Goal: Task Accomplishment & Management: Manage account settings

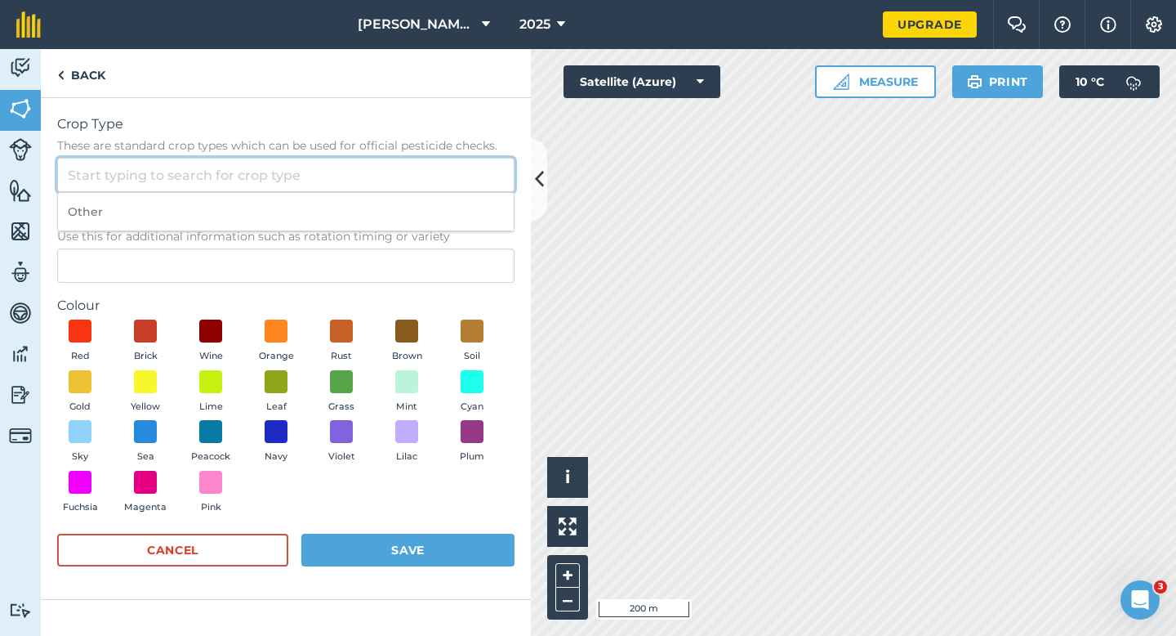
click at [431, 188] on input "Crop Type These are standard crop types which can be used for official pesticid…" at bounding box center [285, 175] width 457 height 34
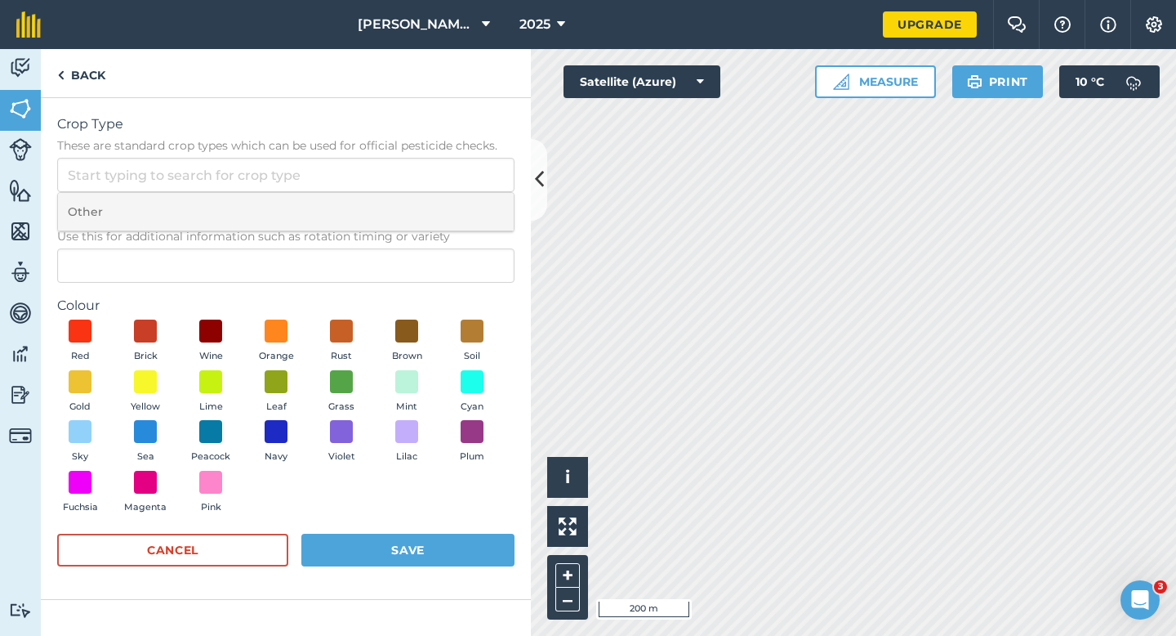
click at [431, 203] on li "Other" at bounding box center [286, 212] width 456 height 38
type input "Other"
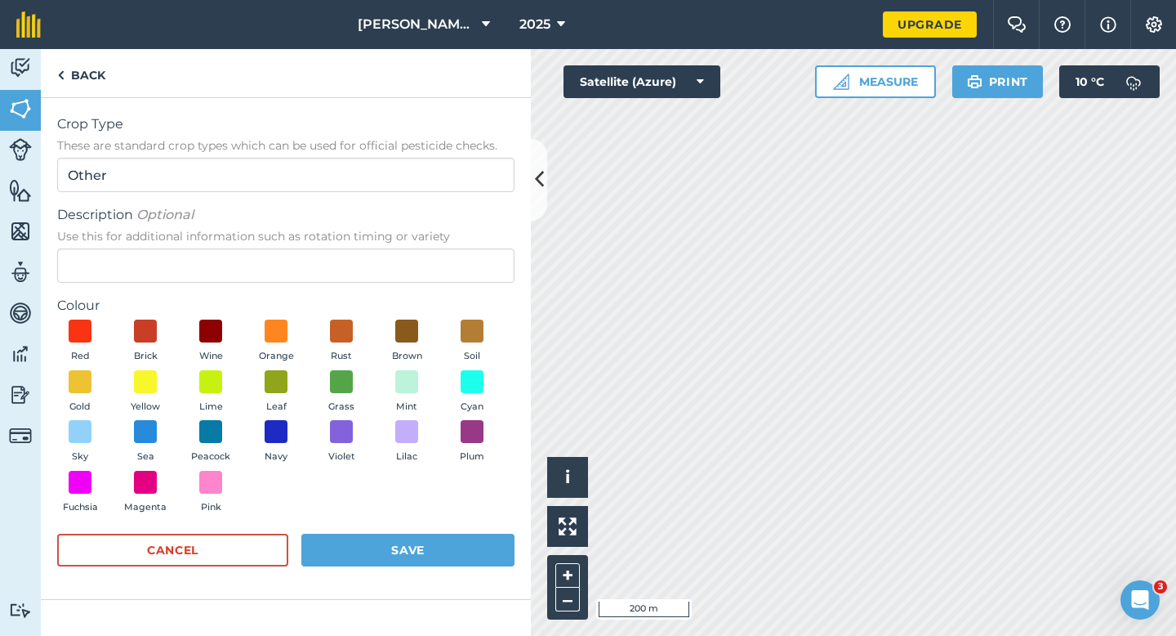
click at [431, 242] on span "Use this for additional information such as rotation timing or variety" at bounding box center [285, 236] width 457 height 16
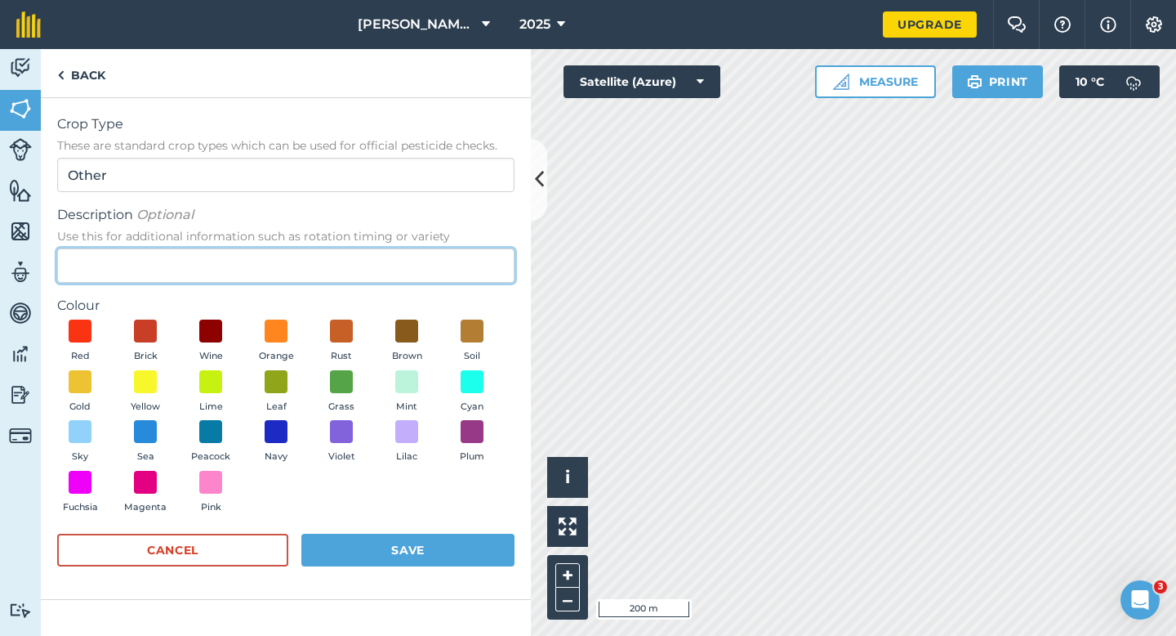
click at [431, 248] on input "Description Optional Use this for additional information such as rotation timin…" at bounding box center [285, 265] width 457 height 34
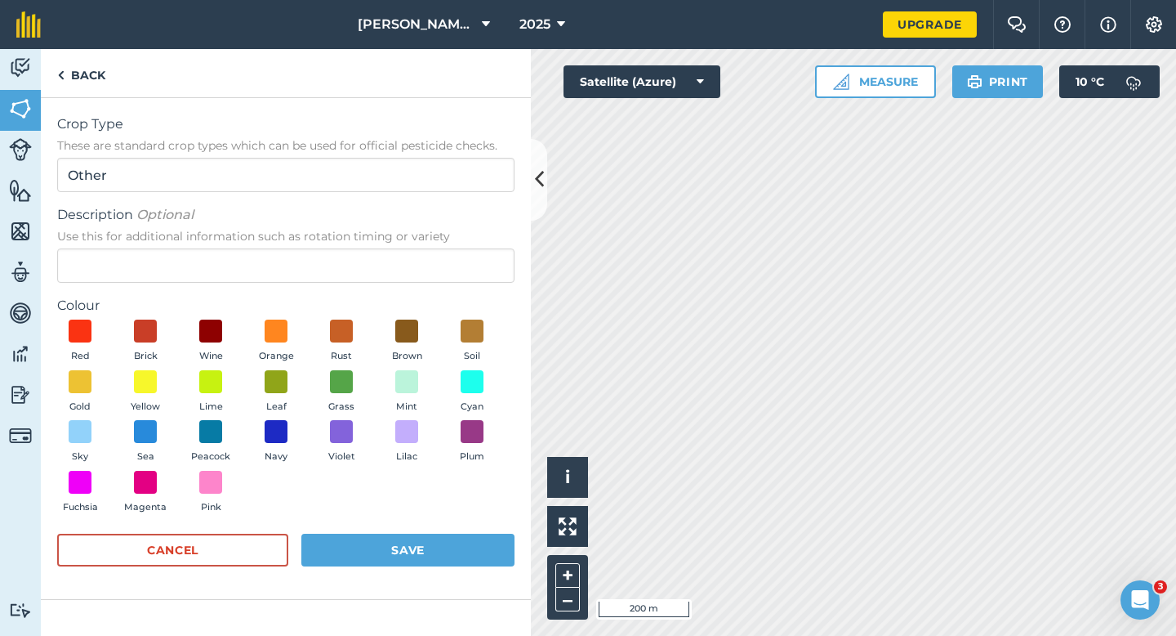
click at [431, 248] on div "Description Optional Use this for additional information such as rotation timin…" at bounding box center [285, 244] width 457 height 78
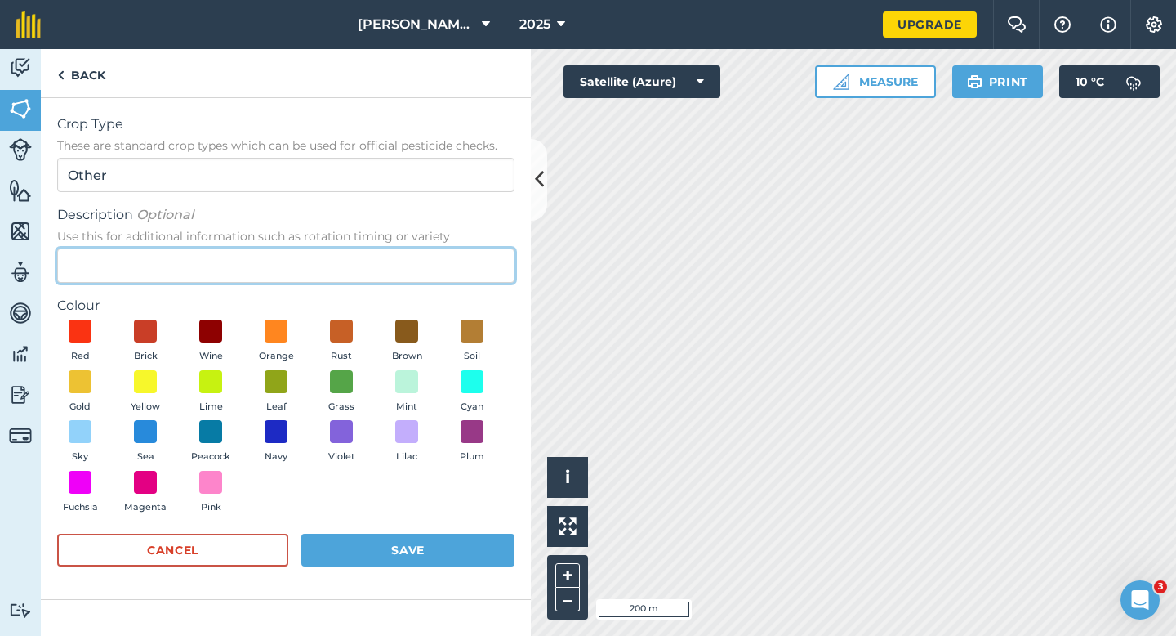
click at [433, 259] on input "Description Optional Use this for additional information such as rotation timin…" at bounding box center [285, 265] width 457 height 34
type input "Grass Seed"
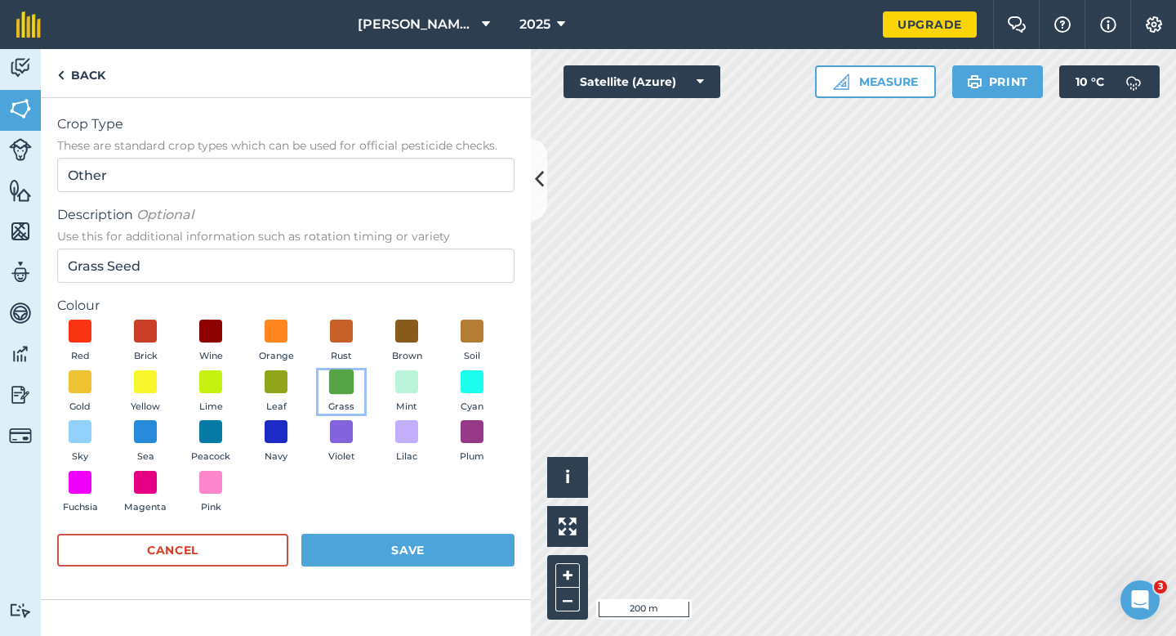
click at [346, 374] on span at bounding box center [341, 380] width 25 height 25
click at [391, 566] on button "Save" at bounding box center [407, 549] width 213 height 33
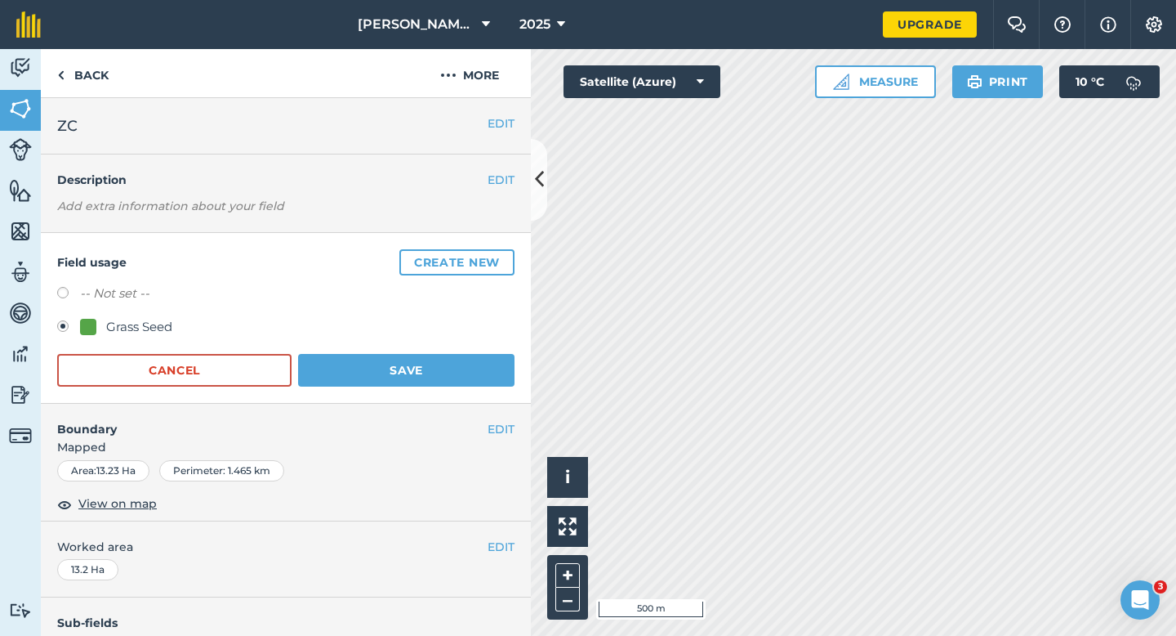
click at [409, 397] on div "Field usage Create new -- Not set -- Grass Seed Cancel Save" at bounding box center [286, 318] width 490 height 171
click at [409, 379] on button "Save" at bounding box center [406, 370] width 216 height 33
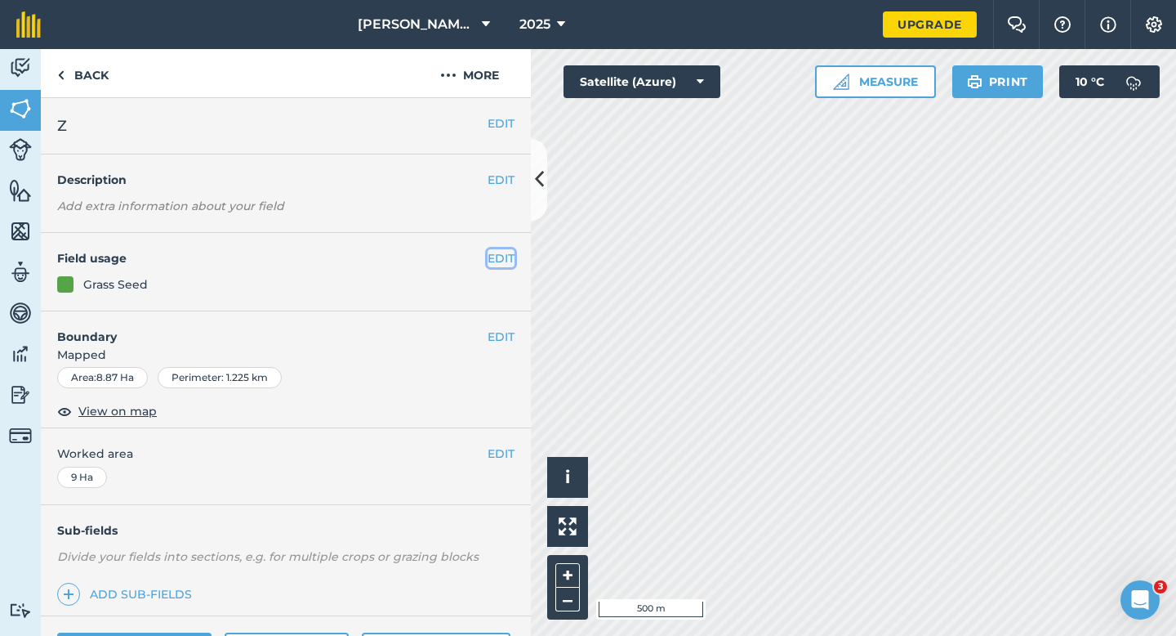
click at [497, 259] on button "EDIT" at bounding box center [501, 258] width 27 height 18
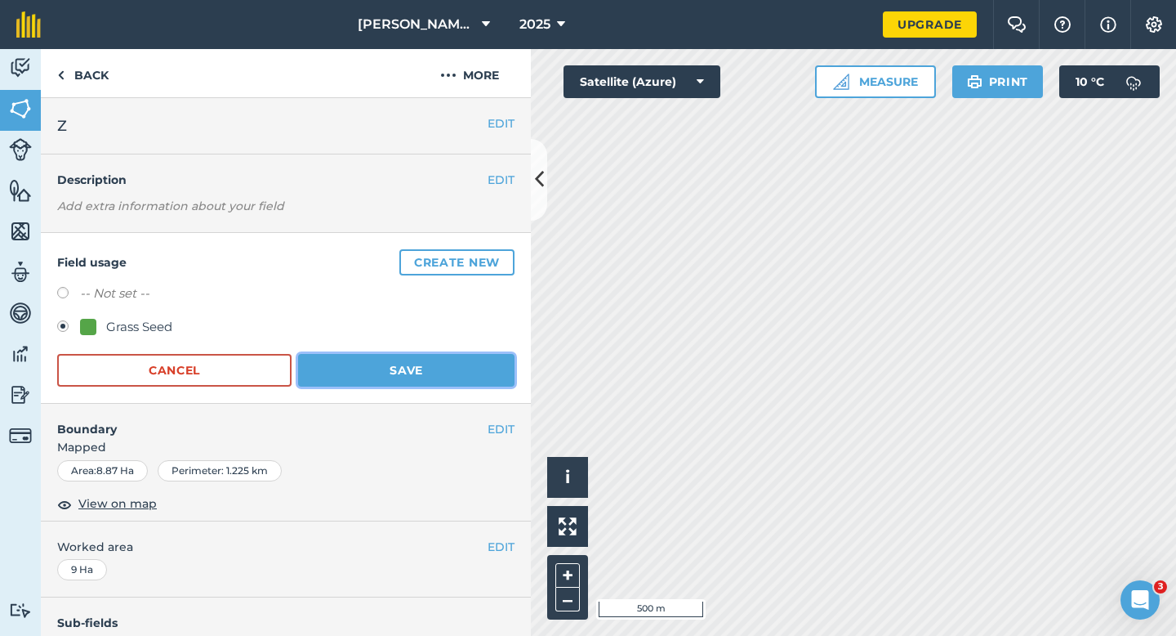
click at [362, 367] on button "Save" at bounding box center [406, 370] width 216 height 33
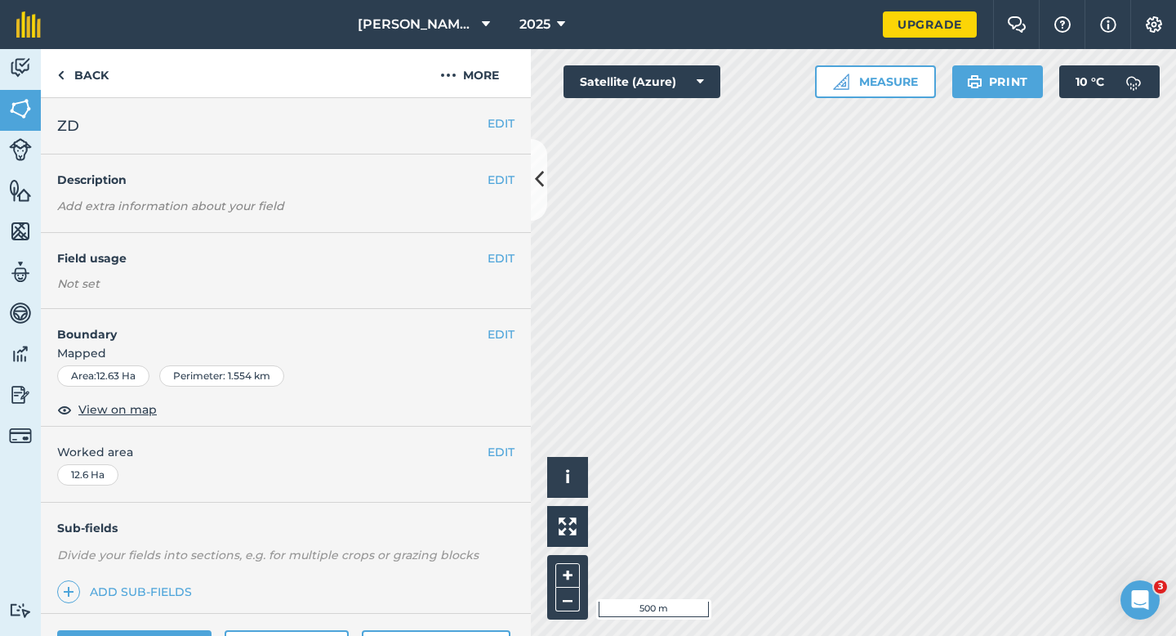
click at [516, 261] on div "EDIT Field usage Not set" at bounding box center [286, 271] width 490 height 76
click at [503, 258] on button "EDIT" at bounding box center [501, 258] width 27 height 18
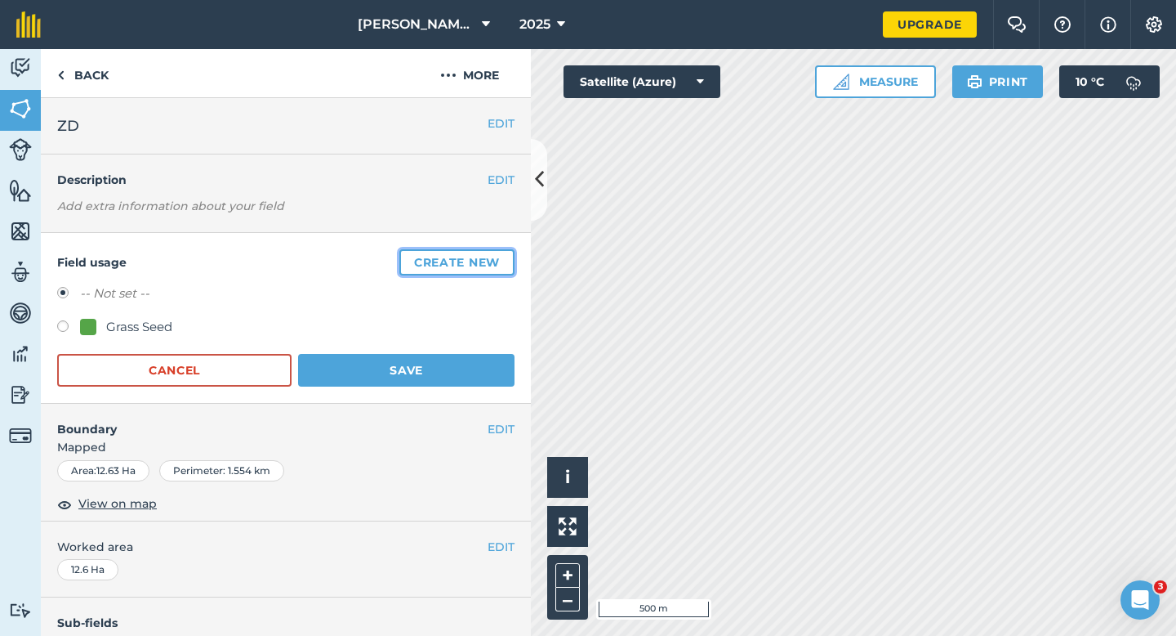
click at [503, 258] on button "Create new" at bounding box center [456, 262] width 115 height 26
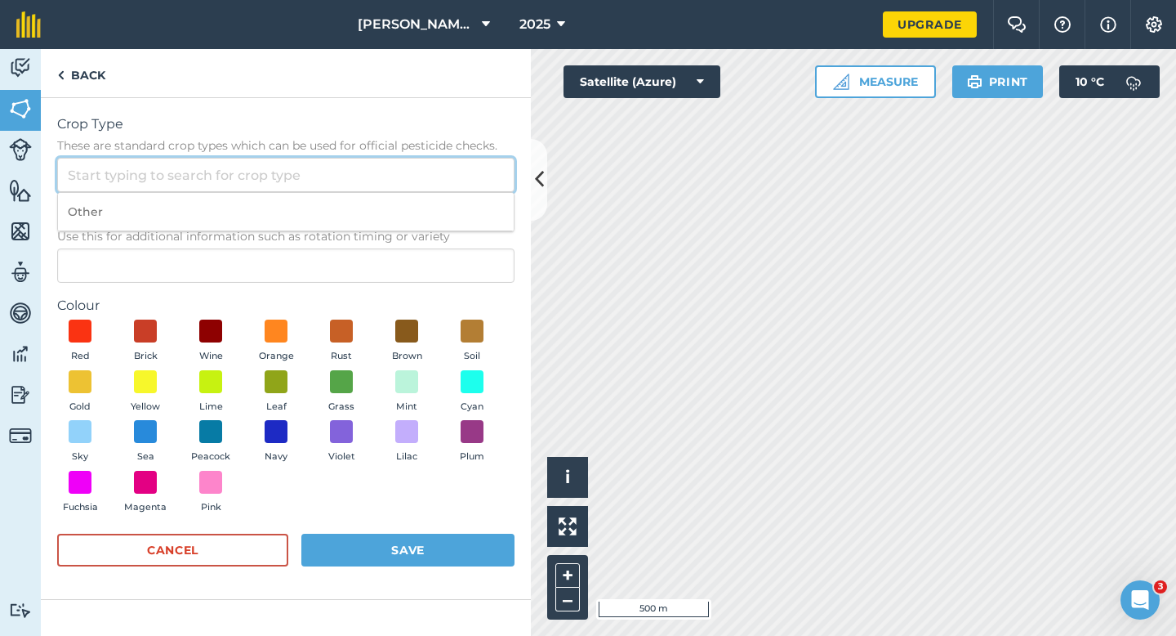
click at [468, 186] on input "Crop Type These are standard crop types which can be used for official pesticid…" at bounding box center [285, 175] width 457 height 34
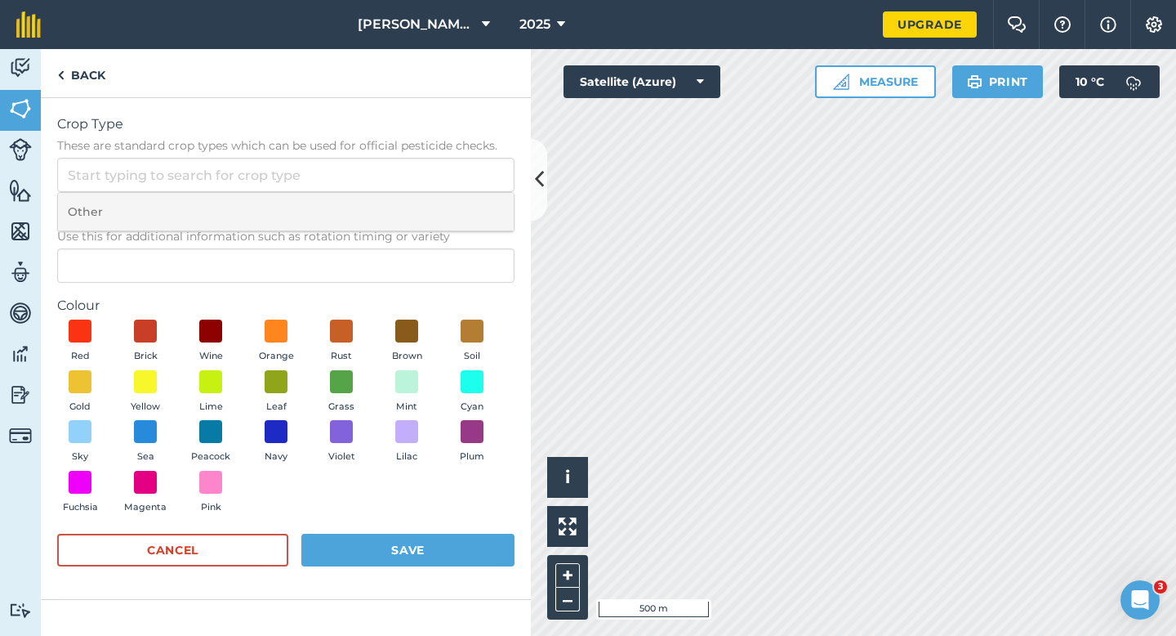
click at [468, 195] on li "Other" at bounding box center [286, 212] width 456 height 38
type input "Other"
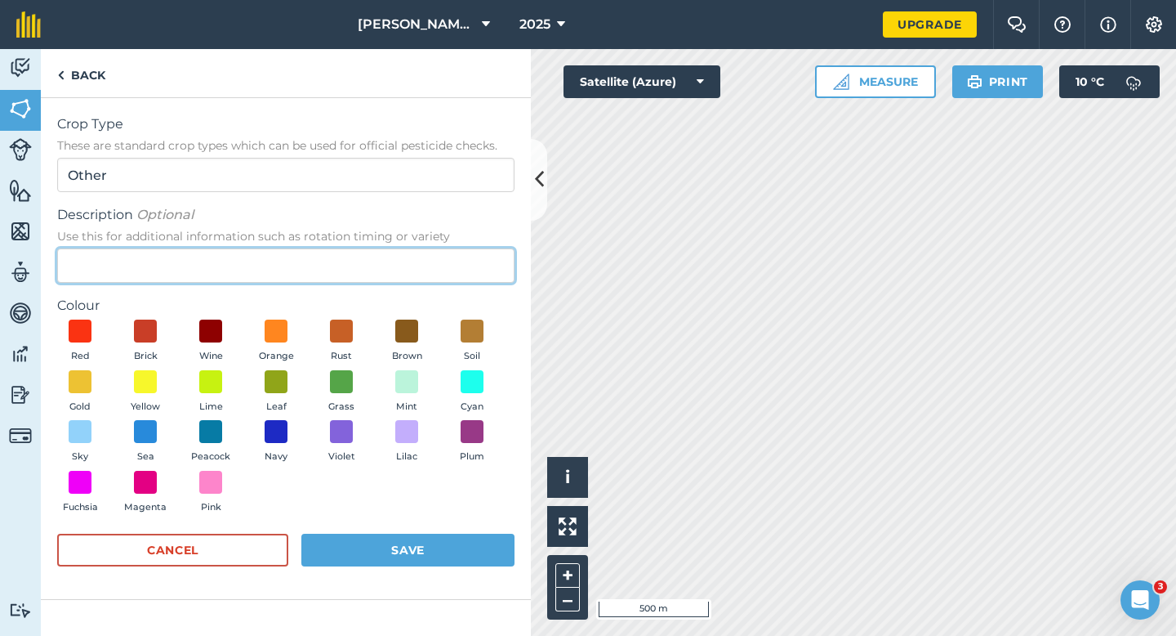
click at [467, 269] on input "Description Optional Use this for additional information such as rotation timin…" at bounding box center [285, 265] width 457 height 34
type input "Barley"
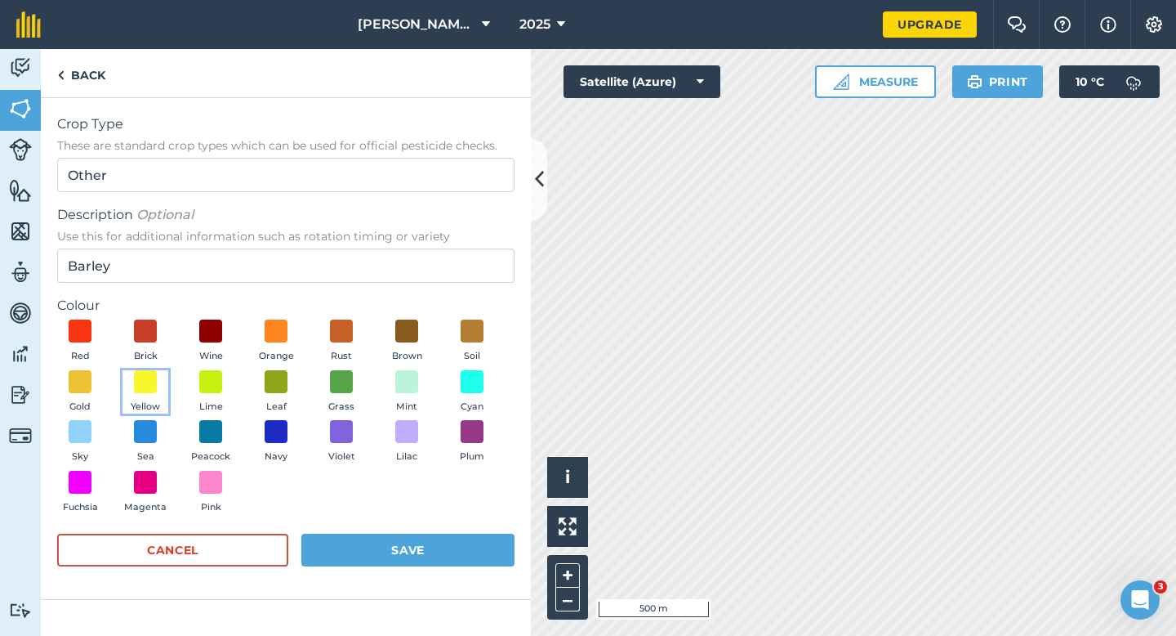
click at [137, 398] on button "Yellow" at bounding box center [146, 392] width 46 height 44
click at [409, 537] on button "Save" at bounding box center [407, 549] width 213 height 33
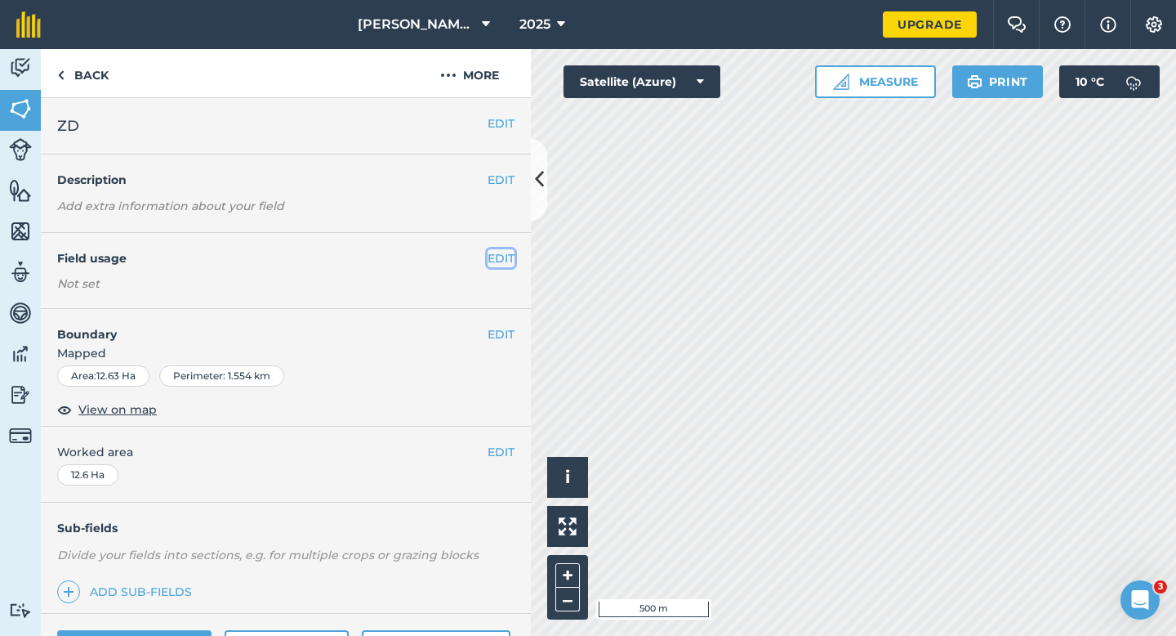
click at [496, 257] on button "EDIT" at bounding box center [501, 258] width 27 height 18
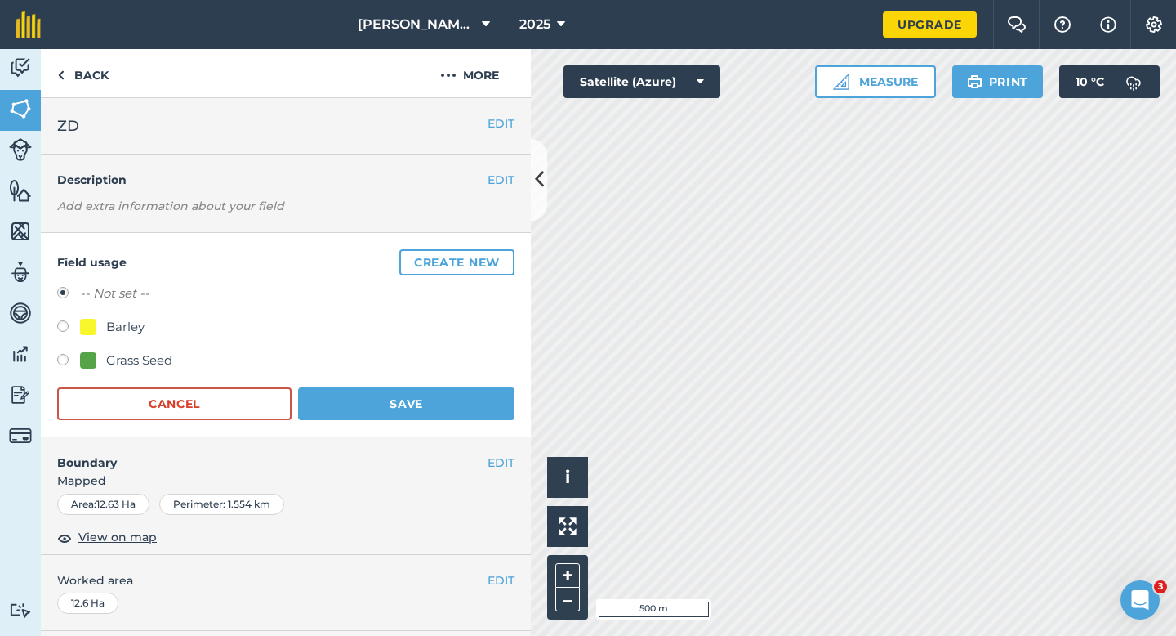
click at [132, 333] on div "Barley" at bounding box center [125, 327] width 38 height 20
radio input "true"
radio input "false"
click at [378, 431] on div "Field usage Create new -- Not set -- Barley Grass Seed Cancel Save" at bounding box center [286, 335] width 490 height 204
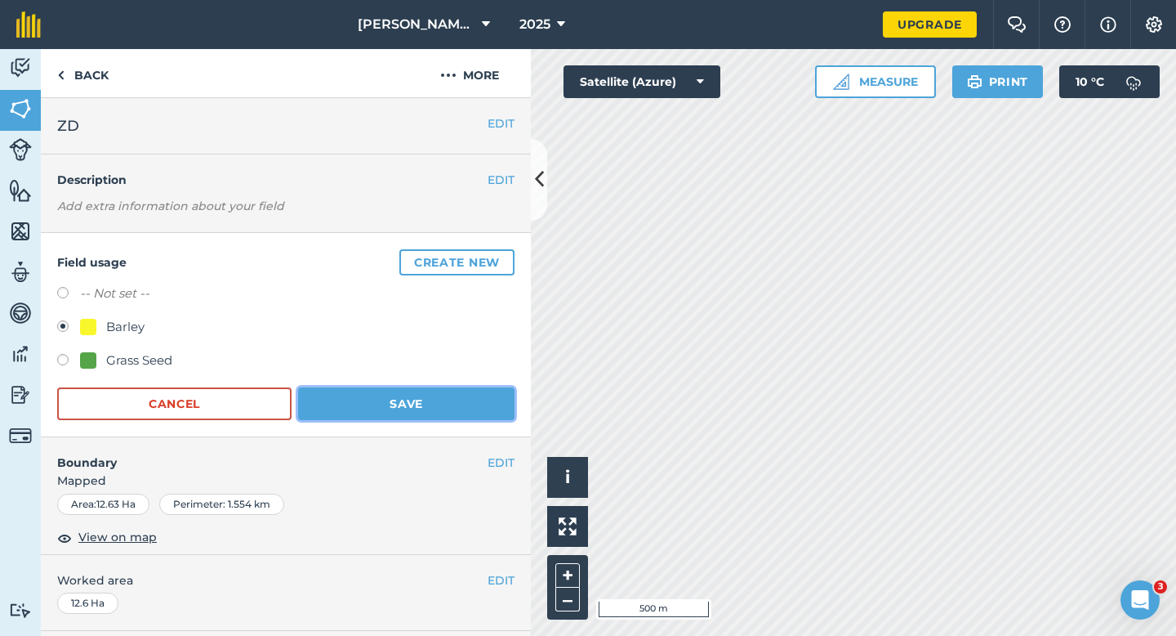
click at [392, 411] on button "Save" at bounding box center [406, 403] width 216 height 33
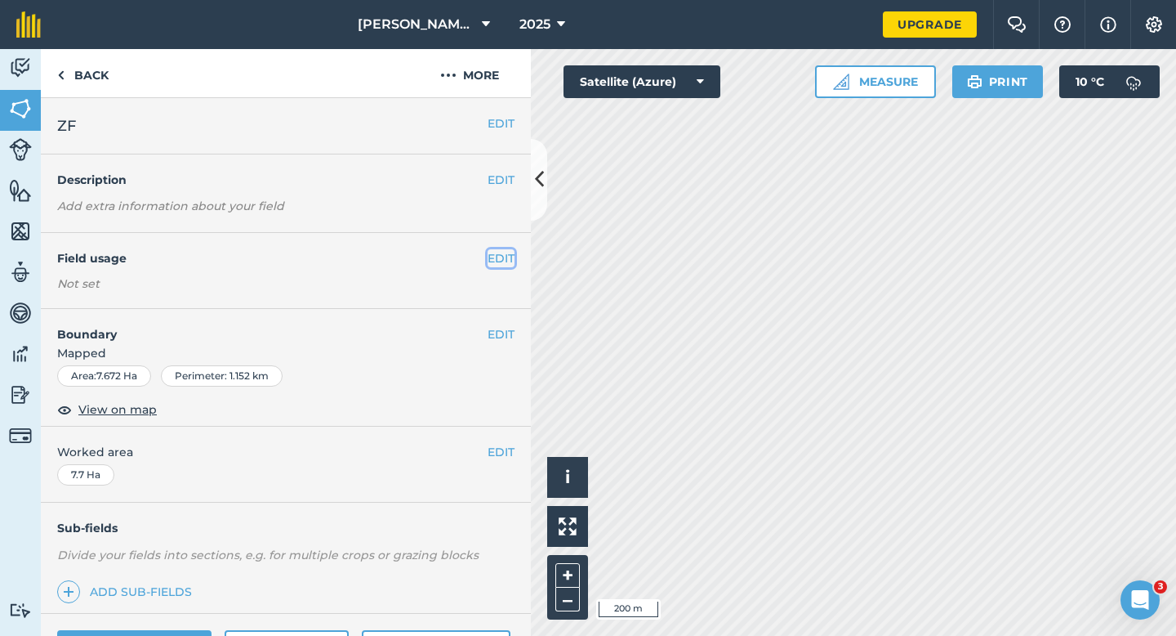
click at [494, 249] on button "EDIT" at bounding box center [501, 258] width 27 height 18
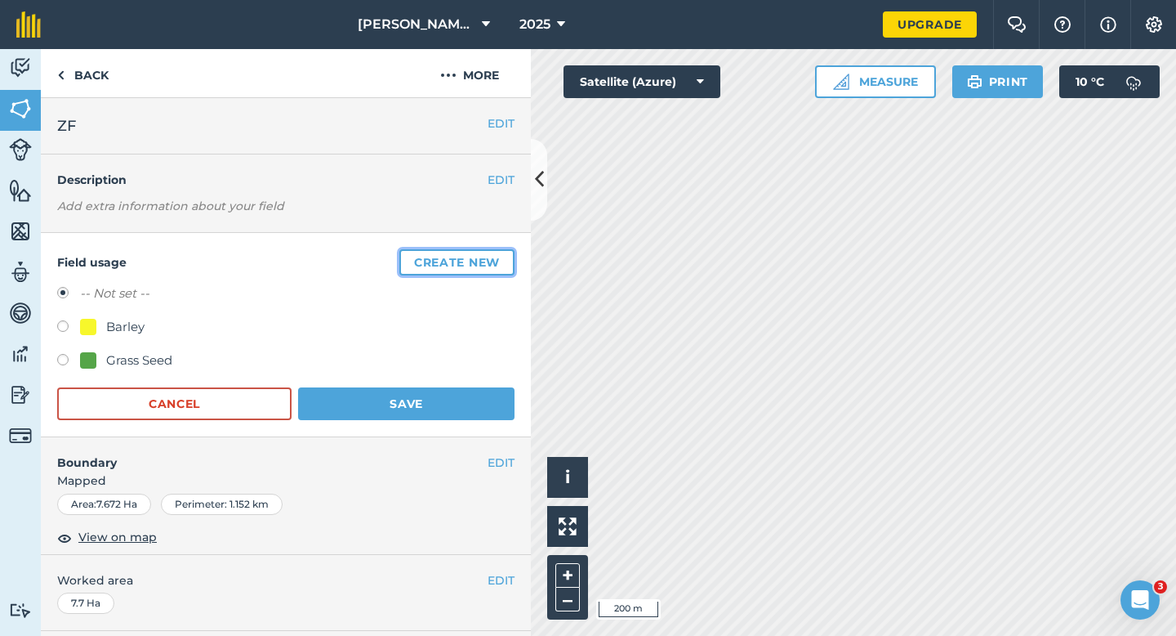
click at [494, 250] on button "Create new" at bounding box center [456, 262] width 115 height 26
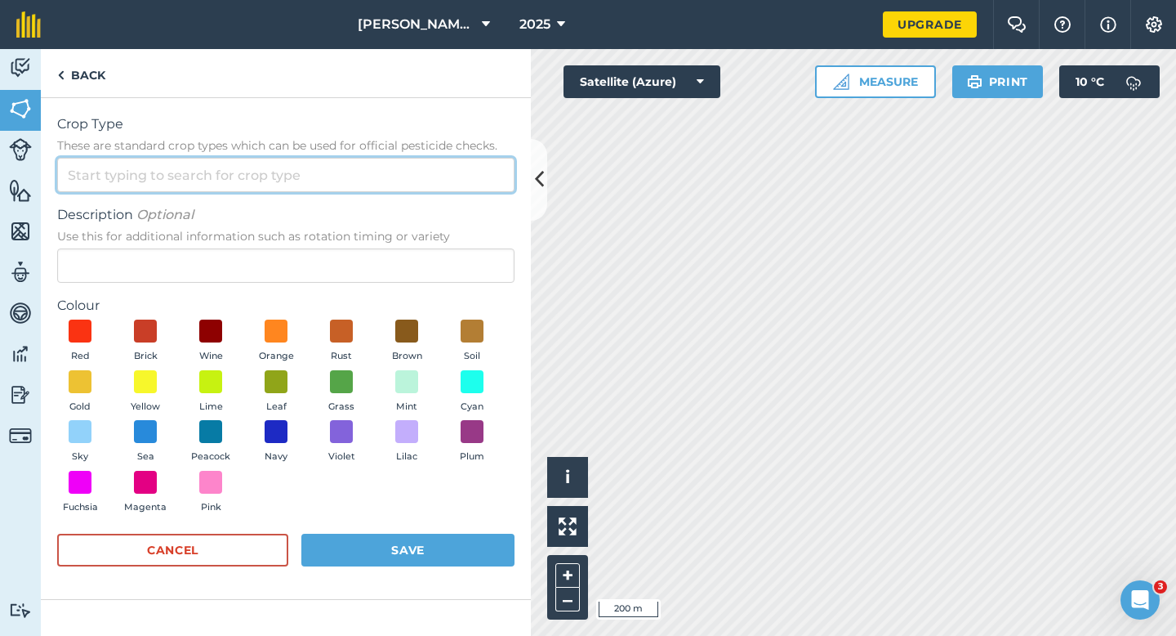
click at [441, 172] on input "Crop Type These are standard crop types which can be used for official pesticid…" at bounding box center [285, 175] width 457 height 34
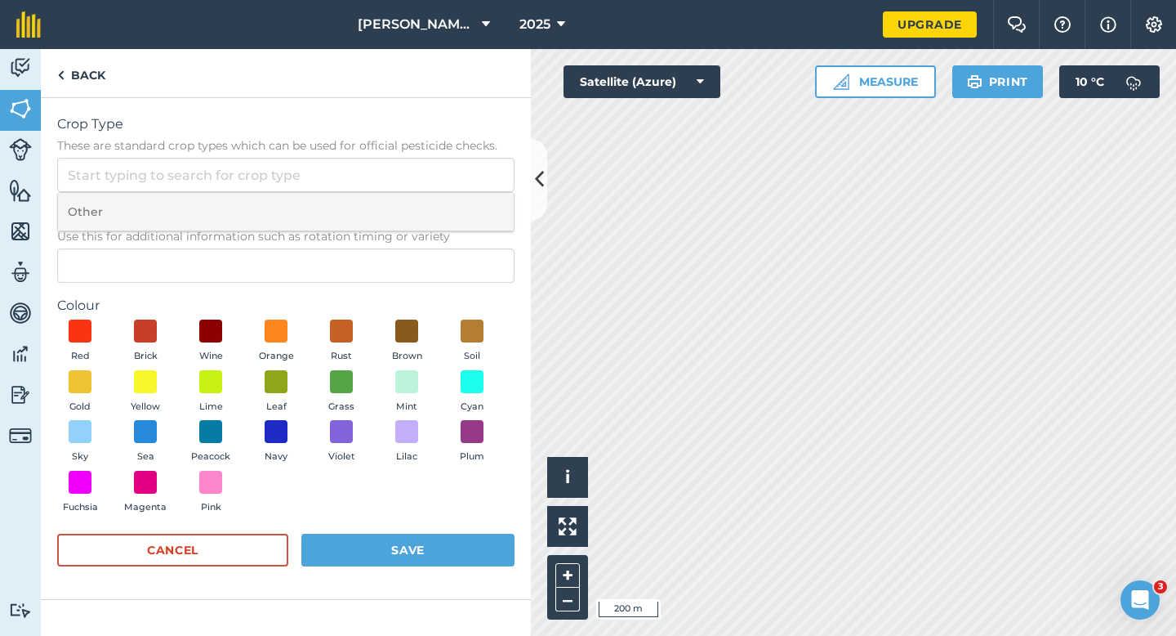
click at [441, 203] on li "Other" at bounding box center [286, 212] width 456 height 38
type input "Other"
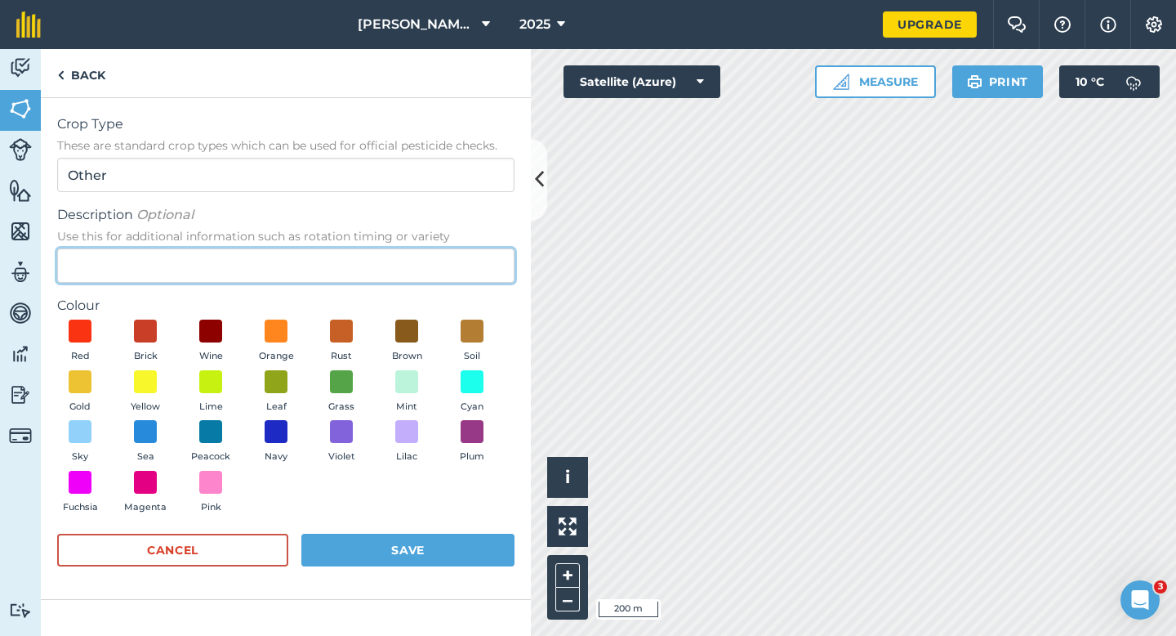
click at [441, 254] on input "Description Optional Use this for additional information such as rotation timin…" at bounding box center [285, 265] width 457 height 34
type input "Wheat"
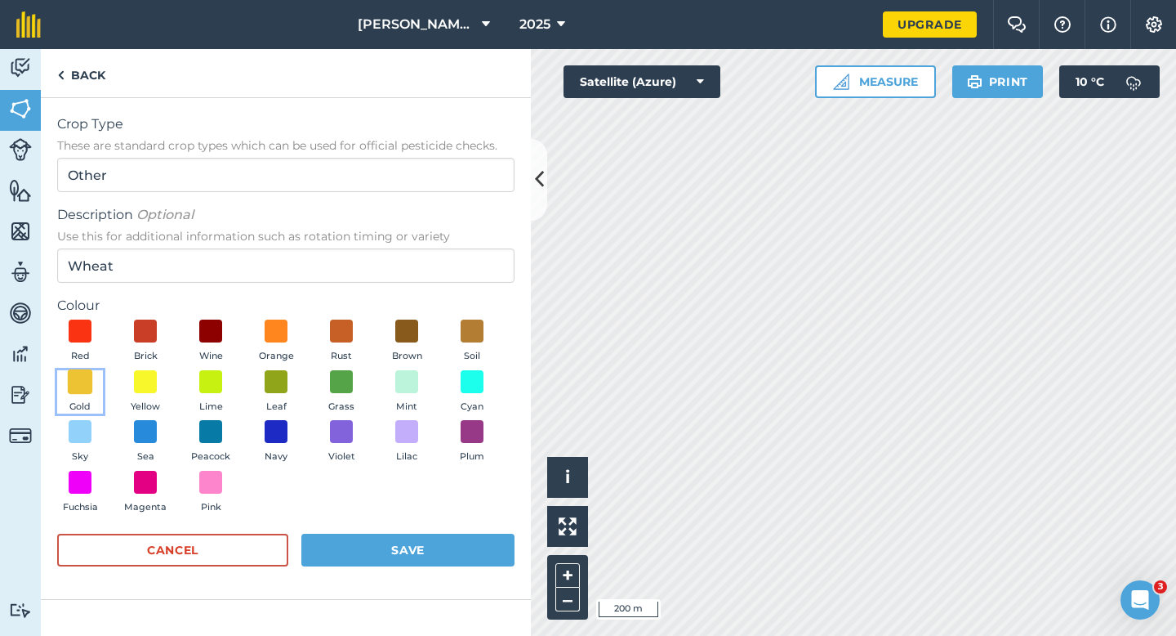
click at [75, 381] on span at bounding box center [80, 380] width 25 height 25
click at [386, 566] on div "Cancel Save" at bounding box center [285, 557] width 457 height 49
click at [391, 556] on button "Save" at bounding box center [407, 549] width 213 height 33
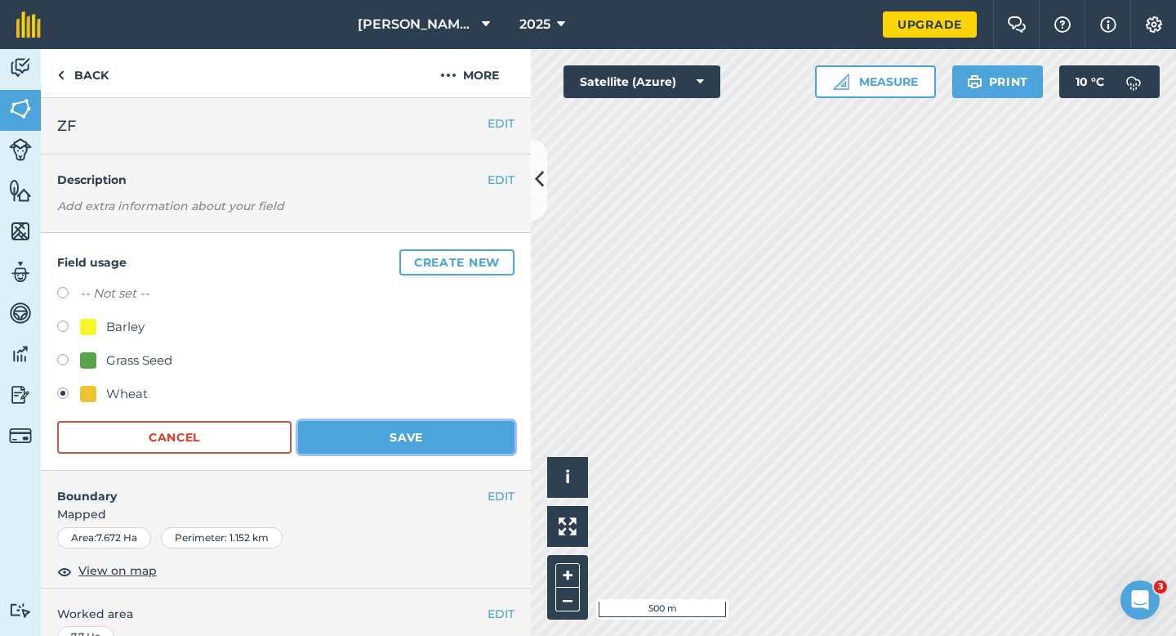
click at [488, 435] on button "Save" at bounding box center [406, 437] width 216 height 33
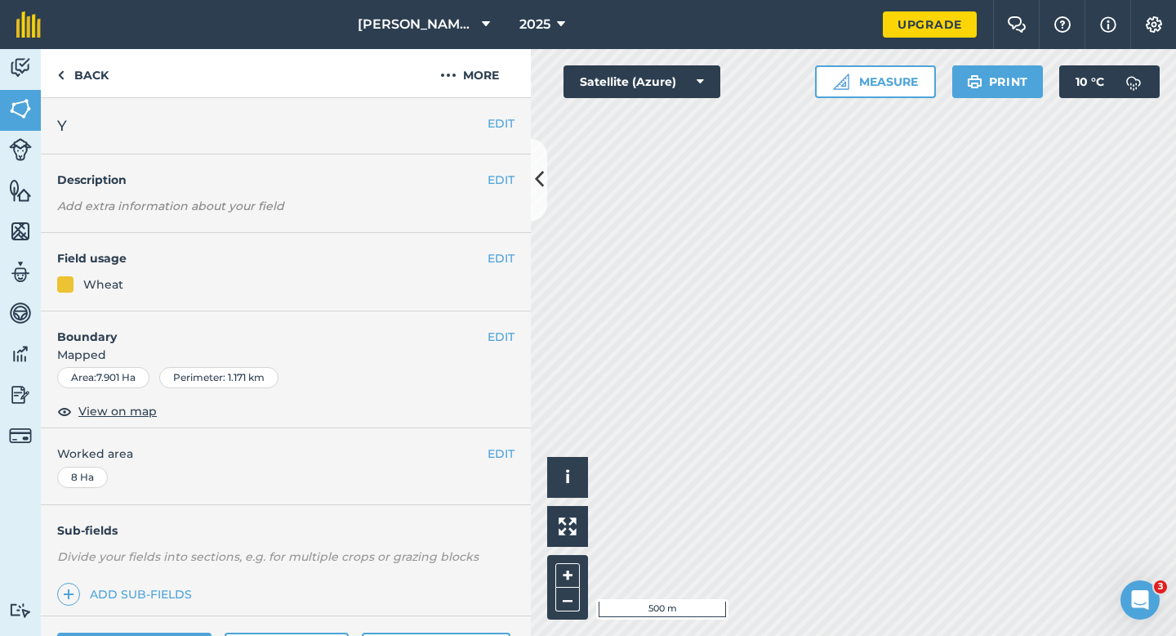
click at [517, 263] on div "EDIT Field usage Wheat" at bounding box center [286, 272] width 490 height 78
click at [509, 257] on button "EDIT" at bounding box center [501, 258] width 27 height 18
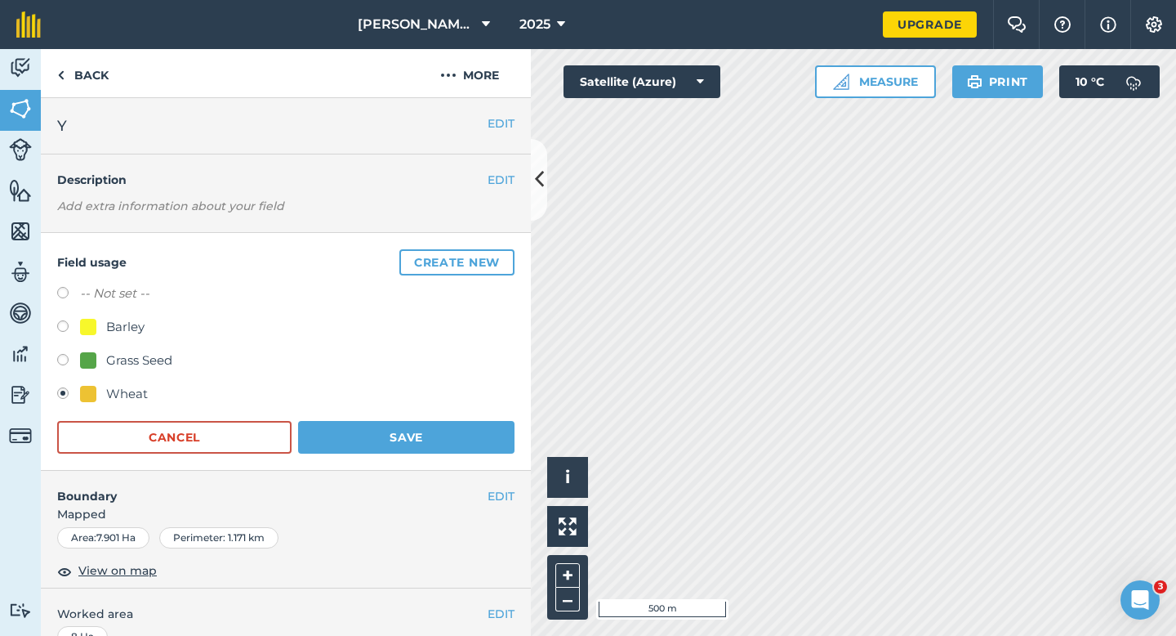
click at [386, 410] on form "-- Not set -- Barley Grass Seed Wheat Cancel Save" at bounding box center [285, 368] width 457 height 170
click at [386, 433] on button "Save" at bounding box center [406, 437] width 216 height 33
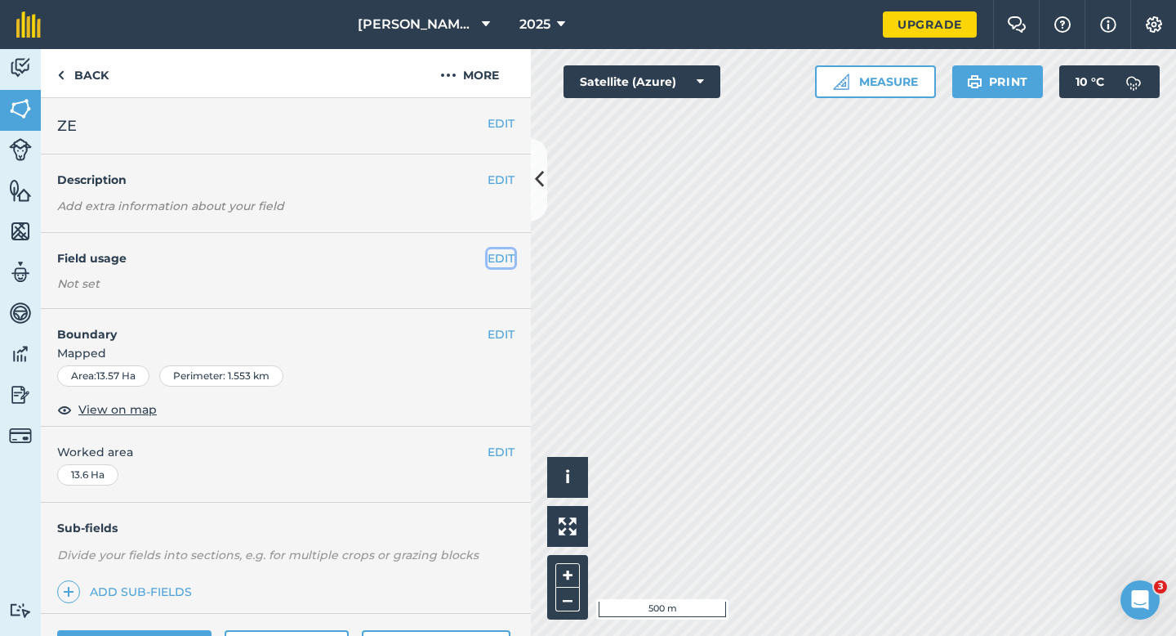
click at [502, 258] on button "EDIT" at bounding box center [501, 258] width 27 height 18
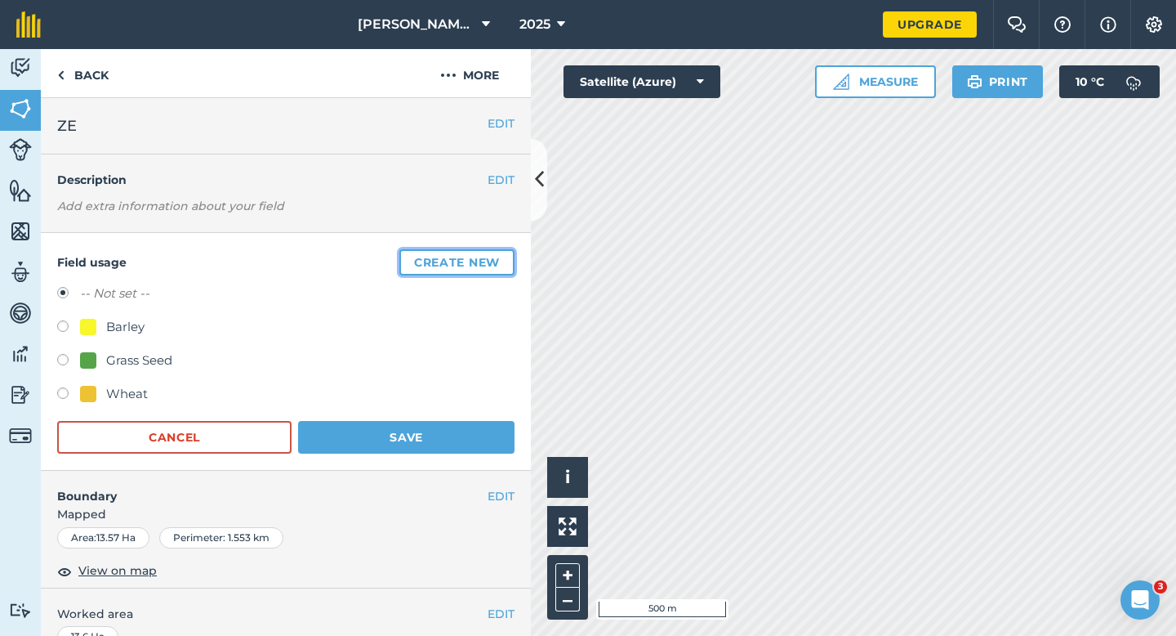
click at [502, 258] on button "Create new" at bounding box center [456, 262] width 115 height 26
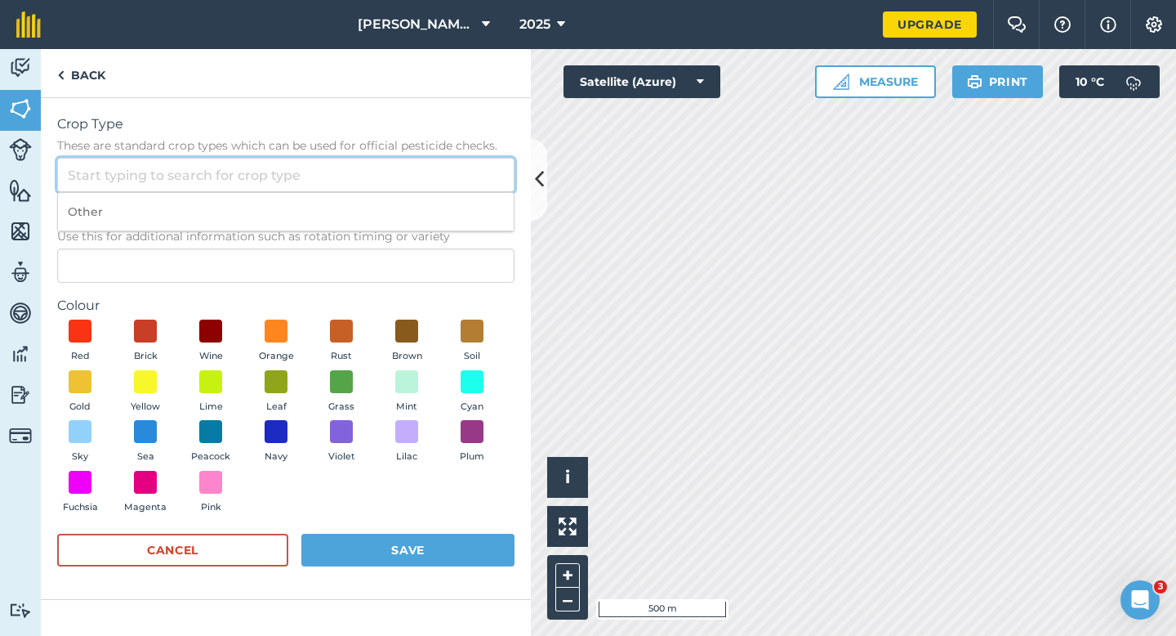
click at [449, 172] on input "Crop Type These are standard crop types which can be used for official pesticid…" at bounding box center [285, 175] width 457 height 34
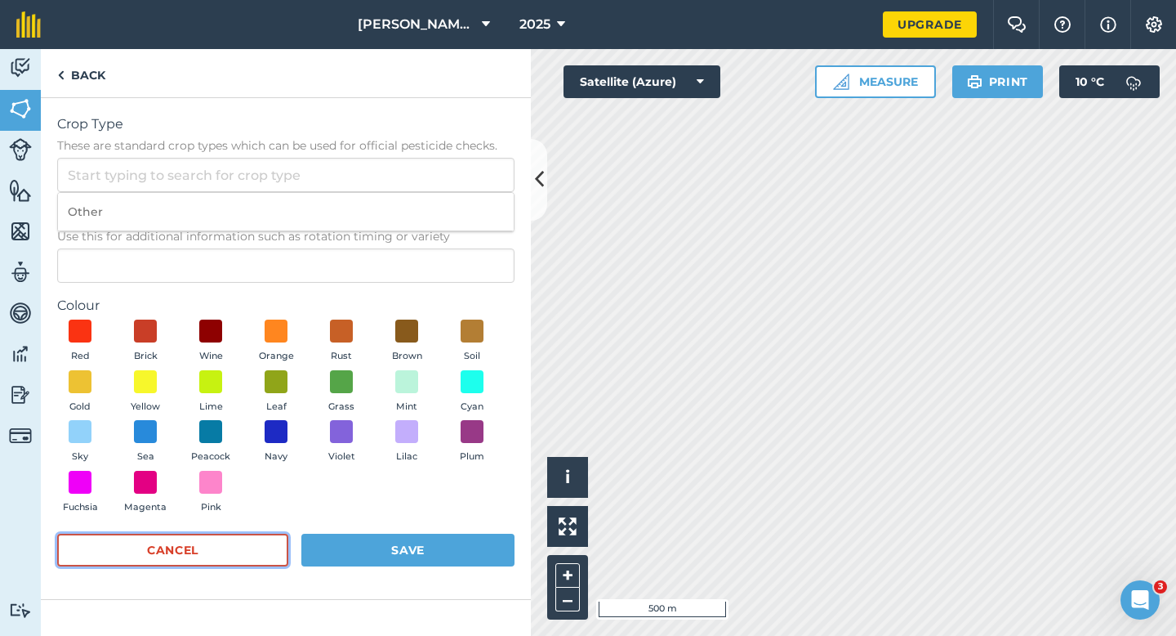
click at [181, 542] on button "Cancel" at bounding box center [172, 549] width 231 height 33
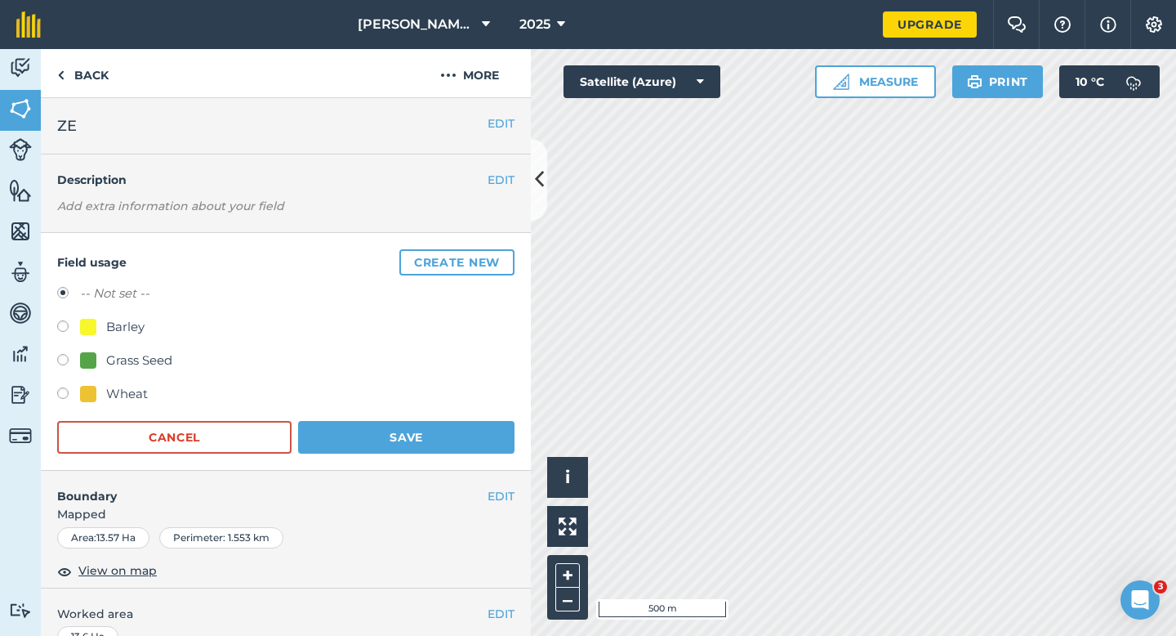
click at [126, 320] on div "Barley" at bounding box center [125, 327] width 38 height 20
radio input "true"
radio input "false"
click at [401, 443] on button "Save" at bounding box center [406, 437] width 216 height 33
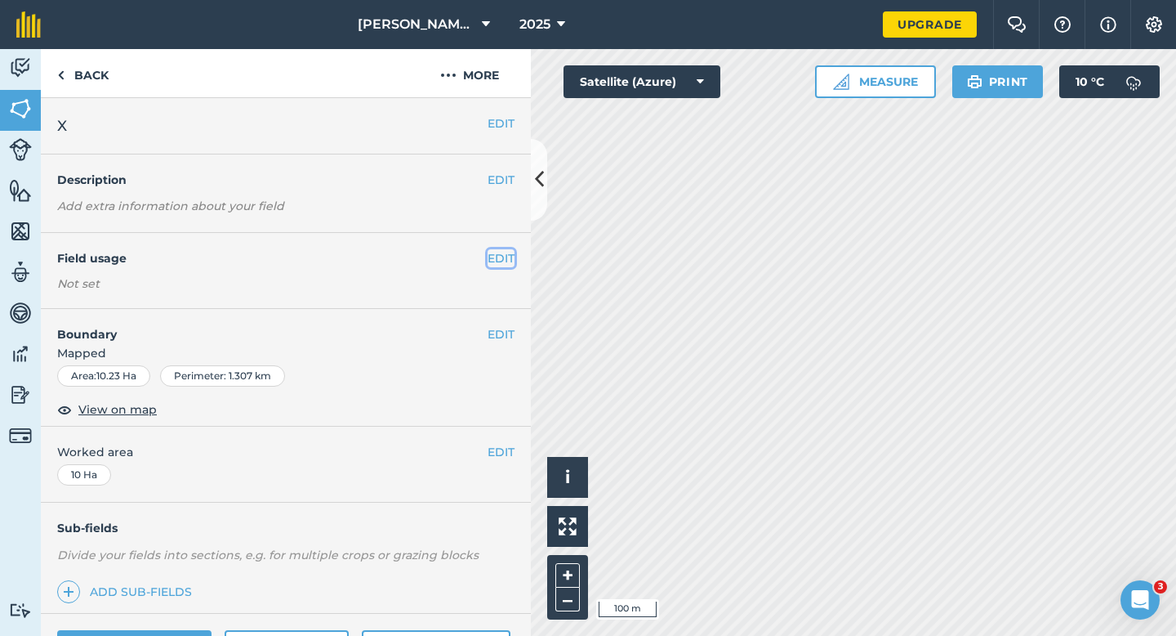
click at [506, 261] on button "EDIT" at bounding box center [501, 258] width 27 height 18
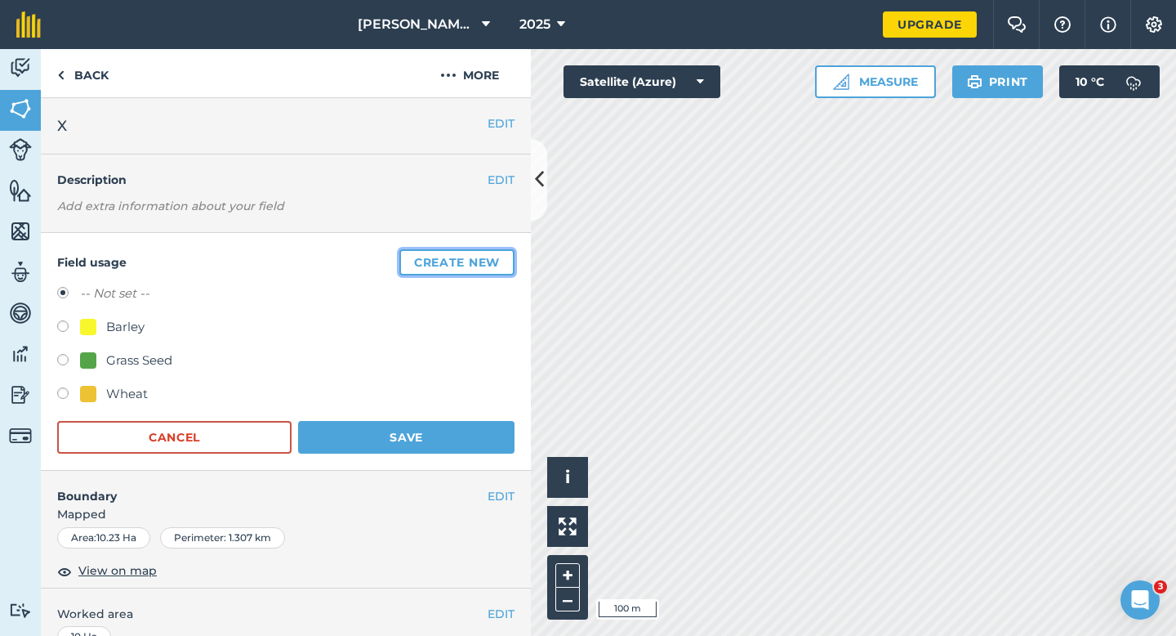
click at [506, 261] on button "Create new" at bounding box center [456, 262] width 115 height 26
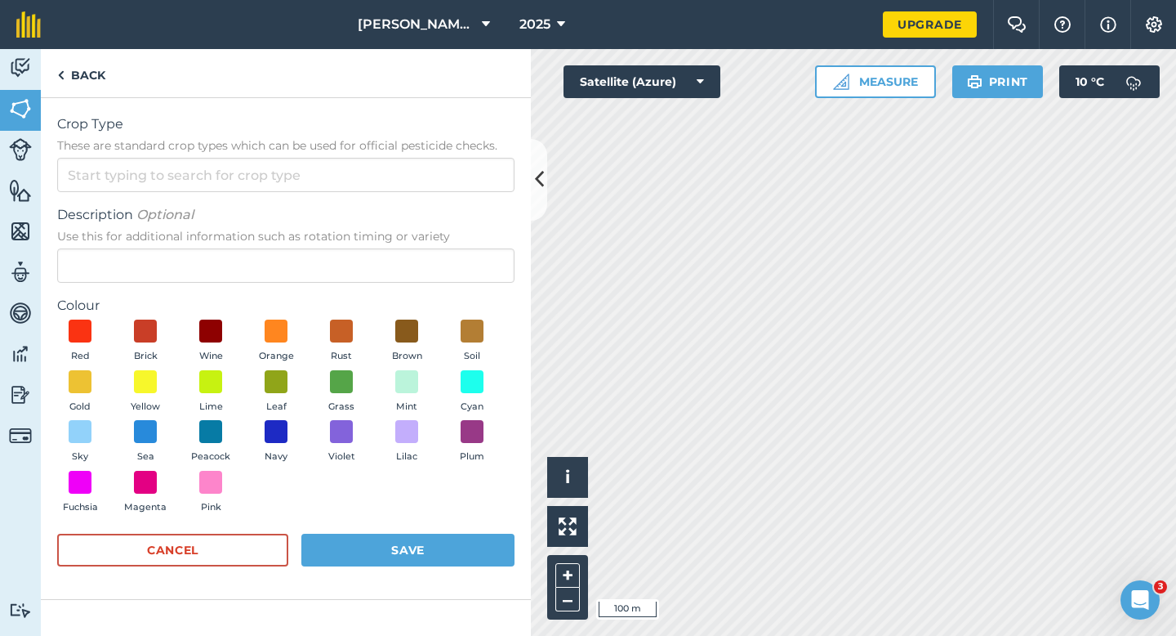
click at [478, 195] on form "Crop Type These are standard crop types which can be used for official pesticid…" at bounding box center [285, 348] width 457 height 468
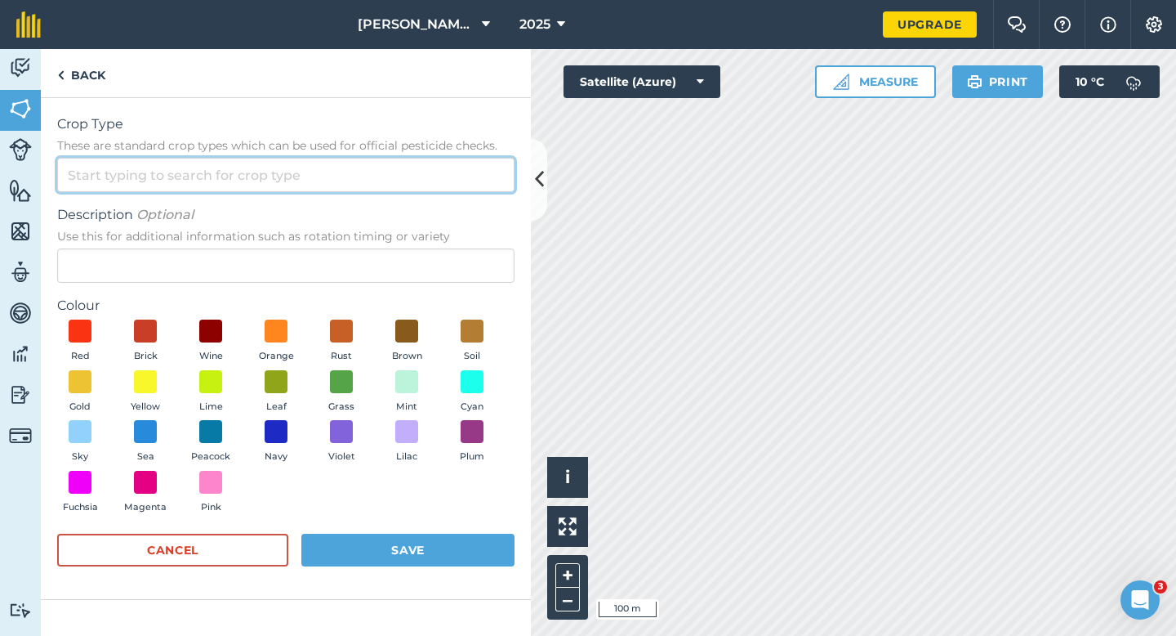
click at [478, 176] on input "Crop Type These are standard crop types which can be used for official pesticid…" at bounding box center [285, 175] width 457 height 34
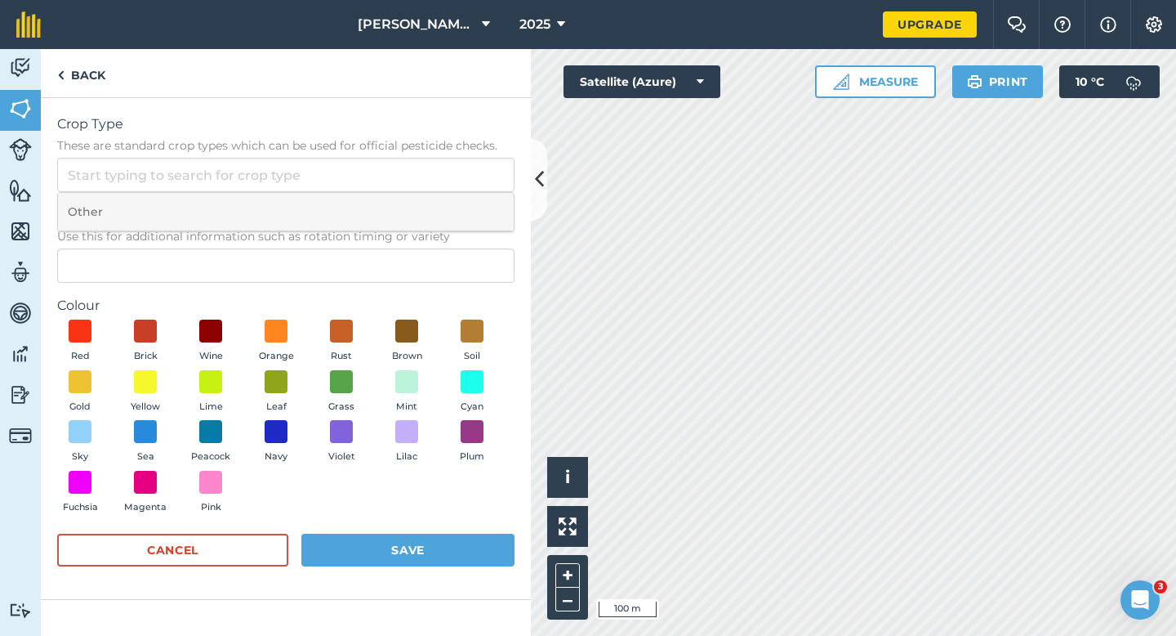
click at [478, 210] on li "Other" at bounding box center [286, 212] width 456 height 38
type input "Other"
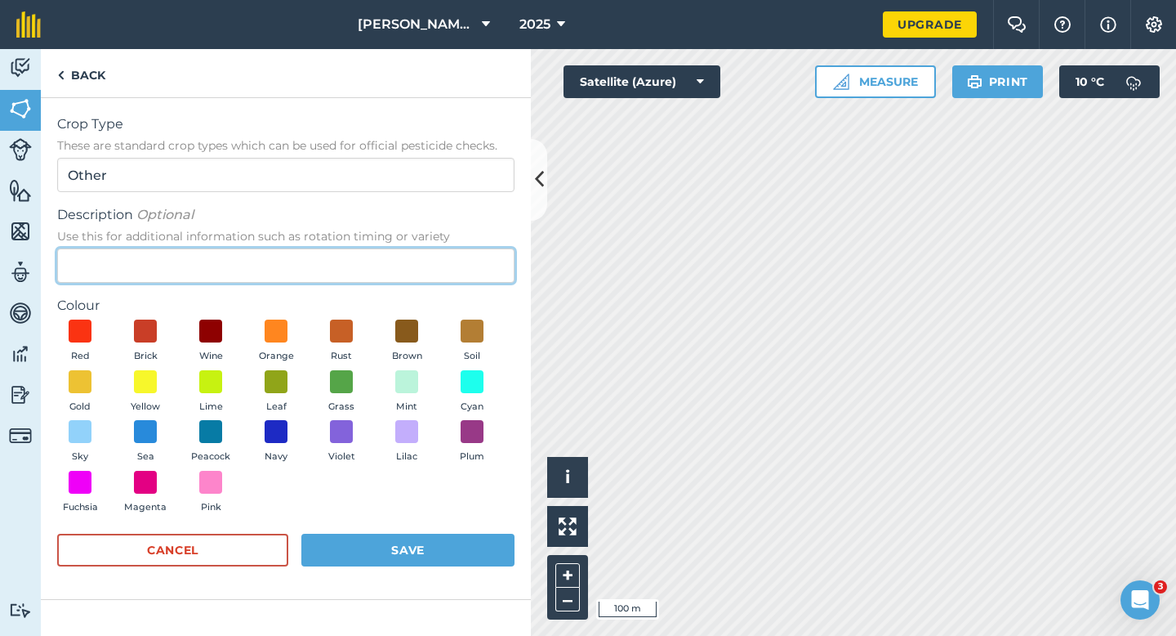
click at [478, 281] on input "Description Optional Use this for additional information such as rotation timin…" at bounding box center [285, 265] width 457 height 34
click at [478, 273] on input "Description Optional Use this for additional information such as rotation timin…" at bounding box center [285, 265] width 457 height 34
type input "Clover Seed"
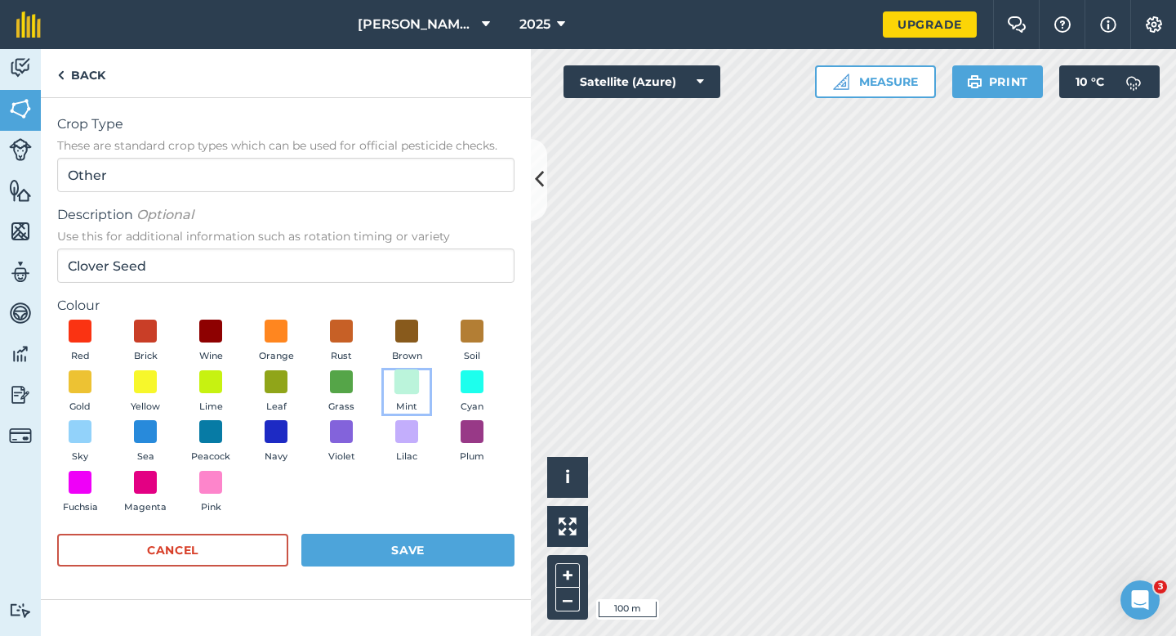
click at [417, 376] on span at bounding box center [407, 380] width 25 height 25
click at [417, 522] on form "Crop Type These are standard crop types which can be used for official pesticid…" at bounding box center [285, 348] width 457 height 468
click at [417, 553] on button "Save" at bounding box center [407, 549] width 213 height 33
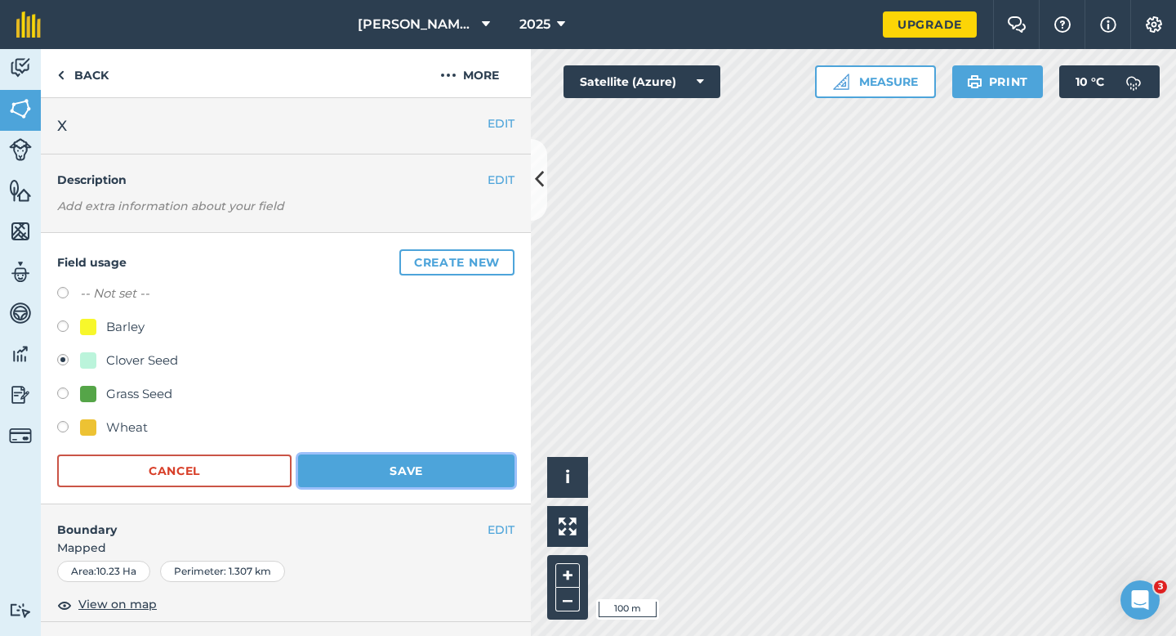
click at [507, 475] on button "Save" at bounding box center [406, 470] width 216 height 33
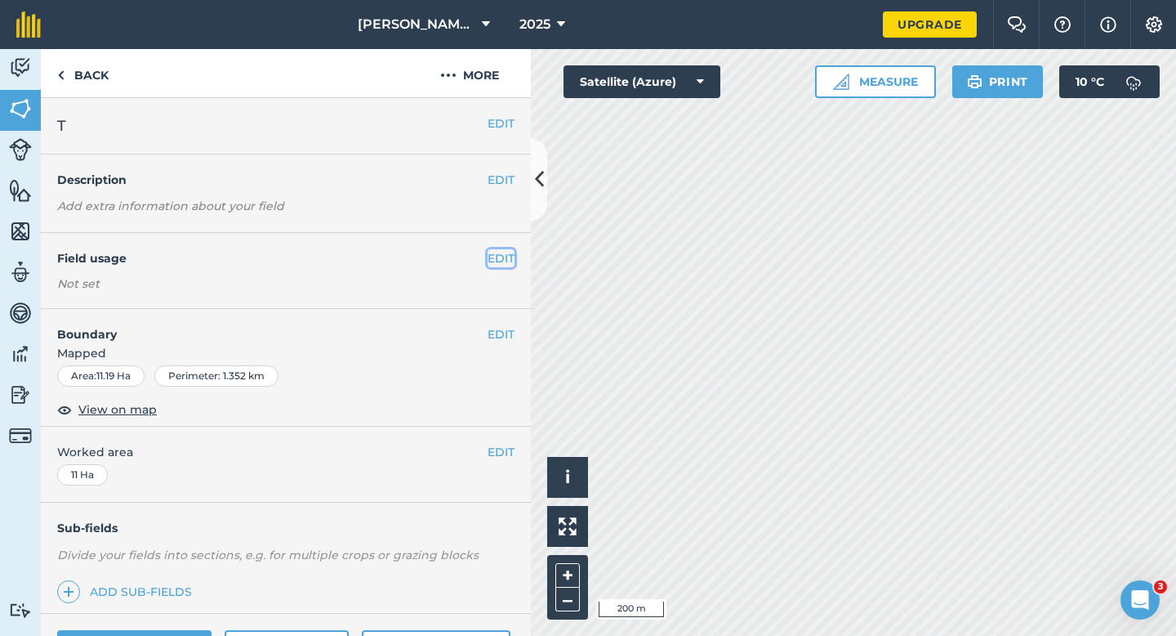
click at [498, 257] on button "EDIT" at bounding box center [501, 258] width 27 height 18
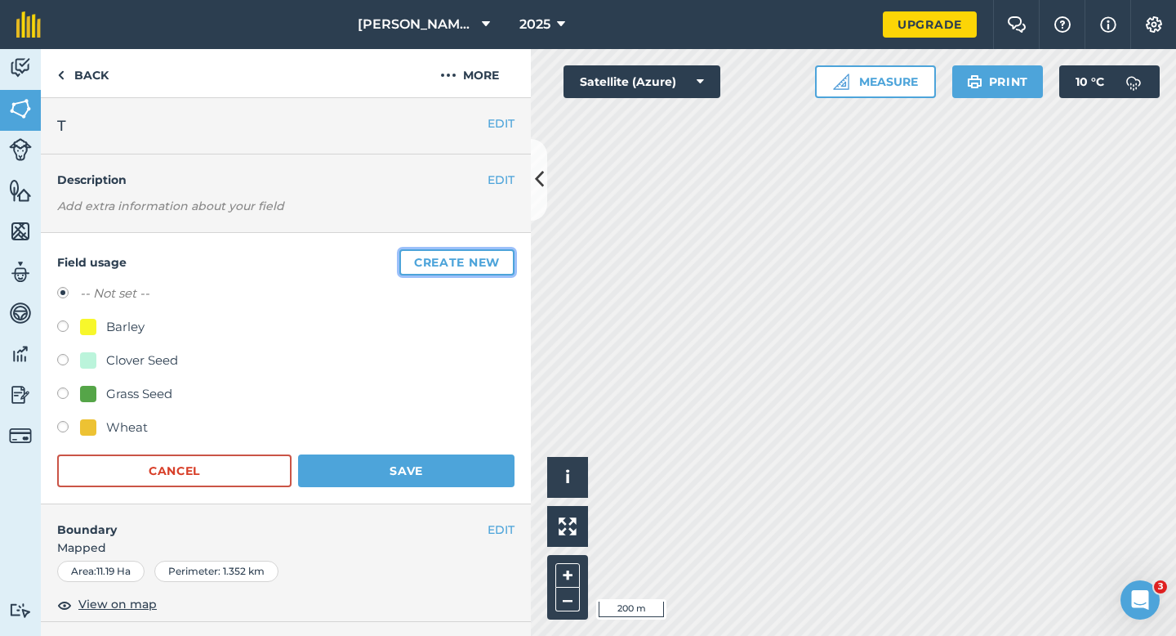
click at [498, 257] on button "Create new" at bounding box center [456, 262] width 115 height 26
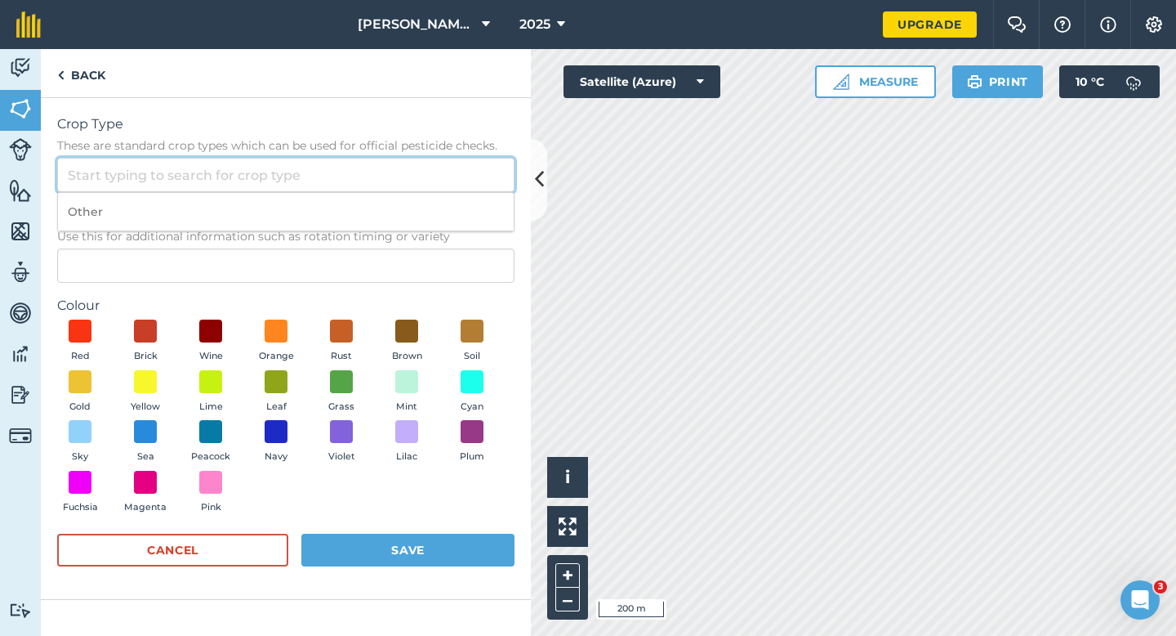
click at [461, 174] on input "Crop Type These are standard crop types which can be used for official pesticid…" at bounding box center [285, 175] width 457 height 34
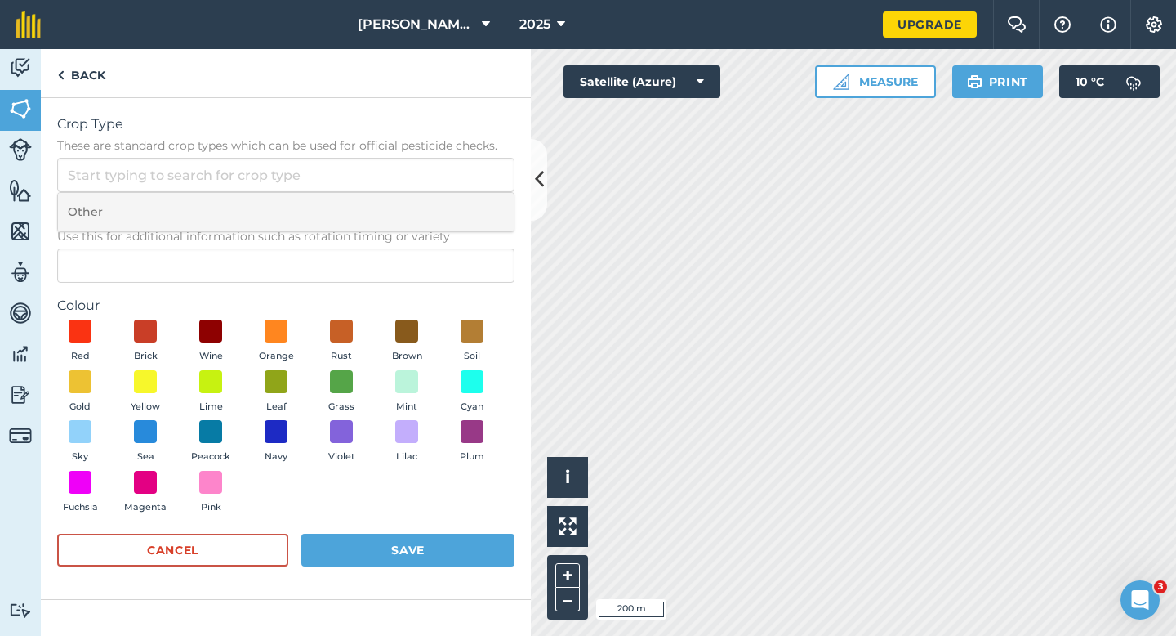
click at [461, 199] on li "Other" at bounding box center [286, 212] width 456 height 38
type input "Other"
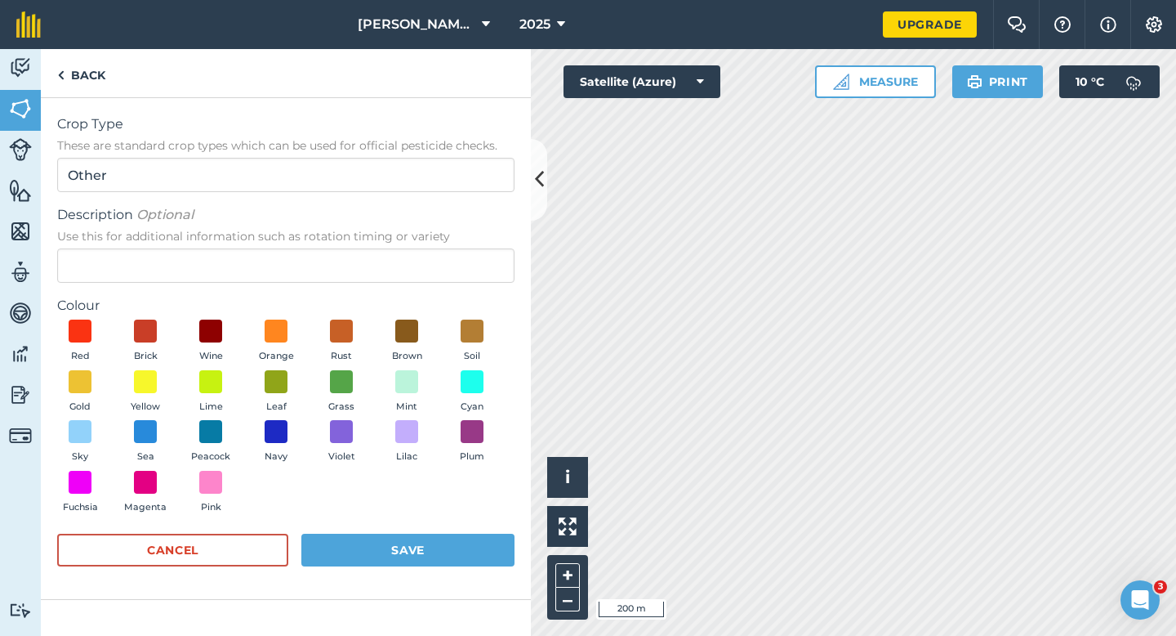
click at [461, 234] on span "Use this for additional information such as rotation timing or variety" at bounding box center [285, 236] width 457 height 16
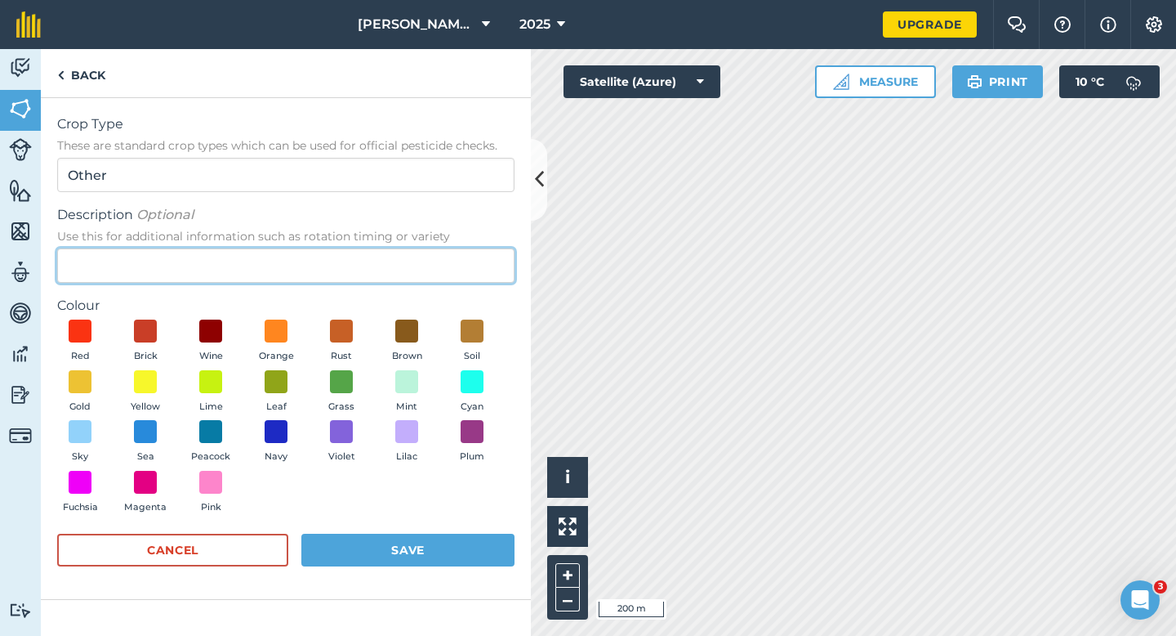
click at [461, 248] on input "Description Optional Use this for additional information such as rotation timin…" at bounding box center [285, 265] width 457 height 34
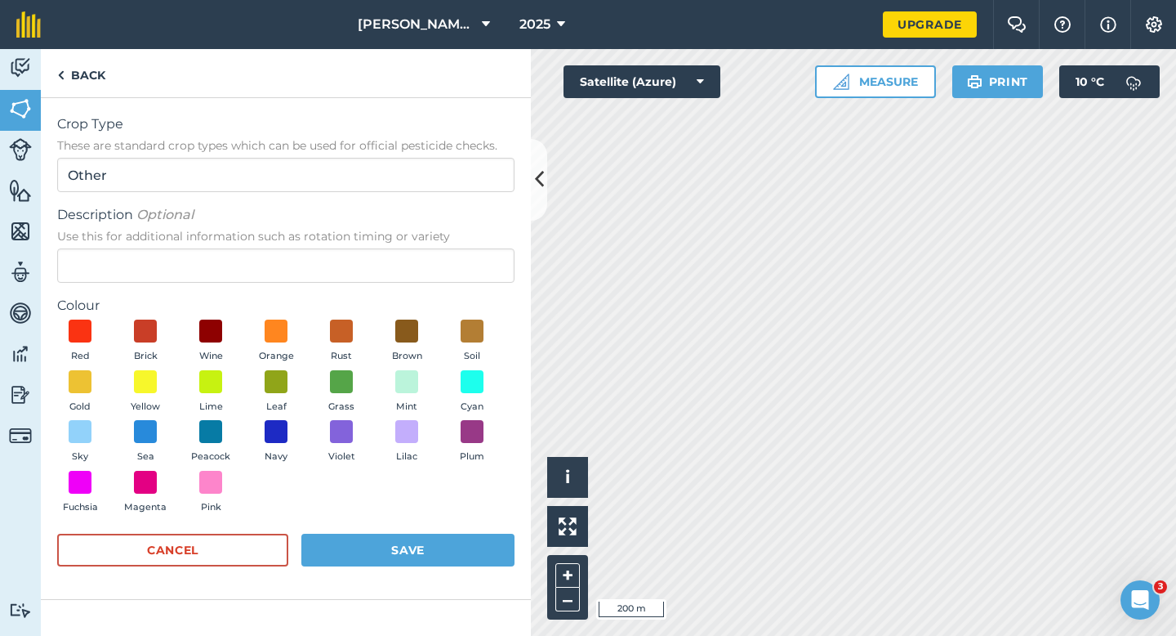
click at [461, 246] on div "Description Optional Use this for additional information such as rotation timin…" at bounding box center [285, 244] width 457 height 78
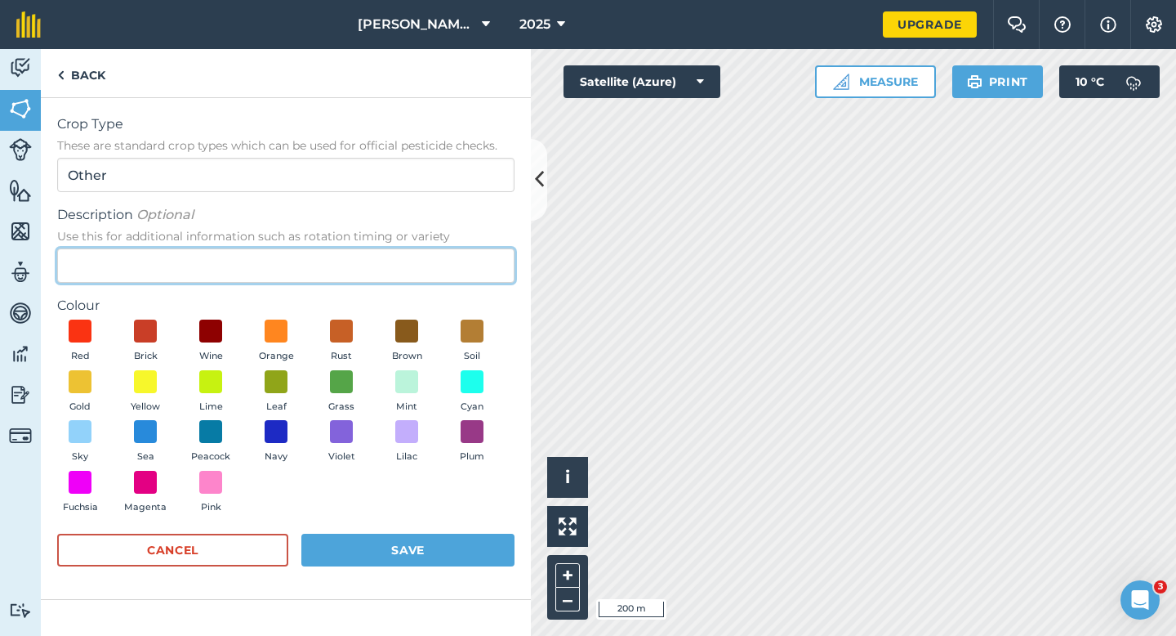
click at [461, 257] on input "Description Optional Use this for additional information such as rotation timin…" at bounding box center [285, 265] width 457 height 34
type input "Chard Seed"
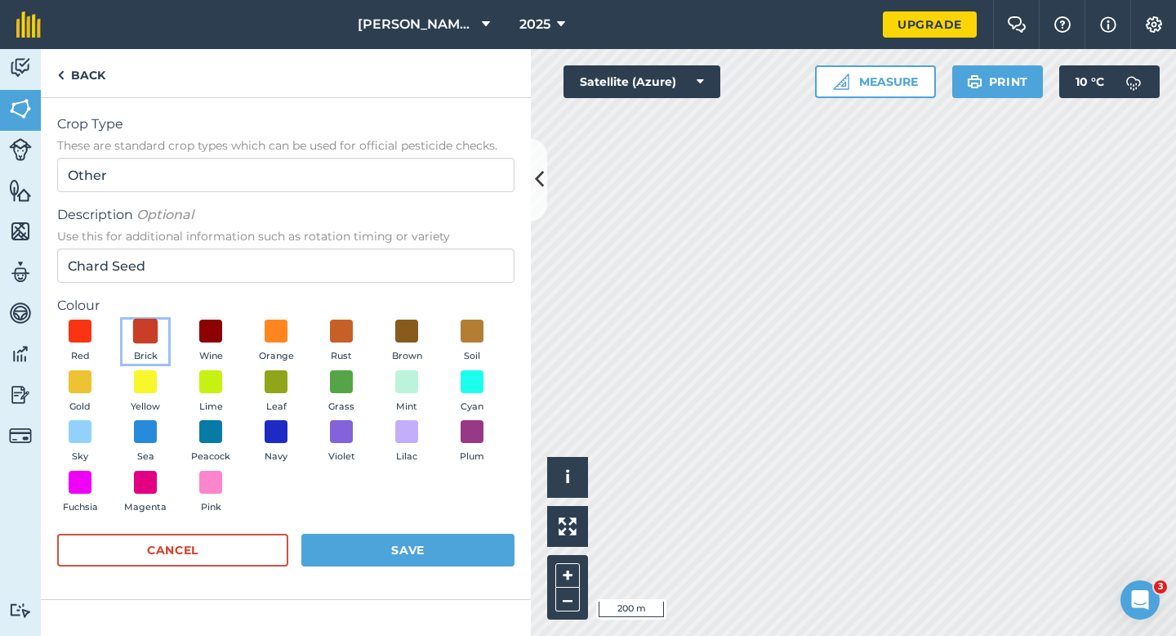
click at [156, 334] on span at bounding box center [145, 331] width 25 height 25
click at [457, 524] on form "Crop Type These are standard crop types which can be used for official pesticid…" at bounding box center [285, 348] width 457 height 468
click at [457, 548] on button "Save" at bounding box center [407, 549] width 213 height 33
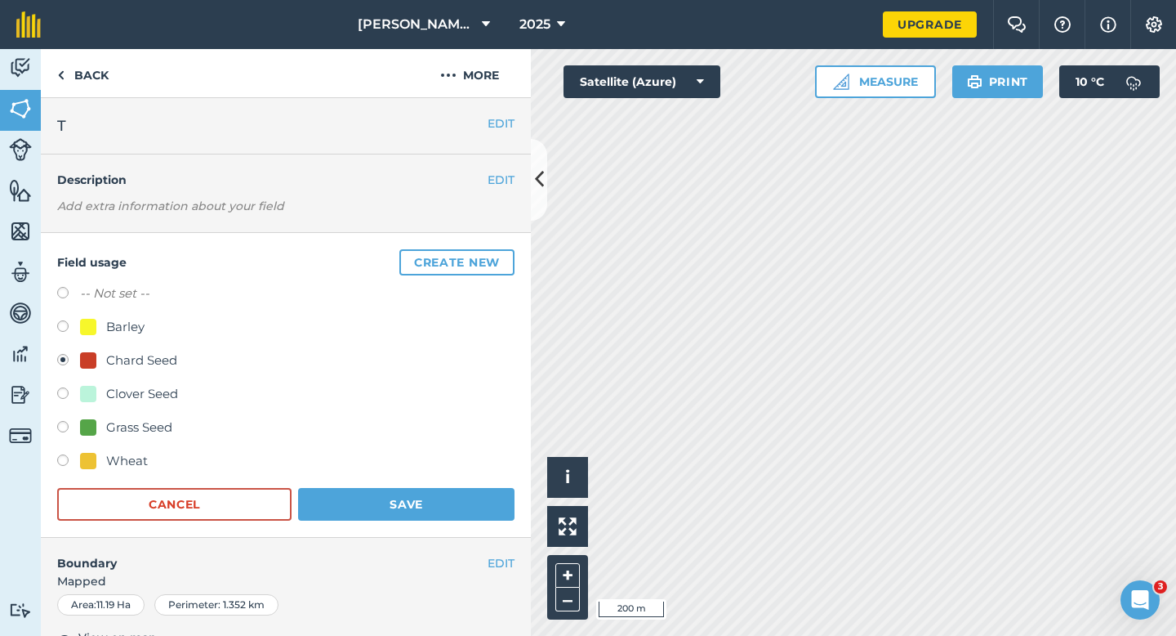
click at [459, 521] on div "Field usage Create new -- Not set -- Barley Chard Seed Clover Seed Grass Seed W…" at bounding box center [286, 385] width 490 height 305
click at [490, 507] on button "Save" at bounding box center [406, 504] width 216 height 33
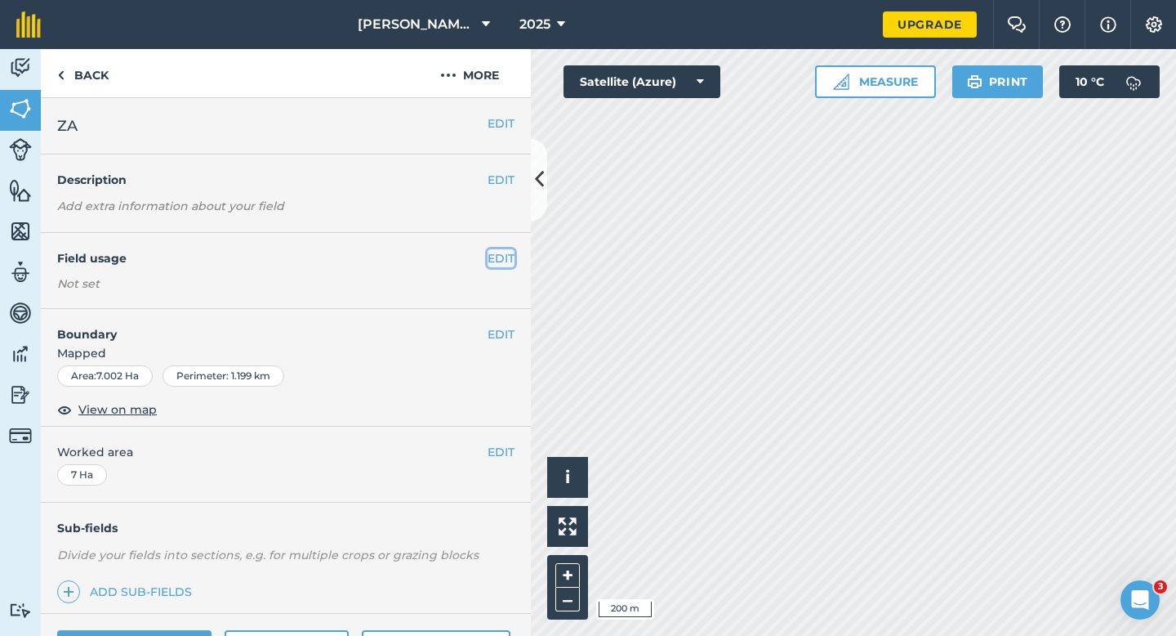
click at [511, 266] on button "EDIT" at bounding box center [501, 258] width 27 height 18
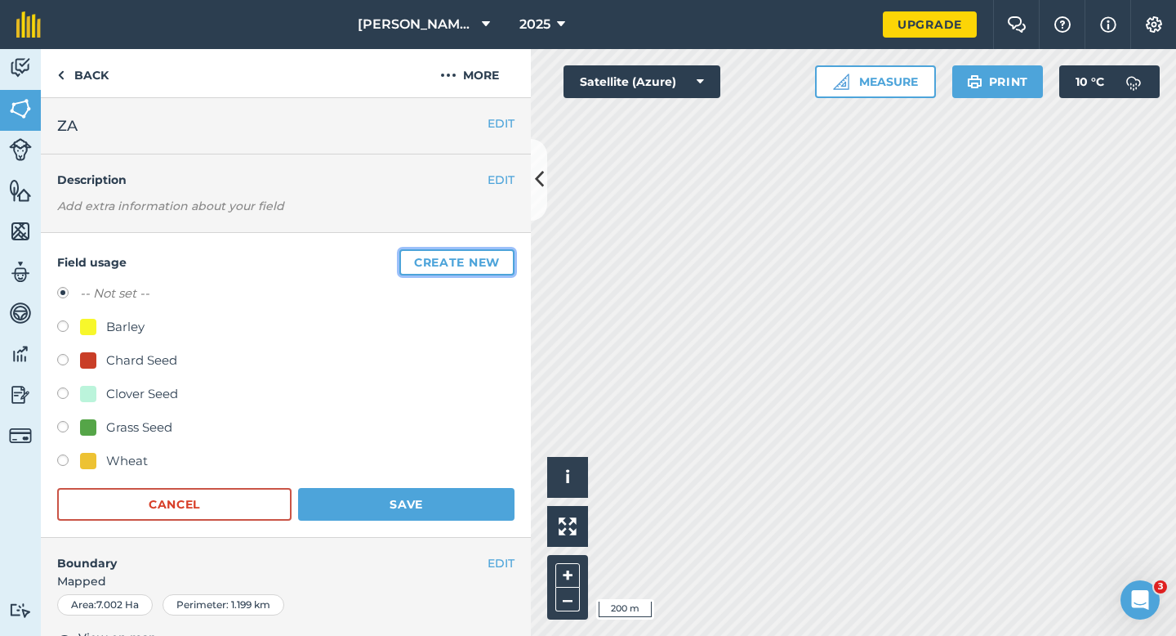
click at [508, 265] on button "Create new" at bounding box center [456, 262] width 115 height 26
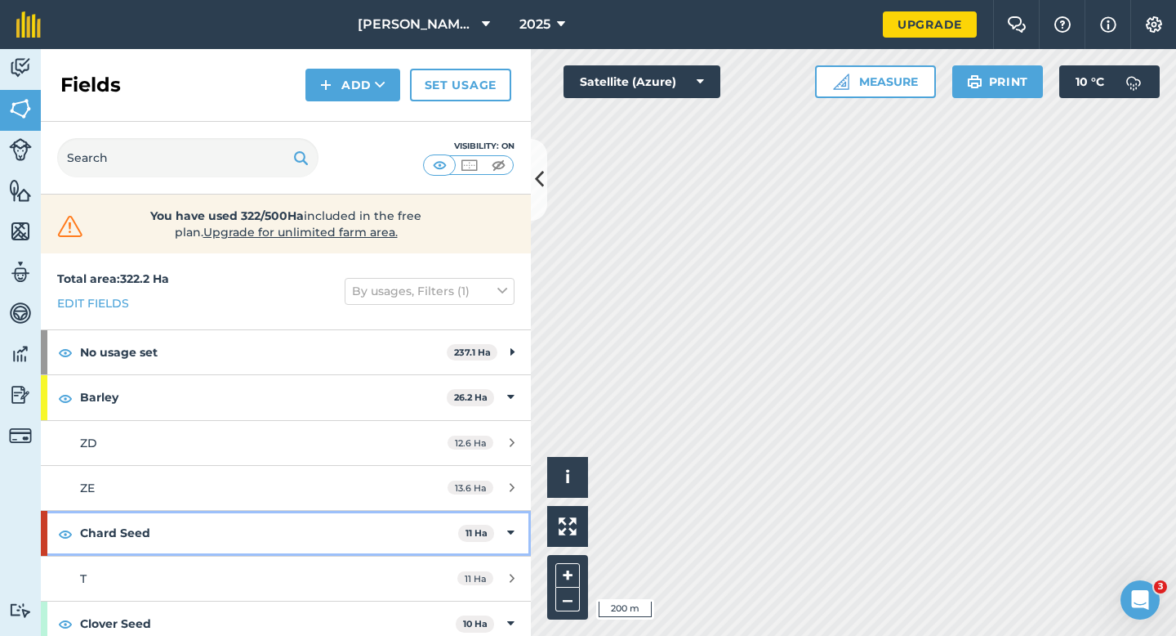
click at [244, 554] on strong "Chard Seed" at bounding box center [269, 533] width 378 height 44
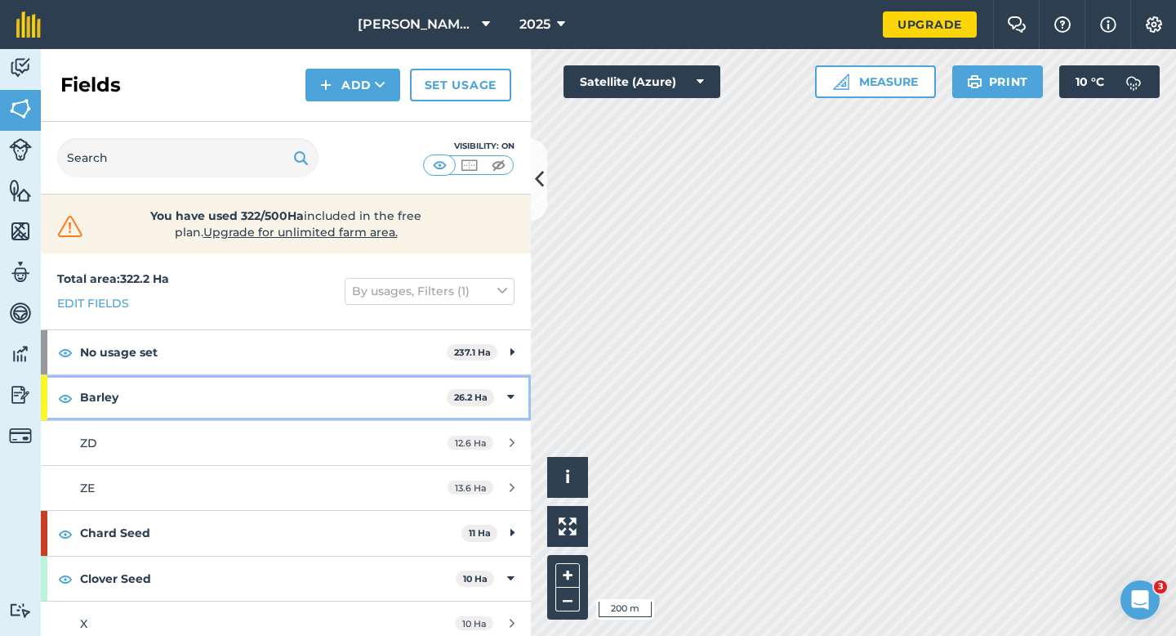
click at [522, 392] on div "Barley 26.2 Ha" at bounding box center [286, 397] width 490 height 44
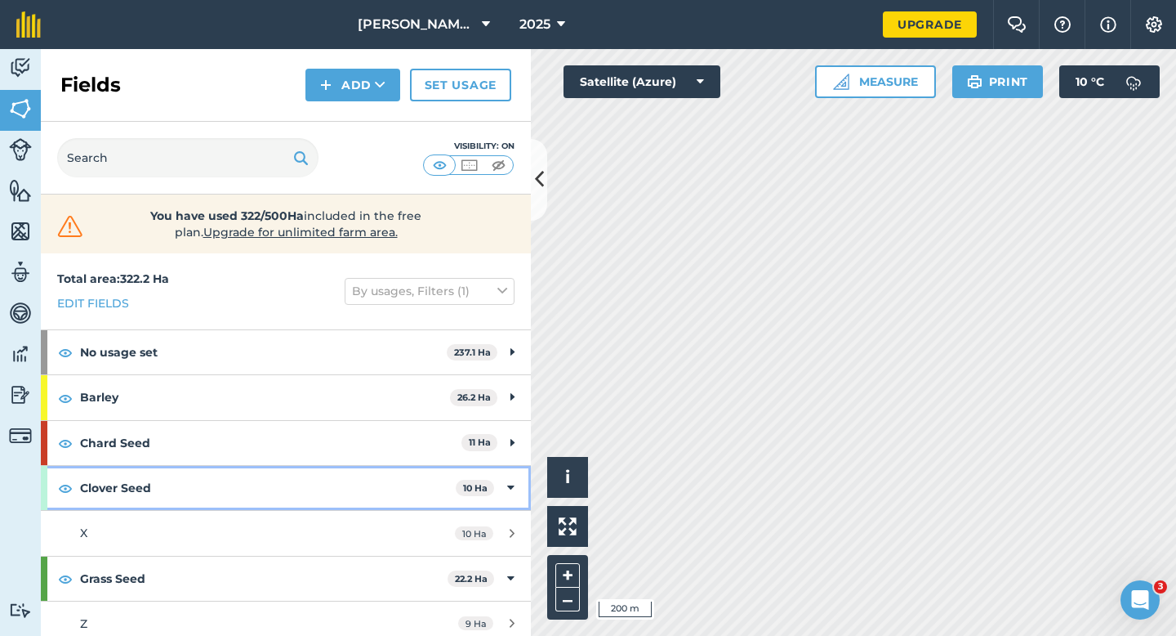
click at [493, 498] on div "Clover Seed 10 Ha" at bounding box center [286, 488] width 490 height 44
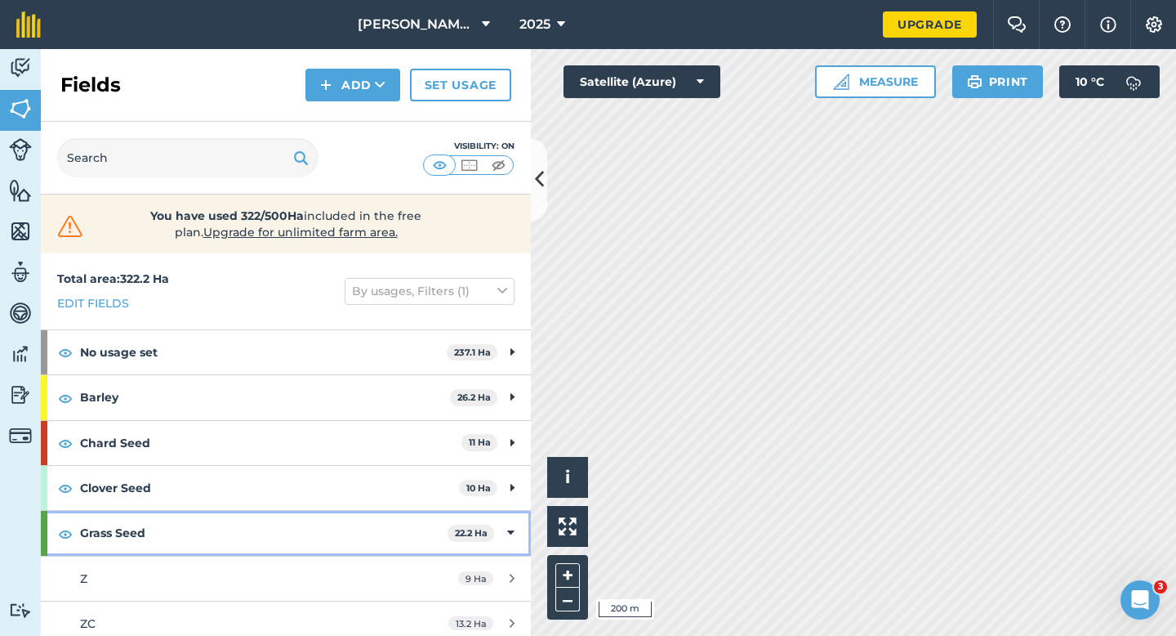
click at [520, 520] on div "Grass Seed 22.2 Ha" at bounding box center [286, 533] width 490 height 44
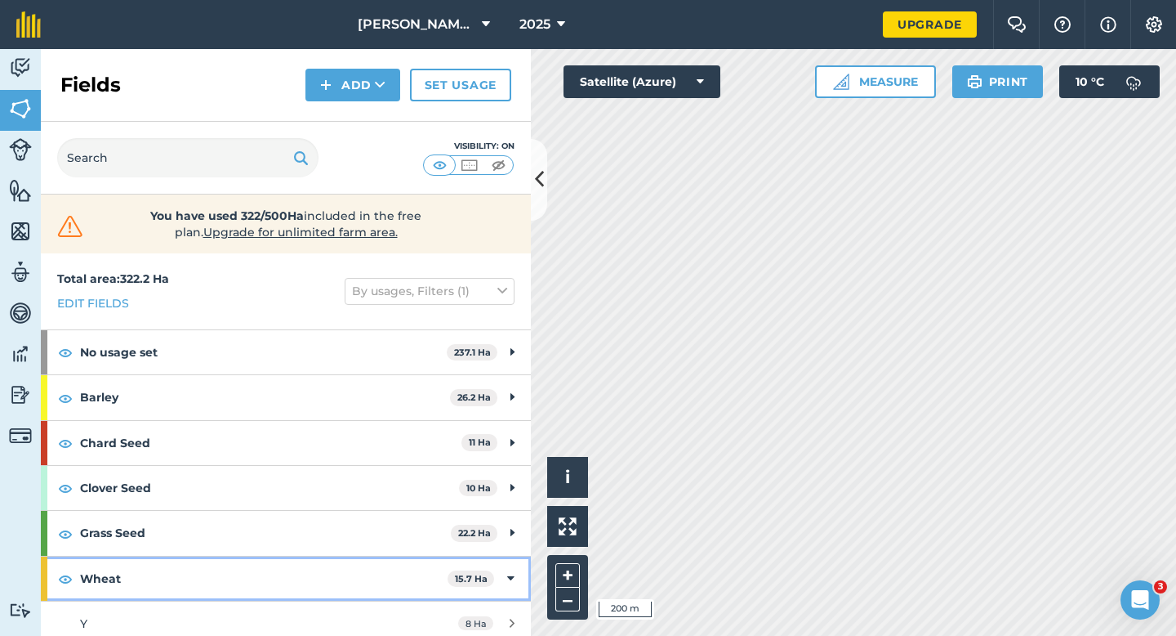
click at [504, 581] on div "Wheat 15.7 Ha" at bounding box center [286, 578] width 490 height 44
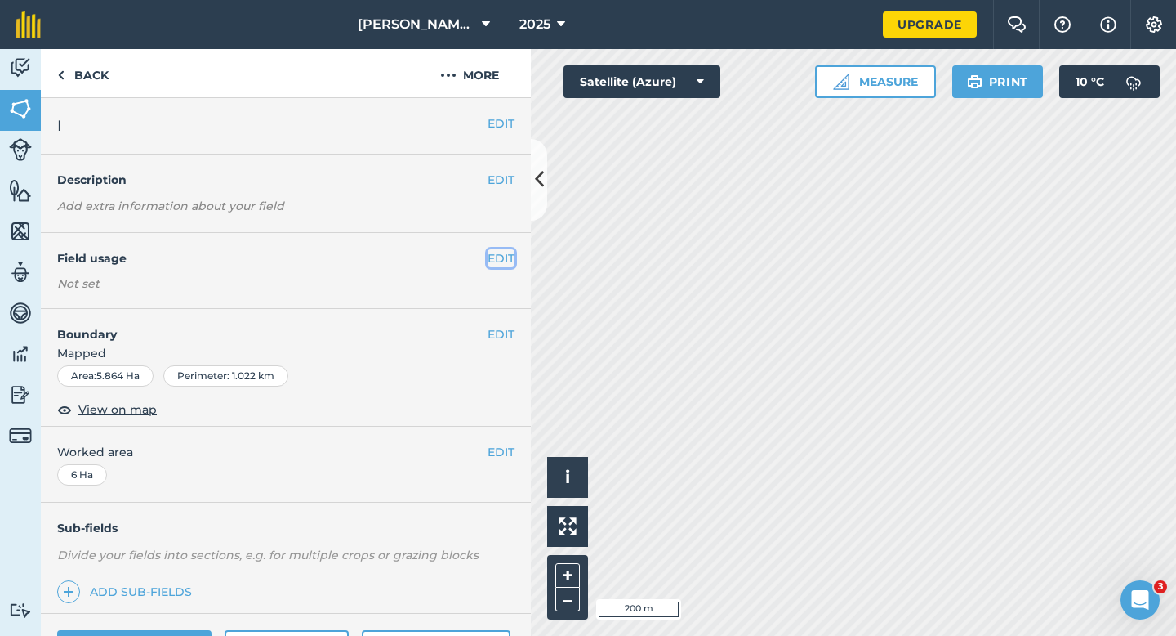
click at [498, 254] on button "EDIT" at bounding box center [501, 258] width 27 height 18
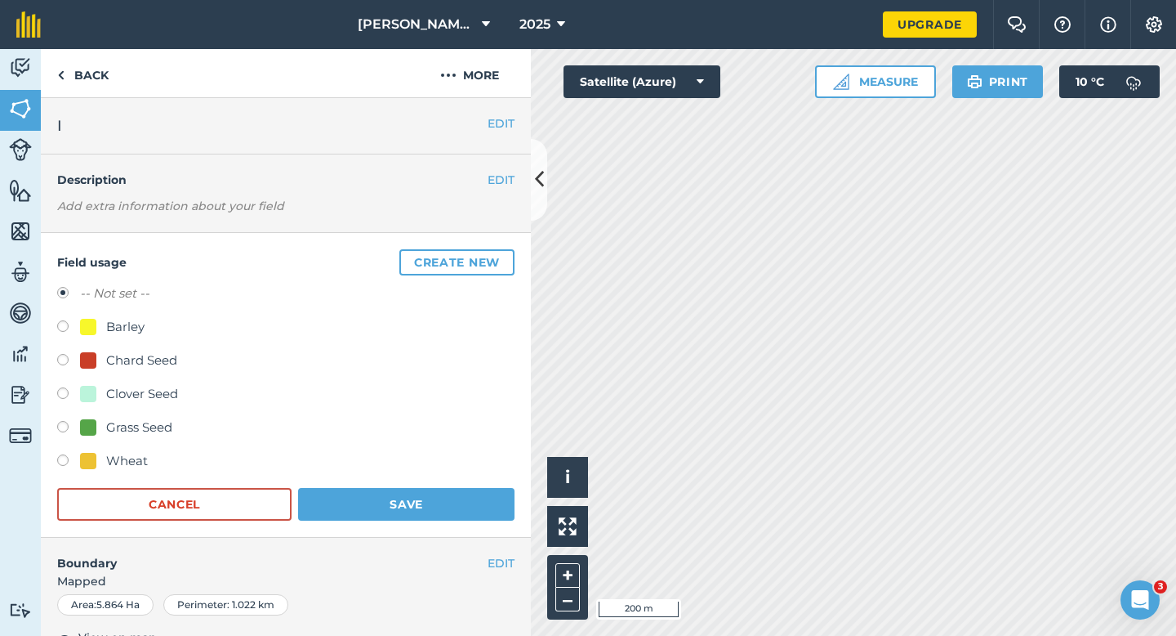
click at [498, 254] on button "Create new" at bounding box center [456, 262] width 115 height 26
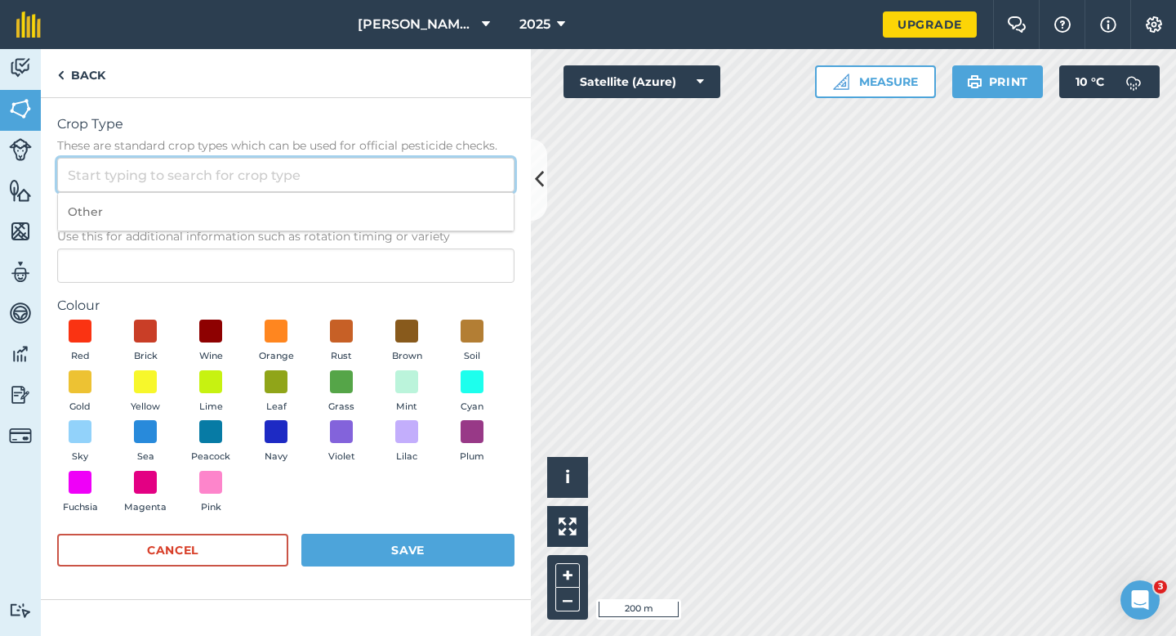
click at [441, 180] on input "Crop Type These are standard crop types which can be used for official pesticid…" at bounding box center [285, 175] width 457 height 34
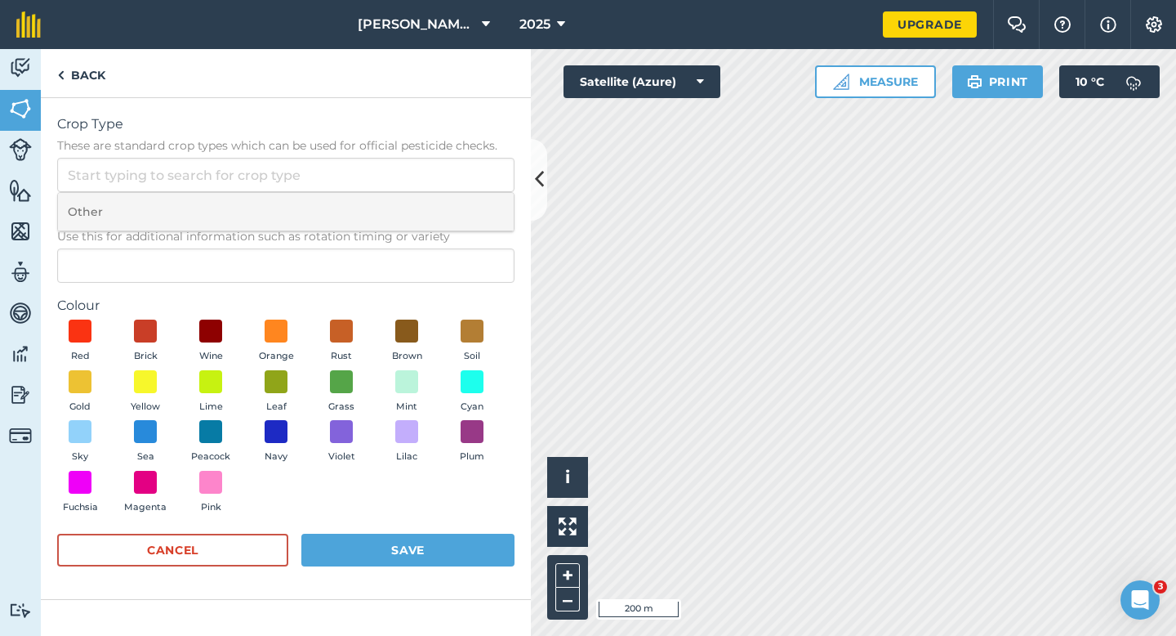
click at [441, 193] on li "Other" at bounding box center [286, 212] width 456 height 38
type input "Other"
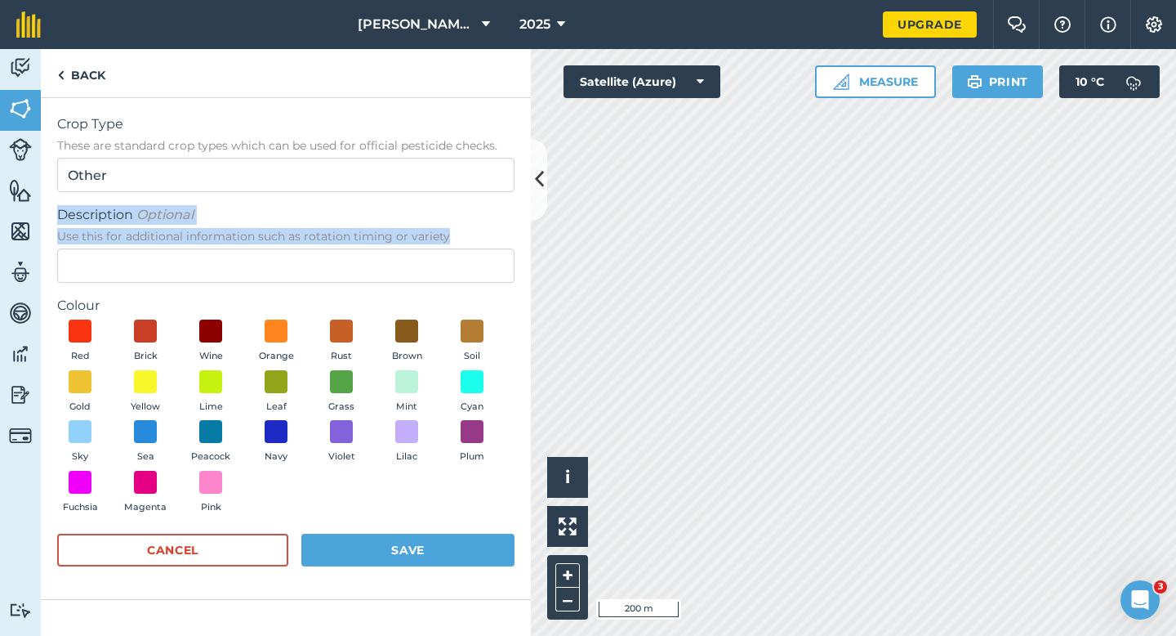
click at [441, 248] on div "Description Optional Use this for additional information such as rotation timin…" at bounding box center [285, 244] width 457 height 78
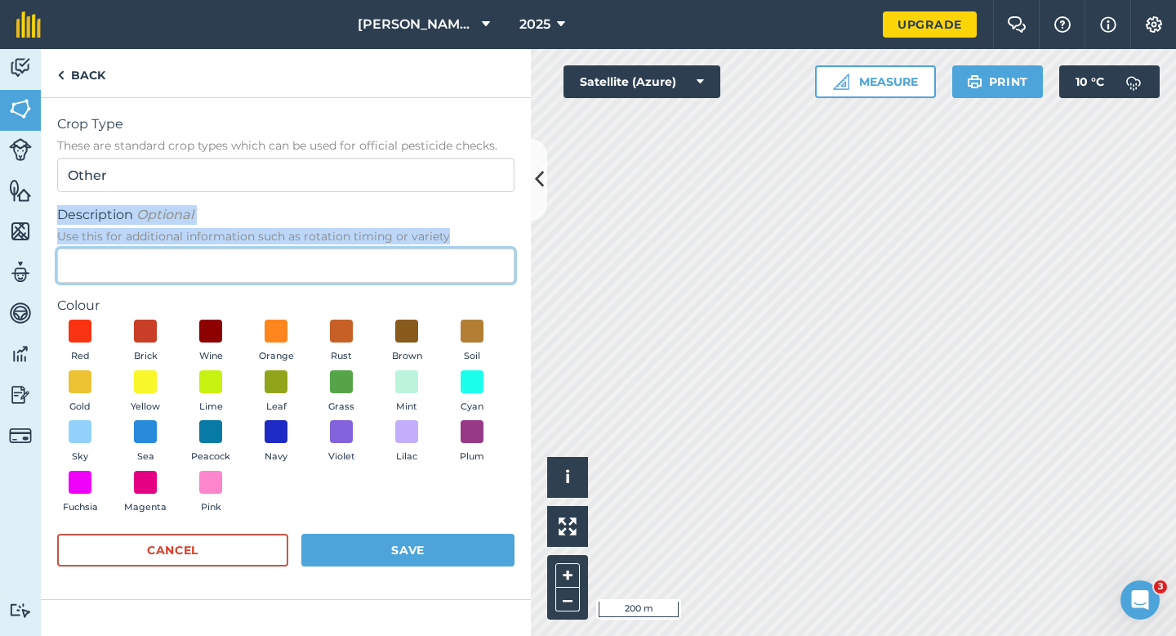
click at [441, 250] on input "Description Optional Use this for additional information such as rotation timin…" at bounding box center [285, 265] width 457 height 34
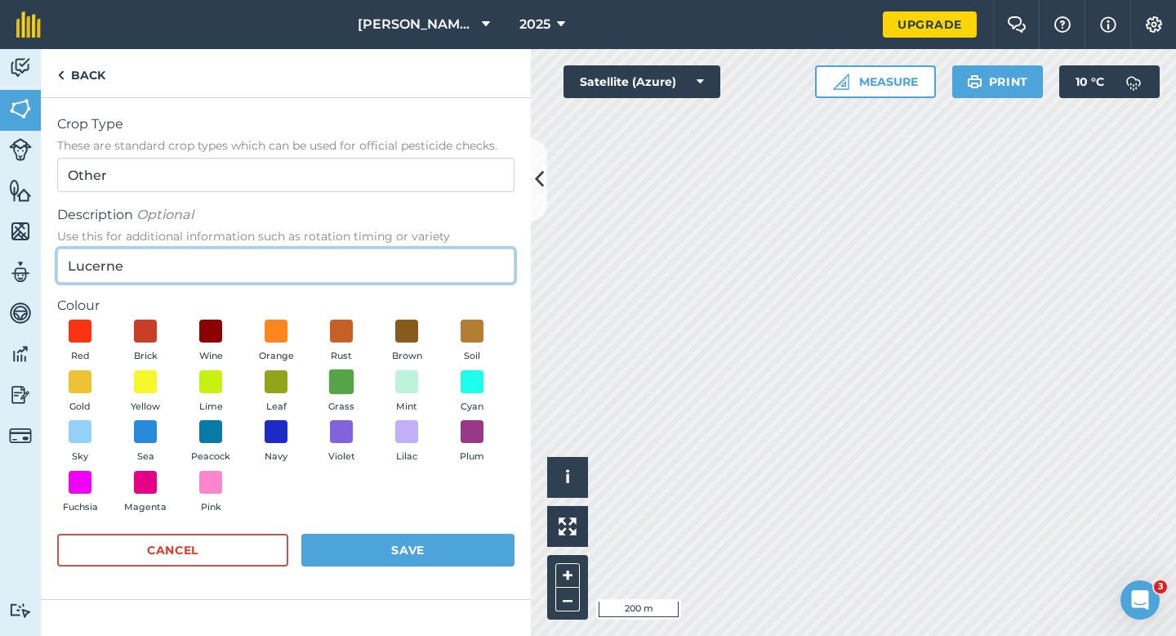
type input "Lucerne"
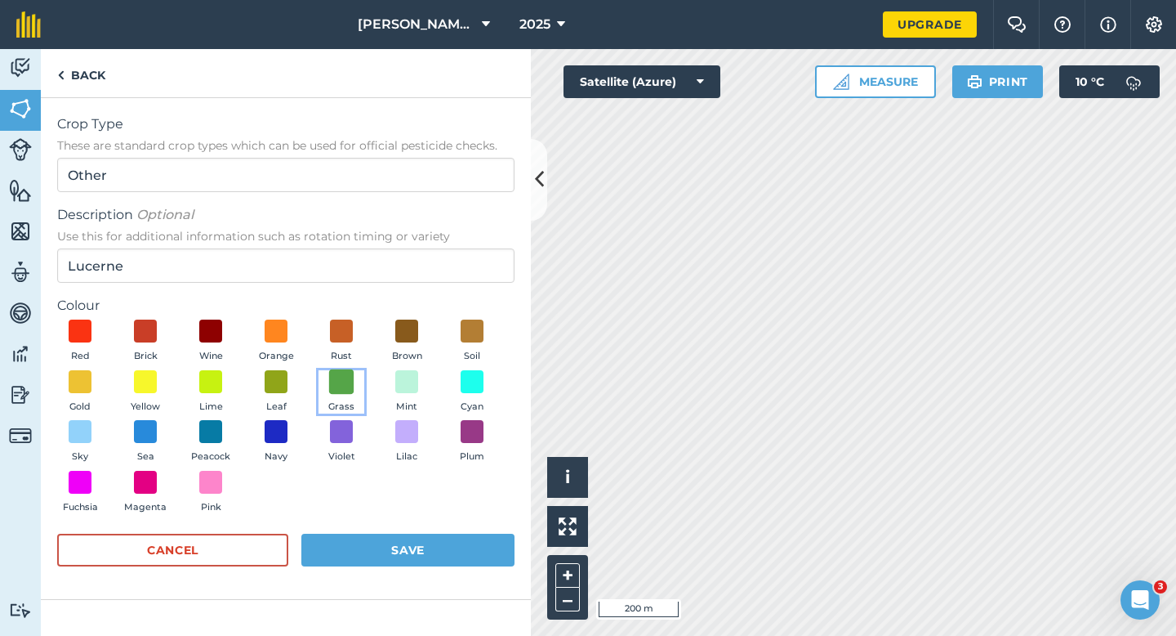
click at [333, 376] on span at bounding box center [341, 380] width 25 height 25
click at [382, 520] on div "Red Brick Wine Orange Rust Brown Soil Gold Yellow Lime Leaf Grass Mint Cyan Sky…" at bounding box center [285, 419] width 457 height 201
click at [389, 542] on button "Save" at bounding box center [407, 549] width 213 height 33
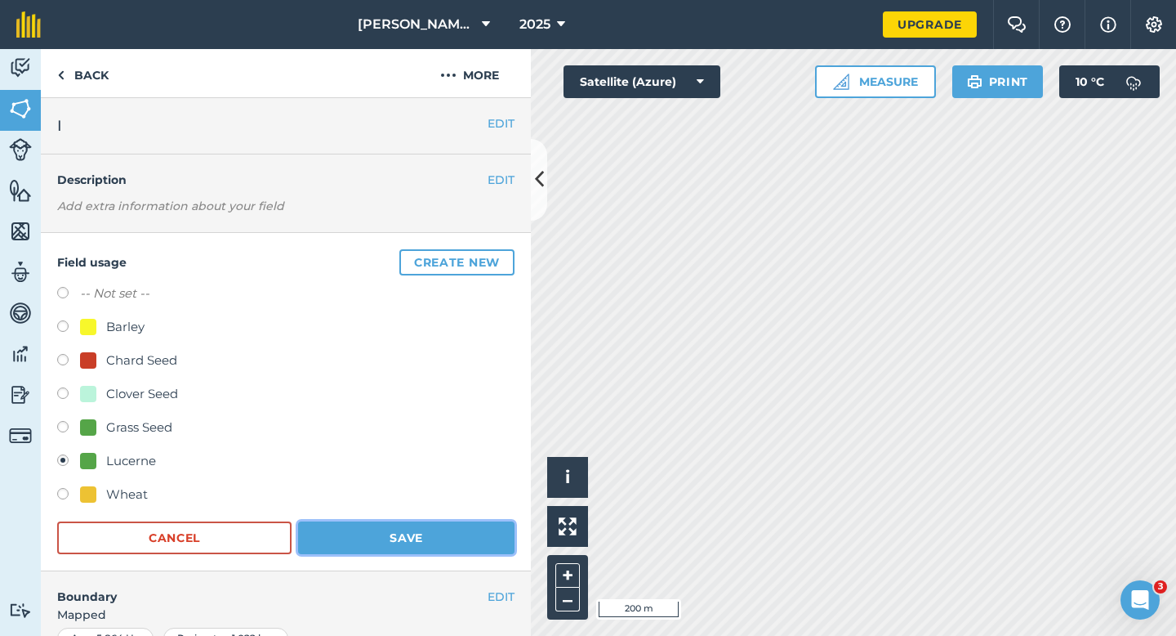
click at [502, 524] on button "Save" at bounding box center [406, 537] width 216 height 33
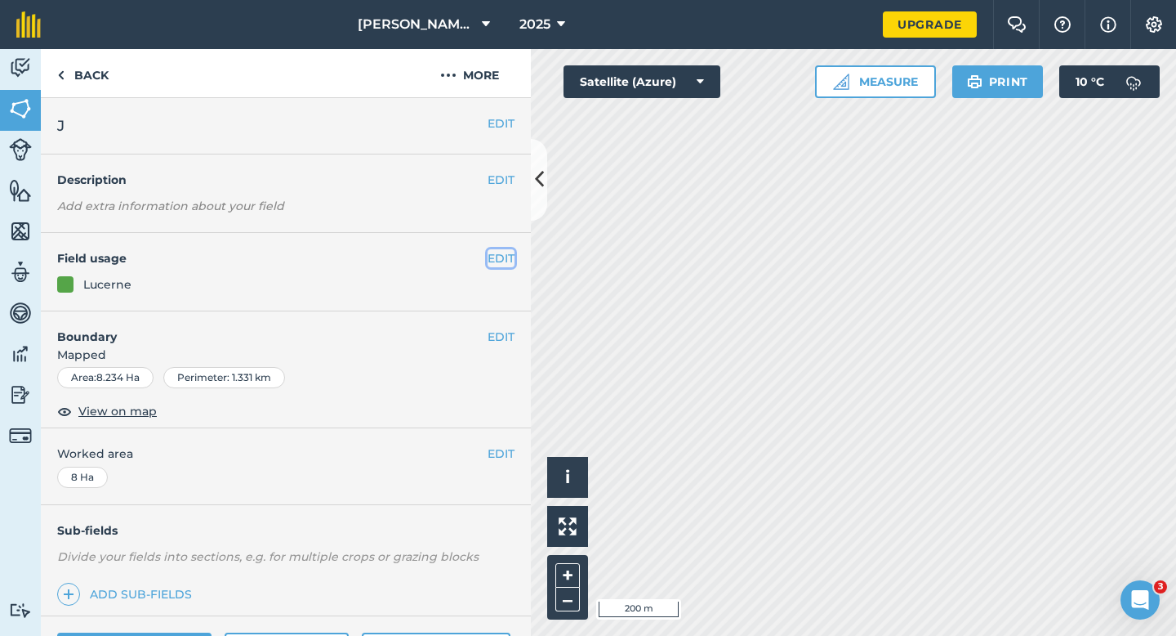
click at [494, 257] on button "EDIT" at bounding box center [501, 258] width 27 height 18
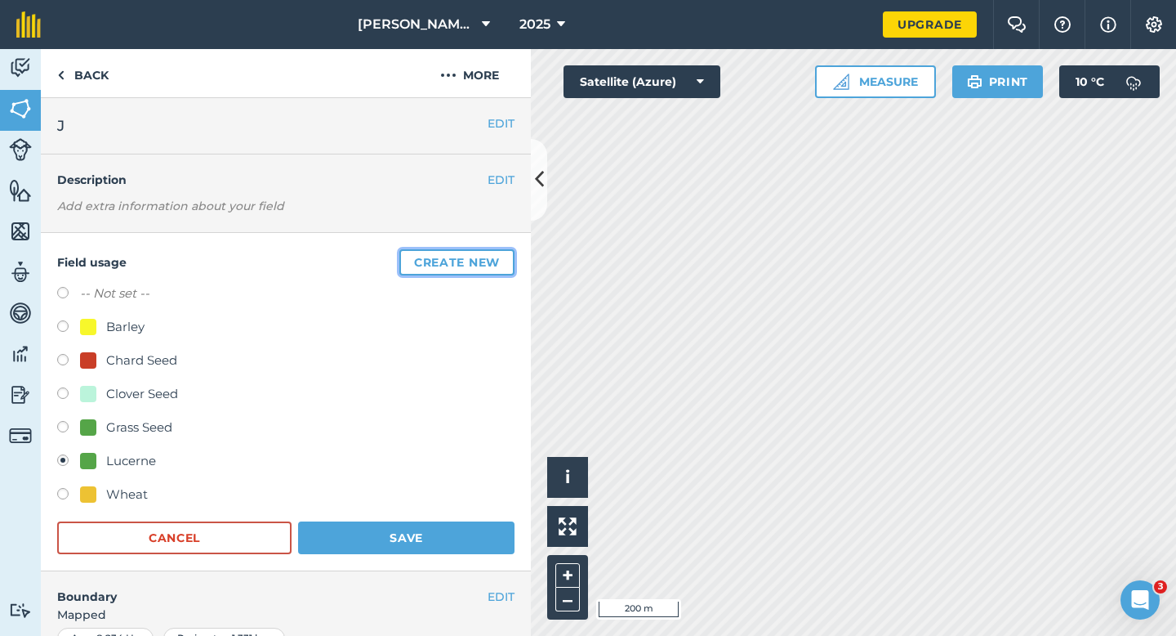
click at [494, 257] on button "Create new" at bounding box center [456, 262] width 115 height 26
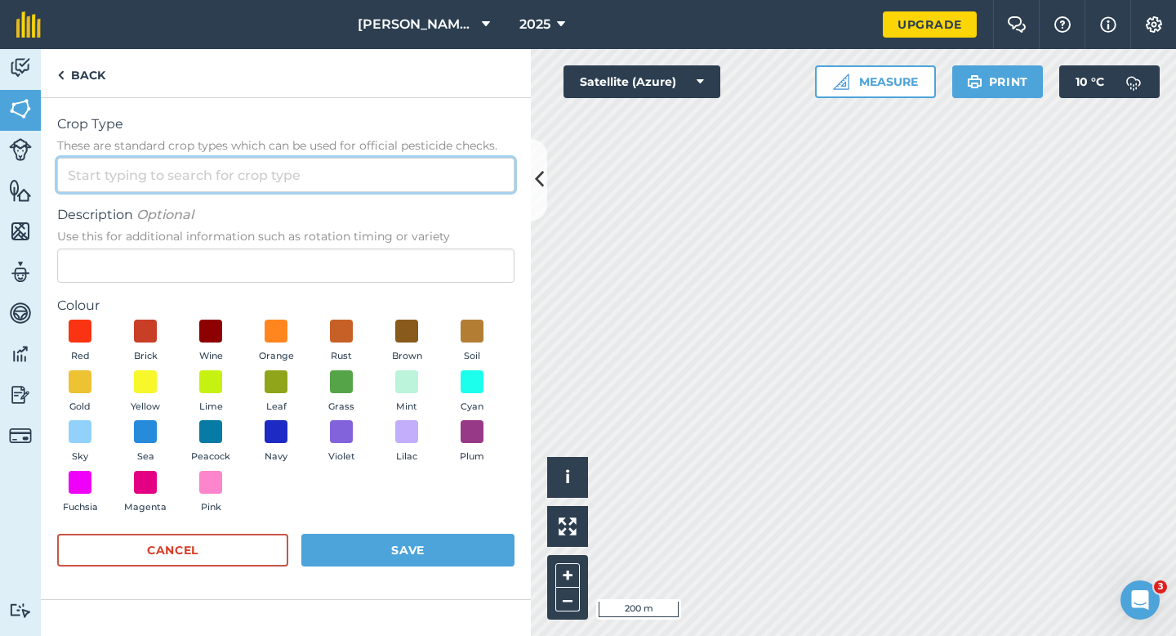
click at [433, 171] on input "Crop Type These are standard crop types which can be used for official pesticid…" at bounding box center [285, 175] width 457 height 34
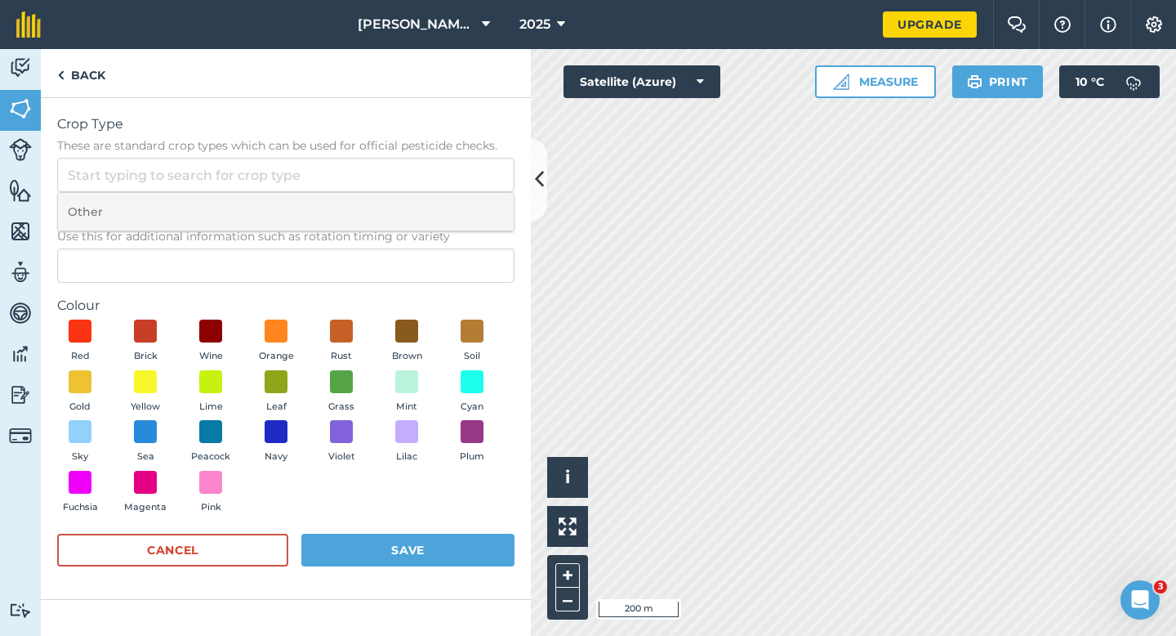
click at [432, 193] on li "Other" at bounding box center [286, 212] width 456 height 38
type input "Other"
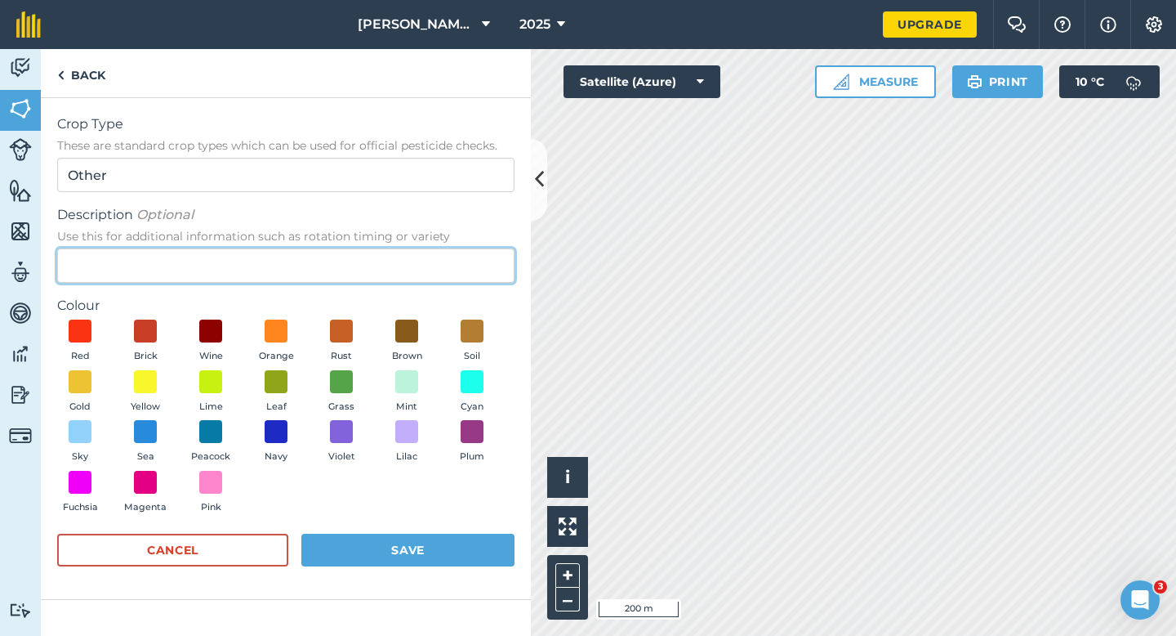
click at [432, 277] on input "Description Optional Use this for additional information such as rotation timin…" at bounding box center [285, 265] width 457 height 34
type input "Grass"
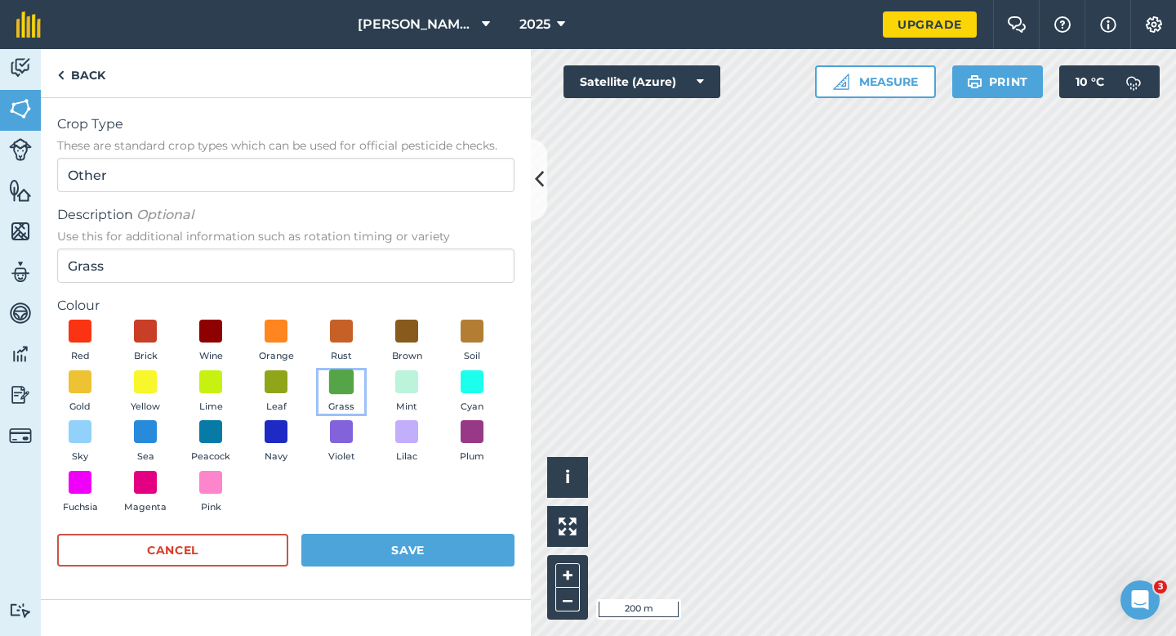
click at [350, 385] on span at bounding box center [341, 380] width 25 height 25
click at [371, 544] on button "Save" at bounding box center [407, 549] width 213 height 33
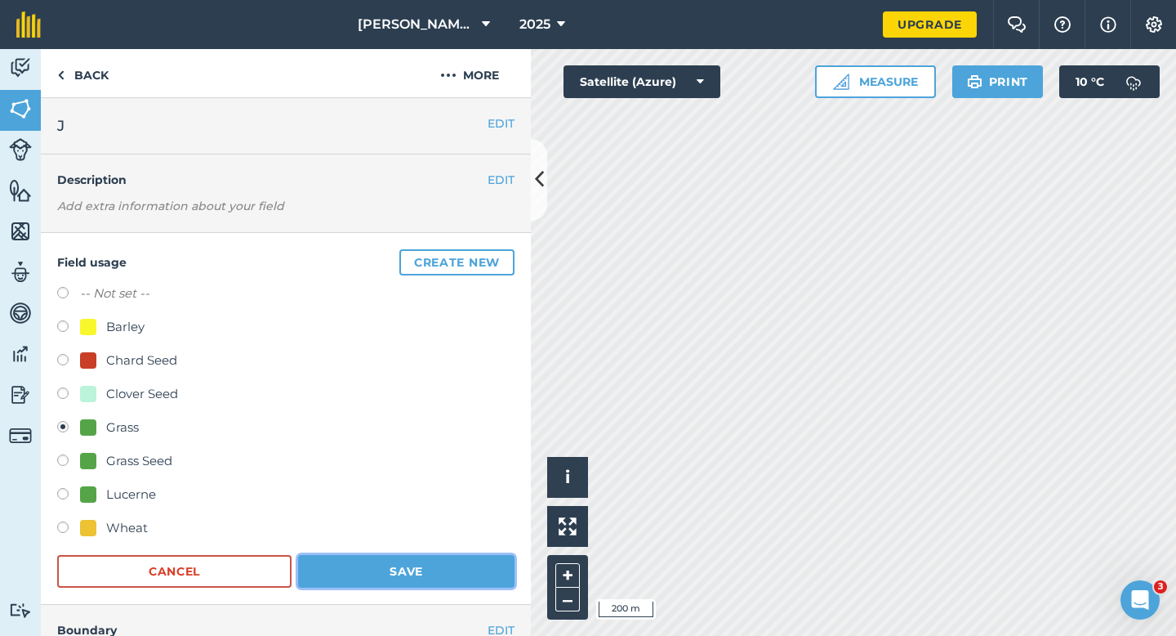
click at [342, 570] on button "Save" at bounding box center [406, 571] width 216 height 33
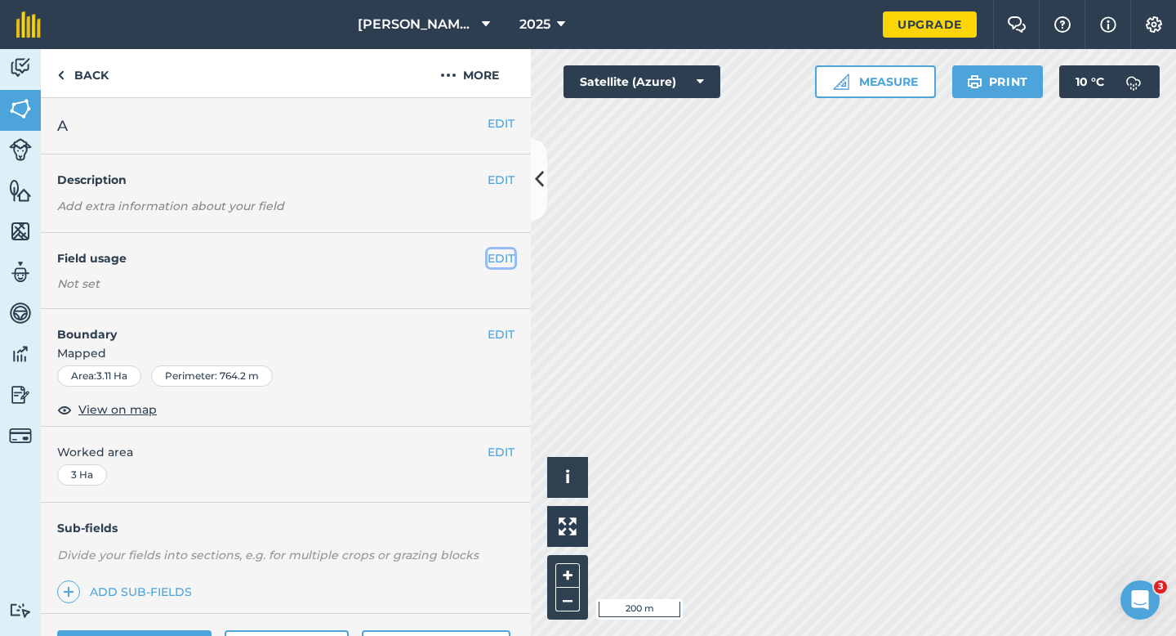
click at [498, 259] on button "EDIT" at bounding box center [501, 258] width 27 height 18
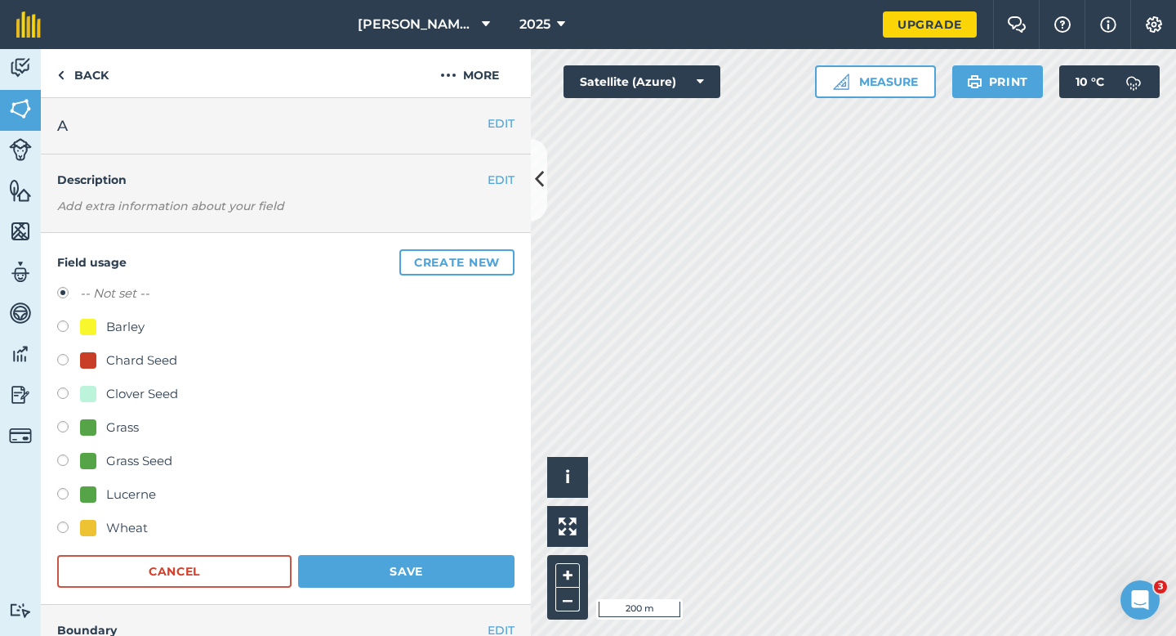
click at [114, 423] on div "Grass" at bounding box center [122, 427] width 33 height 20
radio input "true"
radio input "false"
click at [401, 578] on button "Save" at bounding box center [406, 571] width 216 height 33
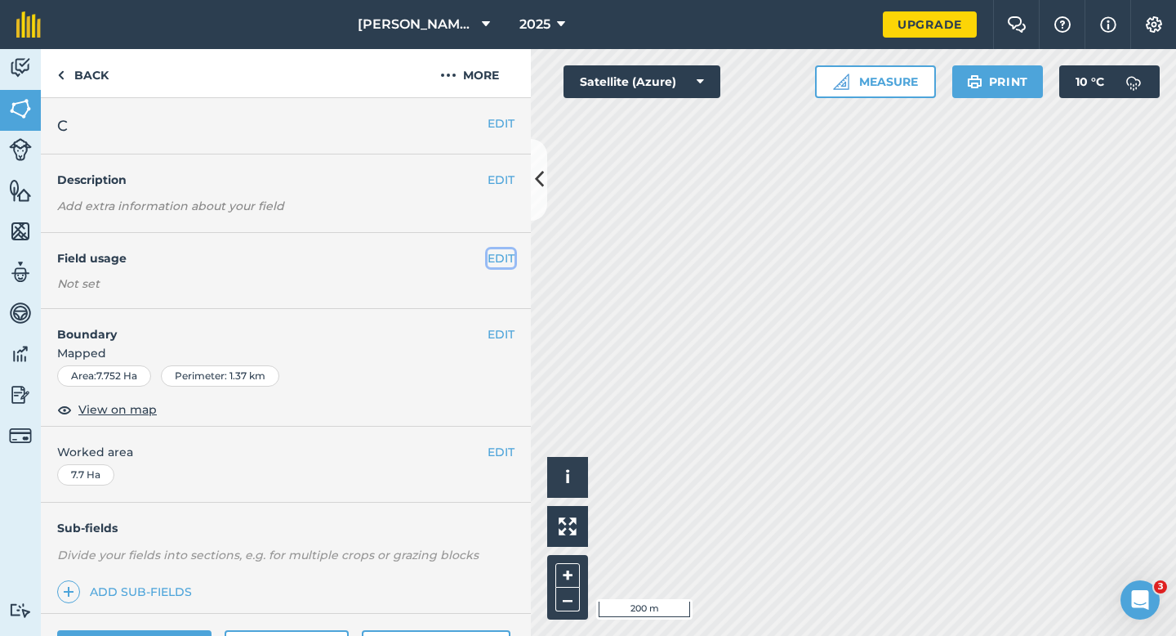
click at [498, 259] on button "EDIT" at bounding box center [501, 258] width 27 height 18
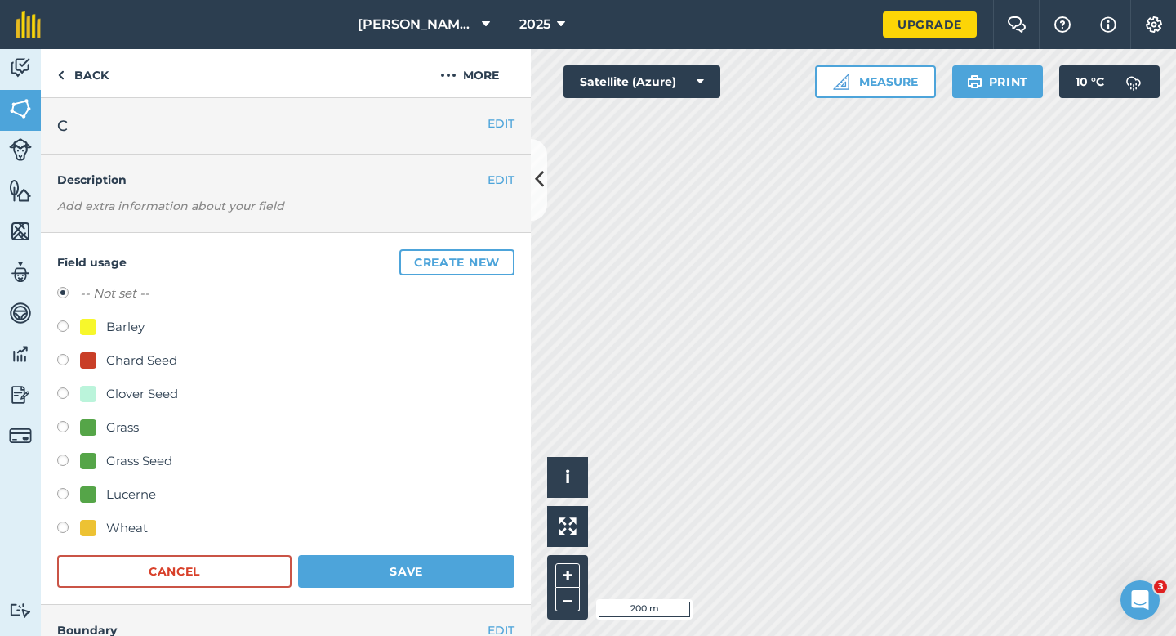
click at [87, 384] on div "Clover Seed" at bounding box center [129, 394] width 98 height 20
radio input "true"
radio input "false"
click at [417, 623] on h4 "Boundary" at bounding box center [264, 622] width 447 height 34
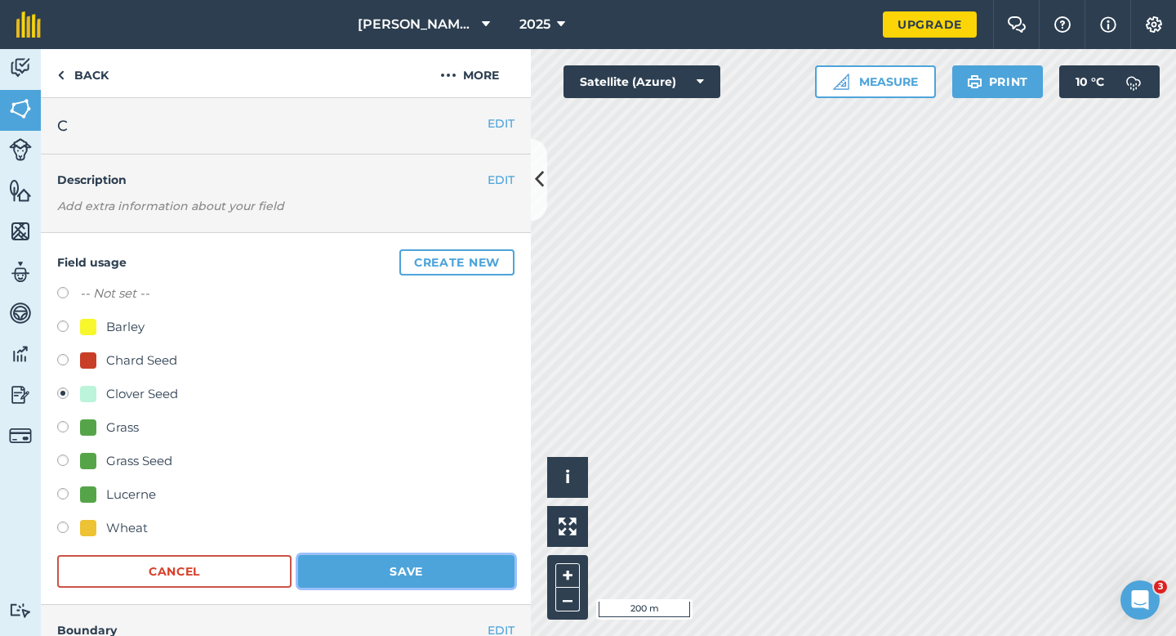
click at [420, 574] on button "Save" at bounding box center [406, 571] width 216 height 33
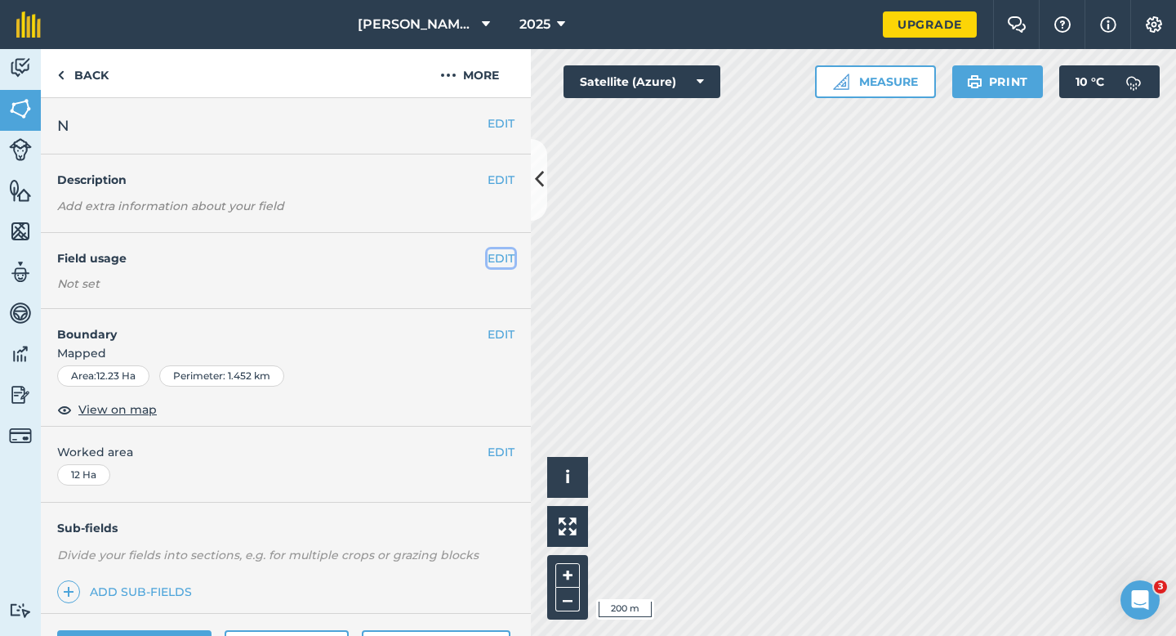
click at [492, 250] on button "EDIT" at bounding box center [501, 258] width 27 height 18
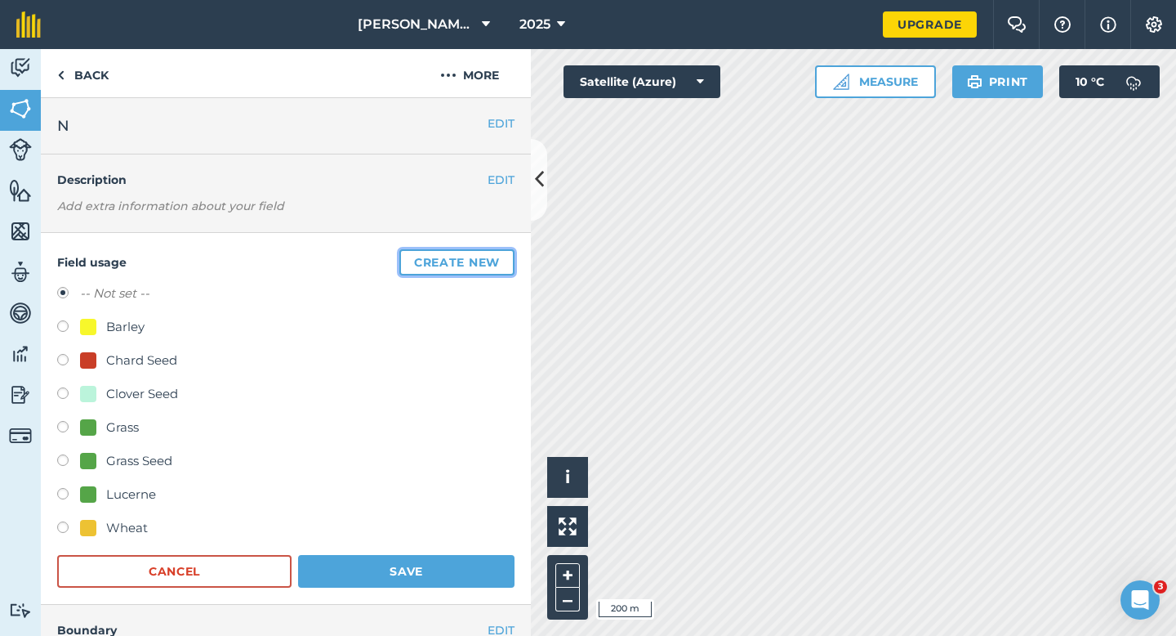
click at [492, 250] on button "Create new" at bounding box center [456, 262] width 115 height 26
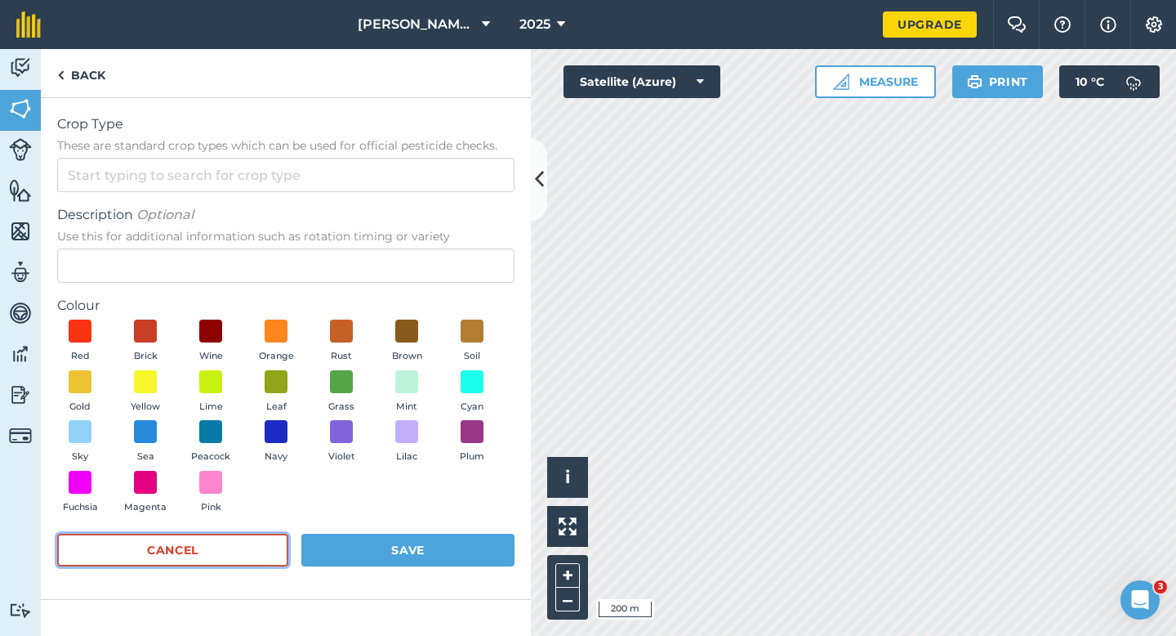
click at [245, 534] on button "Cancel" at bounding box center [172, 549] width 231 height 33
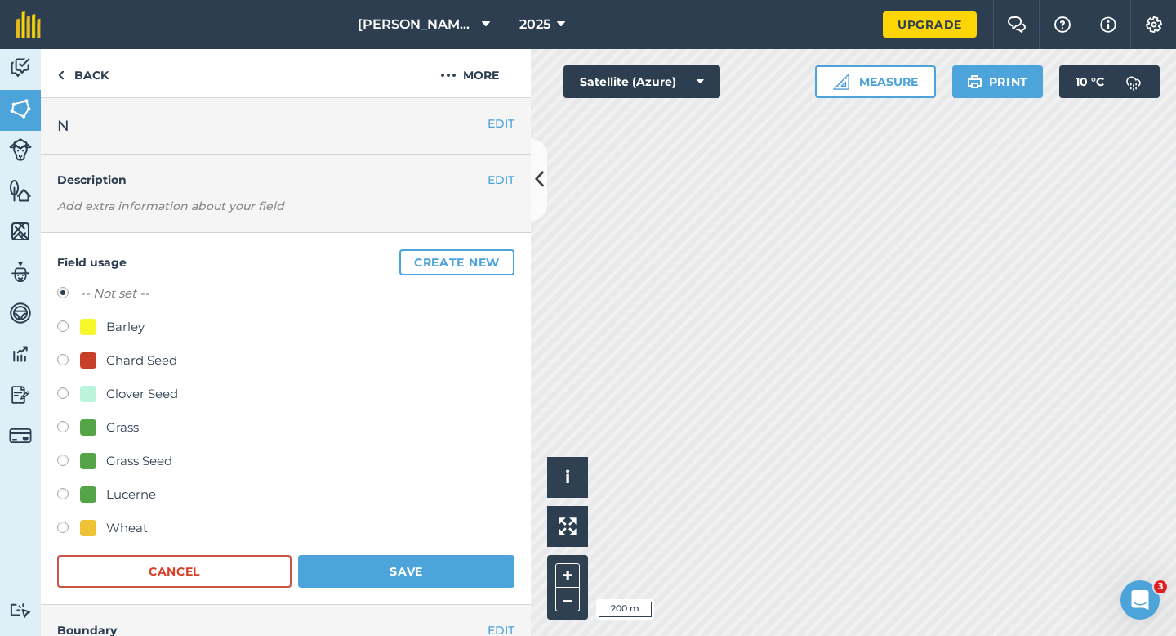
click at [108, 391] on div "Clover Seed" at bounding box center [142, 394] width 72 height 20
radio input "true"
radio input "false"
click at [378, 555] on button "Save" at bounding box center [406, 571] width 216 height 33
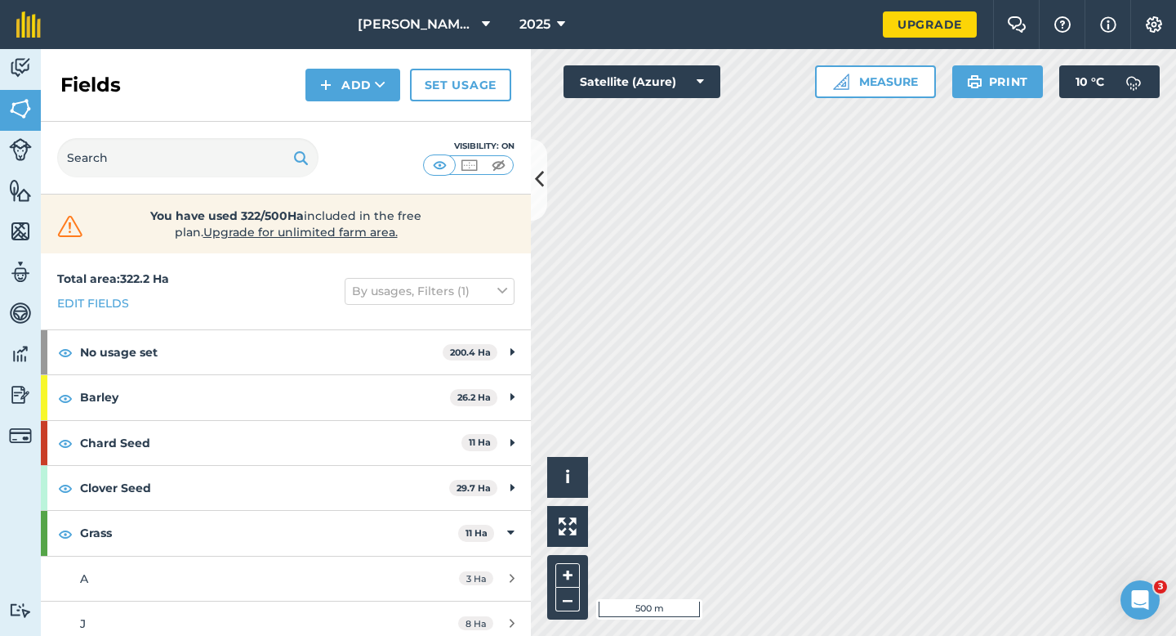
click at [475, 316] on div "Activity Fields Livestock Features Maps Team Vehicles Data Reporting Billing Tu…" at bounding box center [588, 342] width 1176 height 587
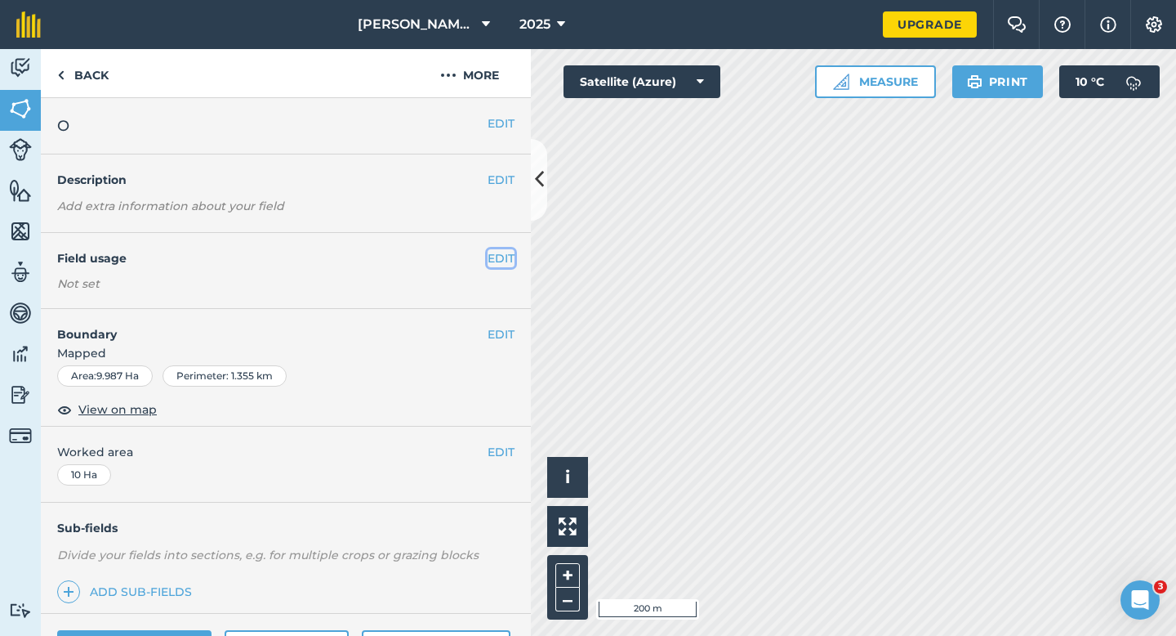
click at [511, 253] on button "EDIT" at bounding box center [501, 258] width 27 height 18
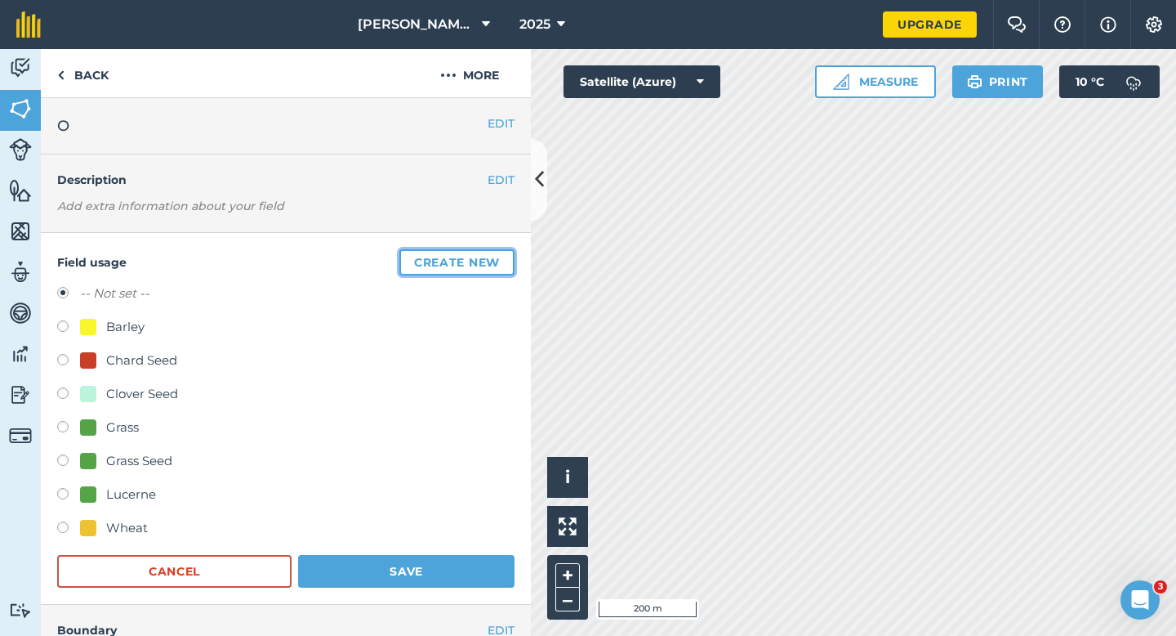
click at [499, 256] on button "Create new" at bounding box center [456, 262] width 115 height 26
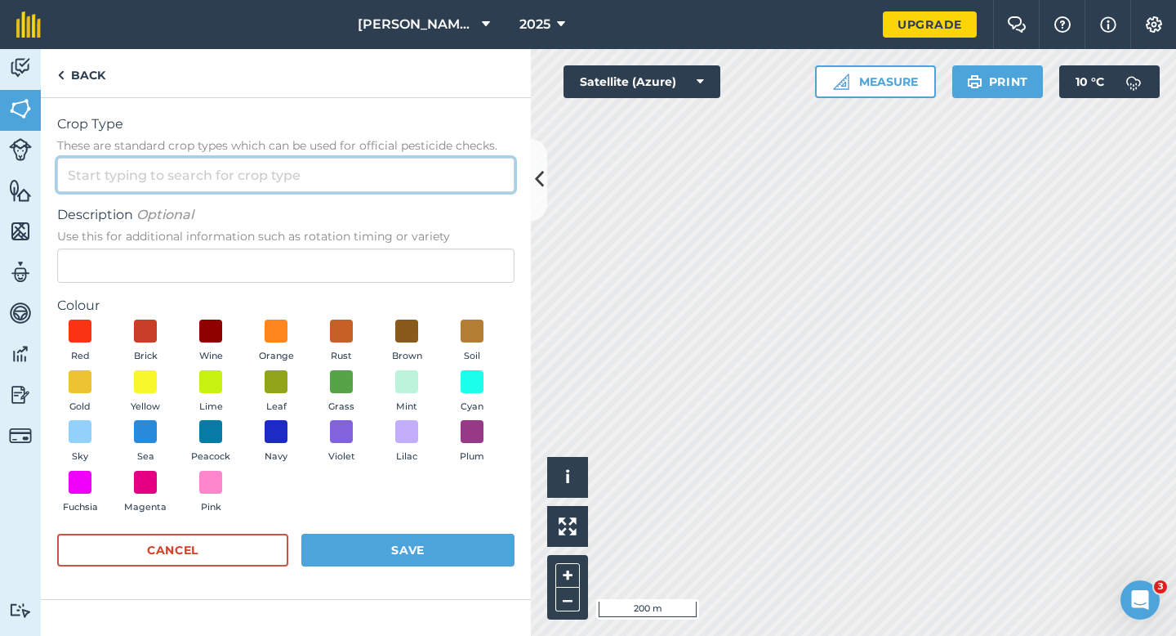
click at [427, 163] on input "Crop Type These are standard crop types which can be used for official pesticid…" at bounding box center [285, 175] width 457 height 34
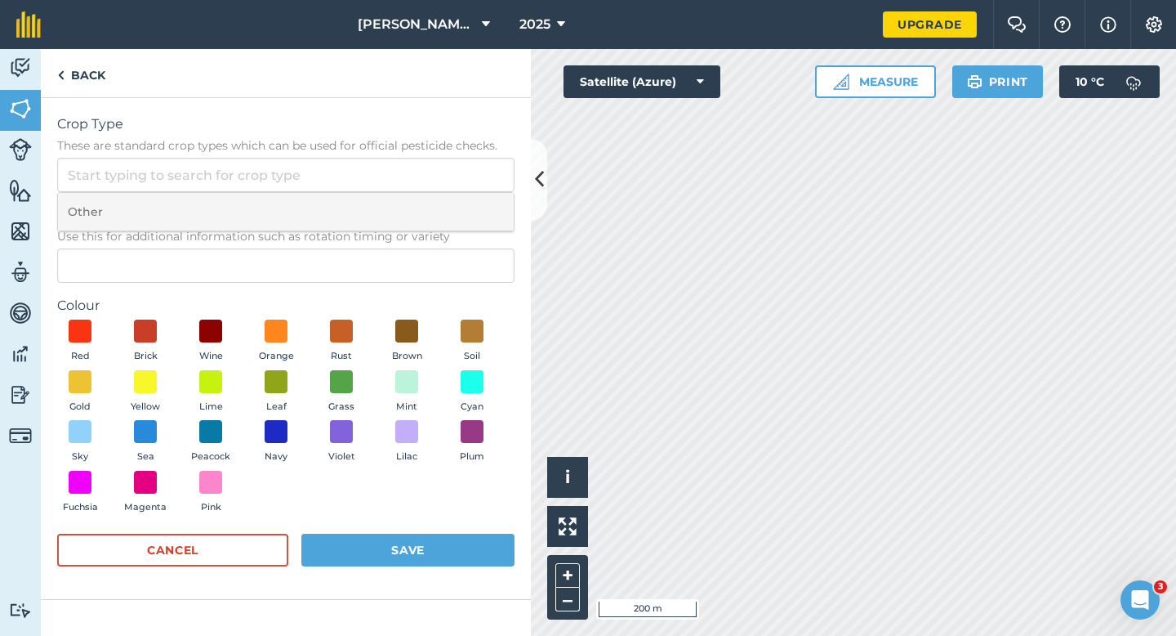
click at [439, 229] on li "Other" at bounding box center [286, 212] width 456 height 38
type input "Other"
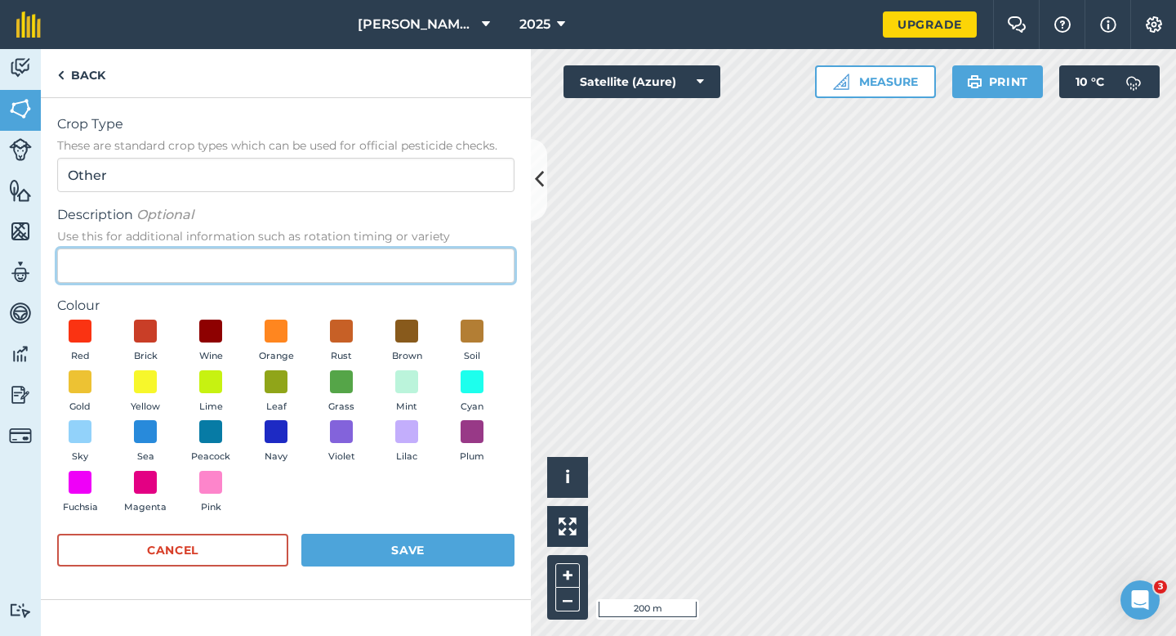
click at [439, 259] on input "Description Optional Use this for additional information such as rotation timin…" at bounding box center [285, 265] width 457 height 34
type input "Watties Peas"
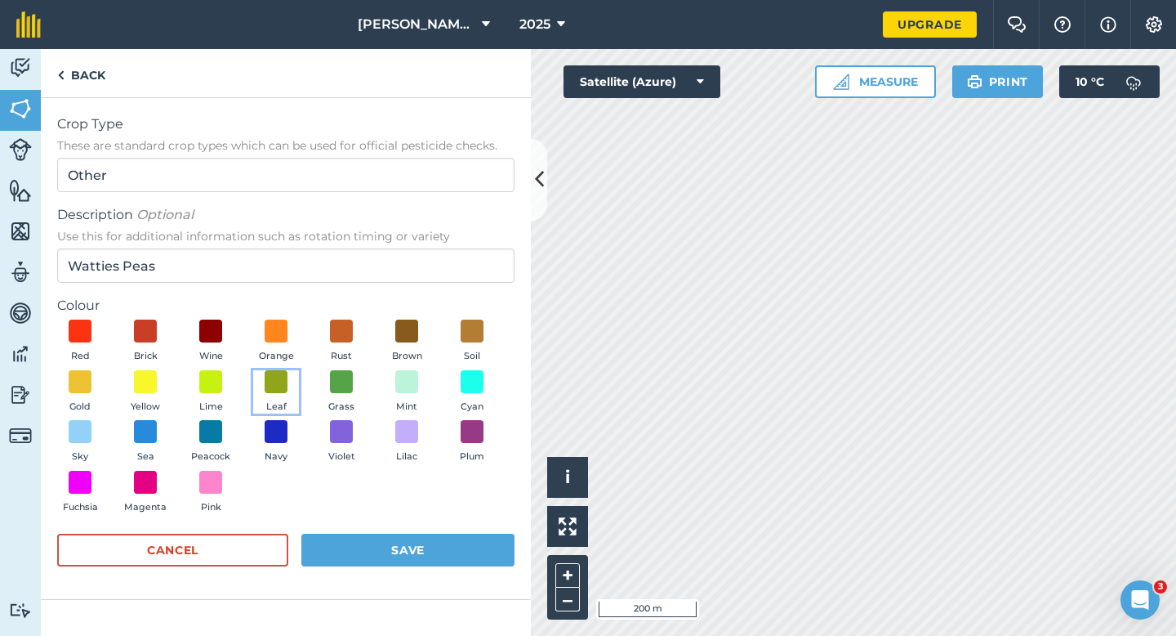
click at [288, 398] on button "Leaf" at bounding box center [276, 392] width 46 height 44
click at [404, 589] on div "Crop Type These are standard crop types which can be used for official pesticid…" at bounding box center [286, 349] width 490 height 502
click at [409, 561] on button "Save" at bounding box center [407, 549] width 213 height 33
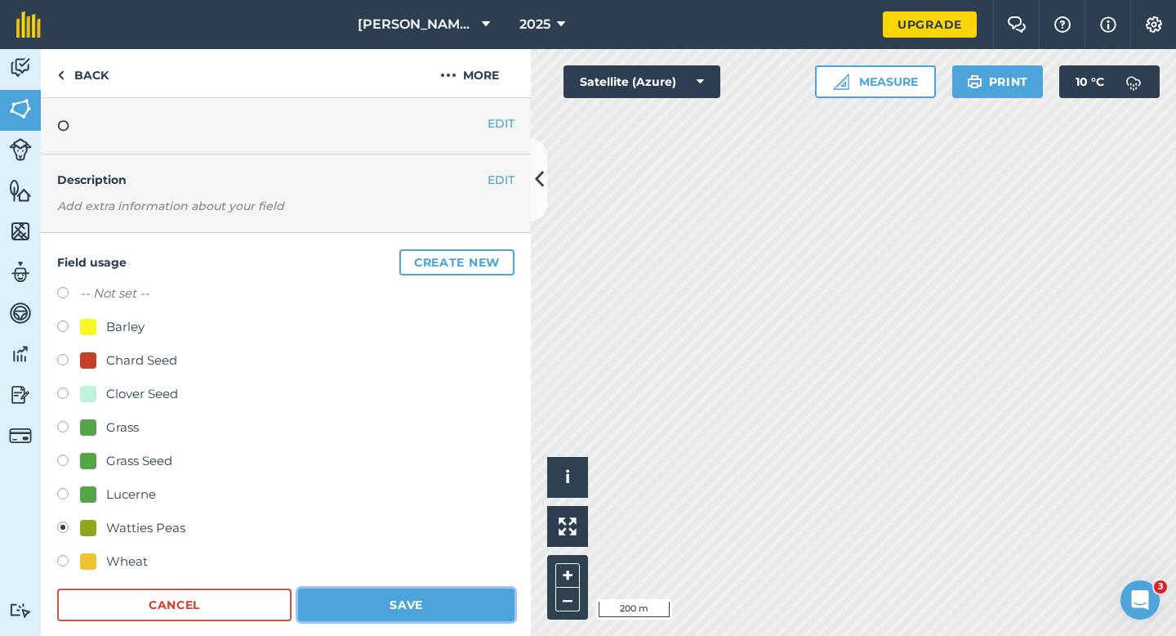
click at [380, 616] on button "Save" at bounding box center [406, 604] width 216 height 33
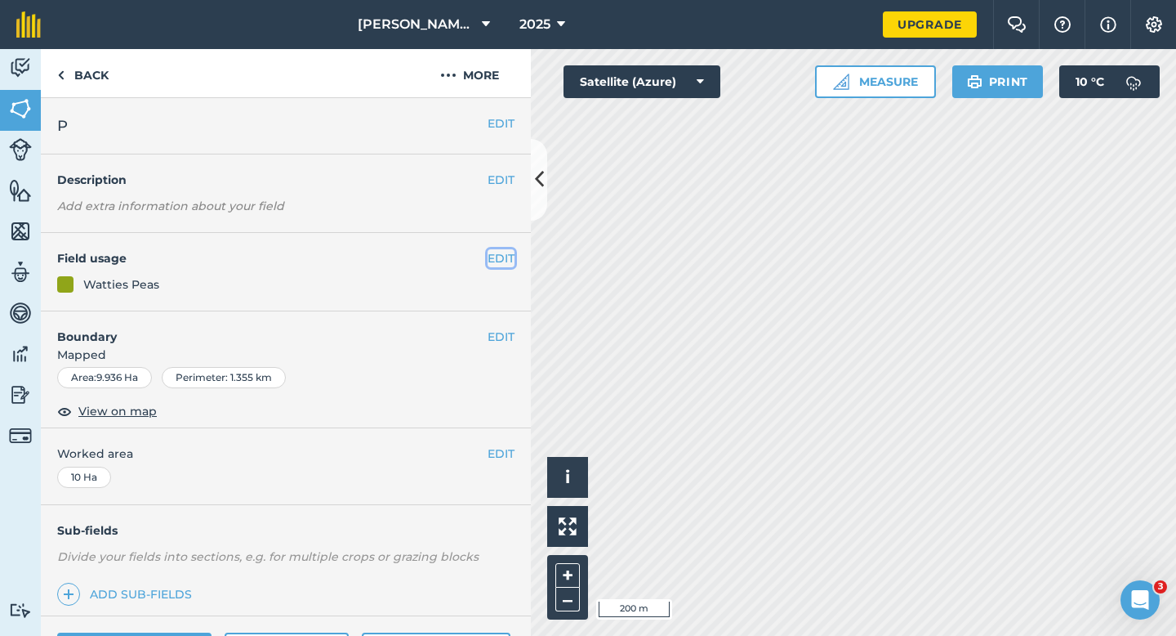
click at [498, 256] on button "EDIT" at bounding box center [501, 258] width 27 height 18
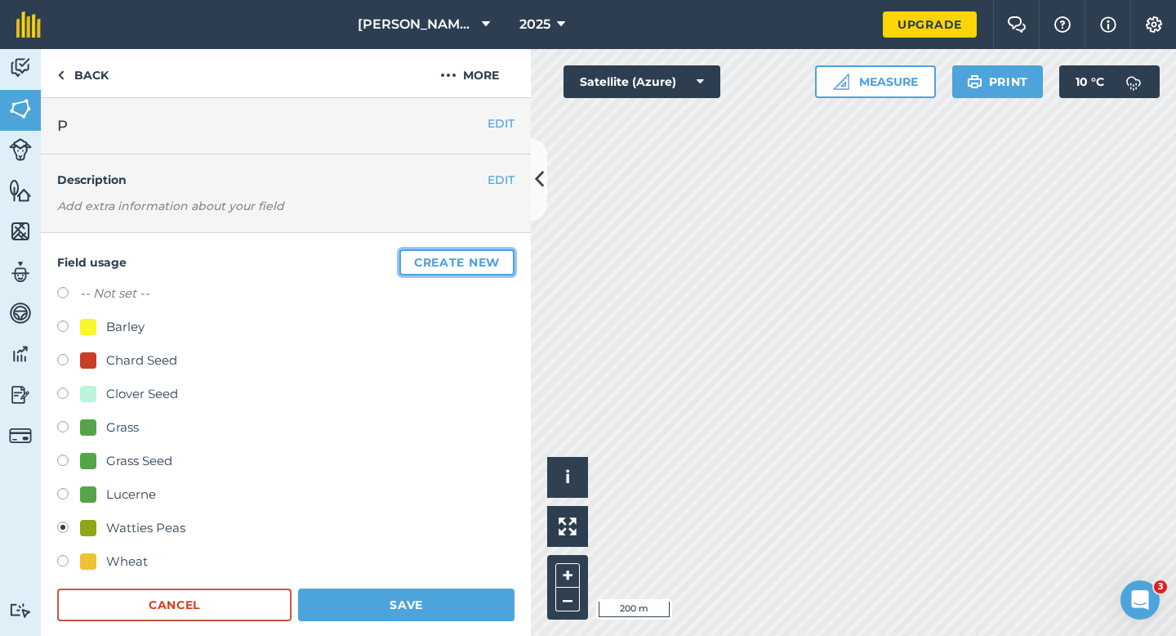
click at [498, 256] on button "Create new" at bounding box center [456, 262] width 115 height 26
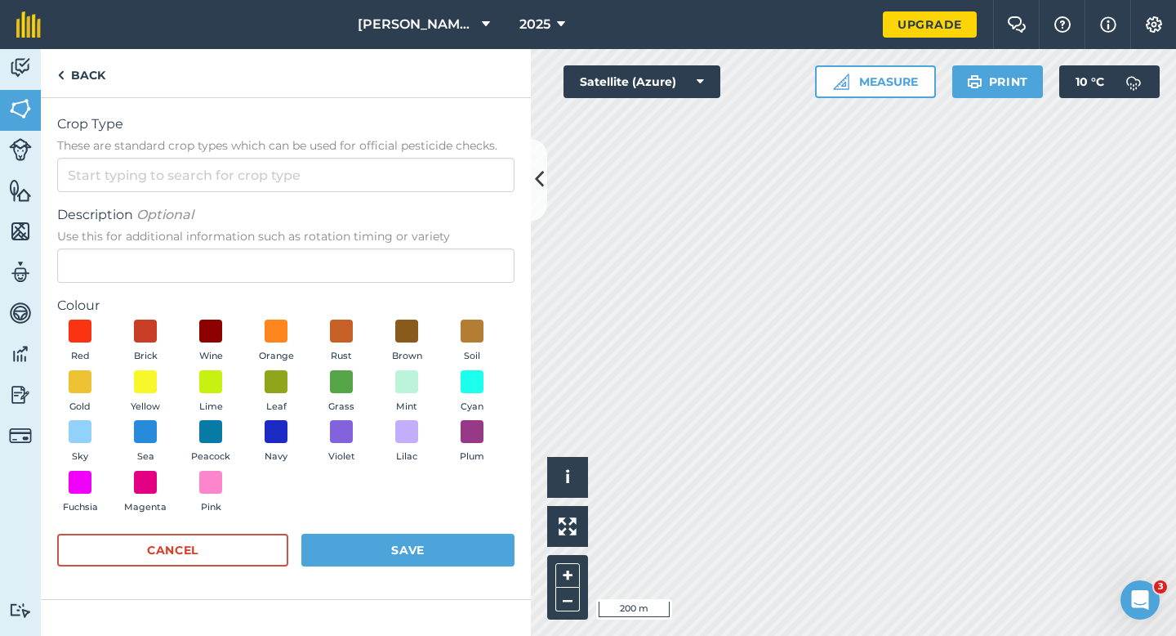
click at [337, 145] on span "These are standard crop types which can be used for official pesticide checks." at bounding box center [285, 145] width 457 height 16
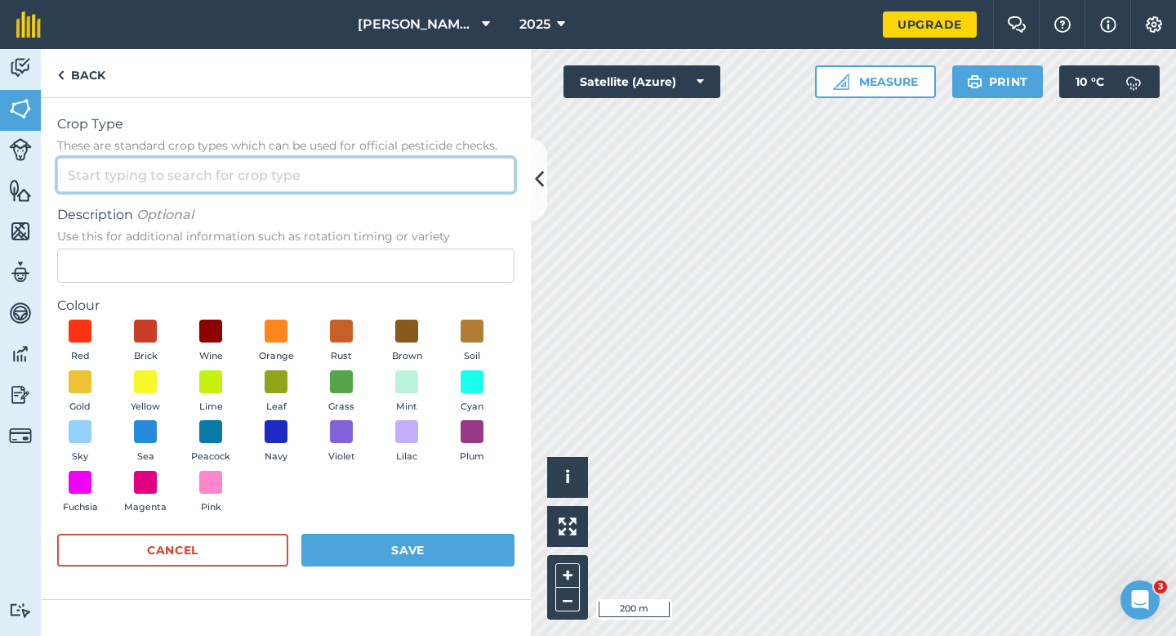
click at [337, 158] on input "Crop Type These are standard crop types which can be used for official pesticid…" at bounding box center [285, 175] width 457 height 34
click at [337, 170] on input "Crop Type These are standard crop types which can be used for official pesticid…" at bounding box center [285, 175] width 457 height 34
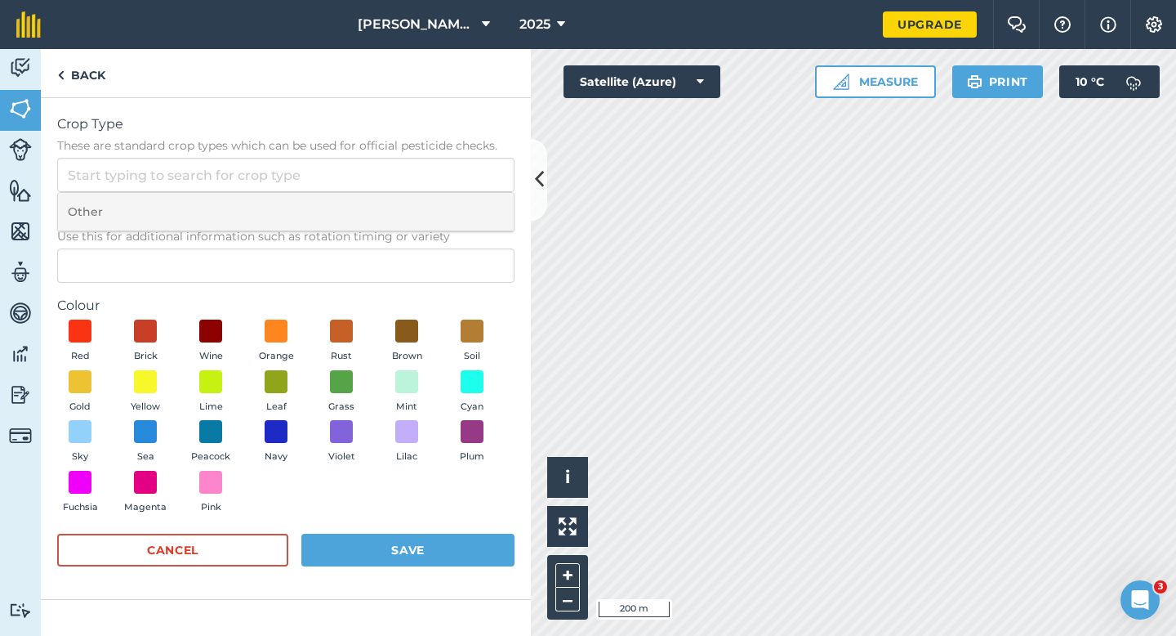
click at [337, 210] on li "Other" at bounding box center [286, 212] width 456 height 38
type input "Other"
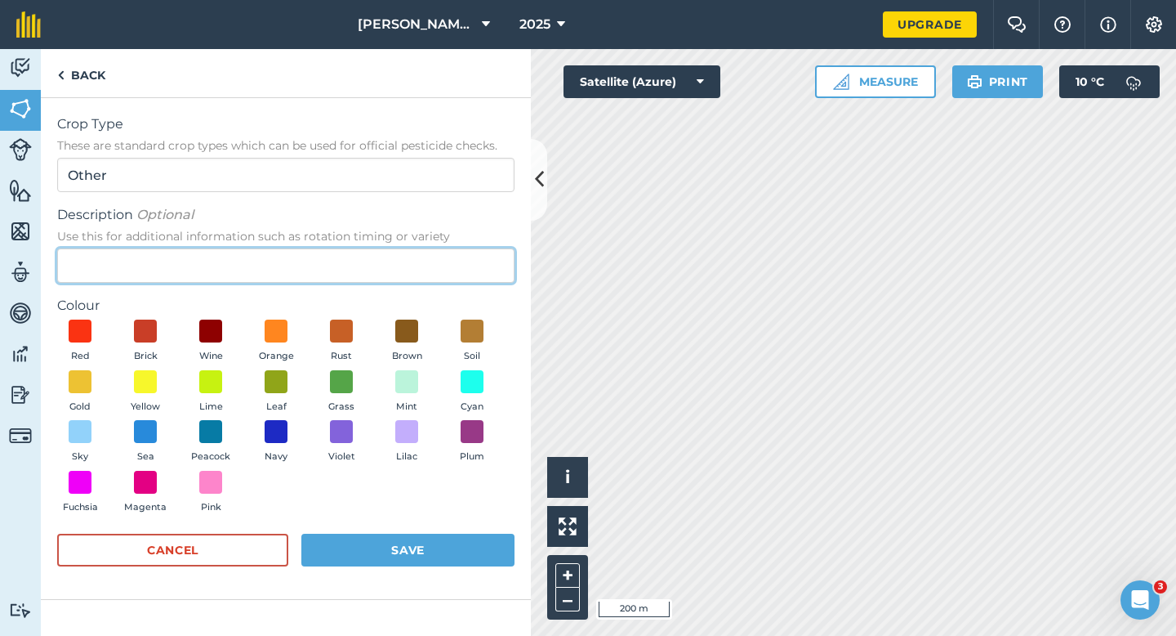
click at [337, 270] on input "Description Optional Use this for additional information such as rotation timin…" at bounding box center [285, 265] width 457 height 34
type input "Watties Beans"
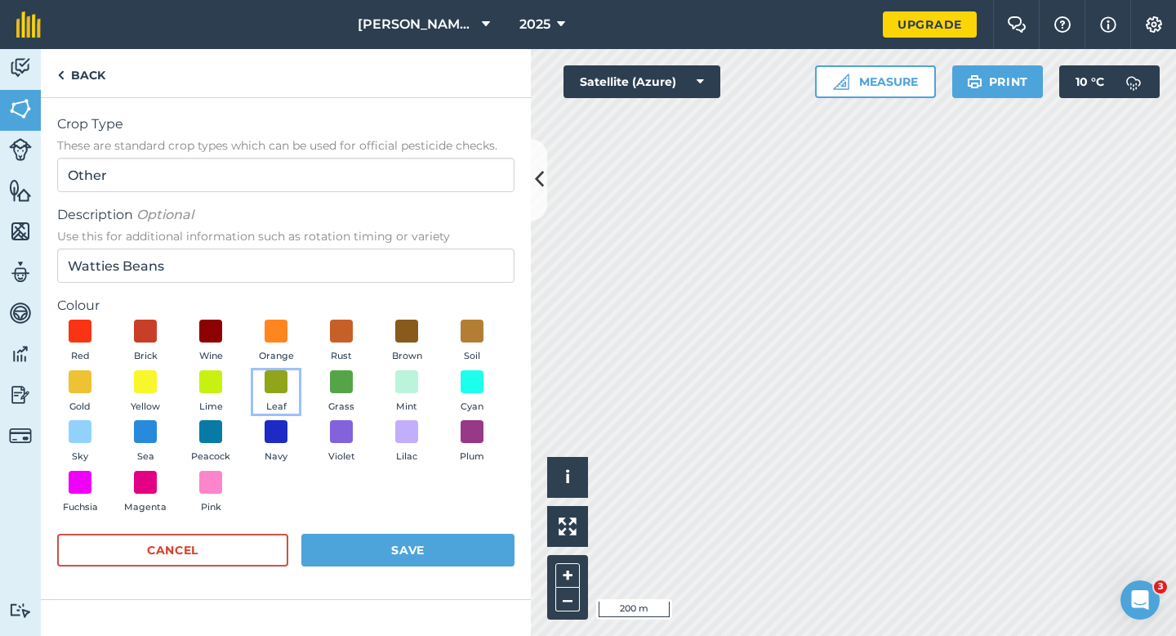
click at [264, 396] on button "Leaf" at bounding box center [276, 392] width 46 height 44
click at [391, 564] on button "Save" at bounding box center [407, 549] width 213 height 33
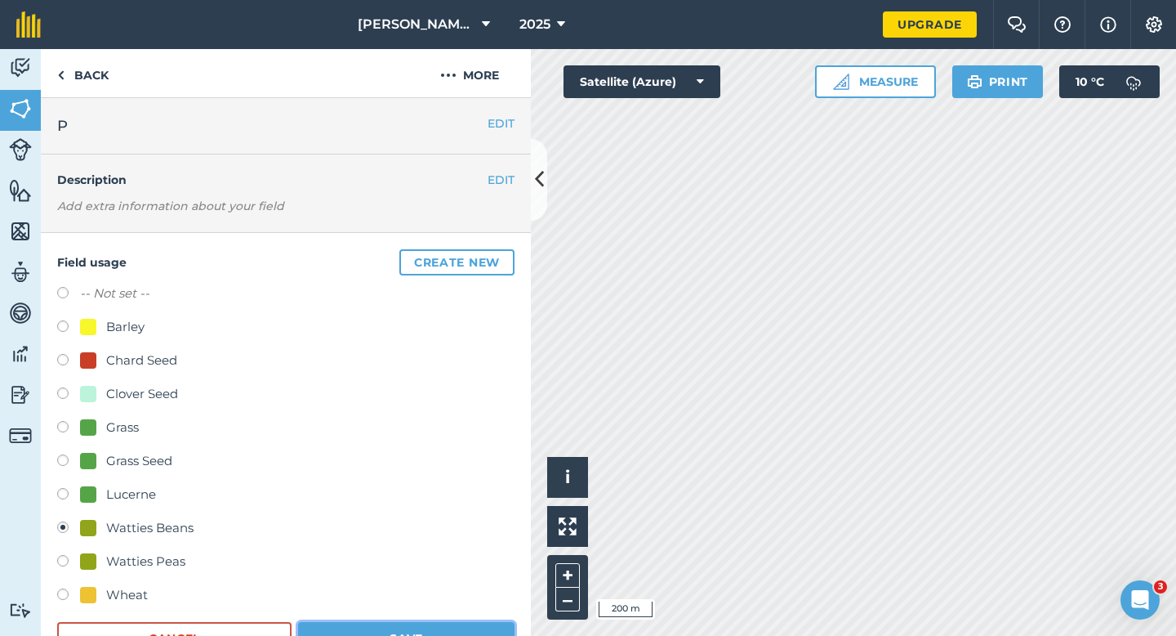
click at [431, 633] on button "Save" at bounding box center [406, 638] width 216 height 33
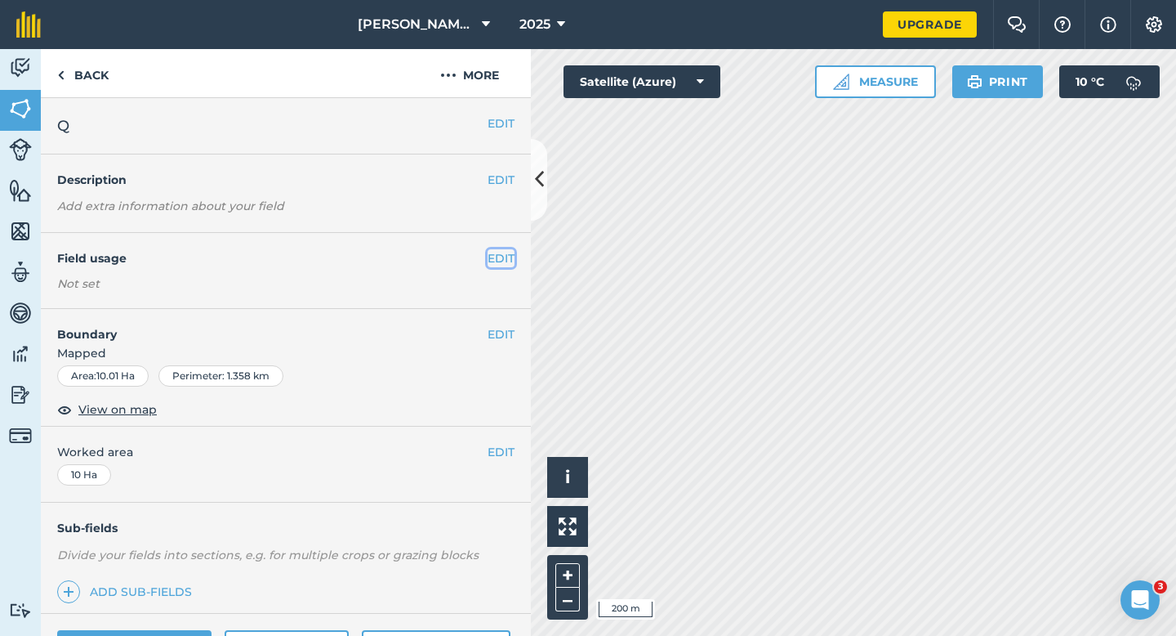
click at [500, 256] on button "EDIT" at bounding box center [501, 258] width 27 height 18
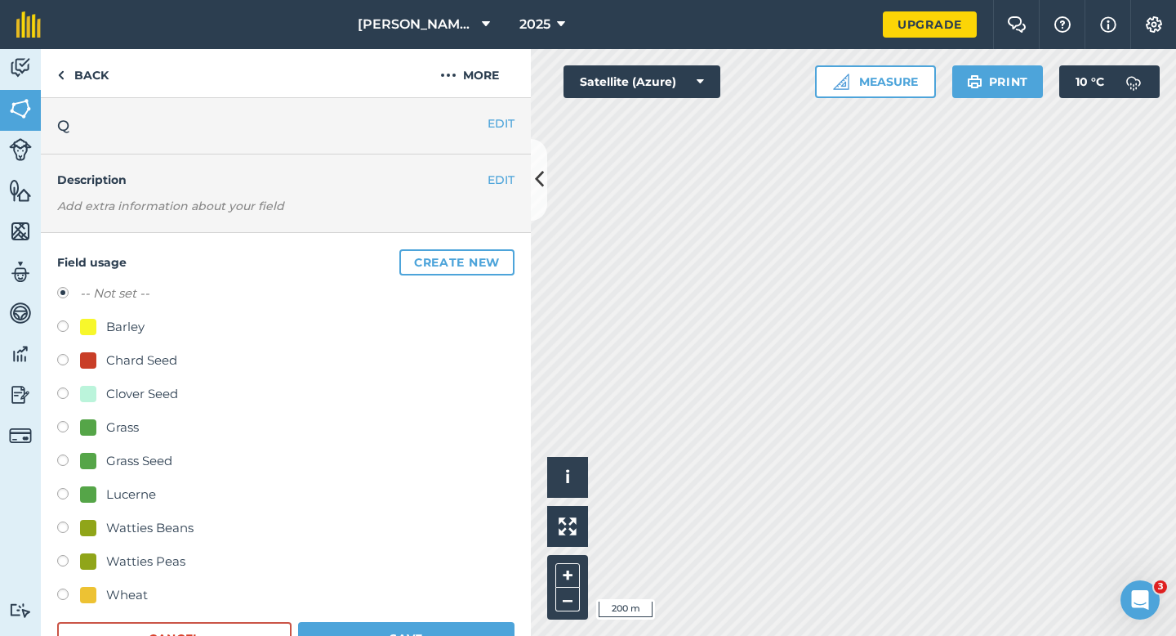
click at [87, 324] on div at bounding box center [88, 327] width 16 height 16
radio input "true"
radio input "false"
click at [437, 635] on button "Save" at bounding box center [406, 638] width 216 height 33
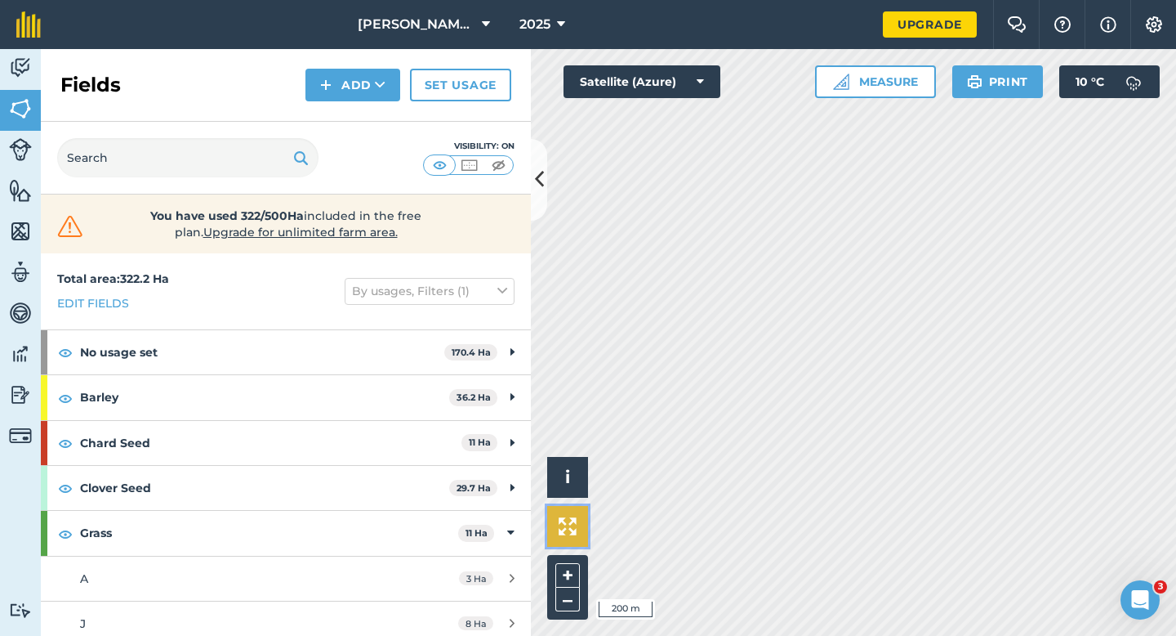
click at [645, 539] on div "Click to start drawing i © 2025 TomTom, Microsoft 200 m + – Satellite (Azure) M…" at bounding box center [853, 342] width 645 height 587
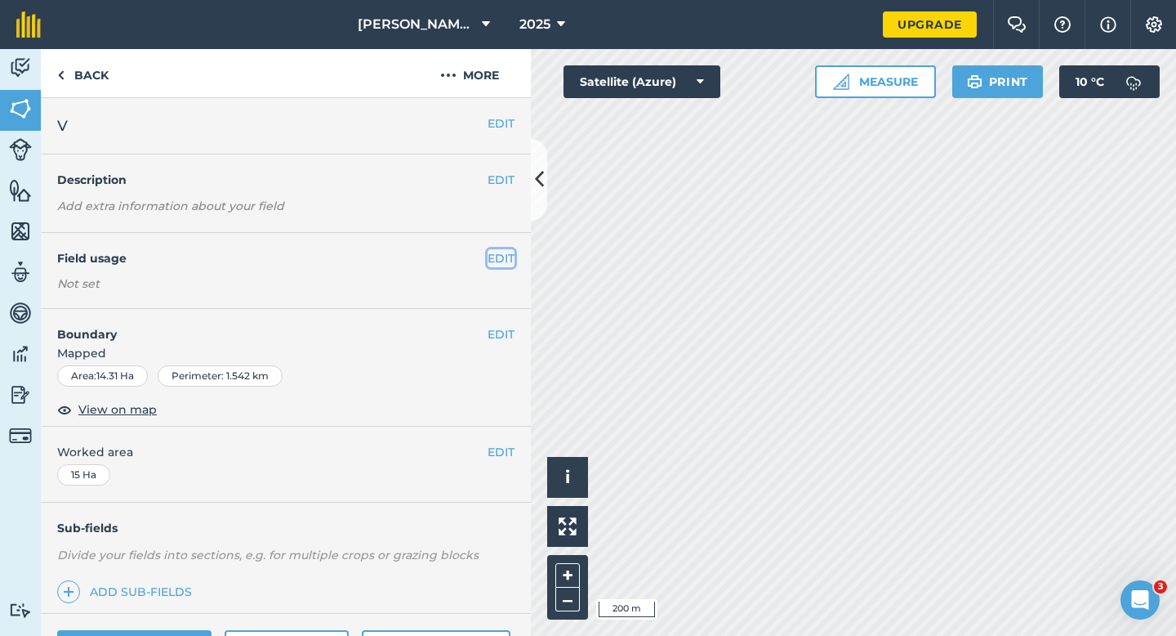
click at [493, 261] on button "EDIT" at bounding box center [501, 258] width 27 height 18
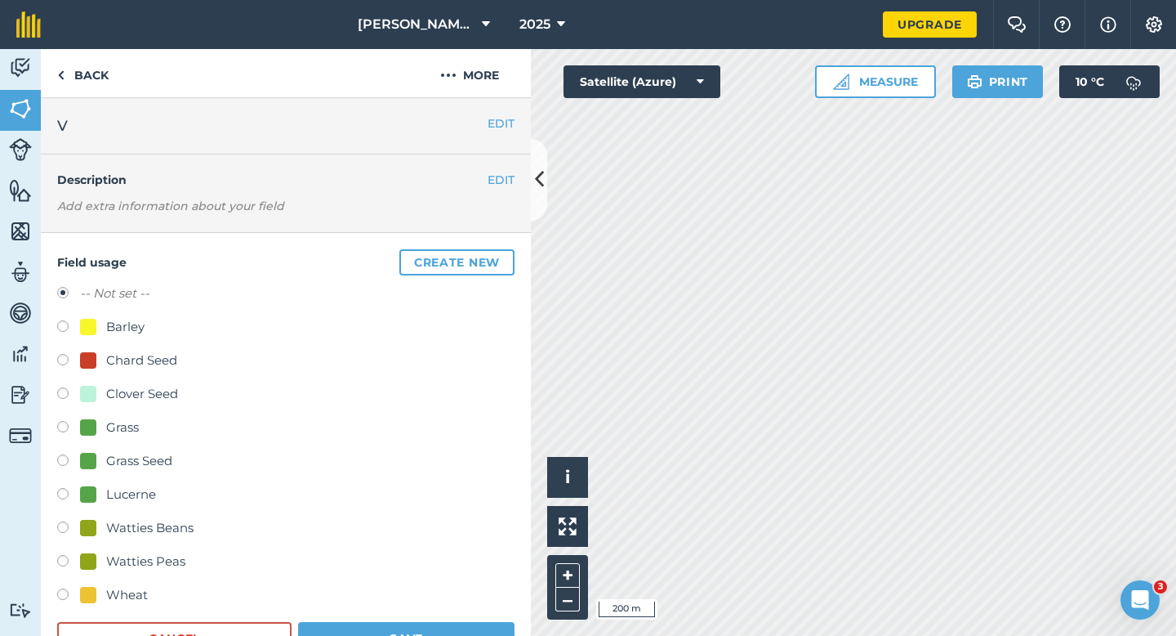
click at [137, 459] on div "Grass Seed" at bounding box center [139, 461] width 66 height 20
radio input "true"
radio input "false"
click at [478, 635] on button "Save" at bounding box center [406, 638] width 216 height 33
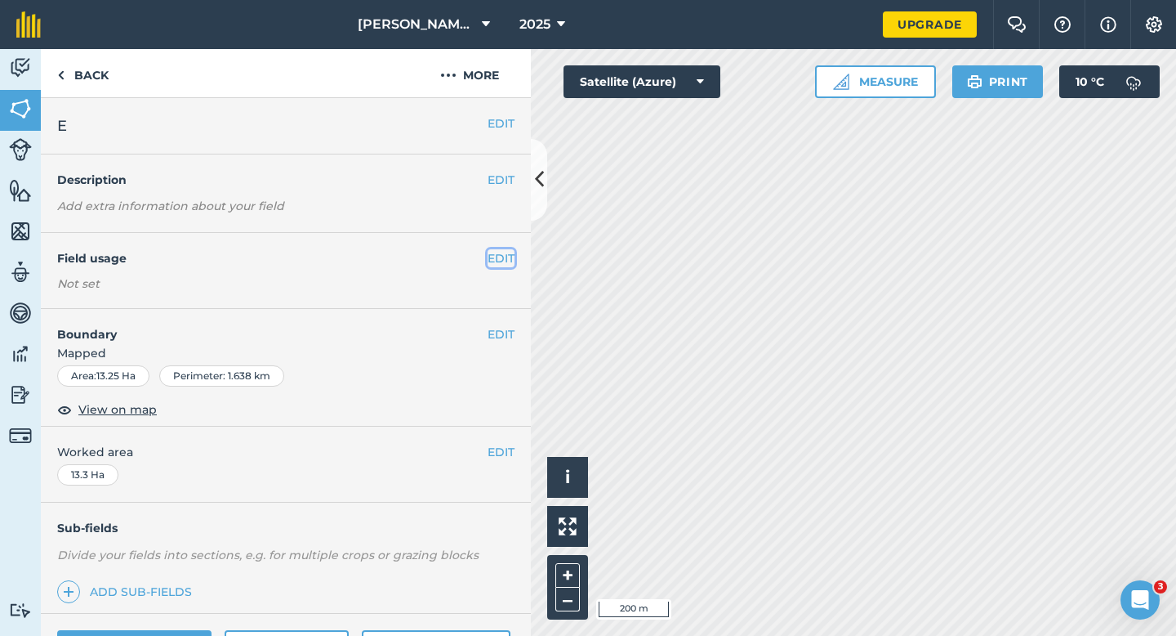
click at [493, 252] on button "EDIT" at bounding box center [501, 258] width 27 height 18
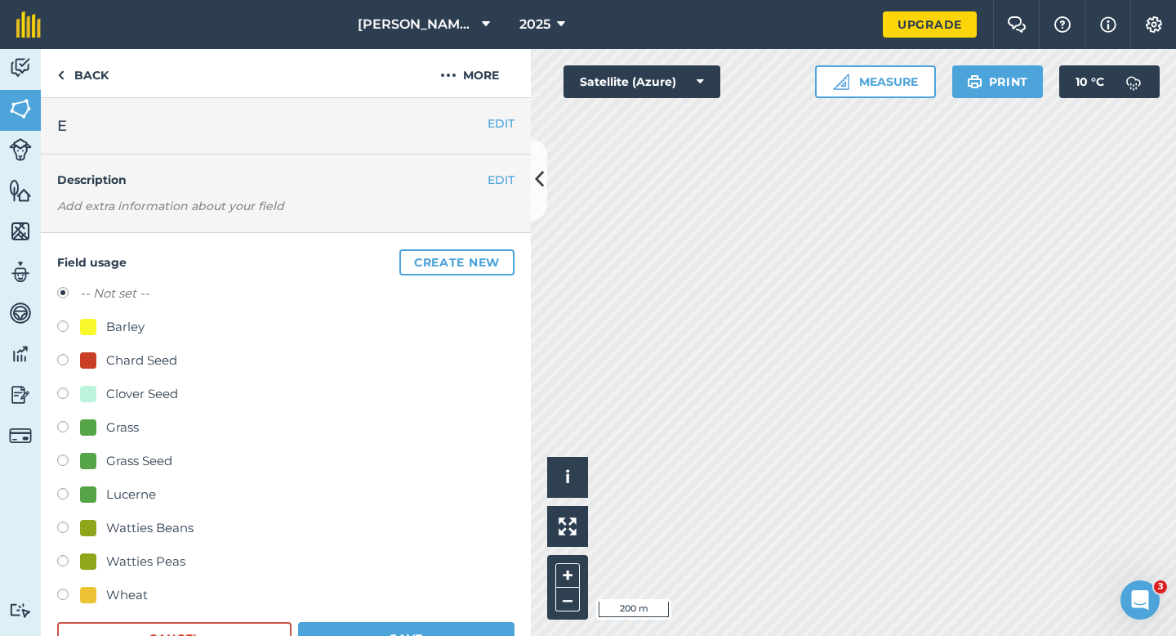
click at [114, 578] on div "-- Not set -- Barley Chard Seed Clover Seed Grass Grass Seed Lucerne Watties Be…" at bounding box center [285, 445] width 457 height 325
click at [114, 587] on div "Wheat" at bounding box center [127, 595] width 42 height 20
radio input "true"
radio input "false"
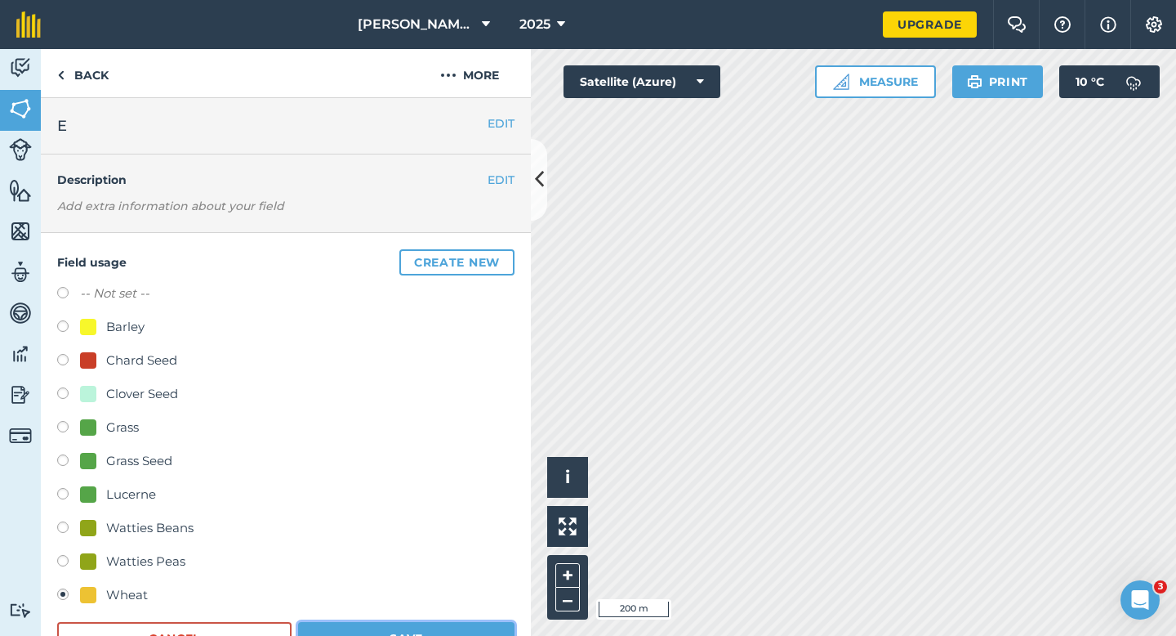
click at [393, 635] on button "Save" at bounding box center [406, 638] width 216 height 33
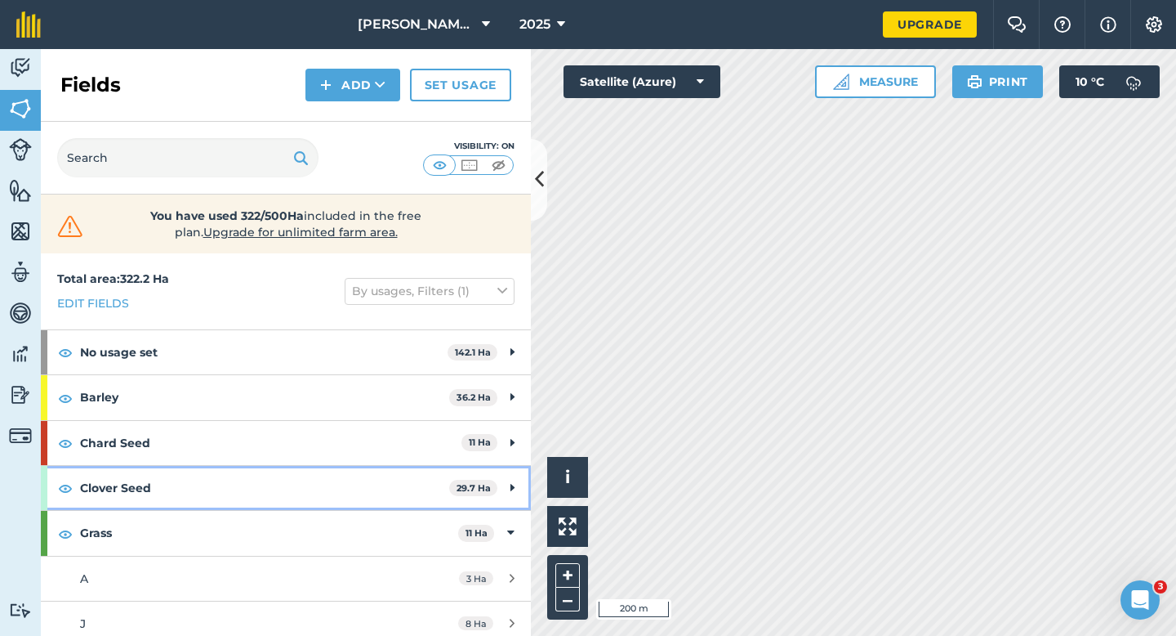
click at [431, 486] on strong "Clover Seed" at bounding box center [264, 488] width 369 height 44
click at [435, 483] on strong "Clover Seed" at bounding box center [263, 488] width 366 height 44
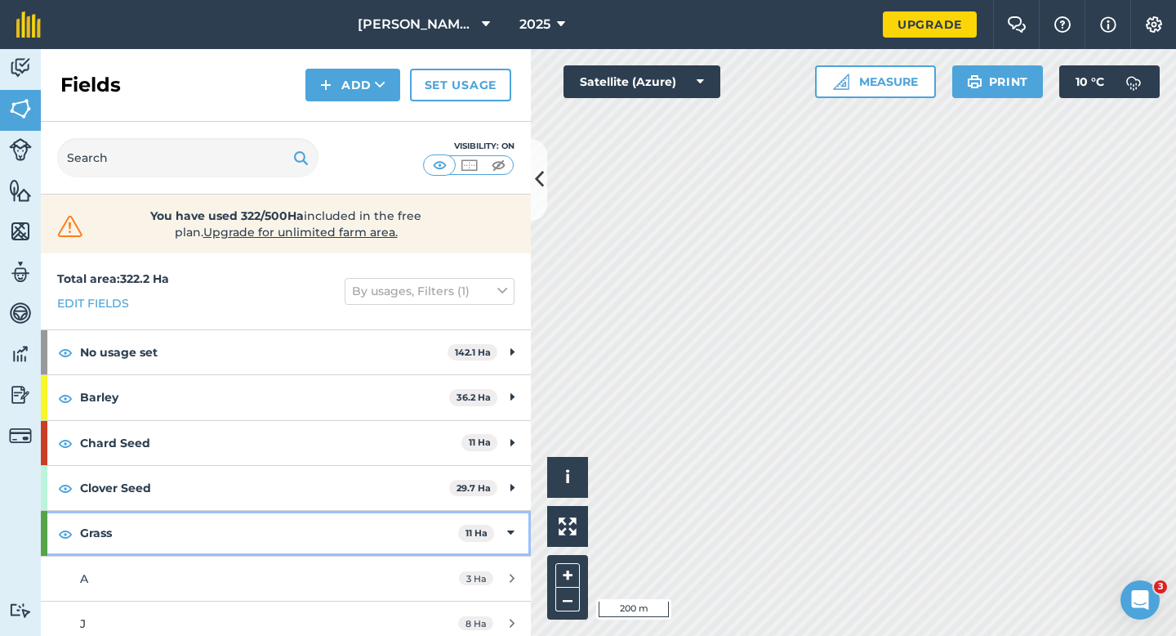
click at [435, 514] on strong "Grass" at bounding box center [269, 533] width 378 height 44
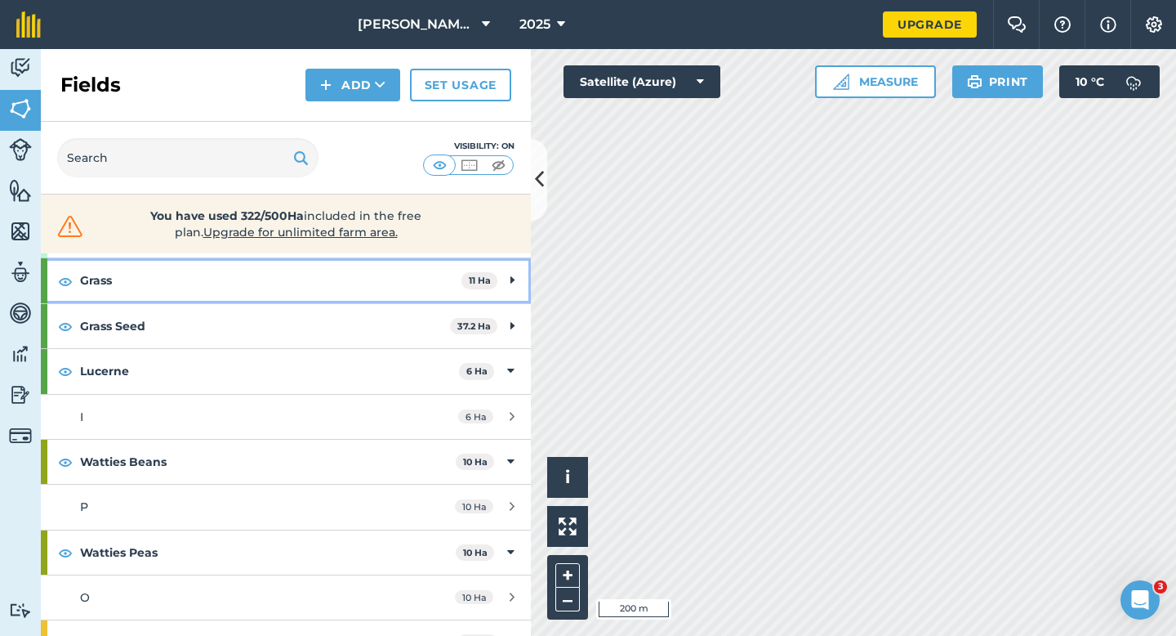
scroll to position [282, 0]
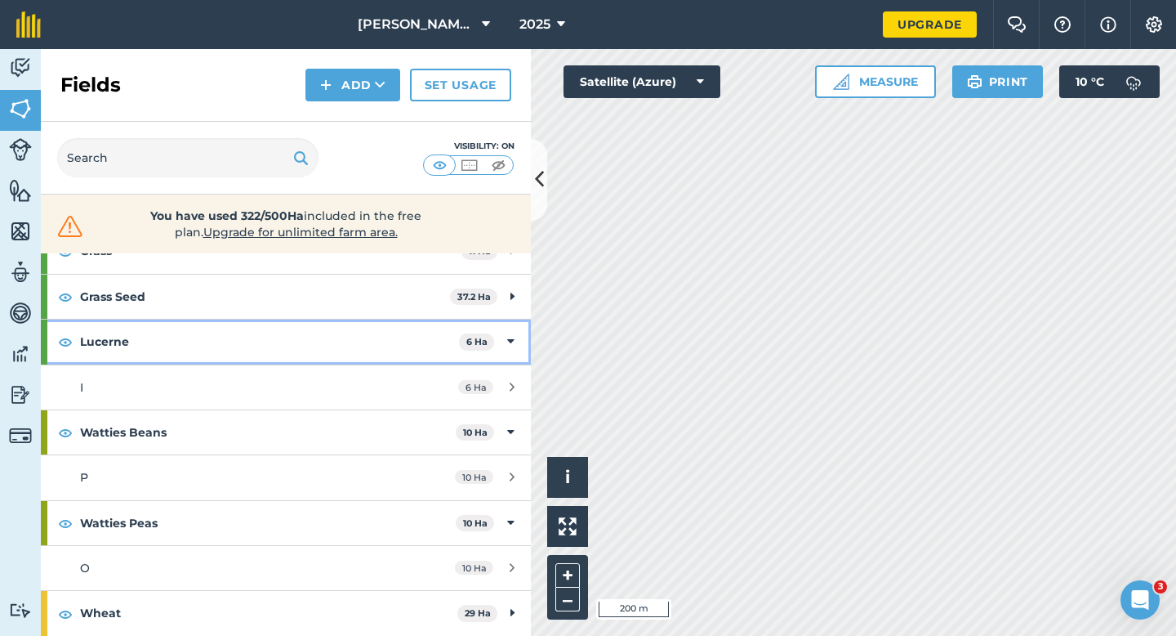
click at [448, 325] on strong "Lucerne" at bounding box center [269, 341] width 379 height 44
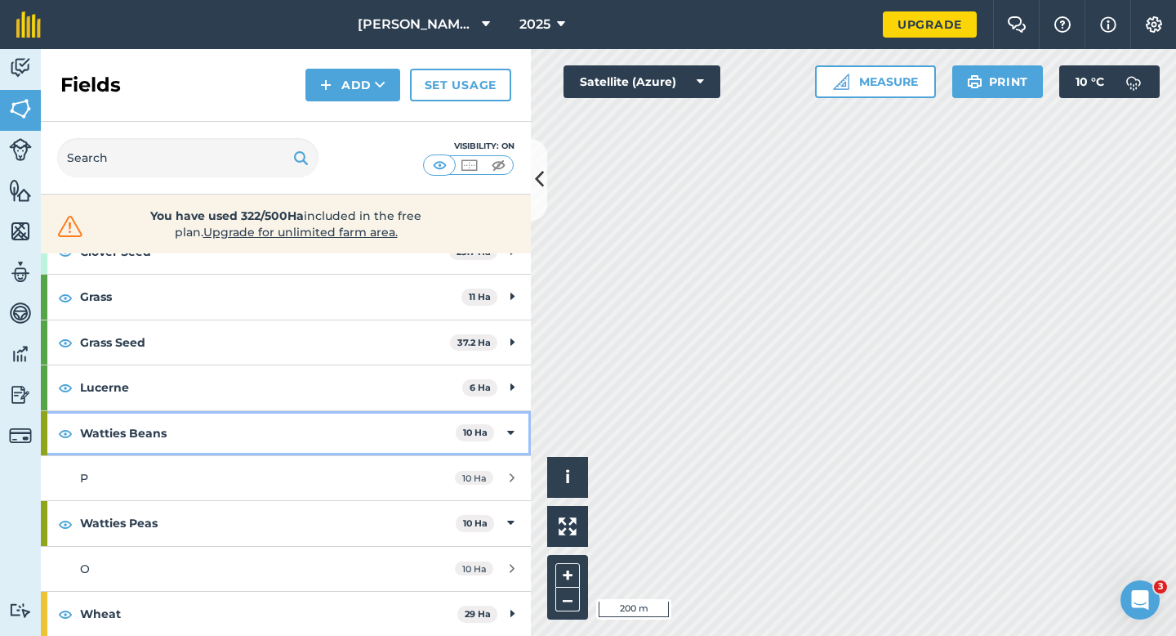
click at [456, 422] on div "Watties Beans 10 Ha" at bounding box center [286, 433] width 490 height 44
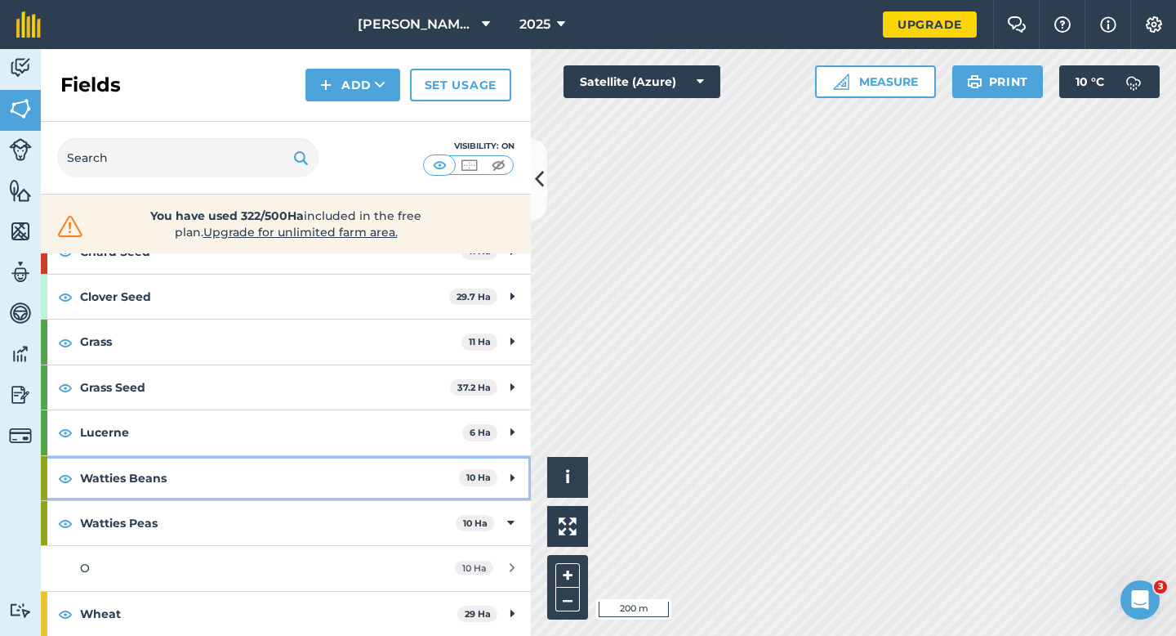
click at [456, 498] on strong "Watties Beans" at bounding box center [269, 478] width 379 height 44
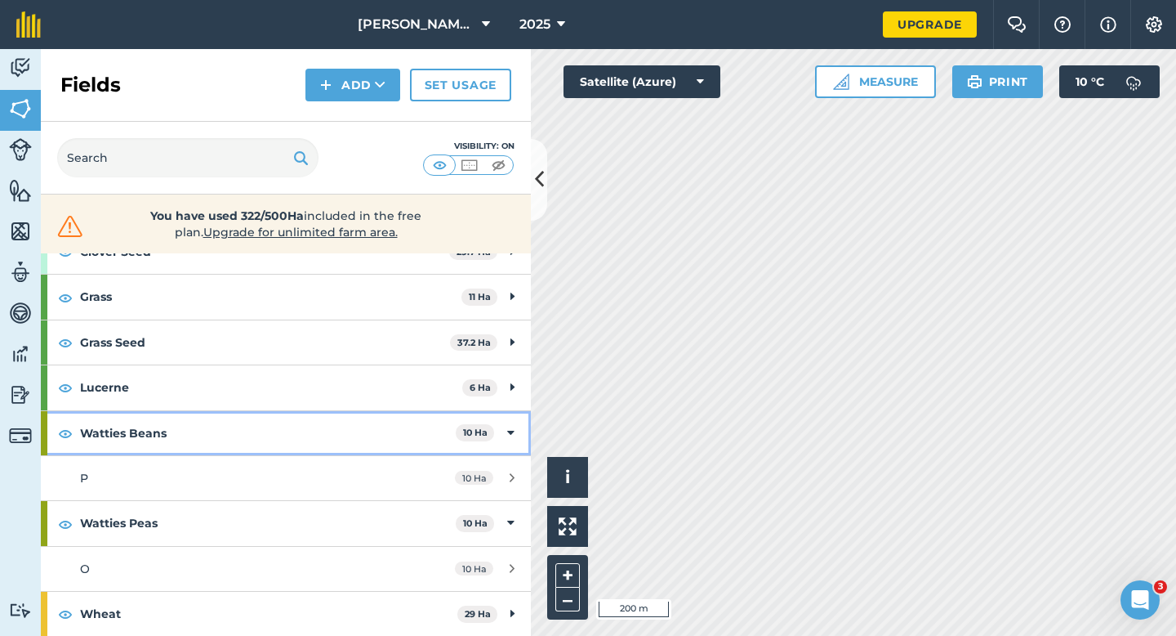
click at [447, 430] on strong "Watties Beans" at bounding box center [268, 433] width 376 height 44
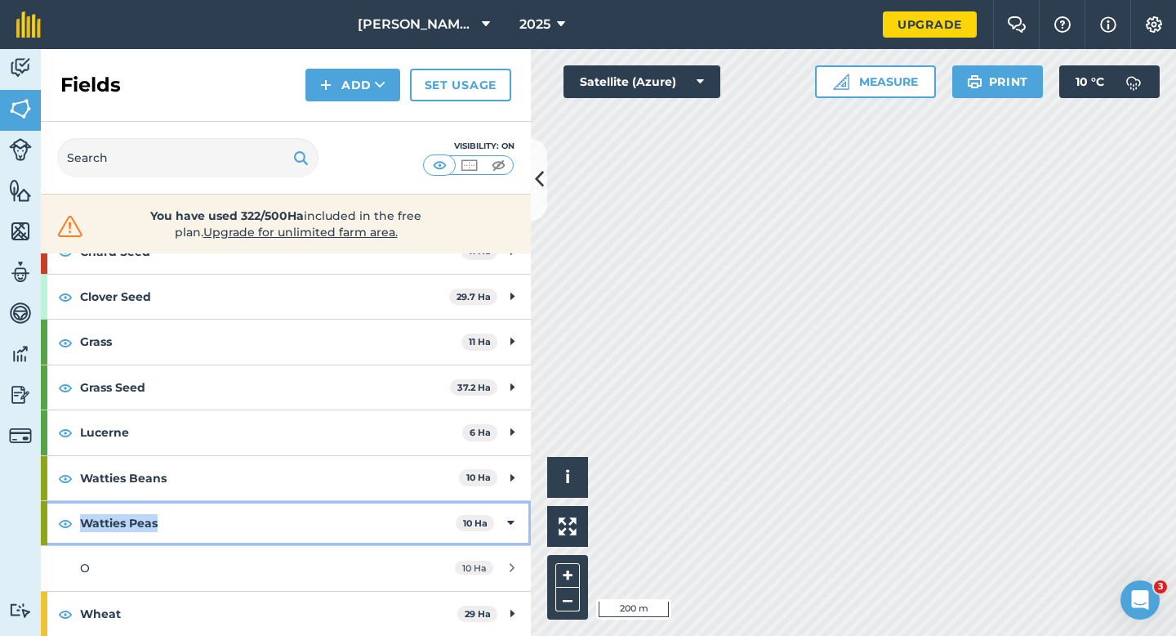
click at [452, 514] on strong "Watties Peas" at bounding box center [268, 523] width 376 height 44
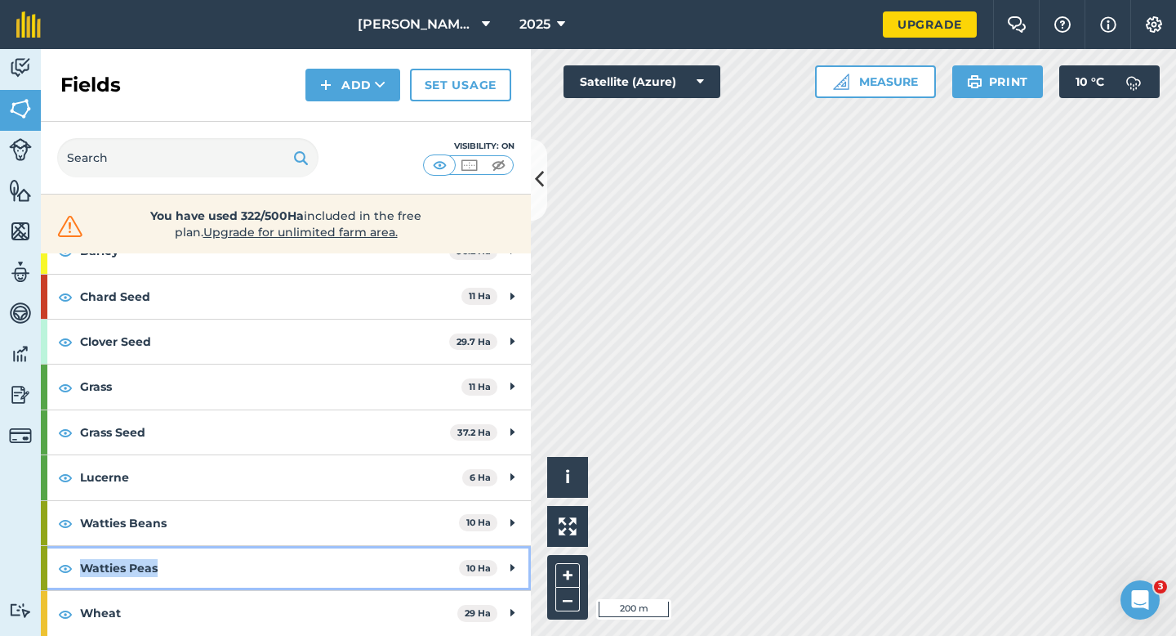
click at [435, 566] on strong "Watties Peas" at bounding box center [269, 568] width 379 height 44
click at [333, 574] on strong "Watties Peas" at bounding box center [268, 568] width 376 height 44
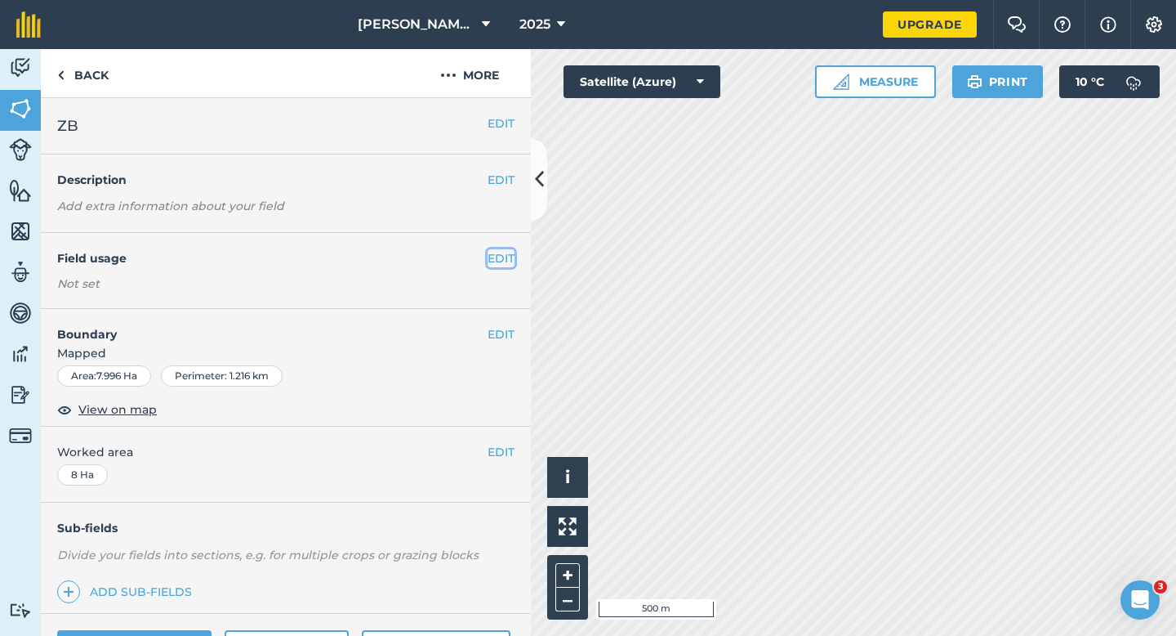
click at [501, 259] on button "EDIT" at bounding box center [501, 258] width 27 height 18
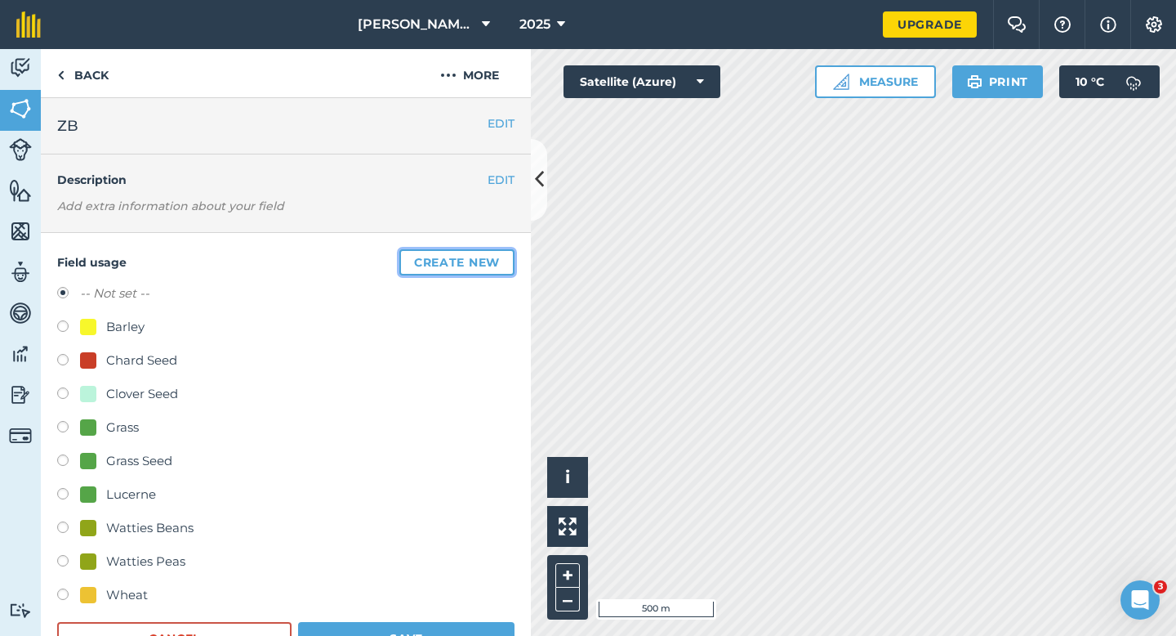
click at [501, 259] on button "Create new" at bounding box center [456, 262] width 115 height 26
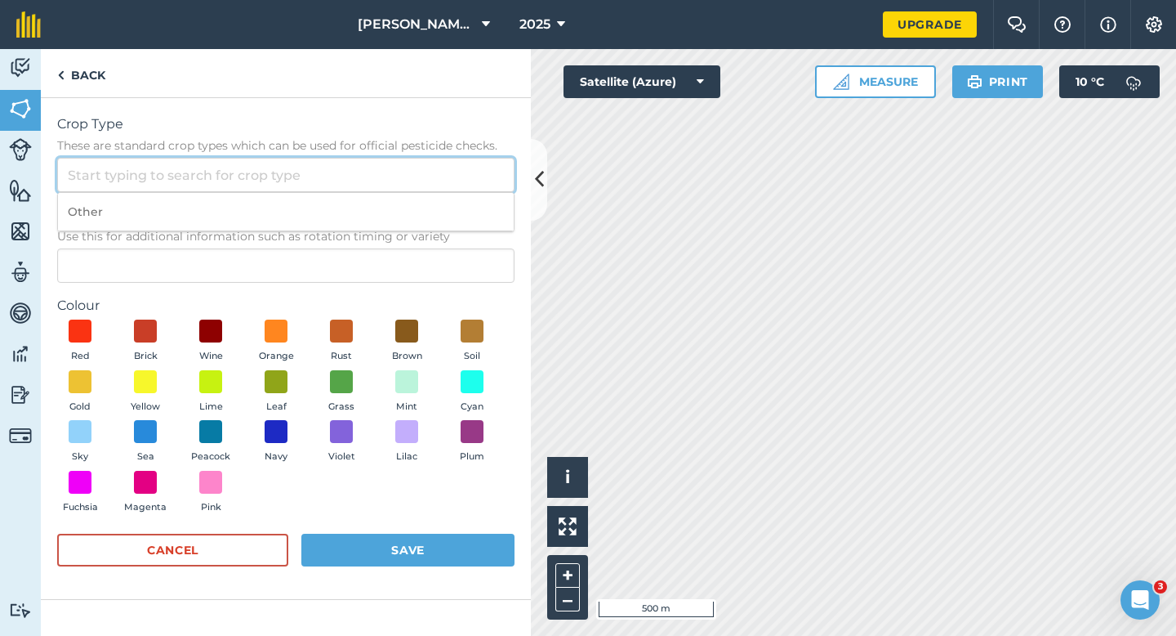
click at [426, 172] on input "Crop Type These are standard crop types which can be used for official pesticid…" at bounding box center [285, 175] width 457 height 34
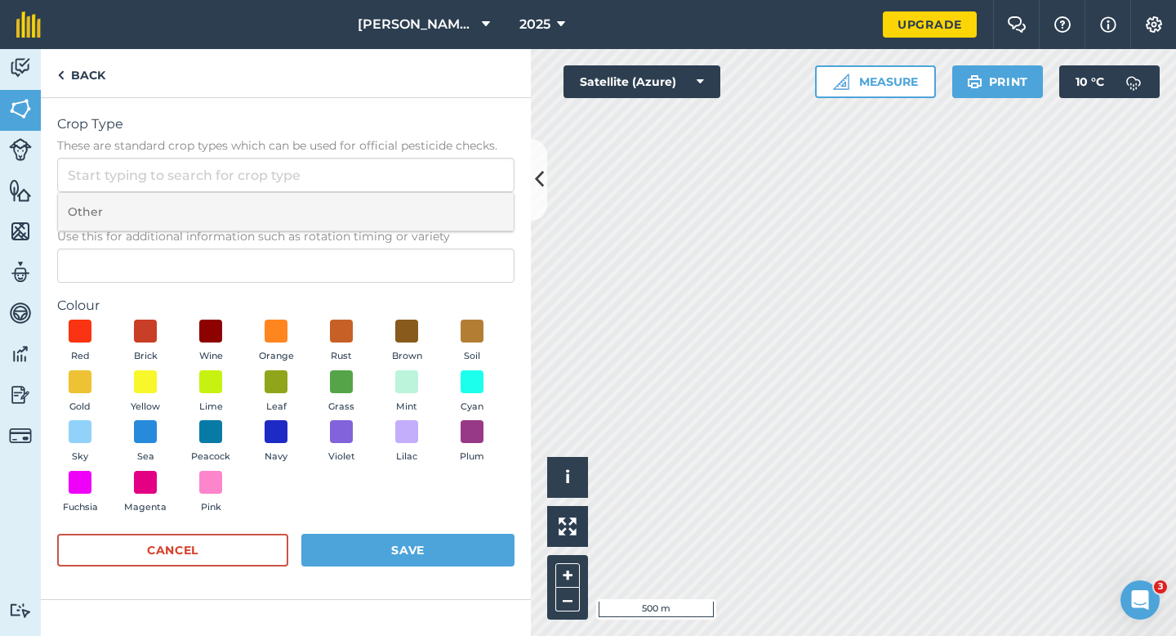
click at [426, 200] on li "Other" at bounding box center [286, 212] width 456 height 38
type input "Other"
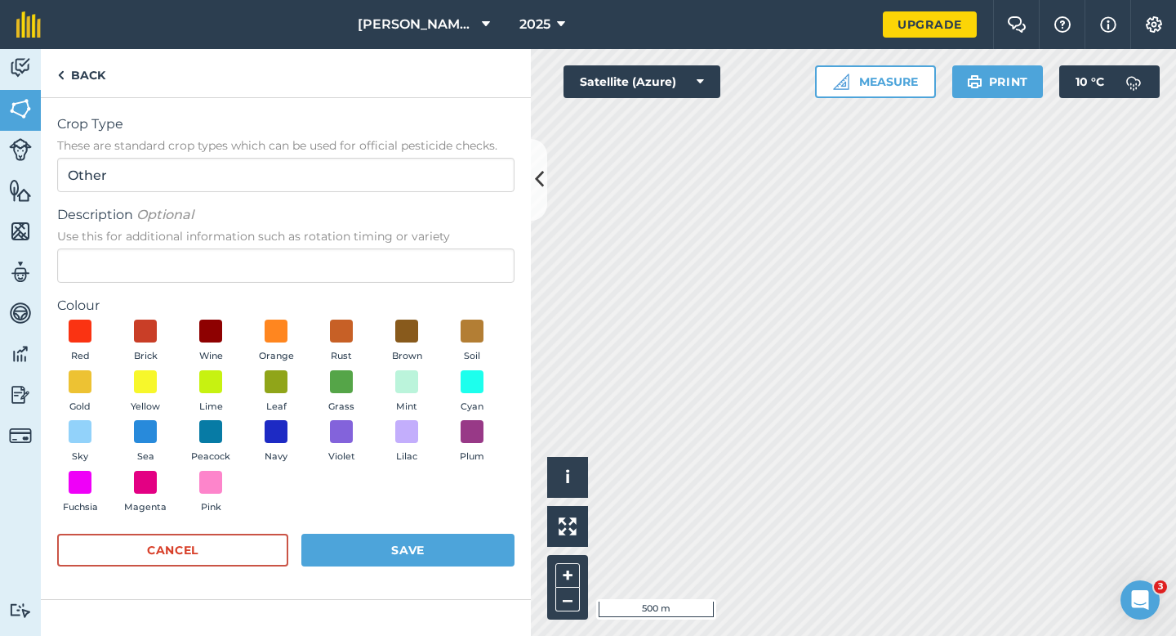
click at [426, 239] on span "Use this for additional information such as rotation timing or variety" at bounding box center [285, 236] width 457 height 16
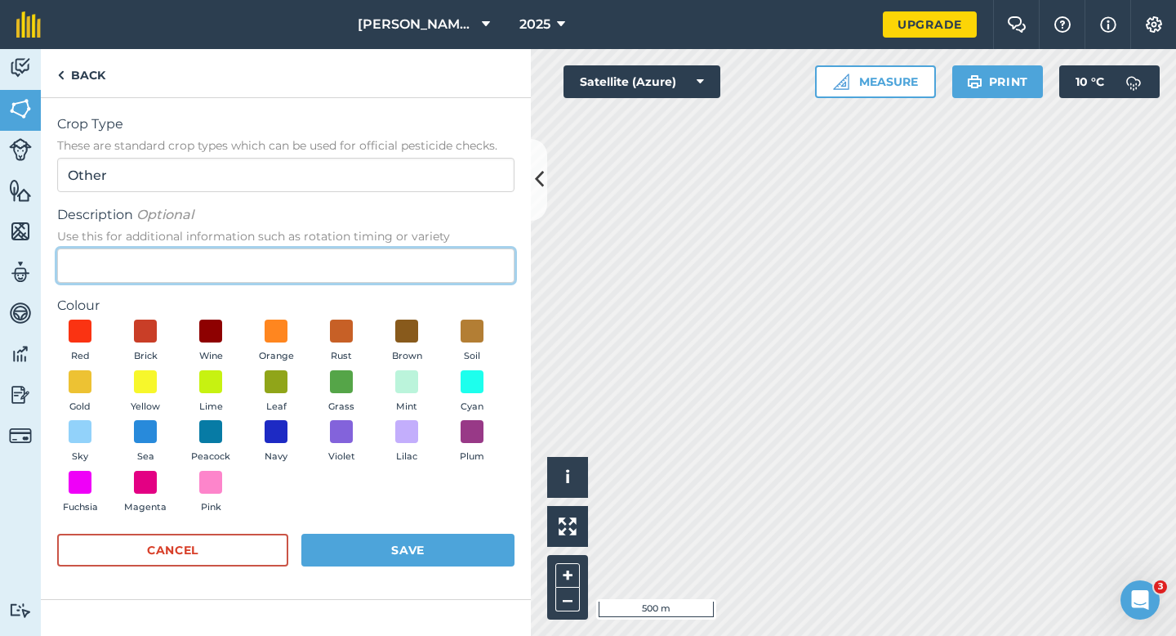
click at [426, 248] on input "Description Optional Use this for additional information such as rotation timin…" at bounding box center [285, 265] width 457 height 34
click at [422, 248] on input "Description Optional Use this for additional information such as rotation timin…" at bounding box center [285, 265] width 457 height 34
type input "Radish Seed"
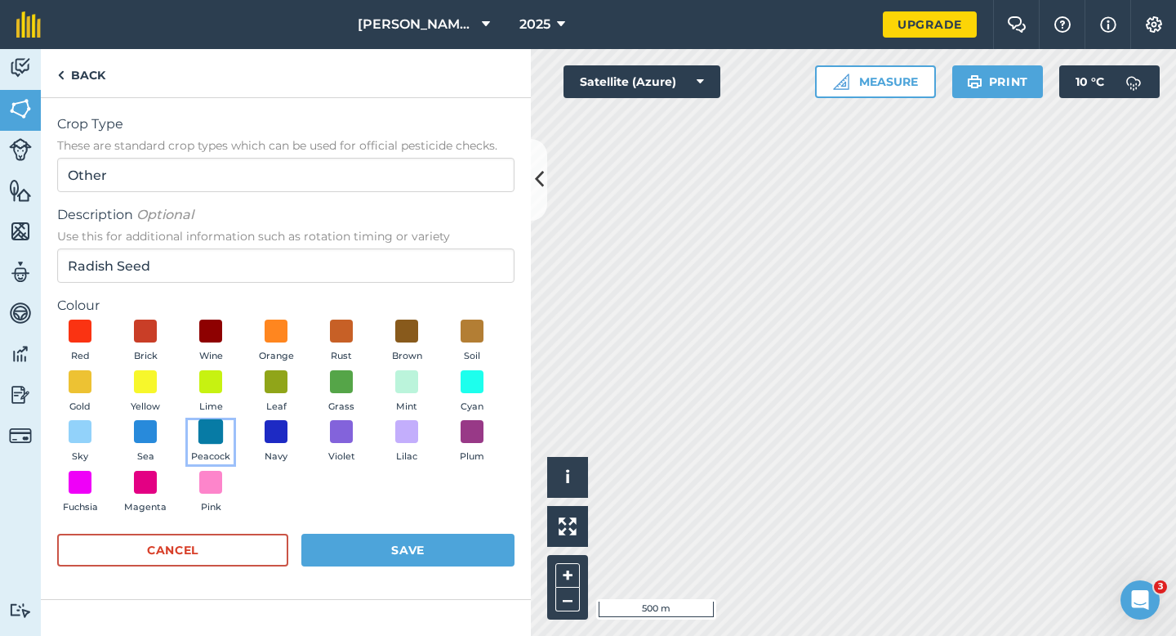
click at [208, 442] on span at bounding box center [211, 431] width 25 height 25
click at [372, 583] on div "Crop Type These are standard crop types which can be used for official pesticid…" at bounding box center [286, 349] width 490 height 502
click at [374, 561] on button "Save" at bounding box center [407, 549] width 213 height 33
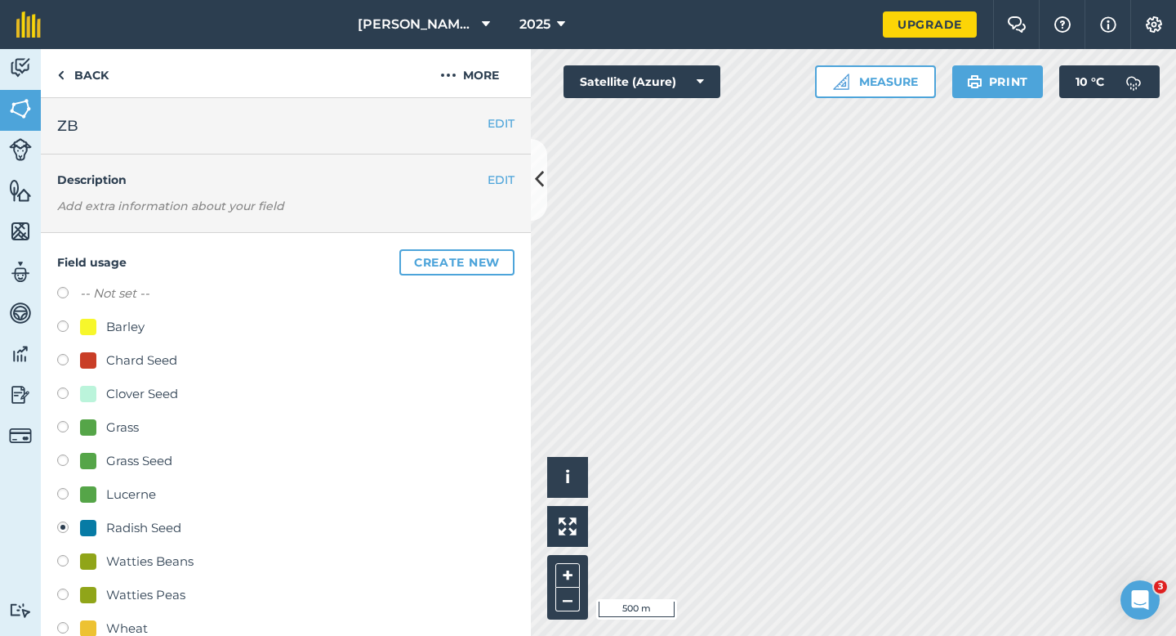
scroll to position [149, 0]
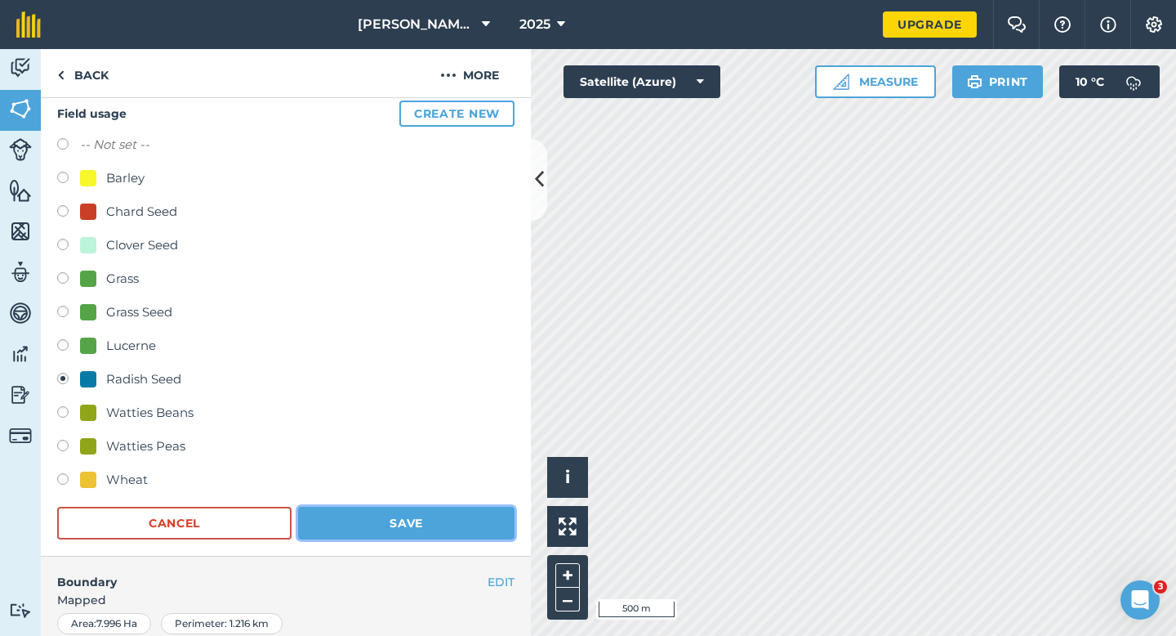
click at [419, 514] on button "Save" at bounding box center [406, 523] width 216 height 33
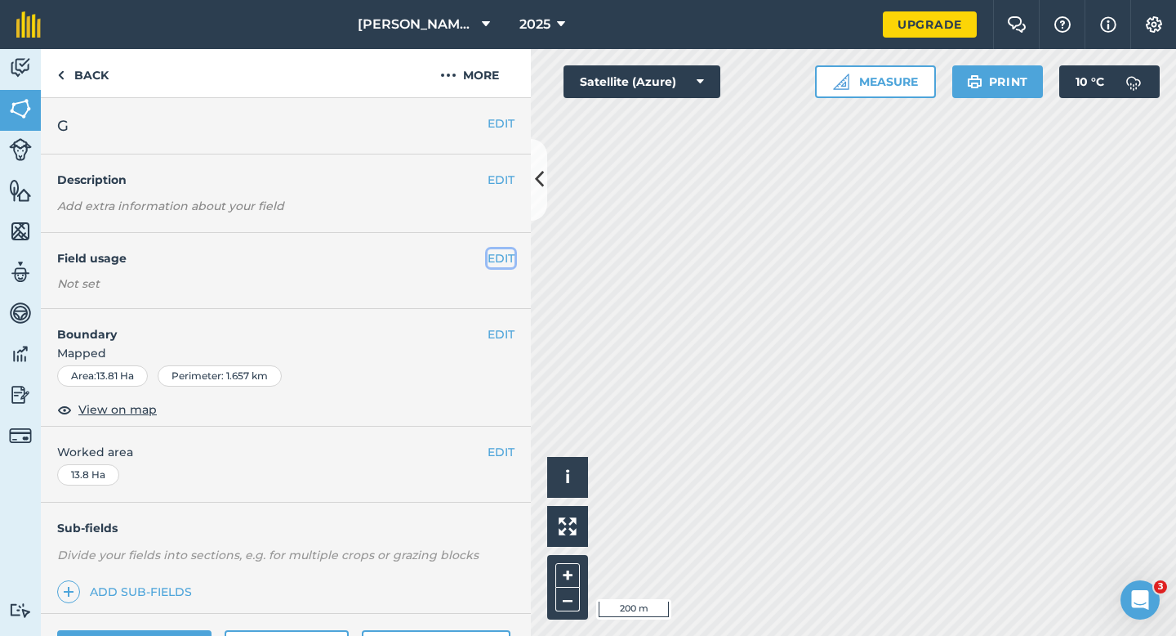
click at [498, 257] on button "EDIT" at bounding box center [501, 258] width 27 height 18
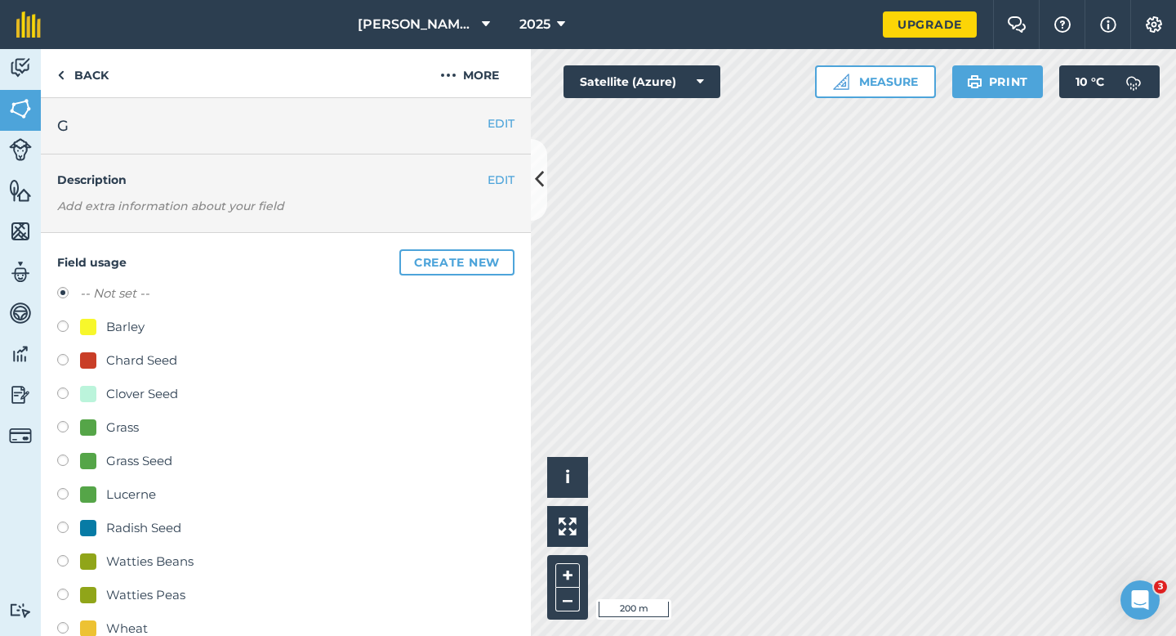
click at [149, 535] on div "Radish Seed" at bounding box center [143, 528] width 75 height 20
radio input "true"
radio input "false"
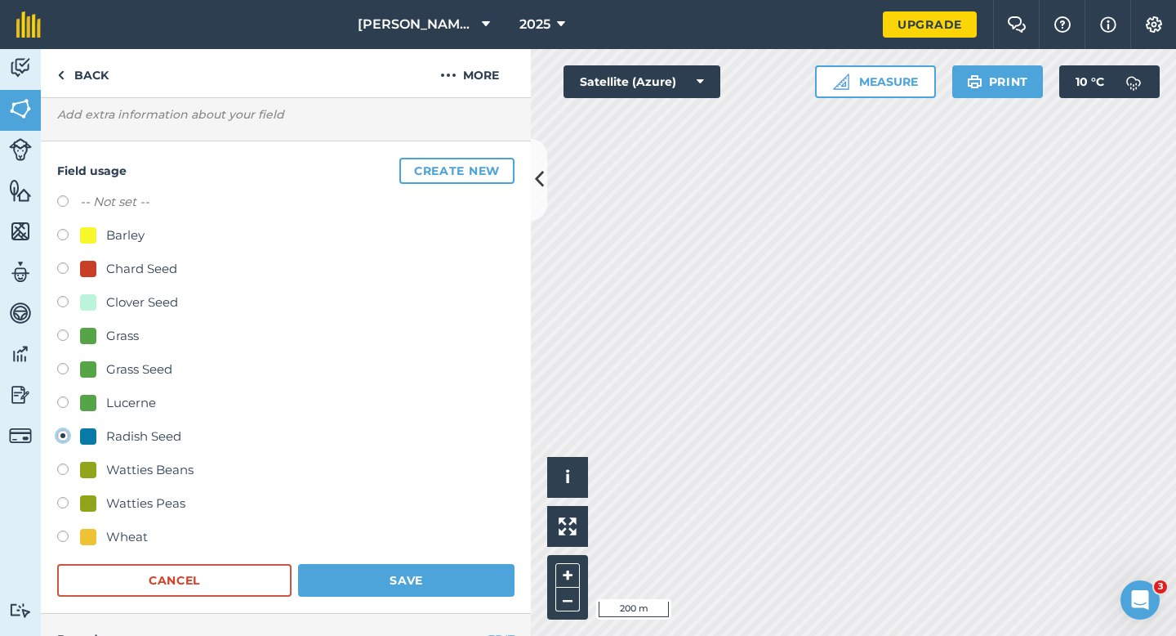
scroll to position [117, 0]
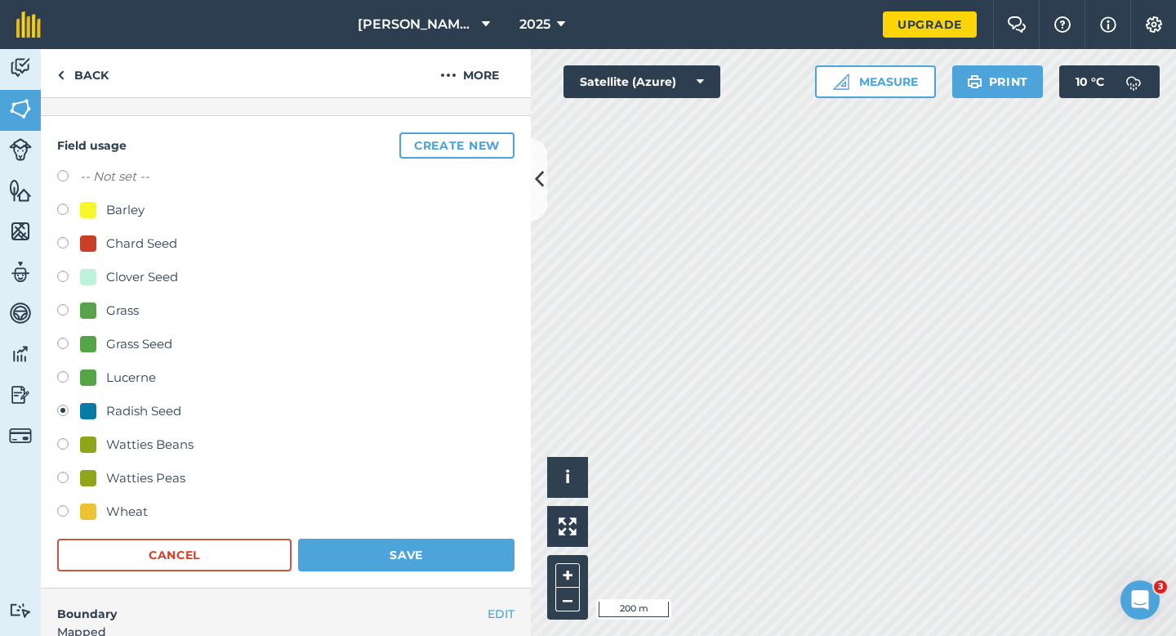
click at [408, 532] on form "-- Not set -- Barley Chard Seed Clover Seed Grass Grass Seed Lucerne Radish See…" at bounding box center [285, 369] width 457 height 404
click at [408, 538] on button "Save" at bounding box center [406, 554] width 216 height 33
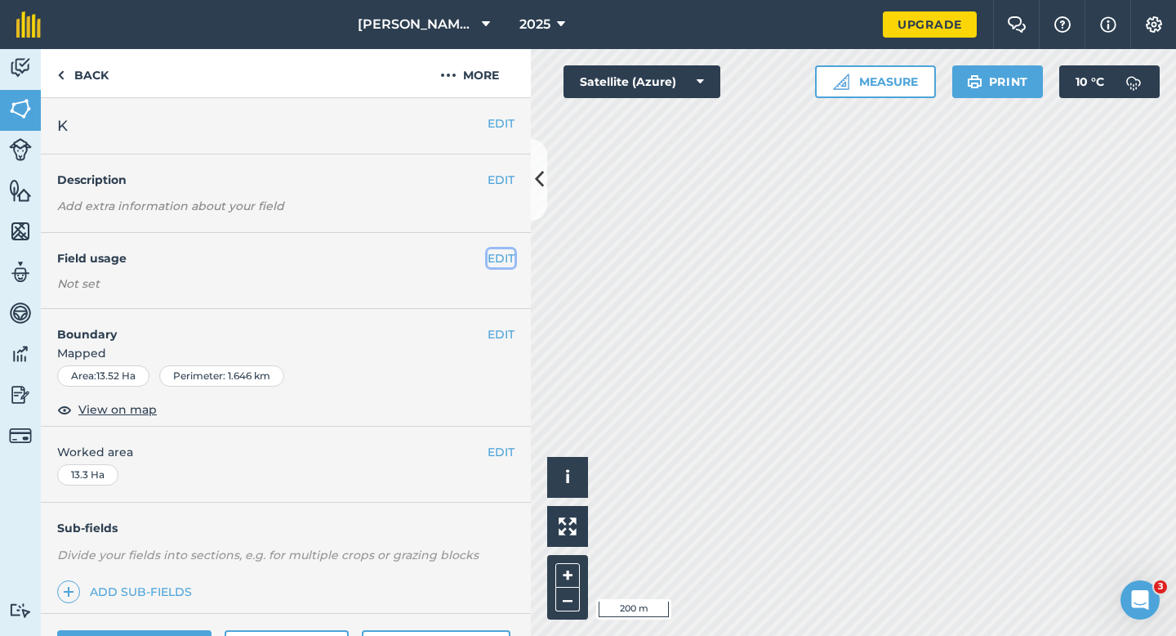
click at [498, 256] on button "EDIT" at bounding box center [501, 258] width 27 height 18
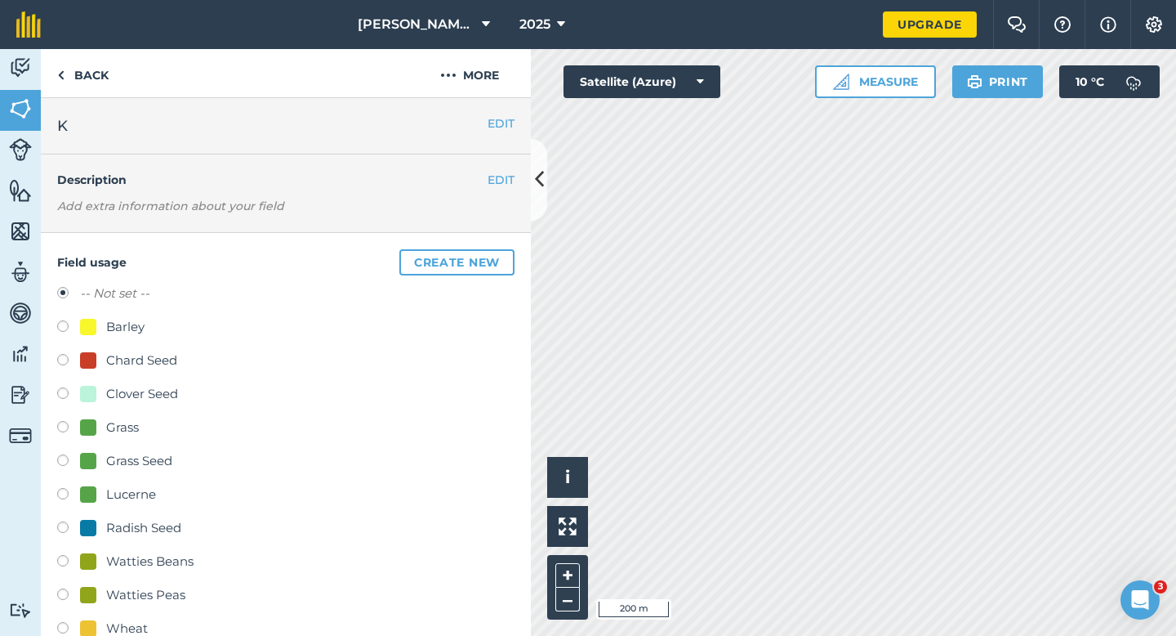
click at [132, 469] on div "Grass Seed" at bounding box center [139, 461] width 66 height 20
radio input "true"
radio input "false"
click at [132, 467] on div "Grass Seed" at bounding box center [139, 461] width 66 height 20
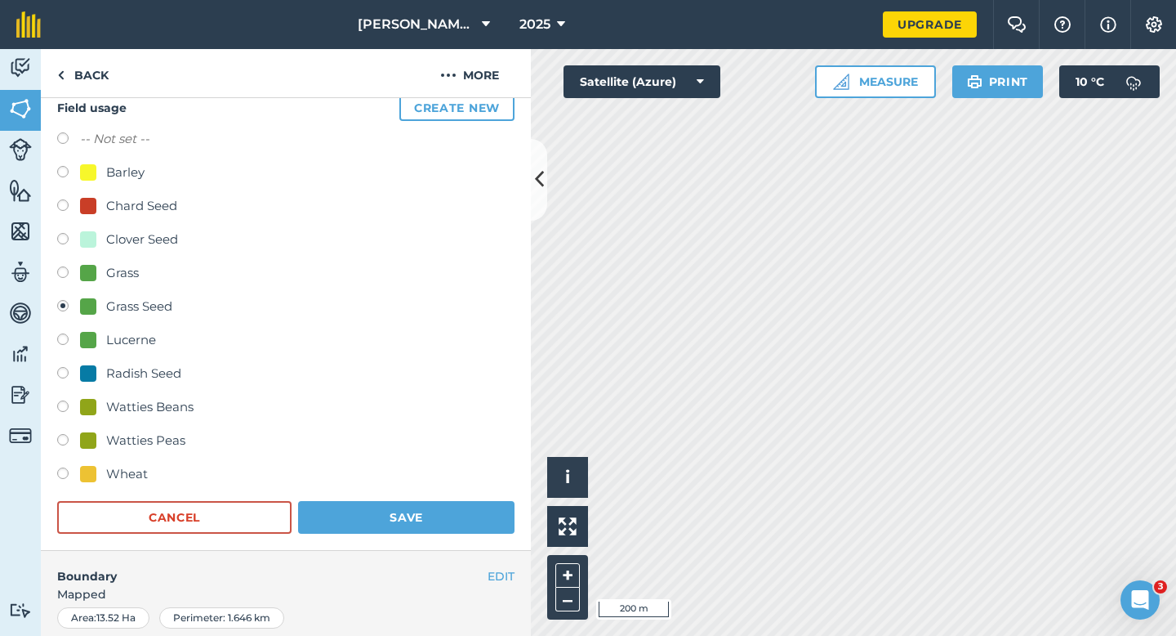
click at [368, 499] on form "-- Not set -- Barley Chard Seed Clover Seed Grass Grass Seed Lucerne Radish See…" at bounding box center [285, 331] width 457 height 404
click at [370, 507] on button "Save" at bounding box center [406, 517] width 216 height 33
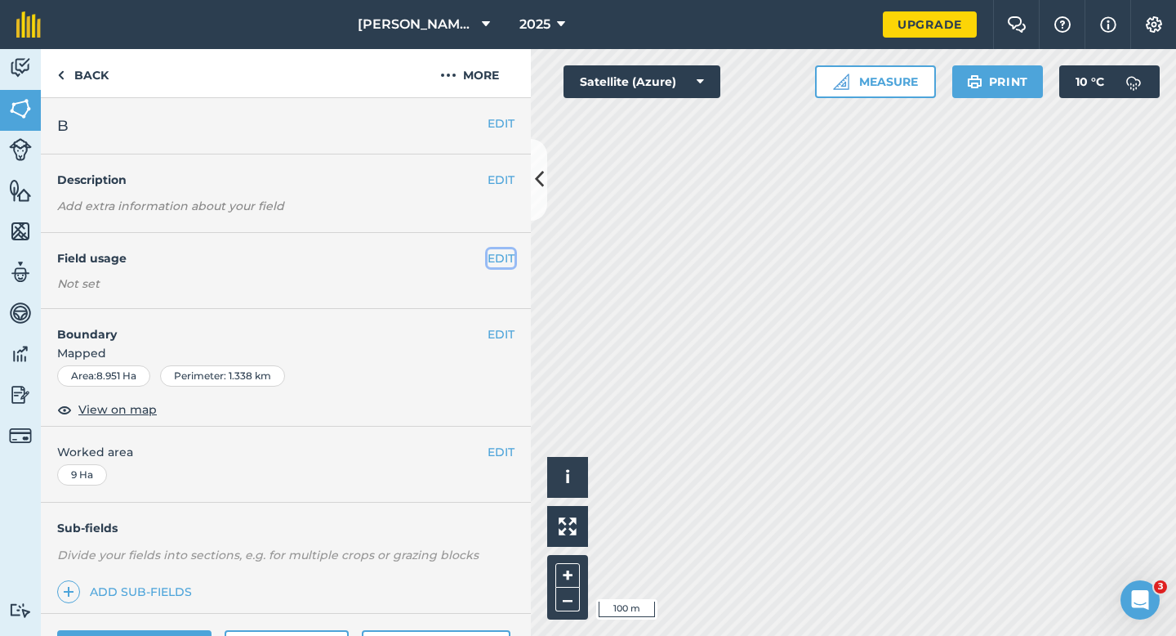
click at [488, 254] on button "EDIT" at bounding box center [501, 258] width 27 height 18
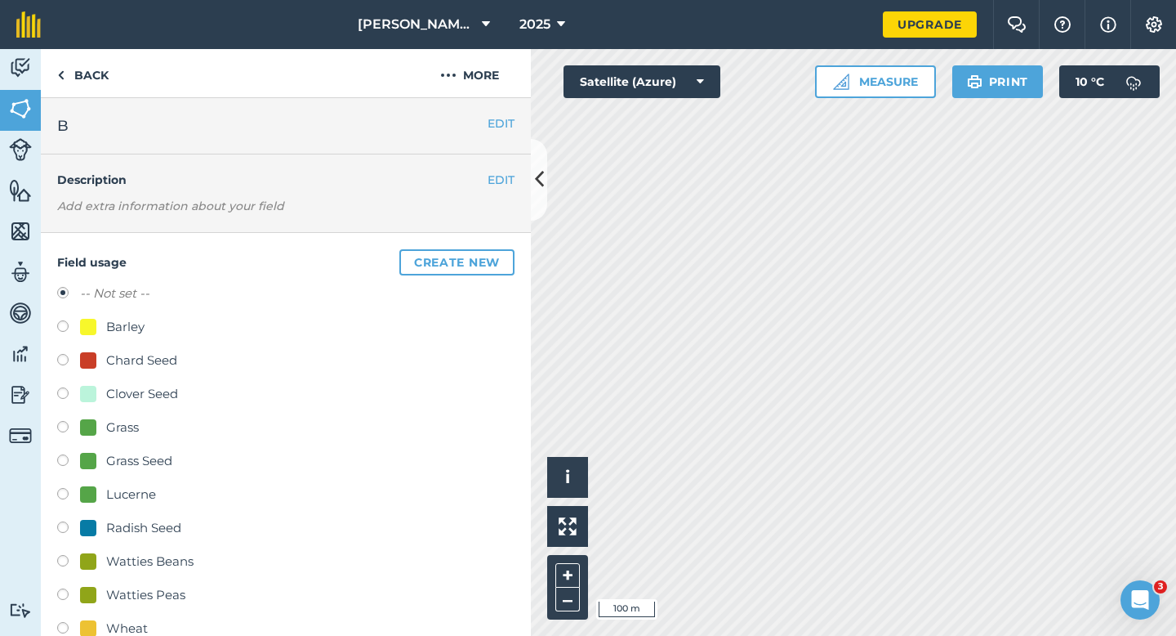
click at [128, 466] on div "Grass Seed" at bounding box center [139, 461] width 66 height 20
radio input "true"
radio input "false"
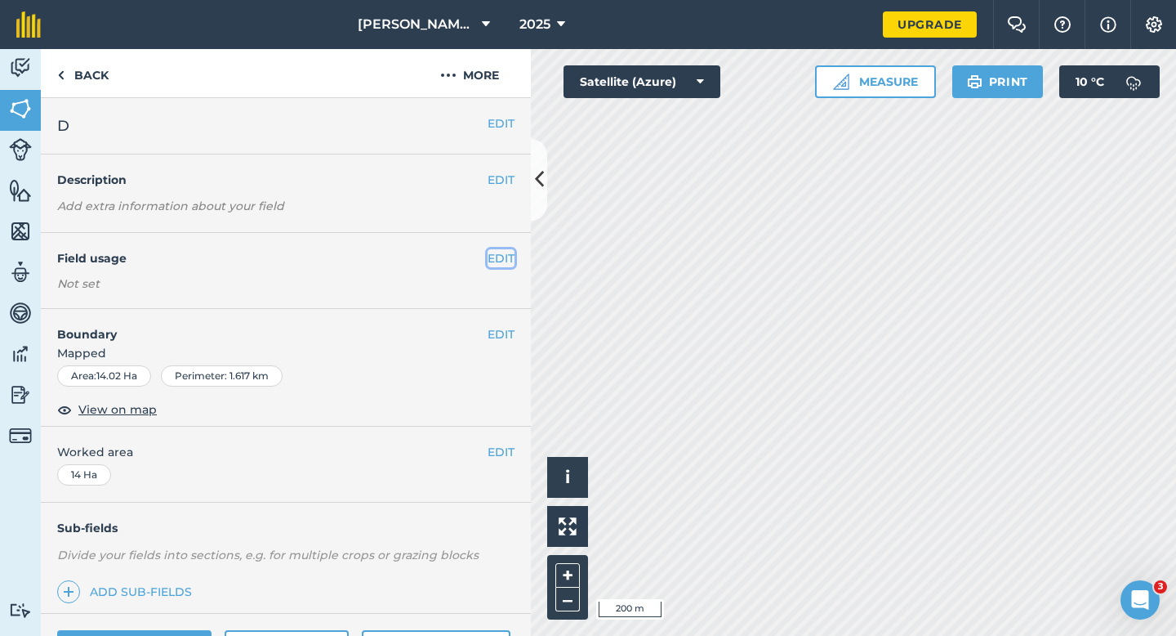
click at [496, 253] on button "EDIT" at bounding box center [501, 258] width 27 height 18
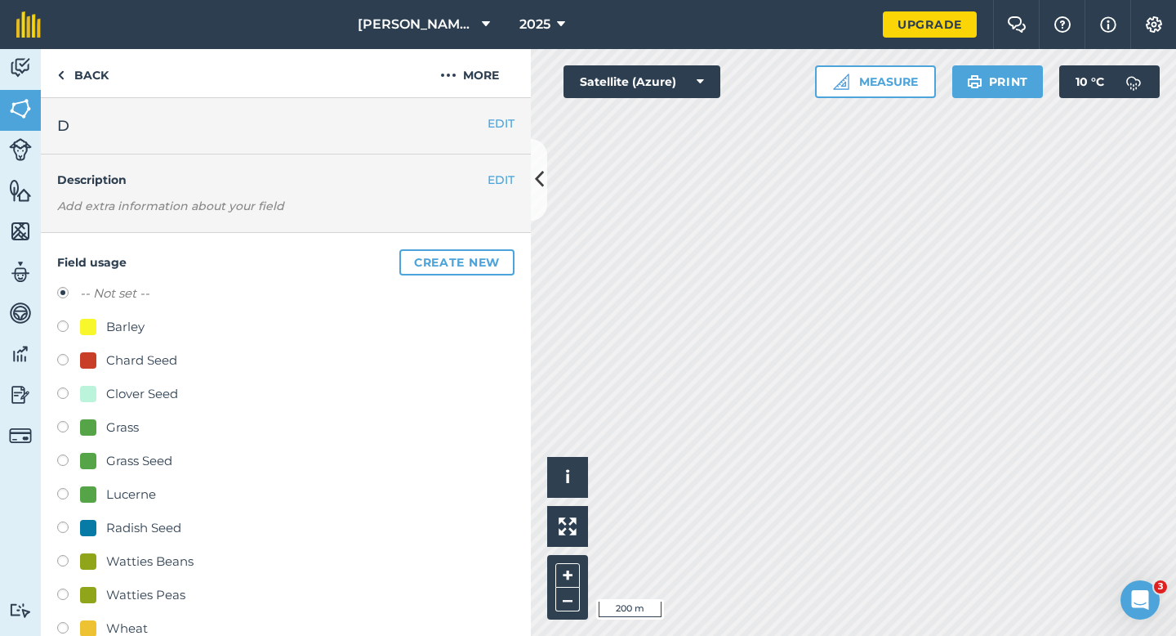
click at [132, 332] on div "Barley" at bounding box center [125, 327] width 38 height 20
radio input "true"
radio input "false"
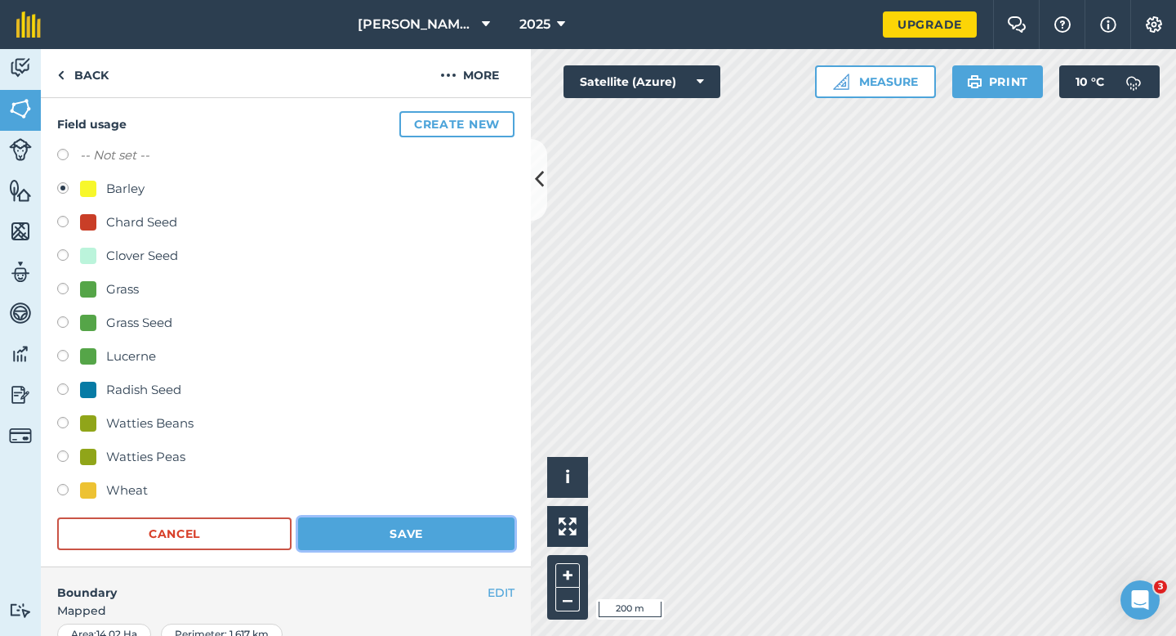
click at [469, 525] on button "Save" at bounding box center [406, 533] width 216 height 33
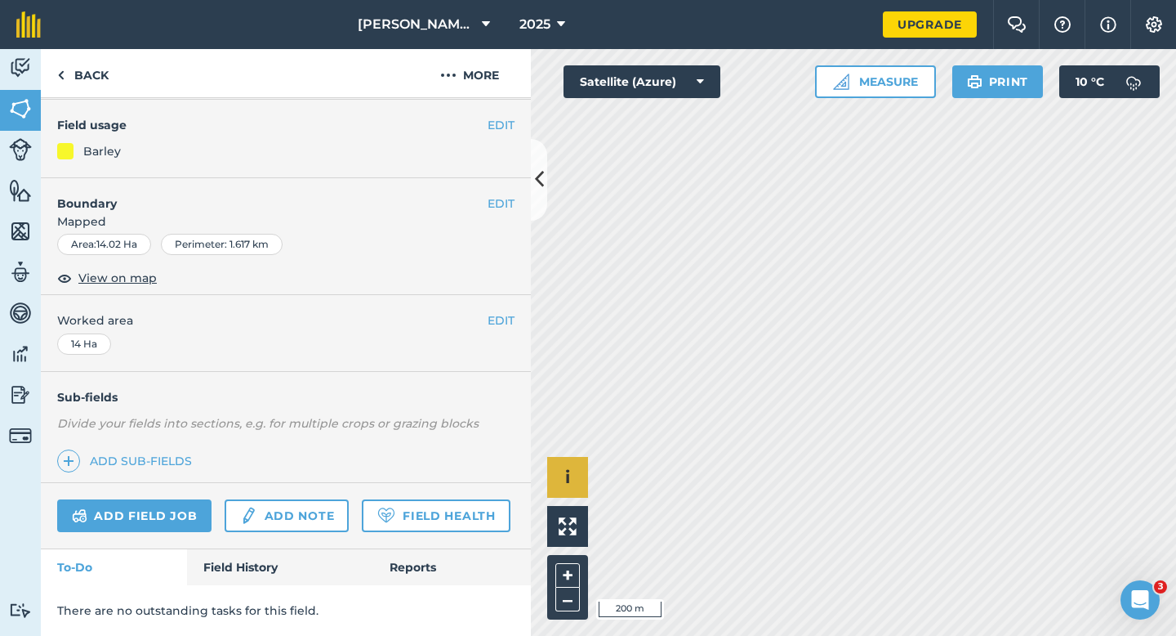
scroll to position [133, 0]
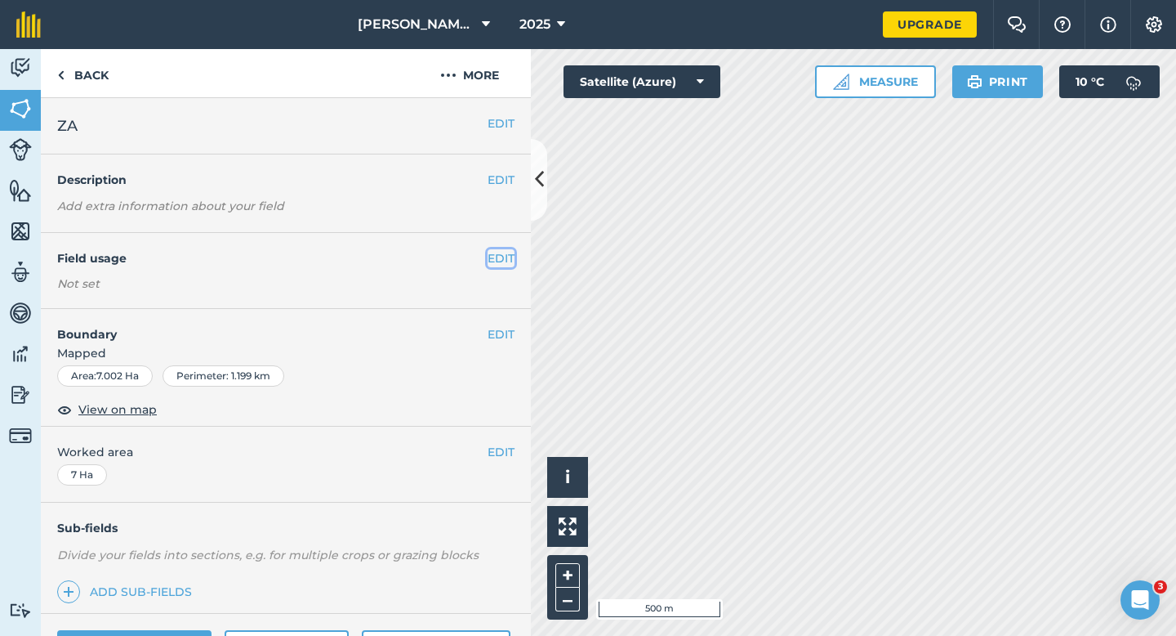
click at [494, 261] on button "EDIT" at bounding box center [501, 258] width 27 height 18
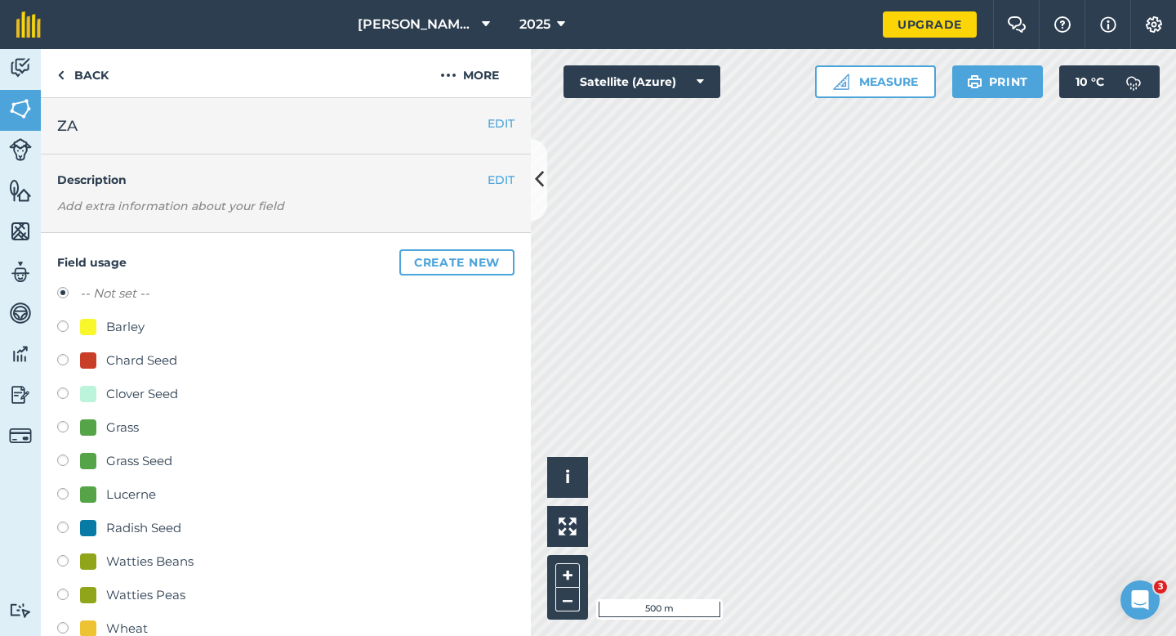
scroll to position [43, 0]
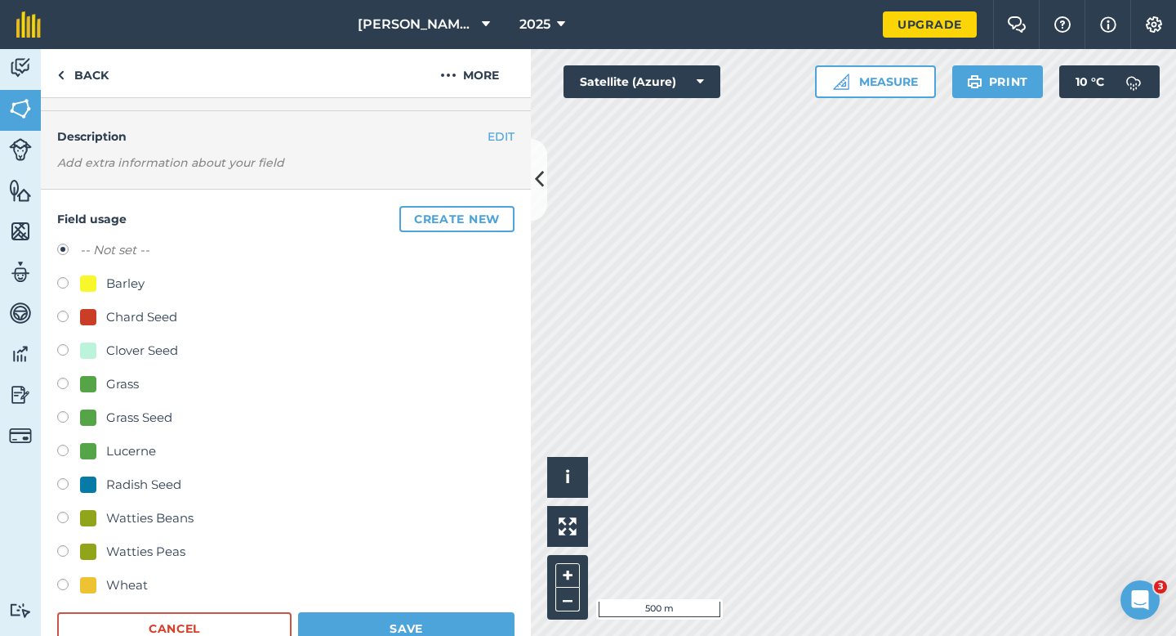
click at [136, 509] on div "Watties Beans" at bounding box center [149, 518] width 87 height 20
radio input "true"
radio input "false"
click at [342, 635] on button "Save" at bounding box center [406, 628] width 216 height 33
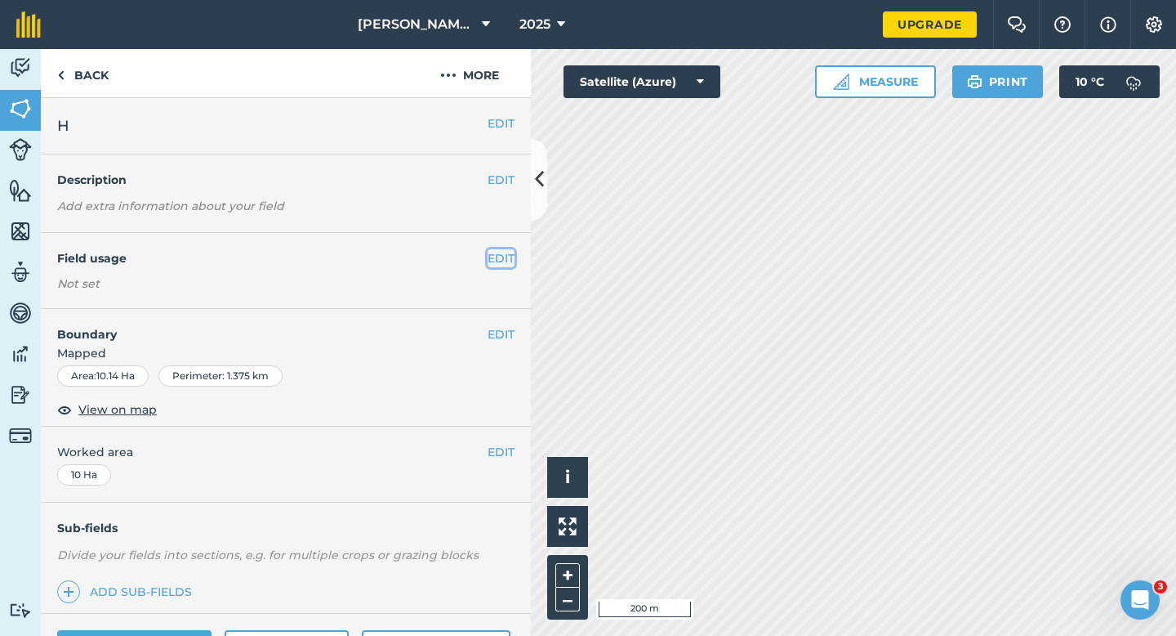
click at [493, 260] on button "EDIT" at bounding box center [501, 258] width 27 height 18
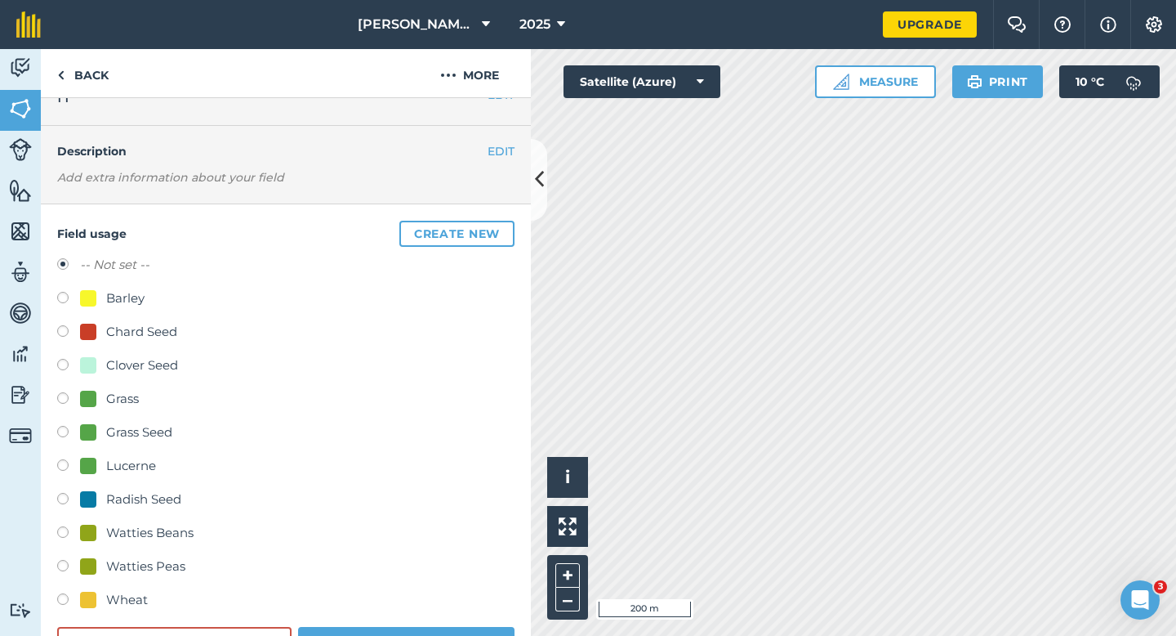
click at [144, 562] on div "Watties Peas" at bounding box center [145, 566] width 79 height 20
radio input "true"
radio input "false"
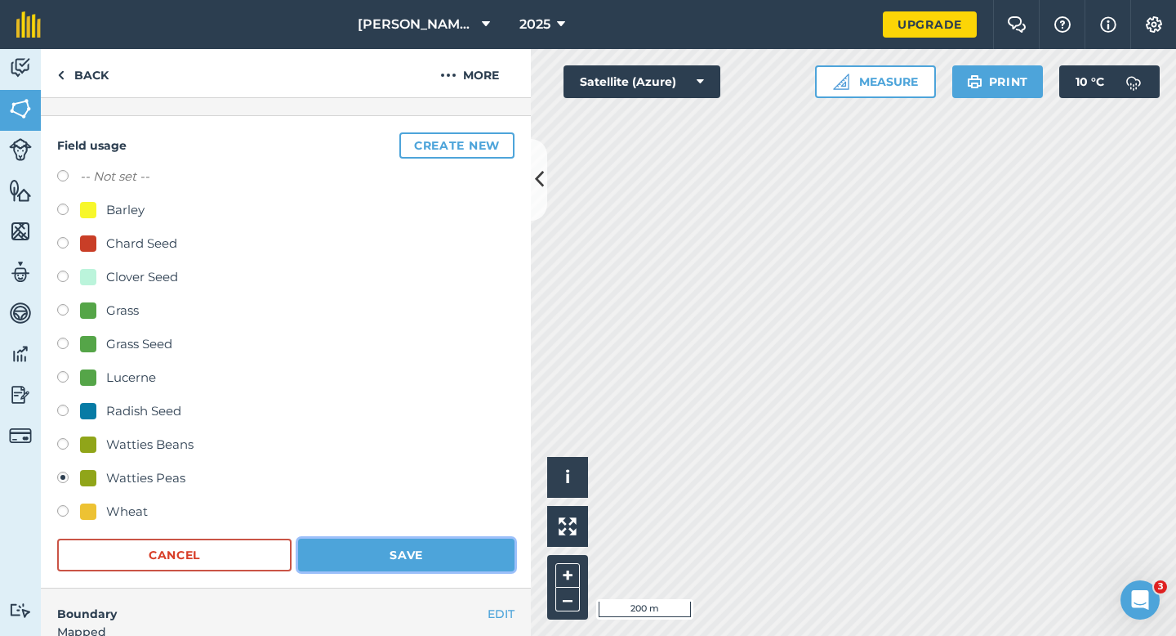
click at [364, 549] on button "Save" at bounding box center [406, 554] width 216 height 33
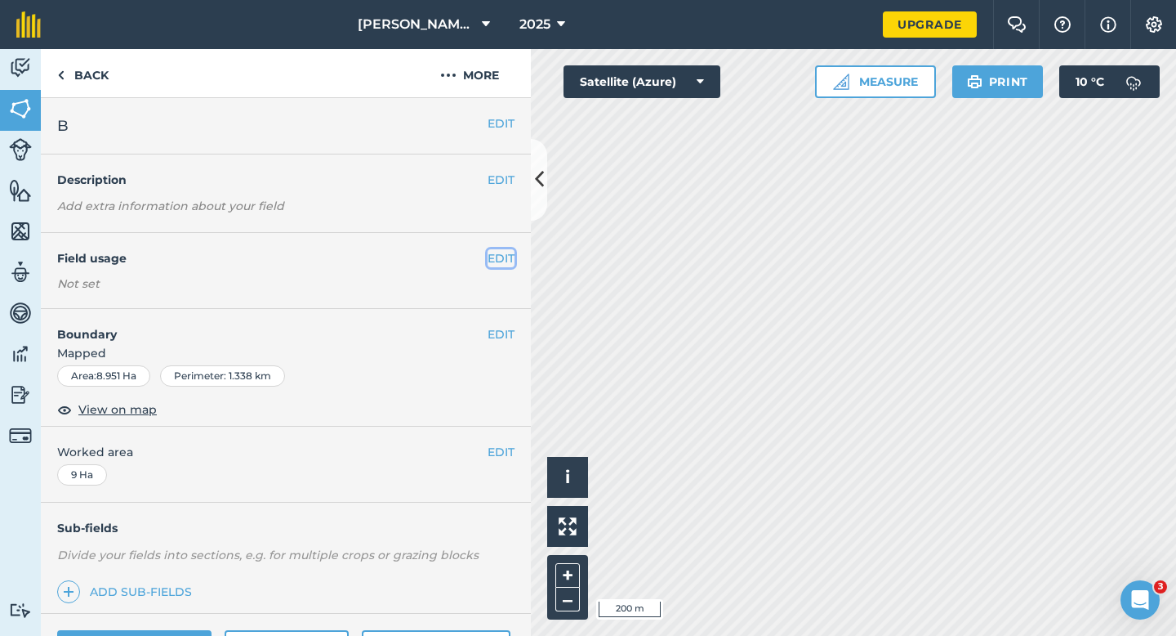
click at [495, 263] on button "EDIT" at bounding box center [501, 258] width 27 height 18
click at [488, 258] on button "EDIT" at bounding box center [501, 258] width 27 height 18
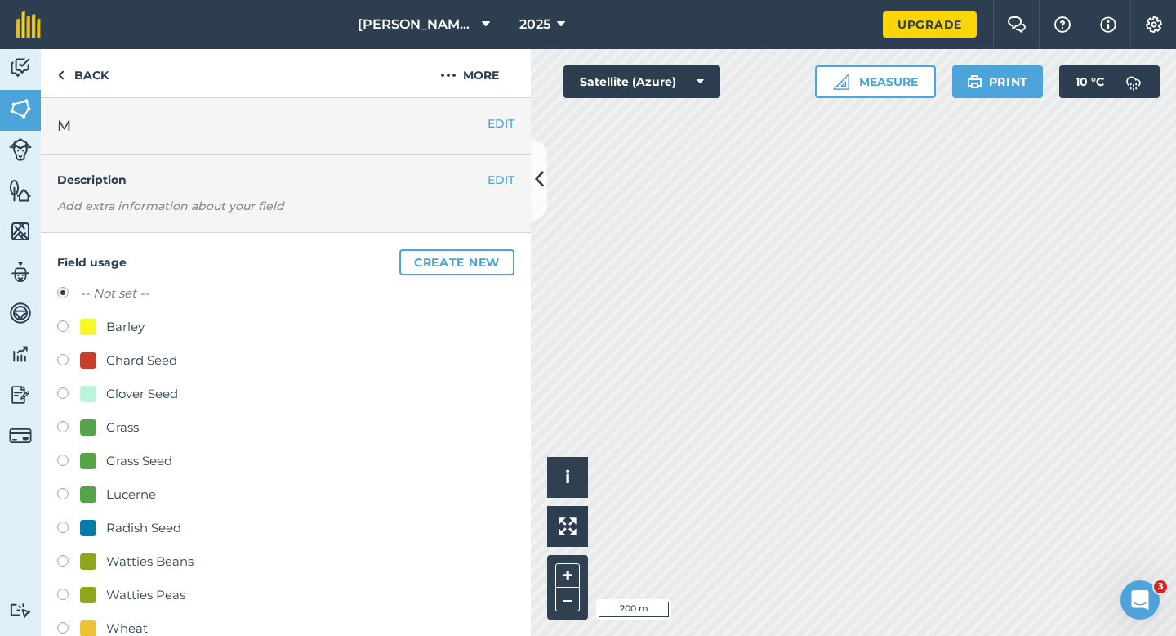
click at [143, 319] on div "Barley" at bounding box center [125, 327] width 38 height 20
radio input "true"
radio input "false"
click at [137, 322] on div "Barley" at bounding box center [125, 327] width 38 height 20
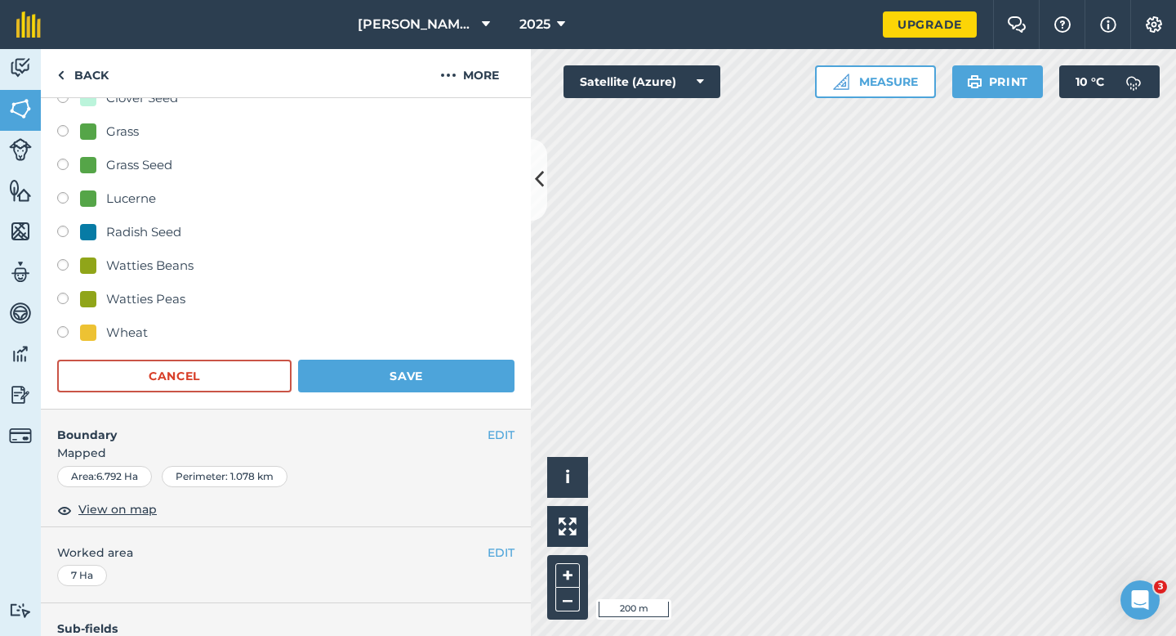
click at [373, 358] on form "-- Not set -- Barley Chard Seed Clover Seed Grass Grass Seed Lucerne Radish See…" at bounding box center [285, 190] width 457 height 404
click at [379, 374] on button "Save" at bounding box center [406, 375] width 216 height 33
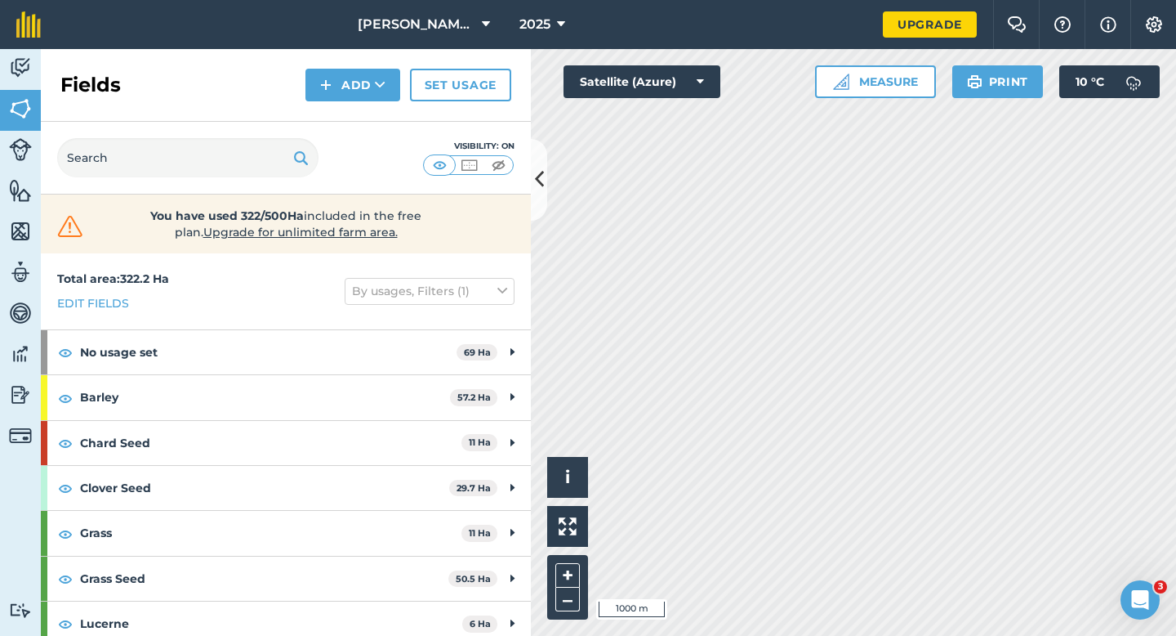
scroll to position [282, 0]
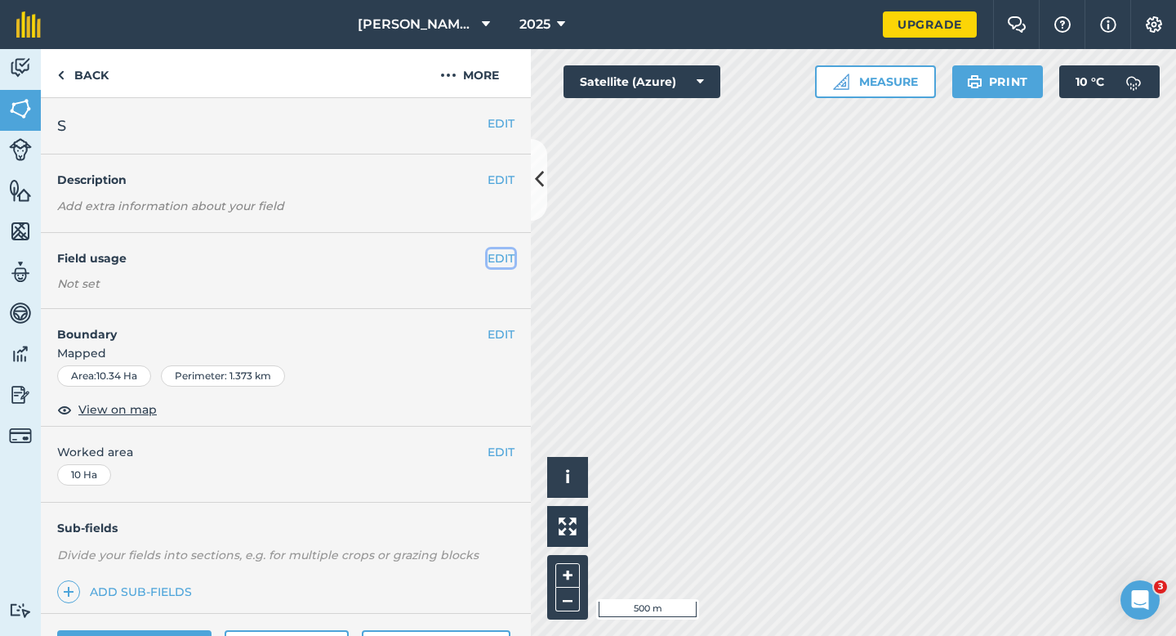
click at [493, 262] on button "EDIT" at bounding box center [501, 258] width 27 height 18
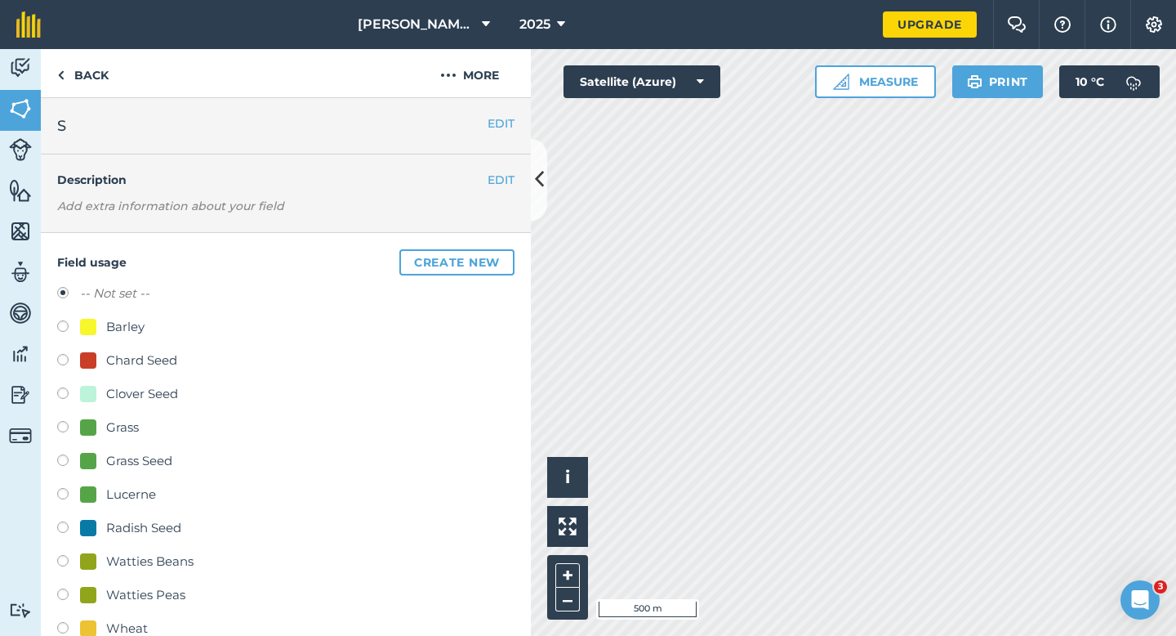
scroll to position [56, 0]
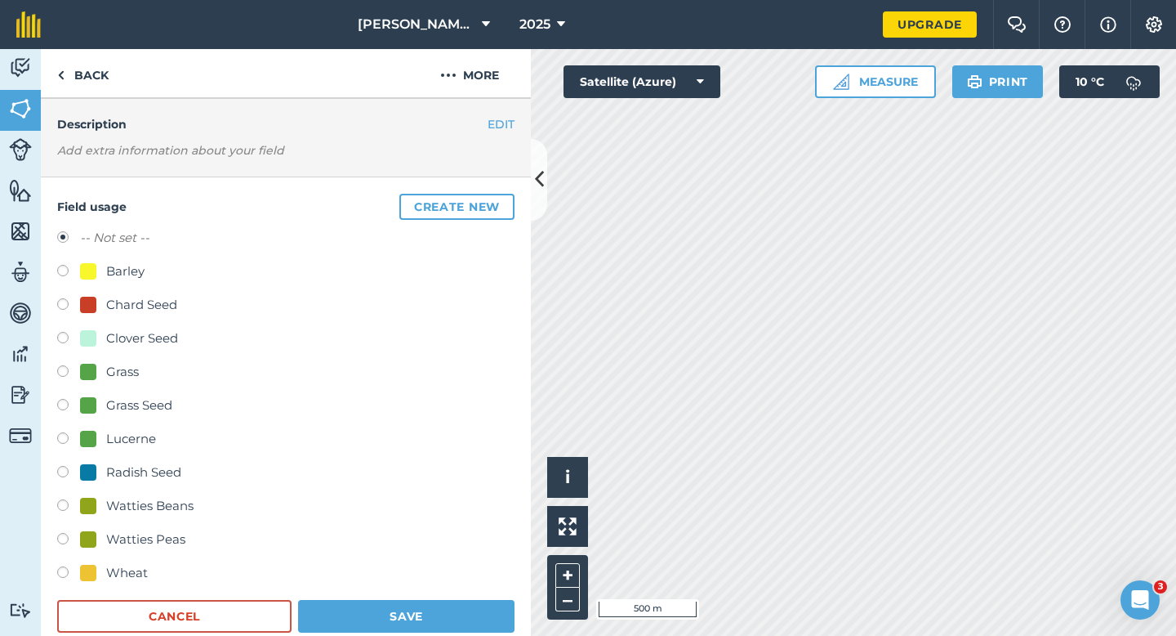
click at [109, 574] on div "Wheat" at bounding box center [127, 573] width 42 height 20
radio input "true"
radio input "false"
click at [379, 617] on button "Save" at bounding box center [406, 616] width 216 height 33
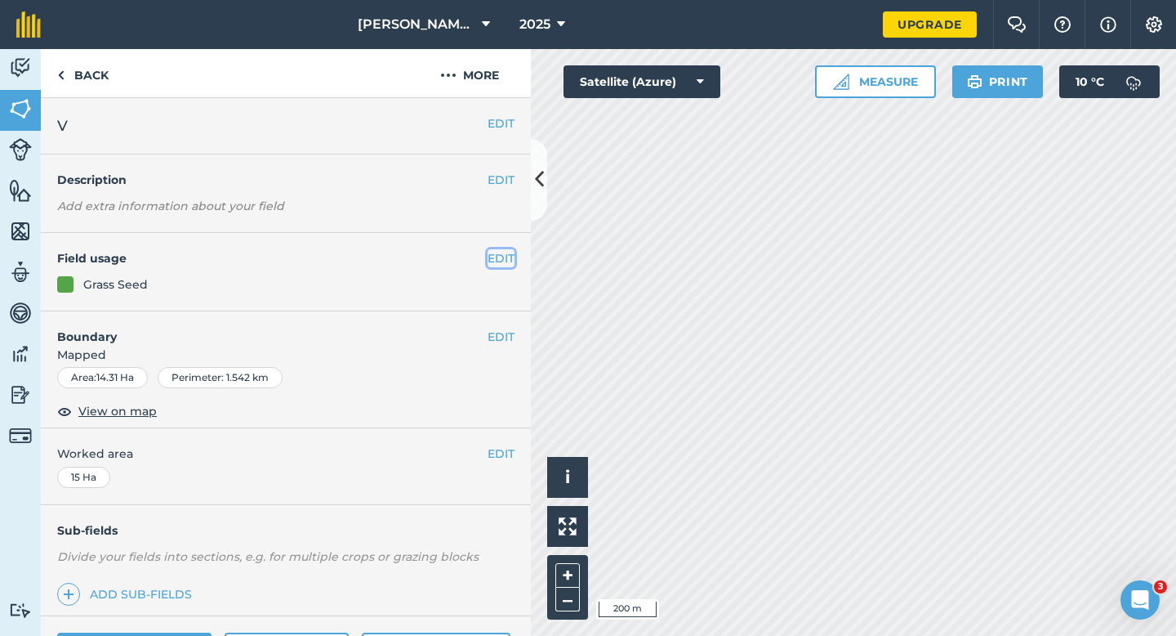
click at [488, 259] on button "EDIT" at bounding box center [501, 258] width 27 height 18
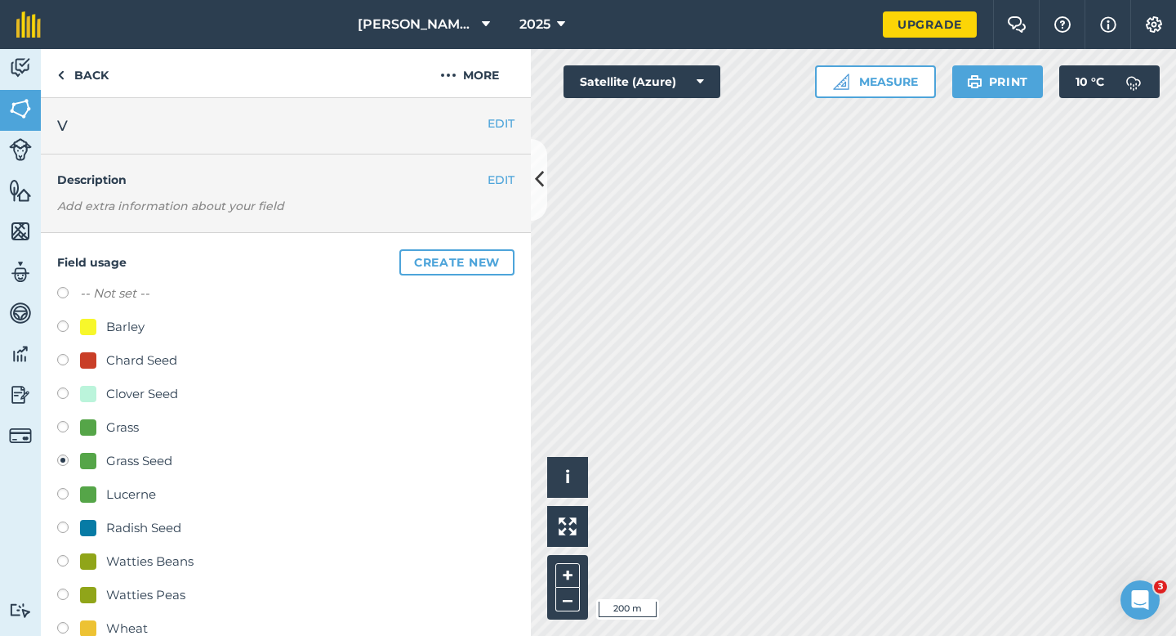
click at [118, 616] on div "-- Not set -- Barley Chard Seed Clover Seed Grass Grass Seed Lucerne Radish See…" at bounding box center [285, 462] width 457 height 359
click at [126, 627] on div "Wheat" at bounding box center [127, 628] width 42 height 20
radio input "true"
radio input "false"
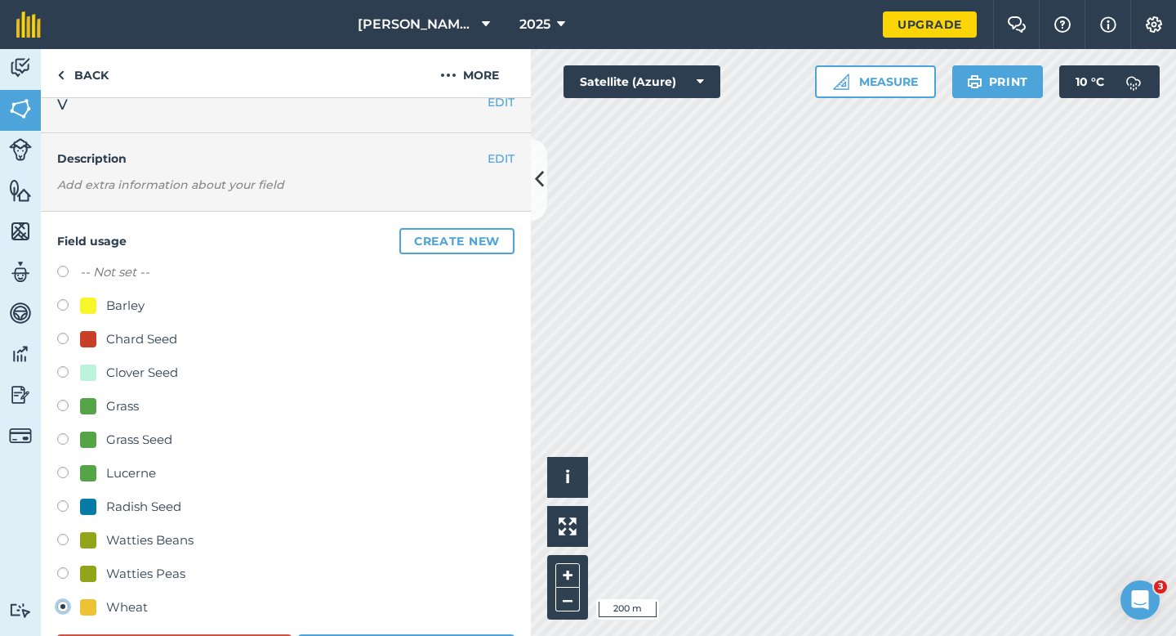
scroll to position [71, 0]
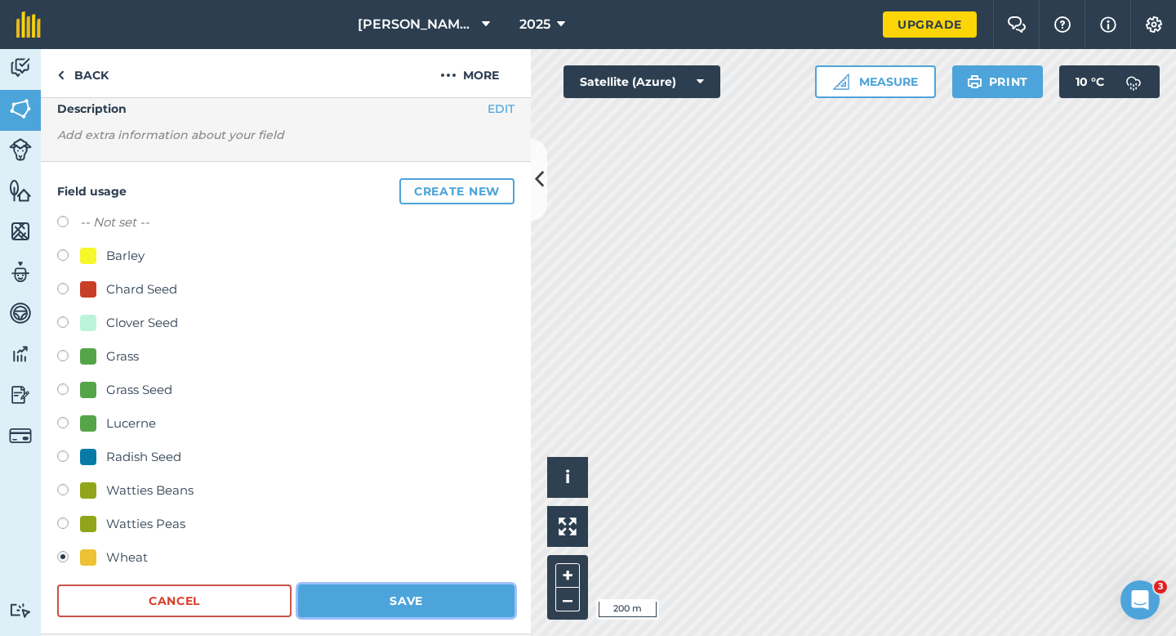
click at [461, 600] on button "Save" at bounding box center [406, 600] width 216 height 33
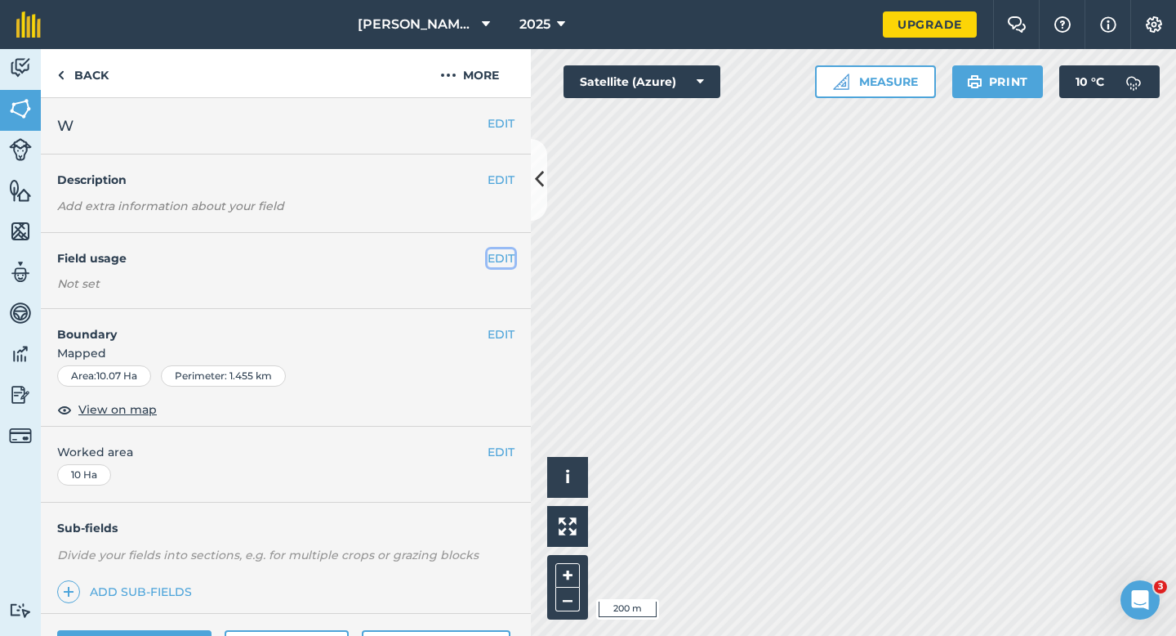
click at [493, 257] on button "EDIT" at bounding box center [501, 258] width 27 height 18
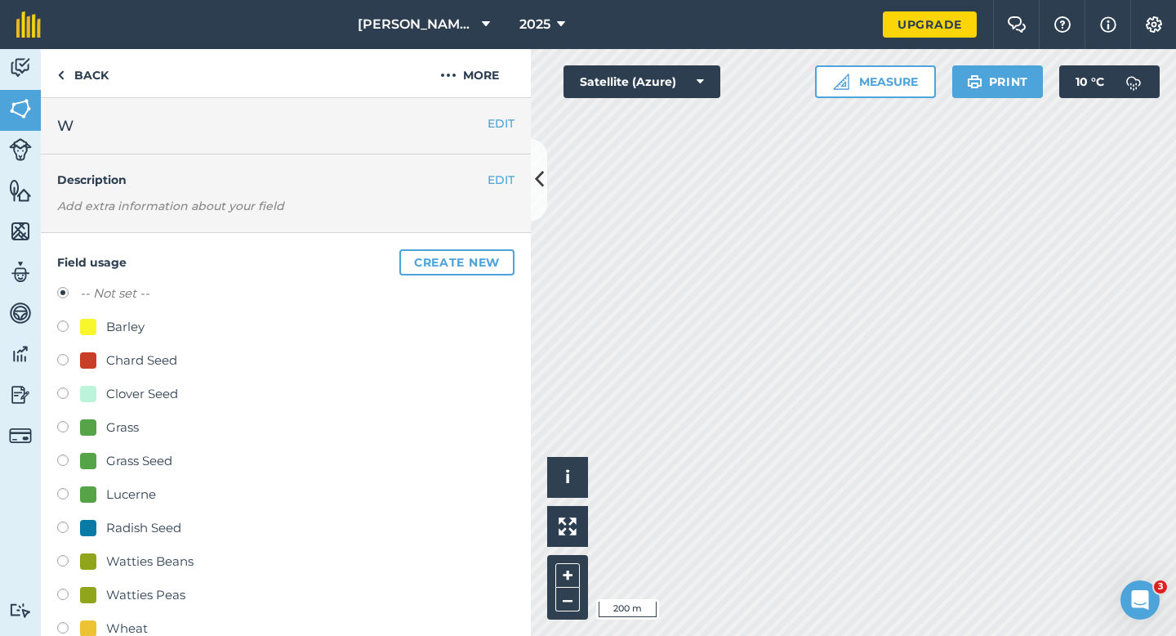
click at [116, 460] on div "Grass Seed" at bounding box center [139, 461] width 66 height 20
radio input "true"
radio input "false"
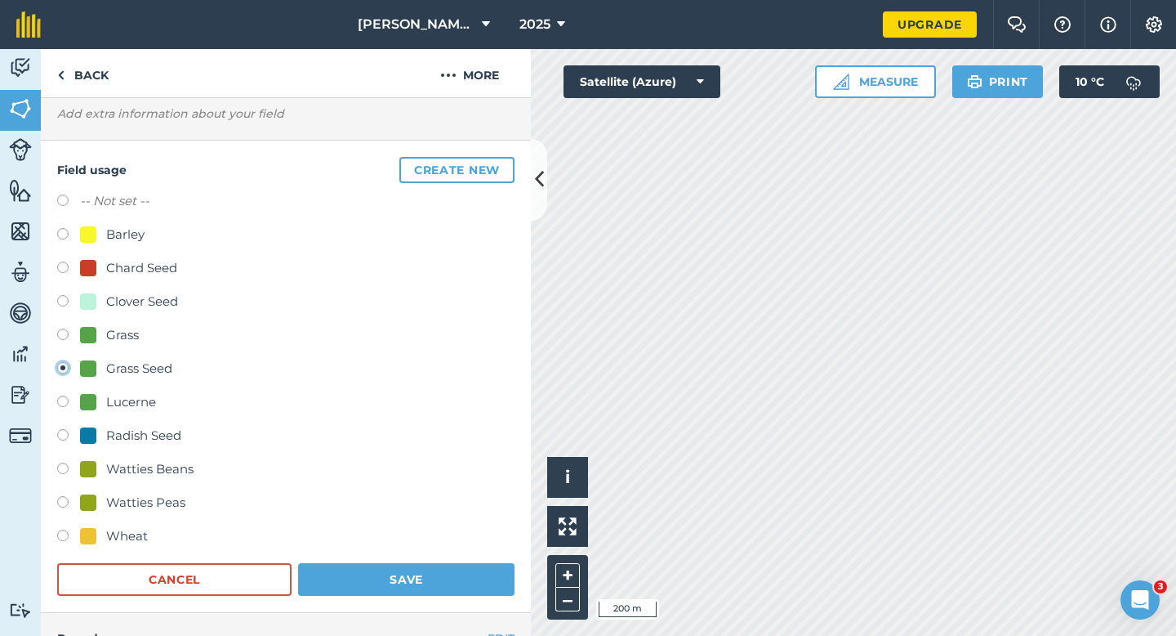
scroll to position [105, 0]
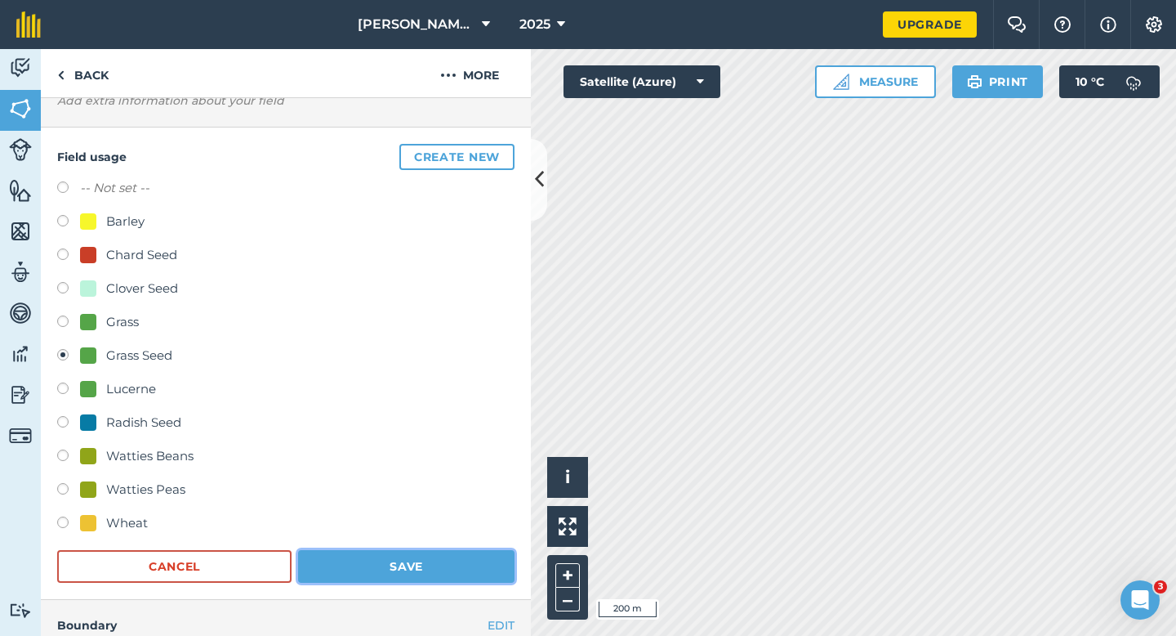
click at [441, 563] on button "Save" at bounding box center [406, 566] width 216 height 33
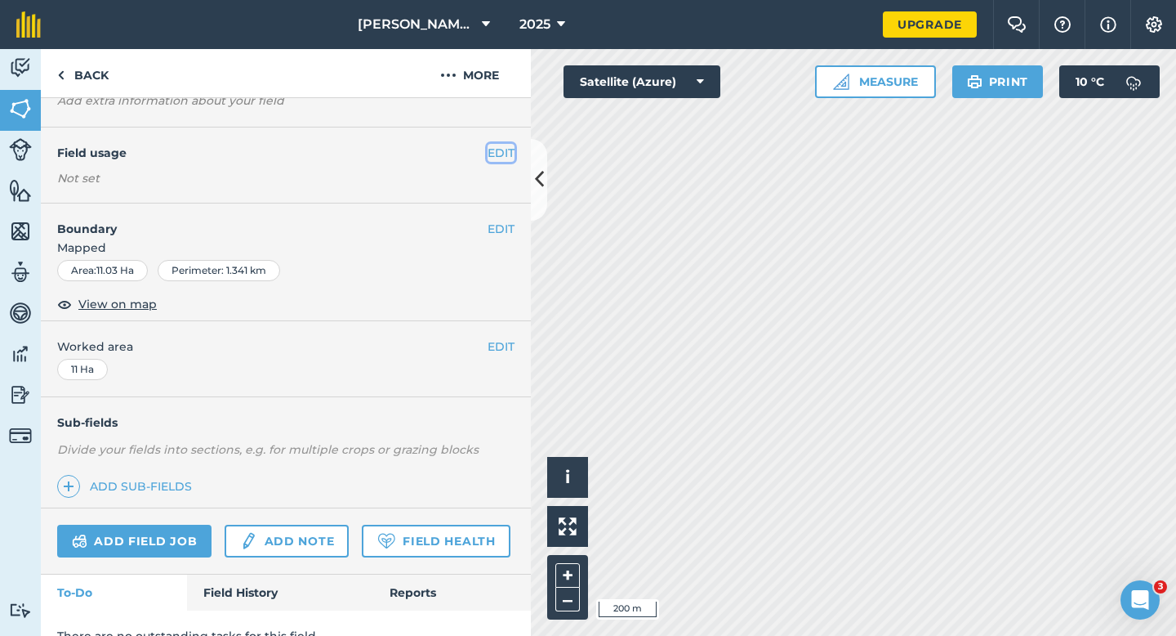
click at [501, 150] on button "EDIT" at bounding box center [501, 153] width 27 height 18
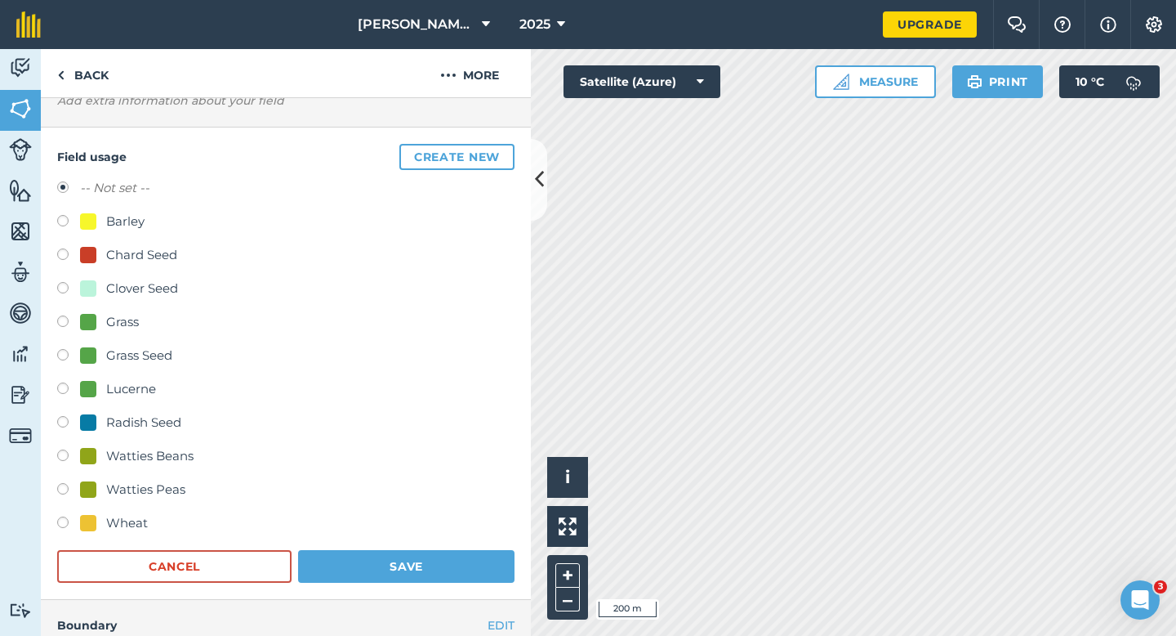
click at [125, 354] on div "Grass Seed" at bounding box center [139, 356] width 66 height 20
radio input "true"
radio input "false"
click at [394, 576] on button "Save" at bounding box center [406, 566] width 216 height 33
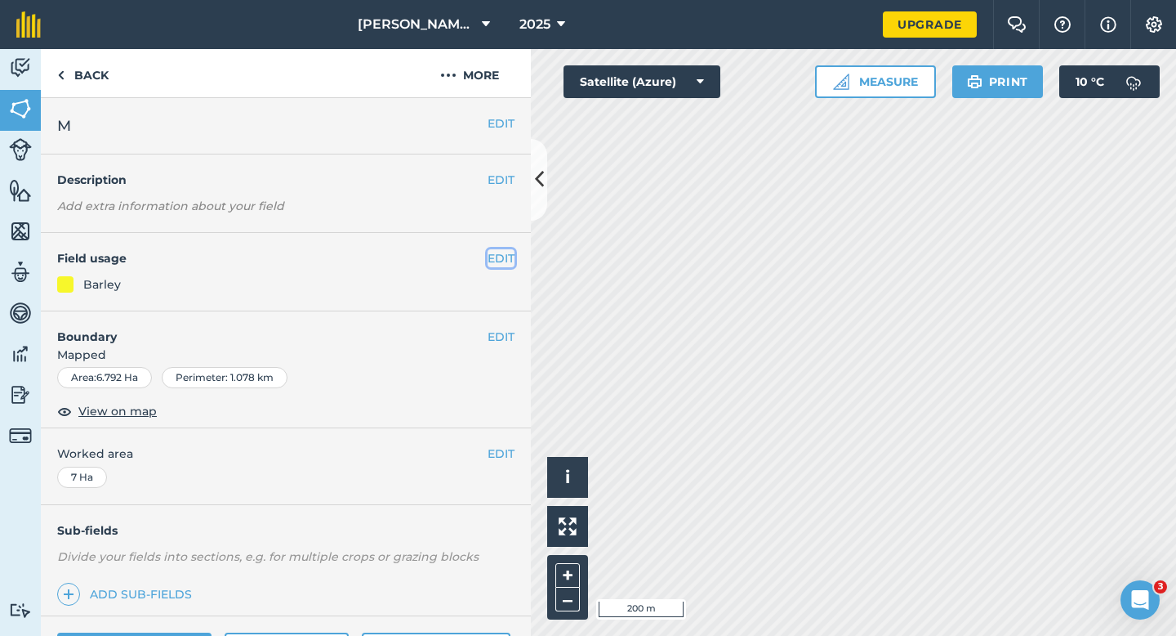
click at [505, 256] on button "EDIT" at bounding box center [501, 258] width 27 height 18
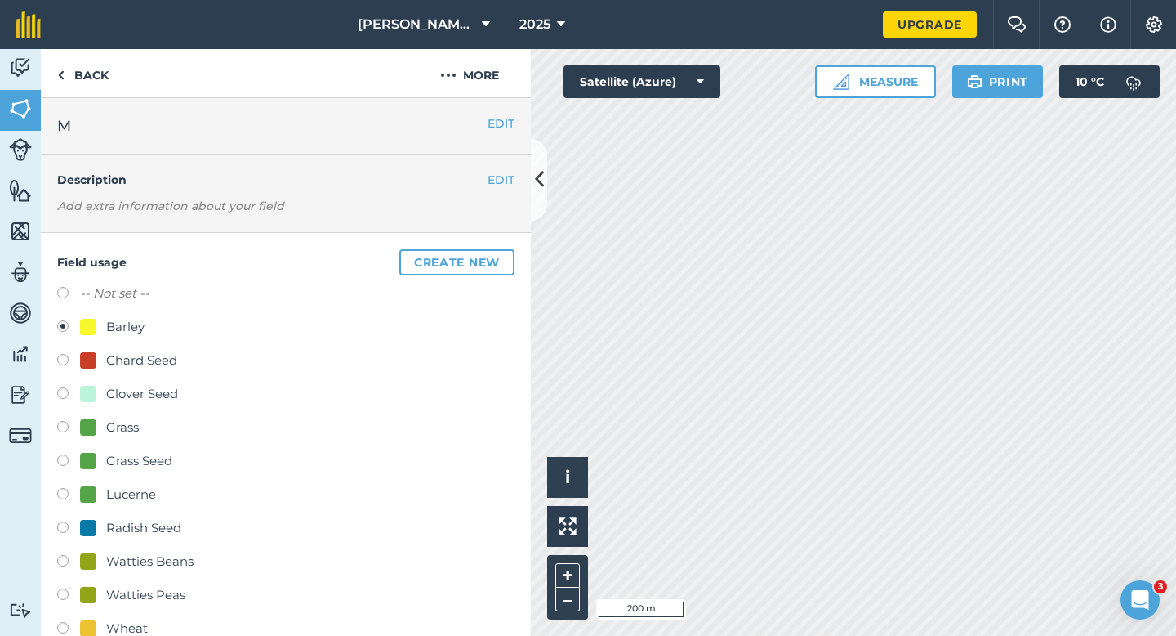
click at [112, 296] on label "-- Not set --" at bounding box center [114, 293] width 69 height 20
radio input "true"
radio input "false"
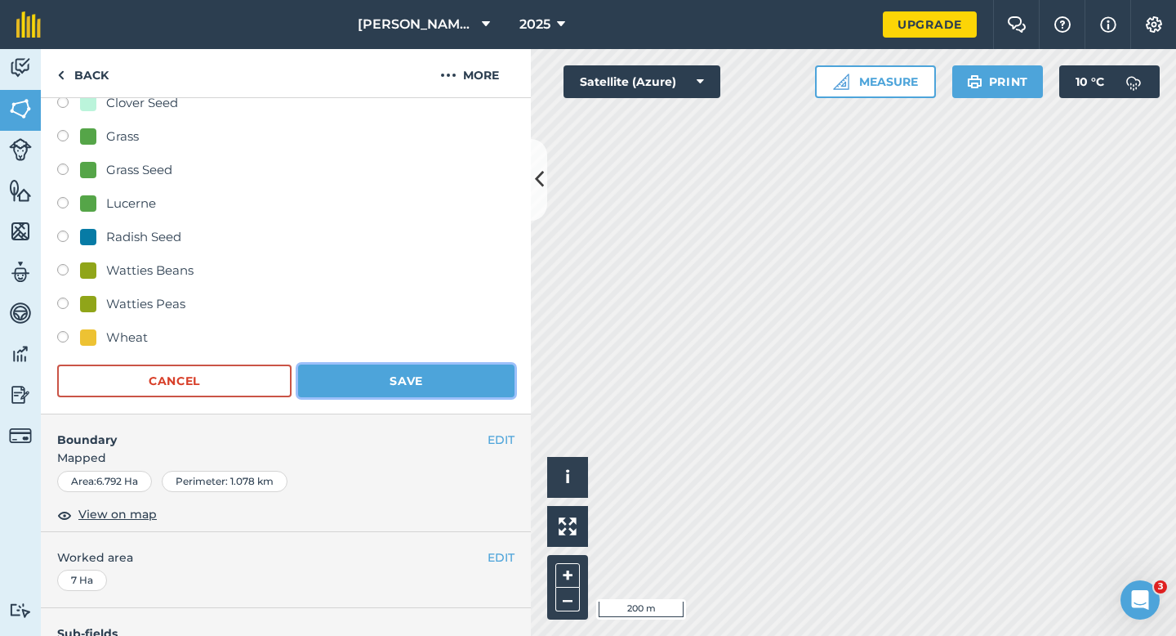
click at [431, 390] on button "Save" at bounding box center [406, 380] width 216 height 33
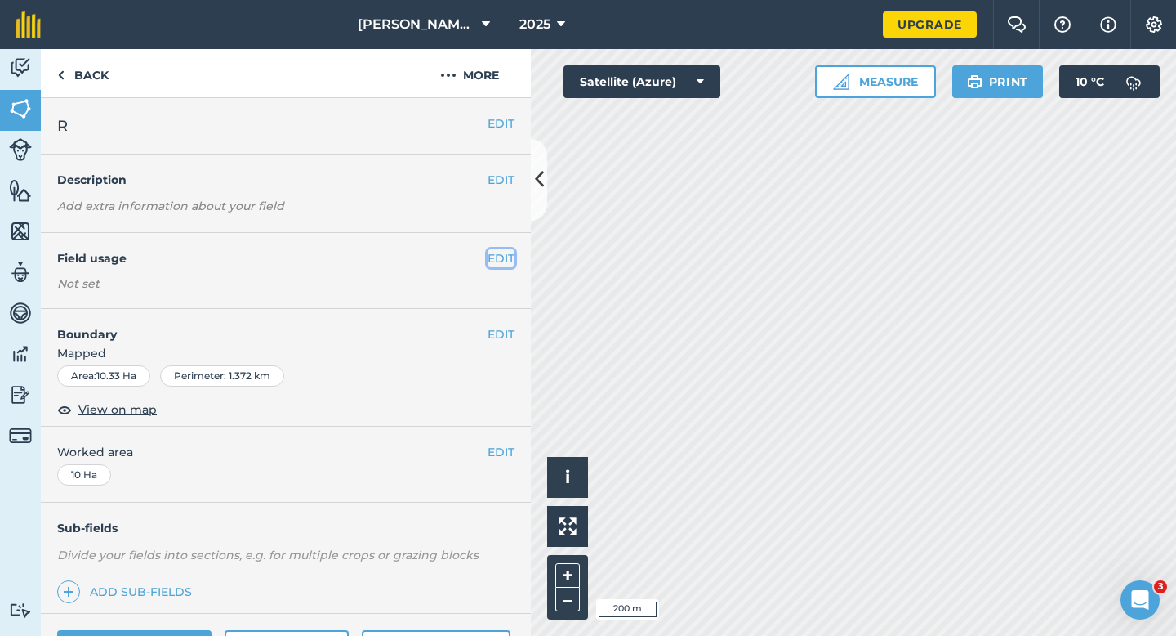
click at [499, 258] on button "EDIT" at bounding box center [501, 258] width 27 height 18
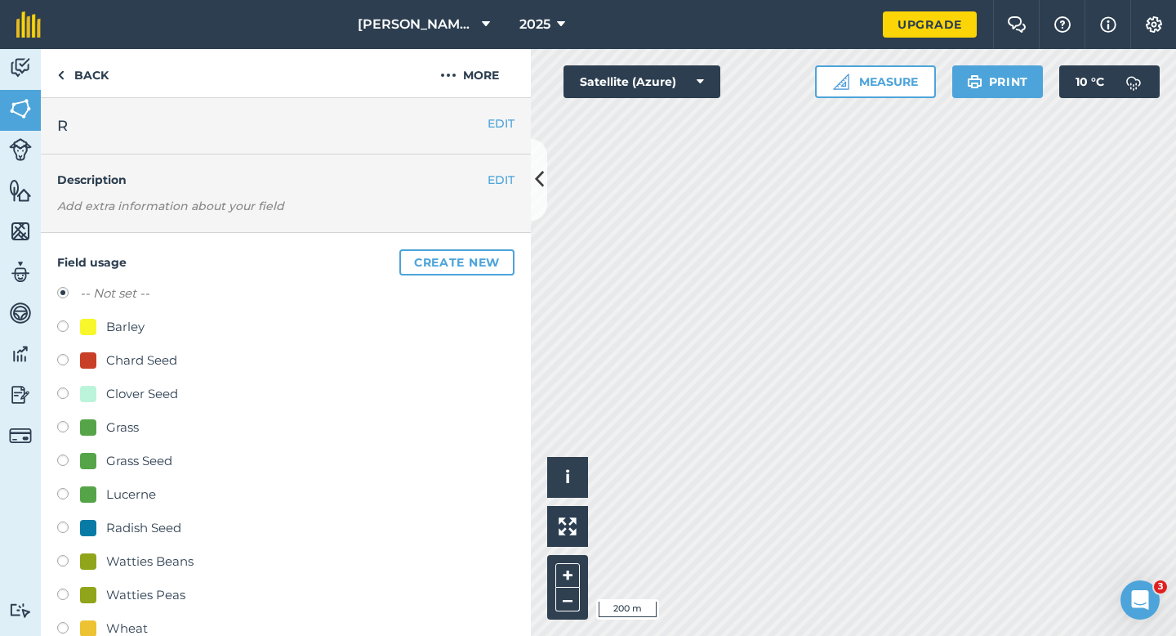
click at [136, 468] on div "Grass Seed" at bounding box center [139, 461] width 66 height 20
radio input "true"
radio input "false"
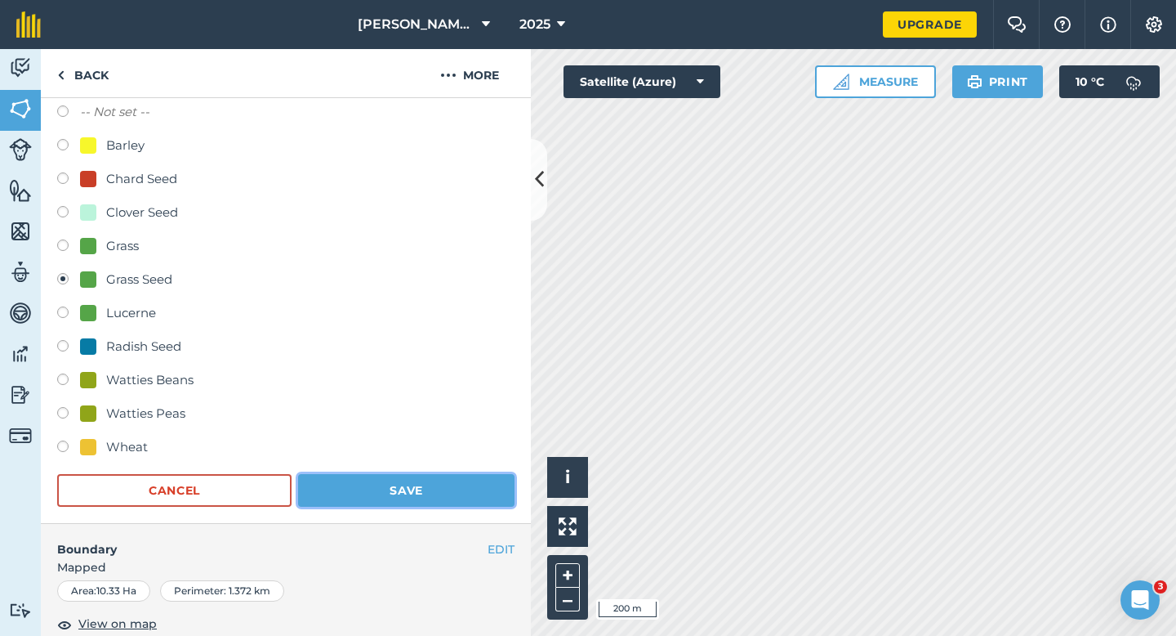
click at [404, 493] on button "Save" at bounding box center [406, 490] width 216 height 33
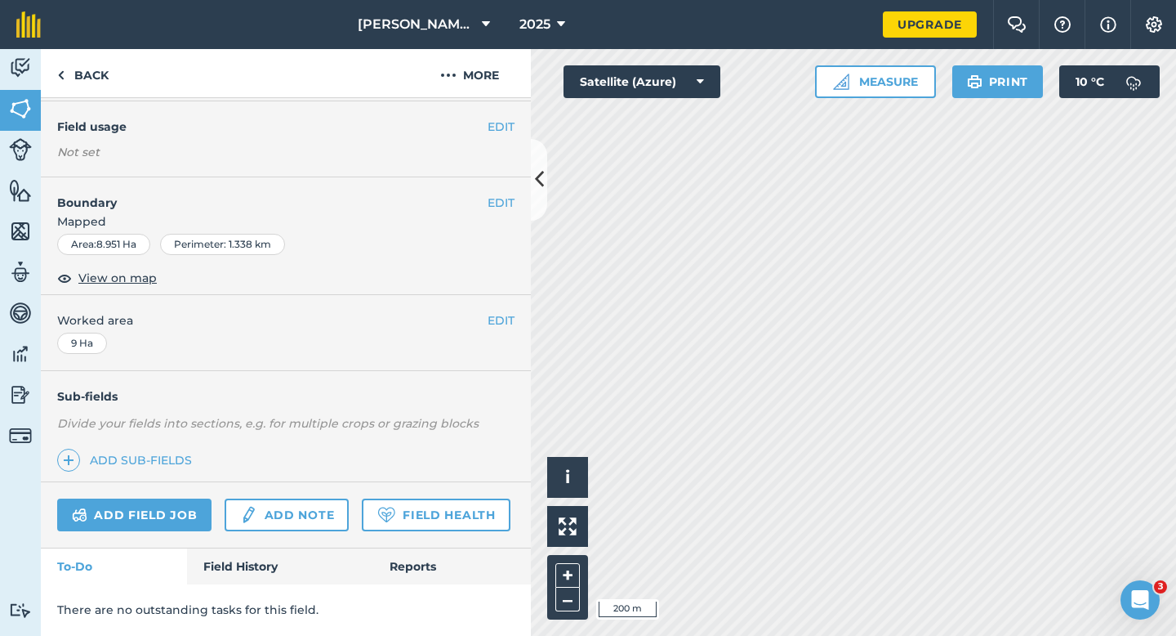
scroll to position [131, 0]
click at [494, 132] on button "EDIT" at bounding box center [501, 127] width 27 height 18
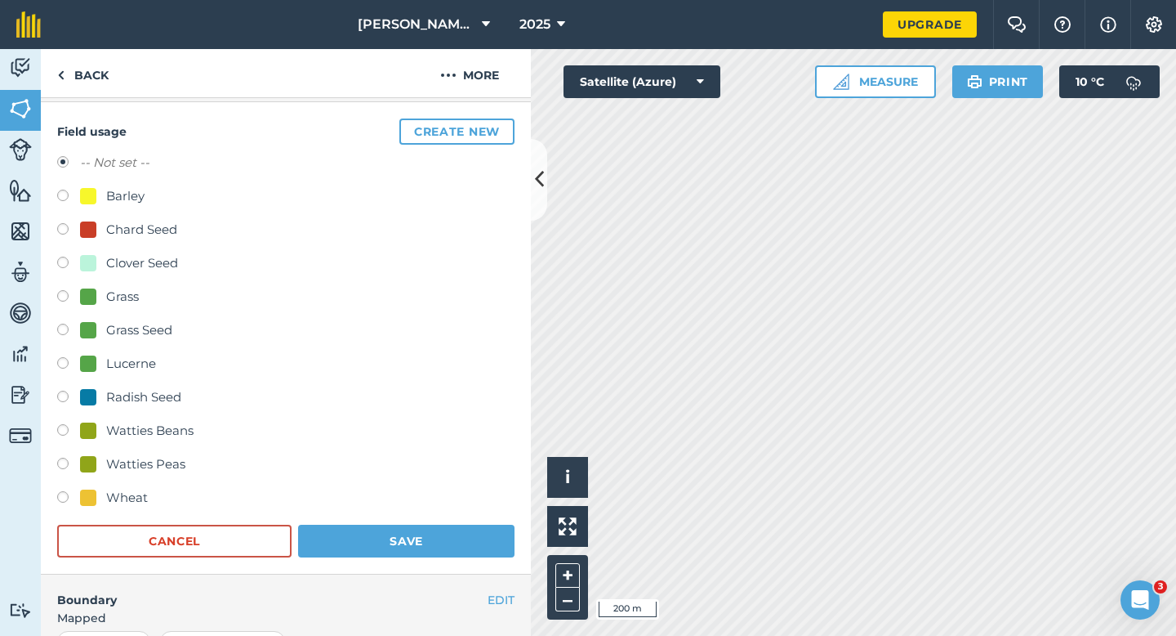
click at [145, 332] on div "Grass Seed" at bounding box center [139, 330] width 66 height 20
radio input "true"
radio input "false"
click at [402, 547] on button "Save" at bounding box center [406, 540] width 216 height 33
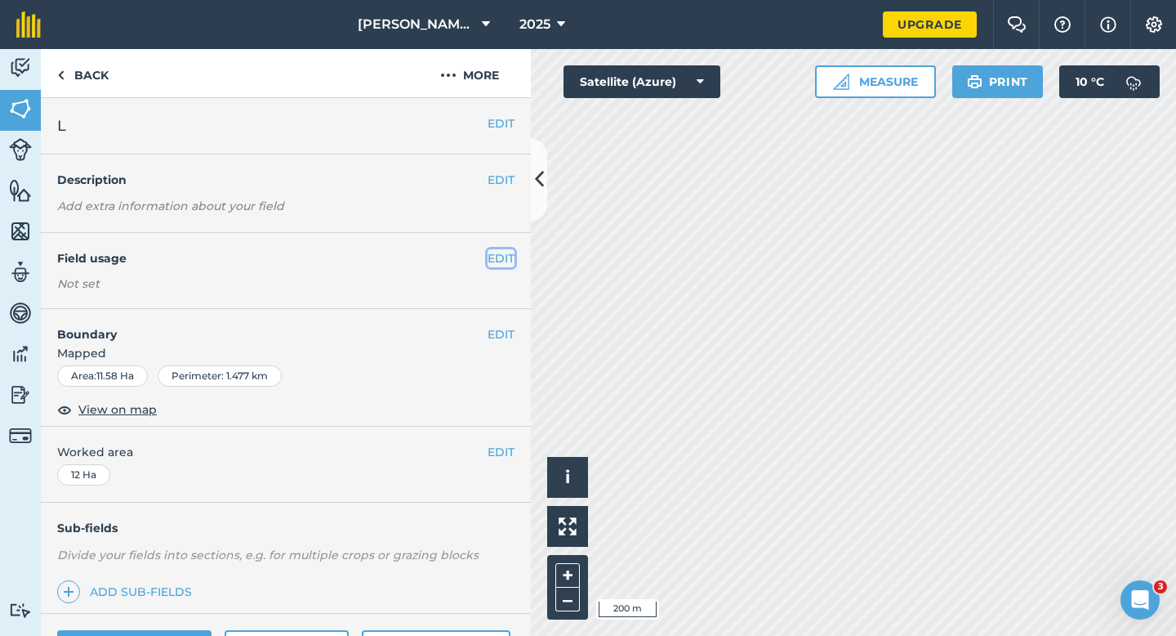
click at [502, 259] on button "EDIT" at bounding box center [501, 258] width 27 height 18
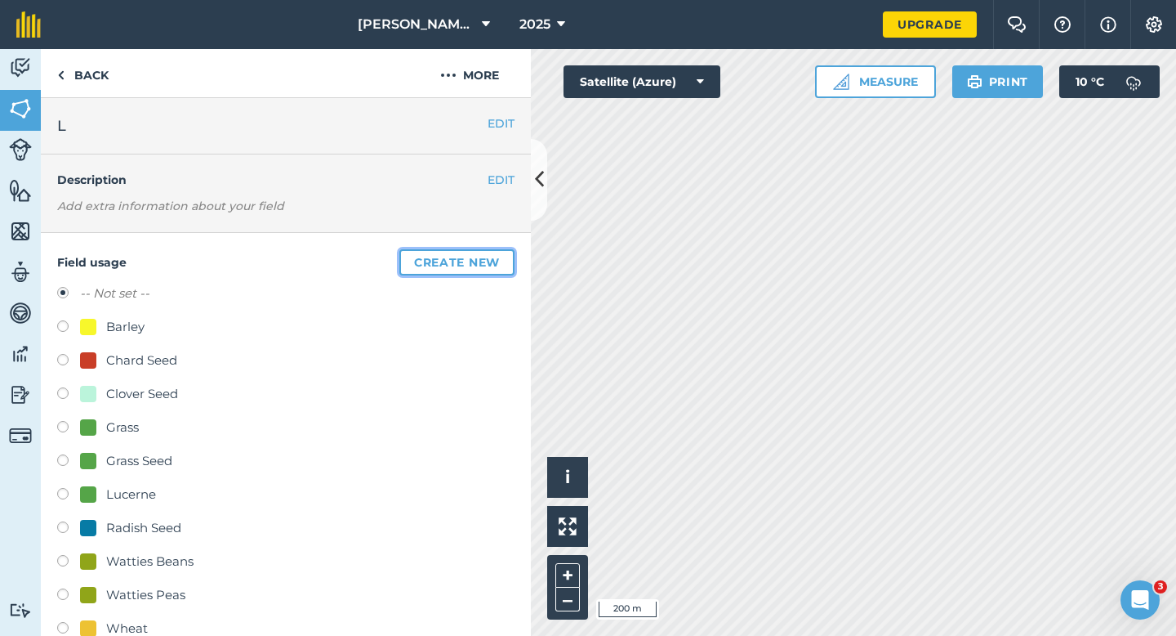
click at [502, 259] on button "Create new" at bounding box center [456, 262] width 115 height 26
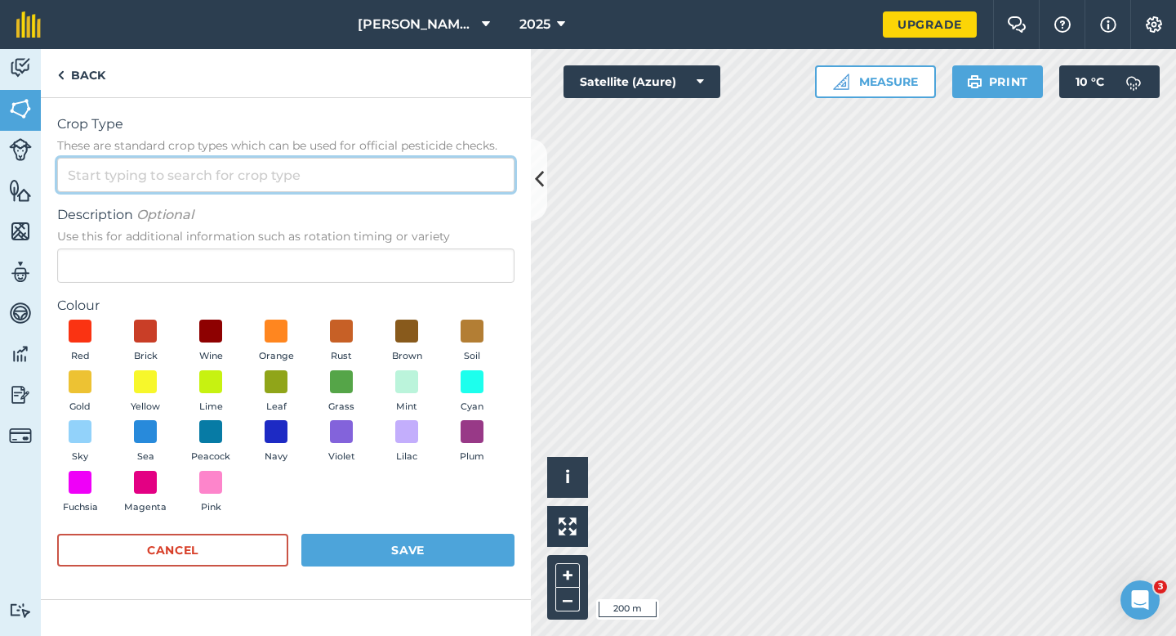
click at [399, 181] on input "Crop Type These are standard crop types which can be used for official pesticid…" at bounding box center [285, 175] width 457 height 34
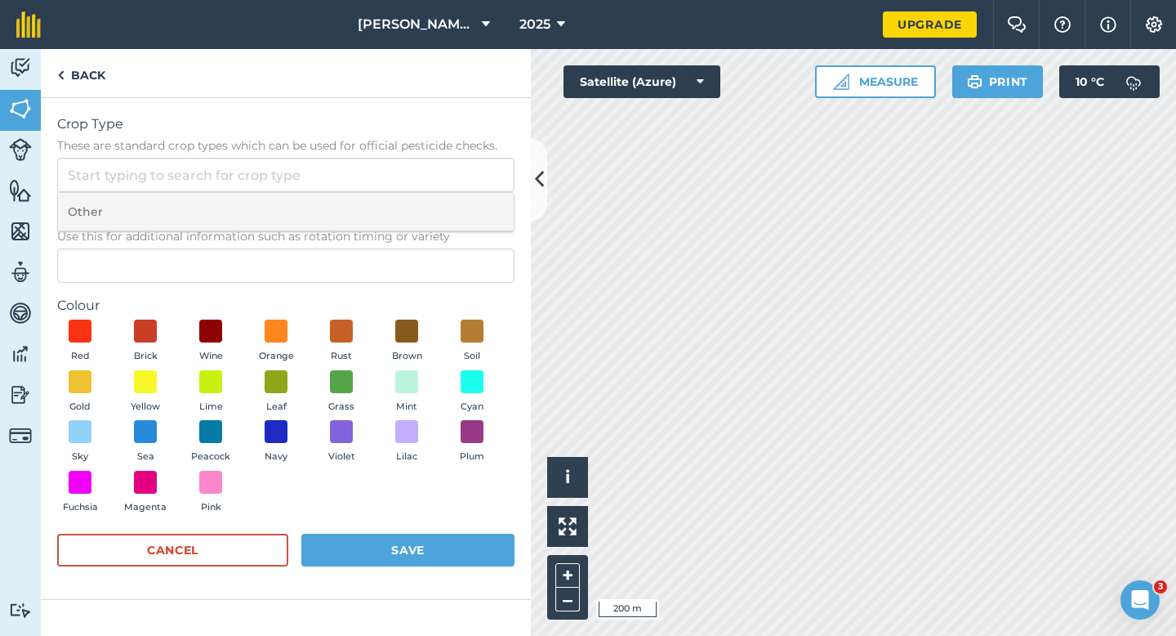
click at [399, 214] on li "Other" at bounding box center [286, 212] width 456 height 38
type input "Other"
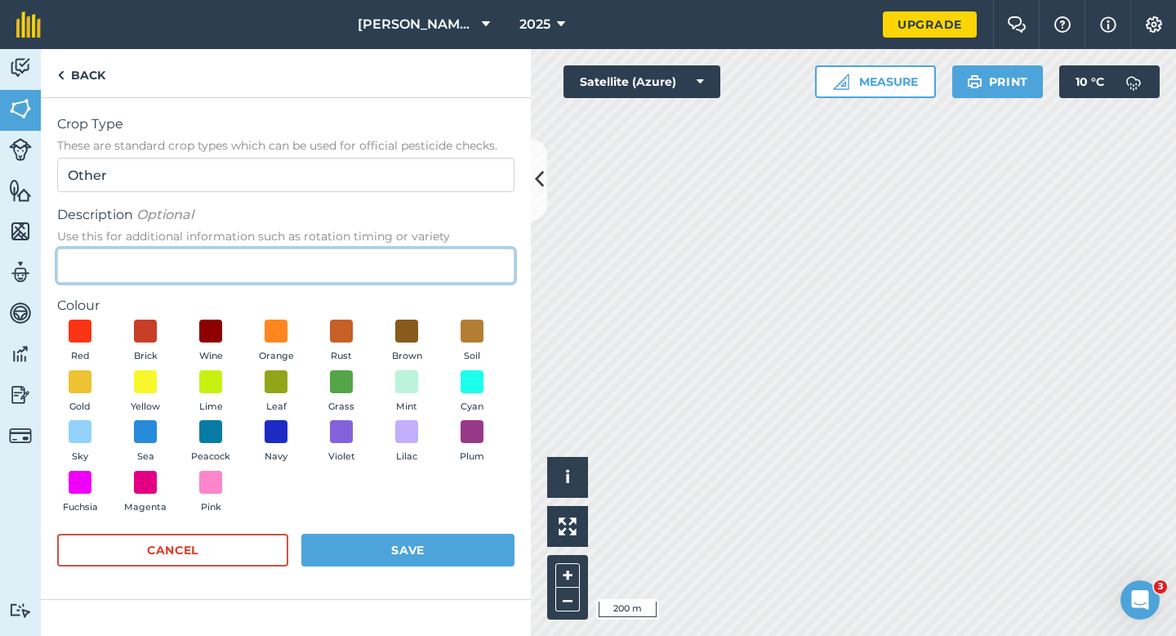
click at [399, 270] on input "Description Optional Use this for additional information such as rotation timin…" at bounding box center [285, 265] width 457 height 34
type input "Broad Bean Seed"
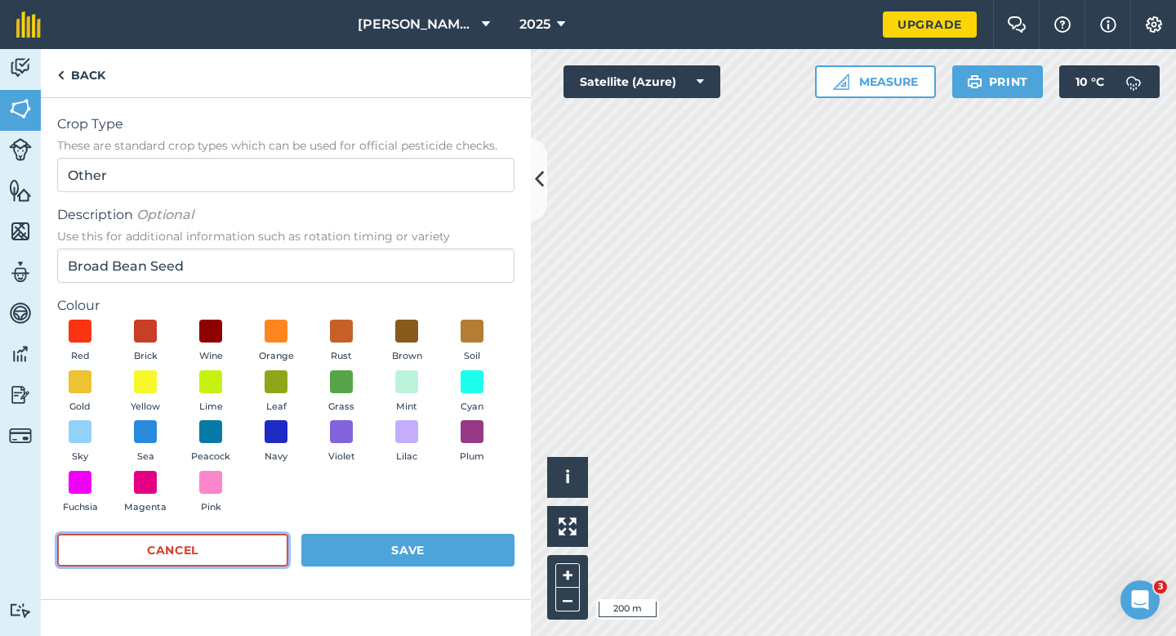
click at [201, 560] on button "Cancel" at bounding box center [172, 549] width 231 height 33
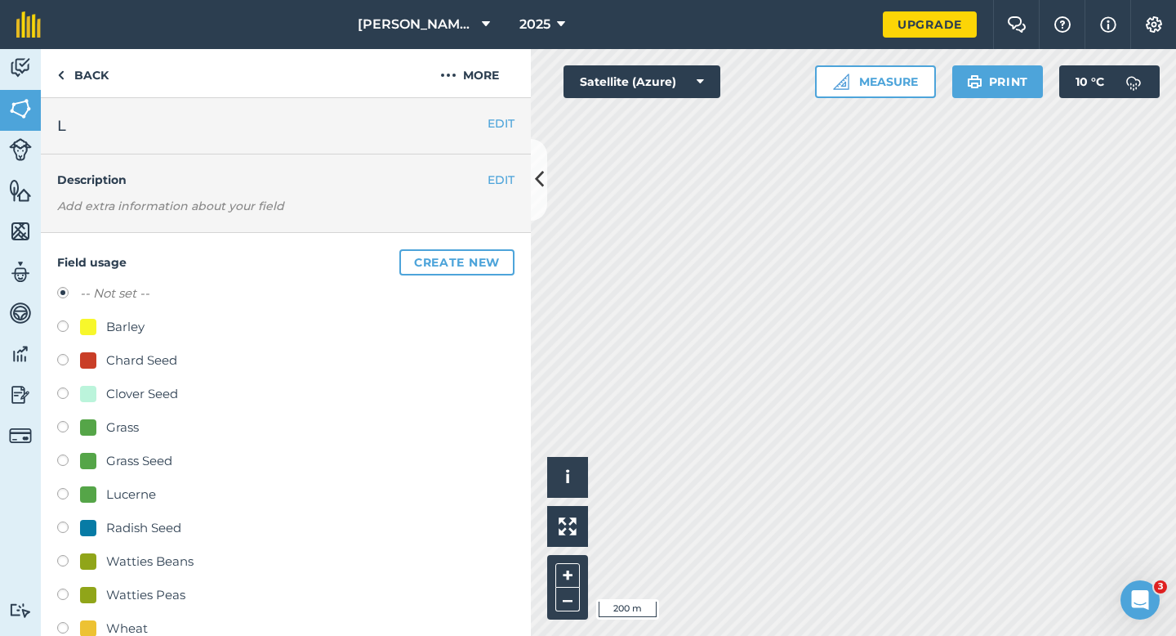
click at [130, 582] on div "-- Not set -- Barley Chard Seed Clover Seed Grass Grass Seed Lucerne Radish See…" at bounding box center [285, 462] width 457 height 359
click at [130, 588] on div "Watties Peas" at bounding box center [145, 595] width 79 height 20
radio input "true"
radio input "false"
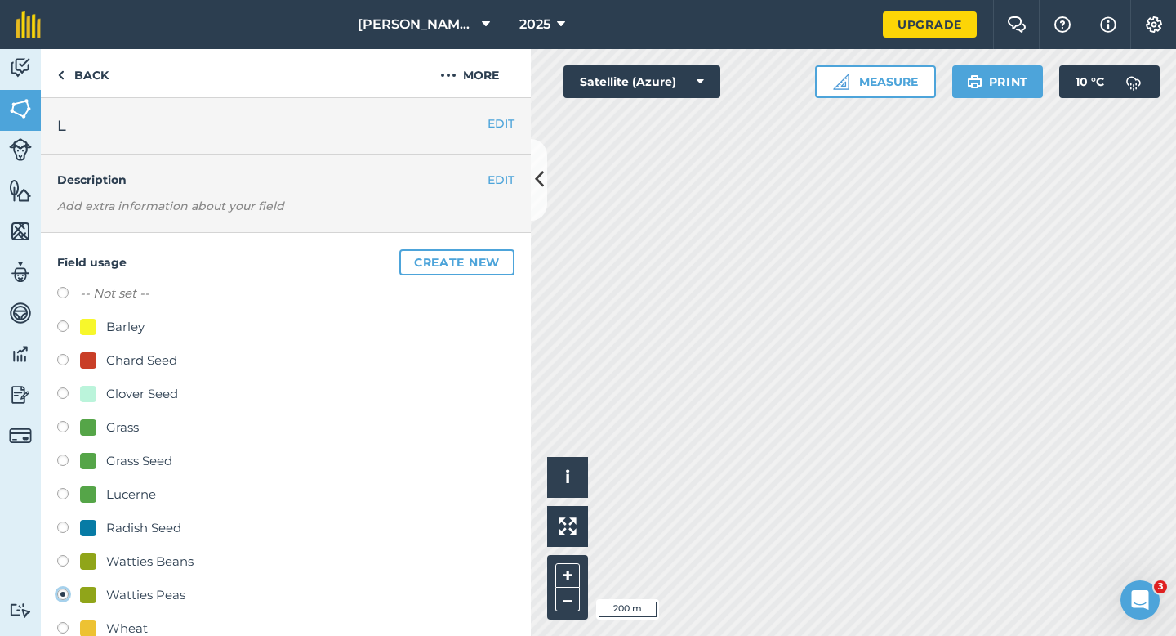
scroll to position [178, 0]
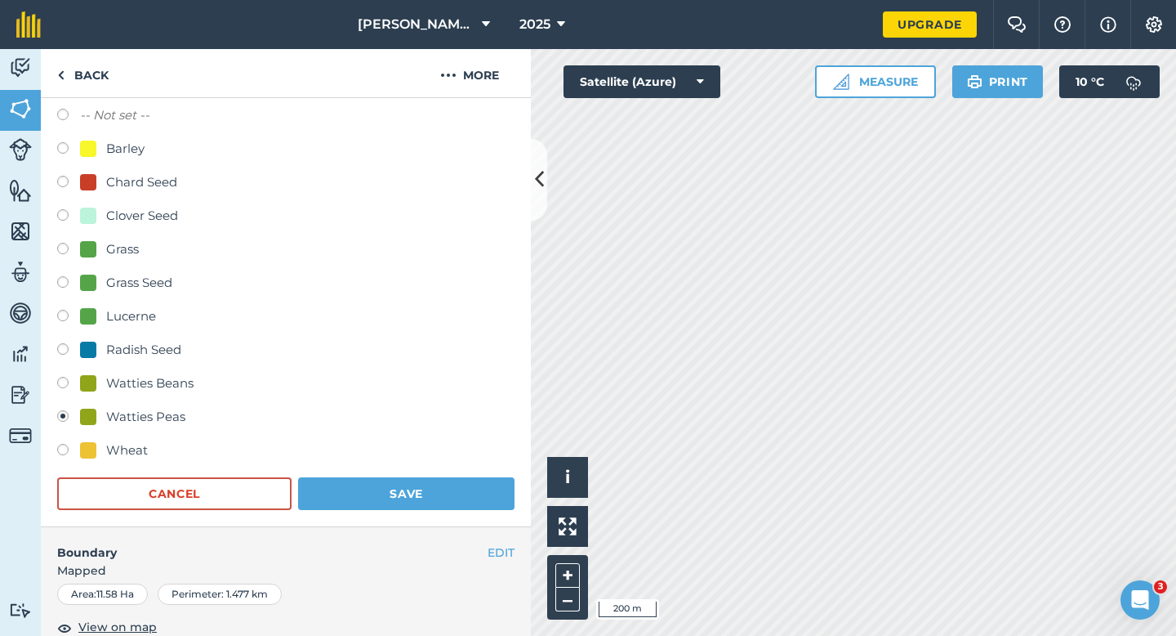
click at [384, 453] on div "Wheat" at bounding box center [285, 452] width 457 height 24
click at [380, 492] on button "Save" at bounding box center [406, 493] width 216 height 33
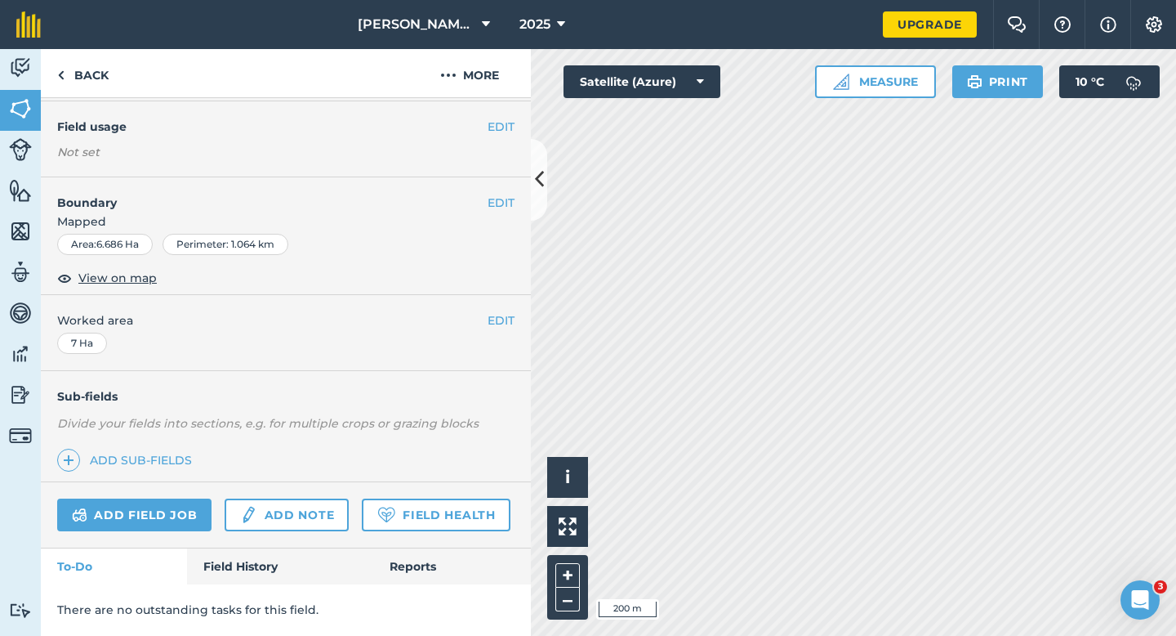
scroll to position [131, 0]
click at [498, 133] on button "EDIT" at bounding box center [501, 127] width 27 height 18
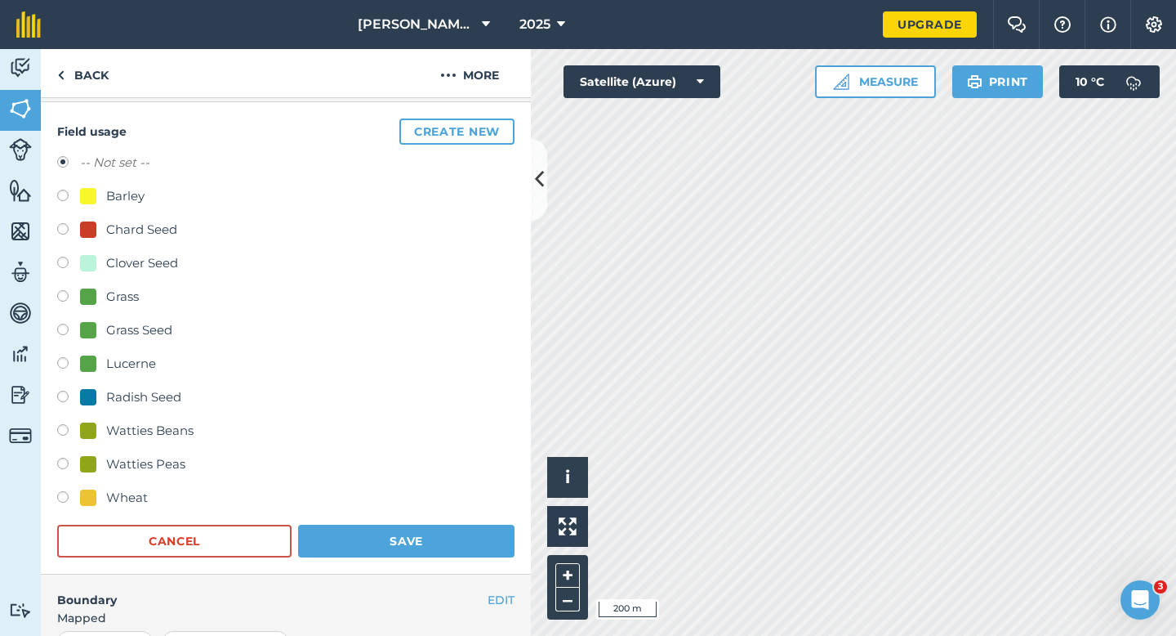
click at [123, 459] on div "Watties Peas" at bounding box center [145, 464] width 79 height 20
radio input "true"
radio input "false"
click at [360, 520] on form "-- Not set -- Barley Chard Seed Clover Seed Grass Grass Seed Lucerne Radish See…" at bounding box center [285, 355] width 457 height 404
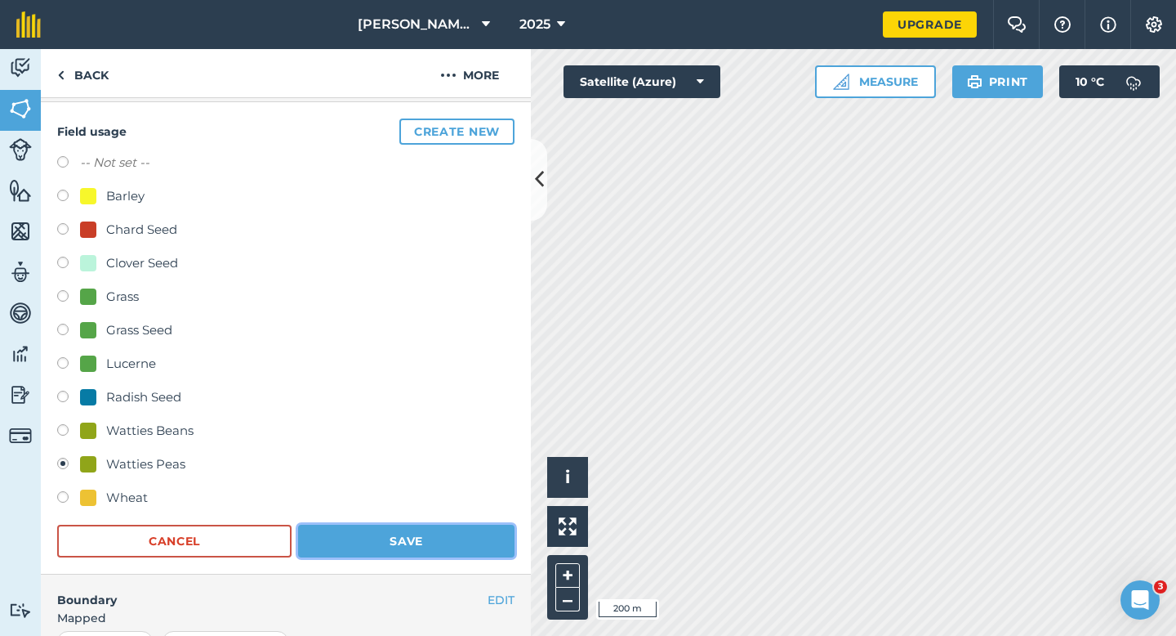
click at [360, 524] on button "Save" at bounding box center [406, 540] width 216 height 33
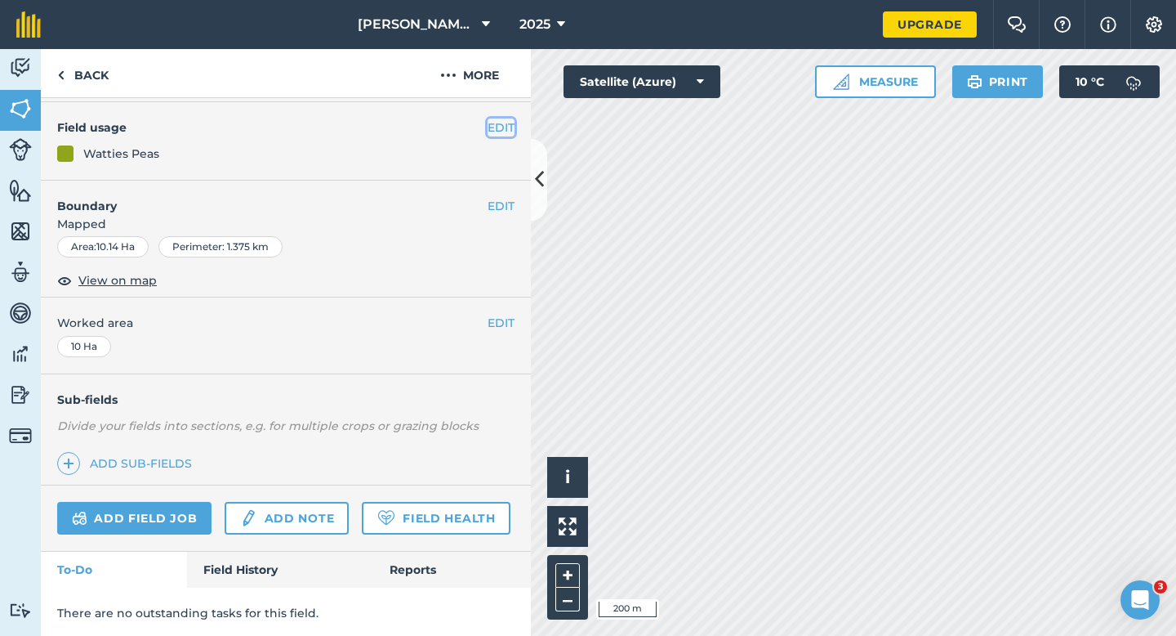
click at [496, 123] on button "EDIT" at bounding box center [501, 127] width 27 height 18
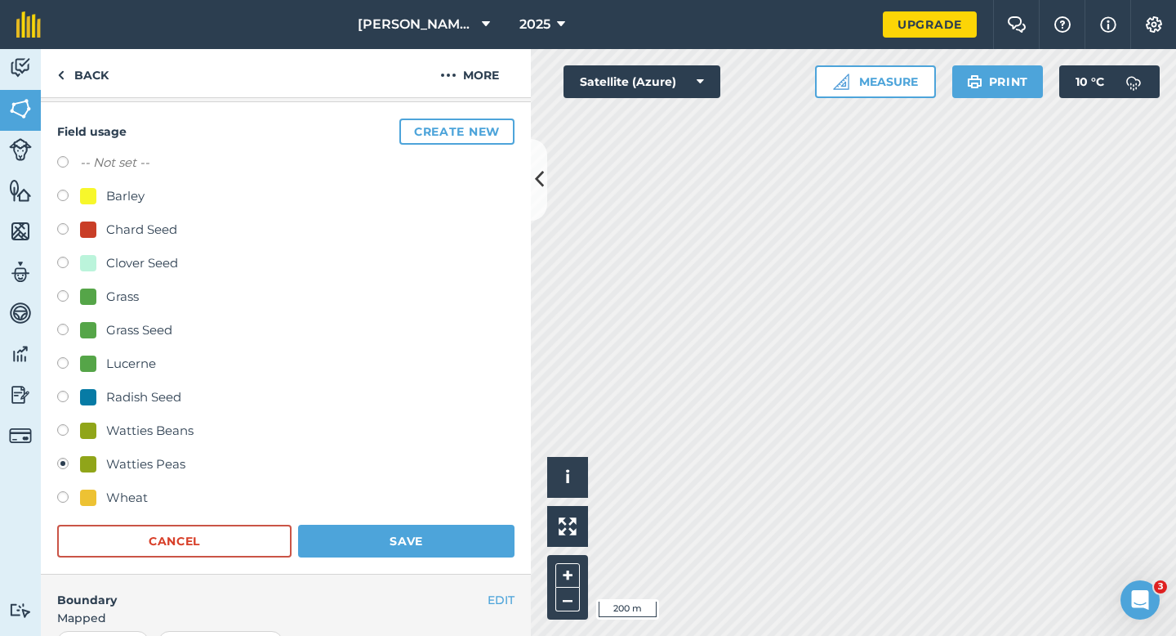
click at [496, 123] on button "Create new" at bounding box center [456, 131] width 115 height 26
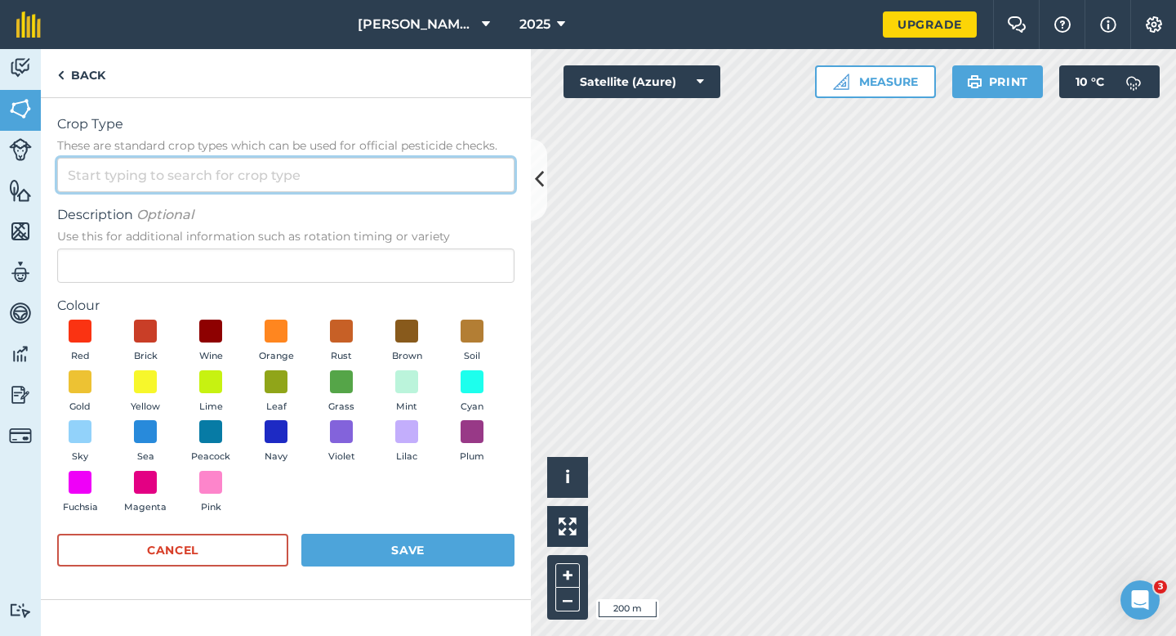
click at [456, 171] on input "Crop Type These are standard crop types which can be used for official pesticid…" at bounding box center [285, 175] width 457 height 34
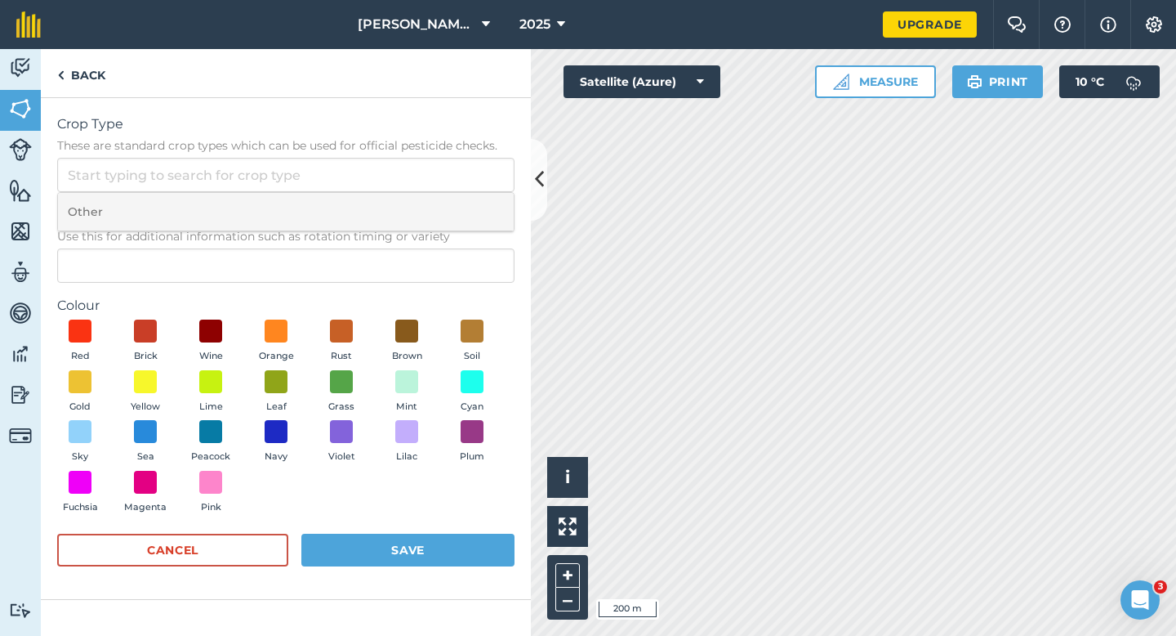
click at [456, 210] on li "Other" at bounding box center [286, 212] width 456 height 38
type input "Other"
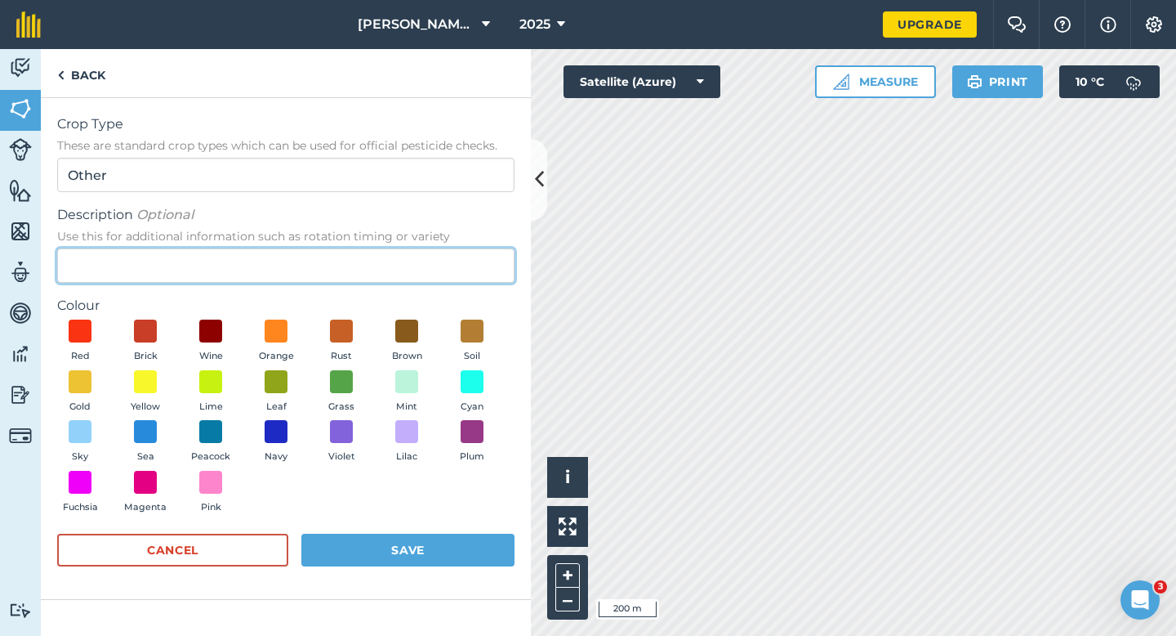
click at [456, 258] on input "Description Optional Use this for additional information such as rotation timin…" at bounding box center [285, 265] width 457 height 34
type input "Broad Bean Seed"
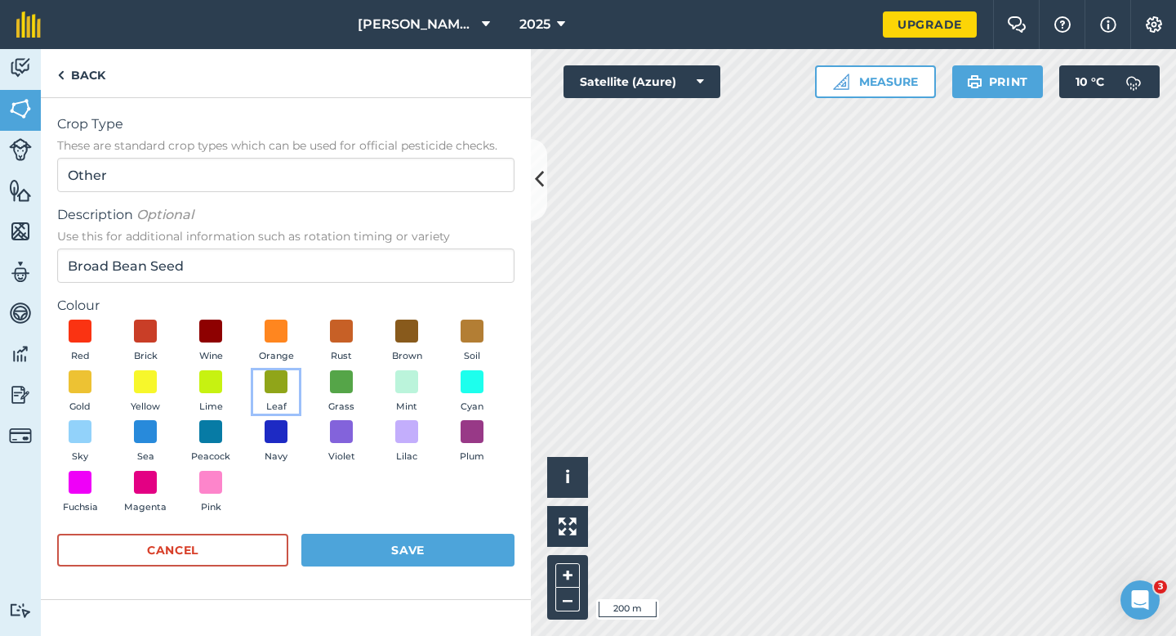
click at [274, 395] on button "Leaf" at bounding box center [276, 392] width 46 height 44
click at [384, 575] on div "Cancel Save" at bounding box center [285, 557] width 457 height 49
click at [391, 558] on button "Save" at bounding box center [407, 549] width 213 height 33
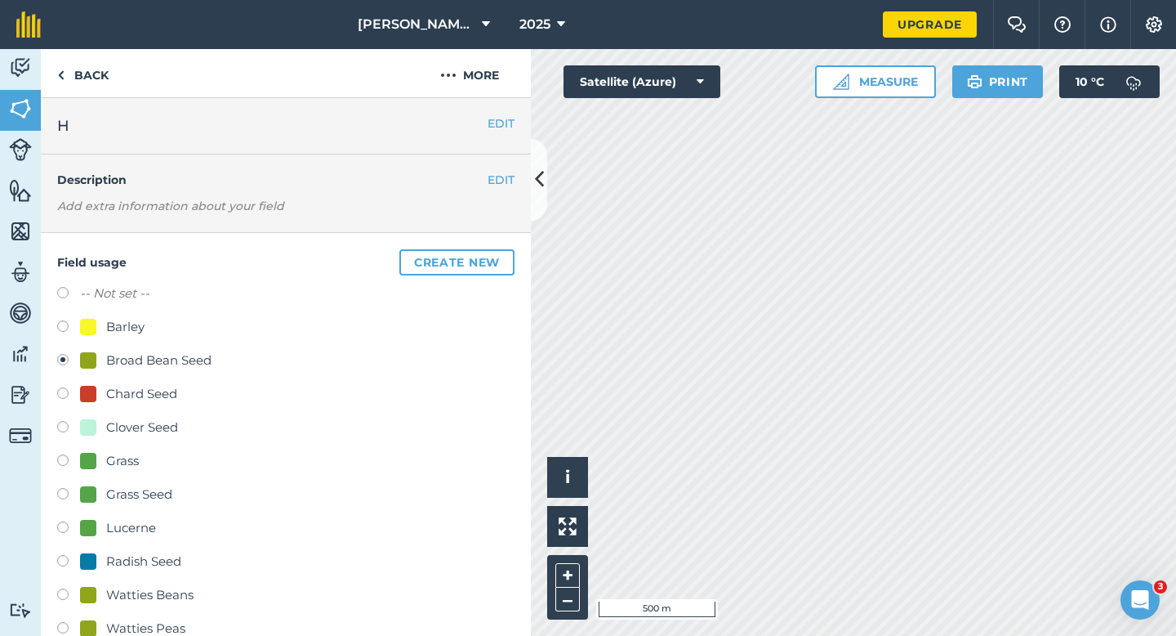
scroll to position [126, 0]
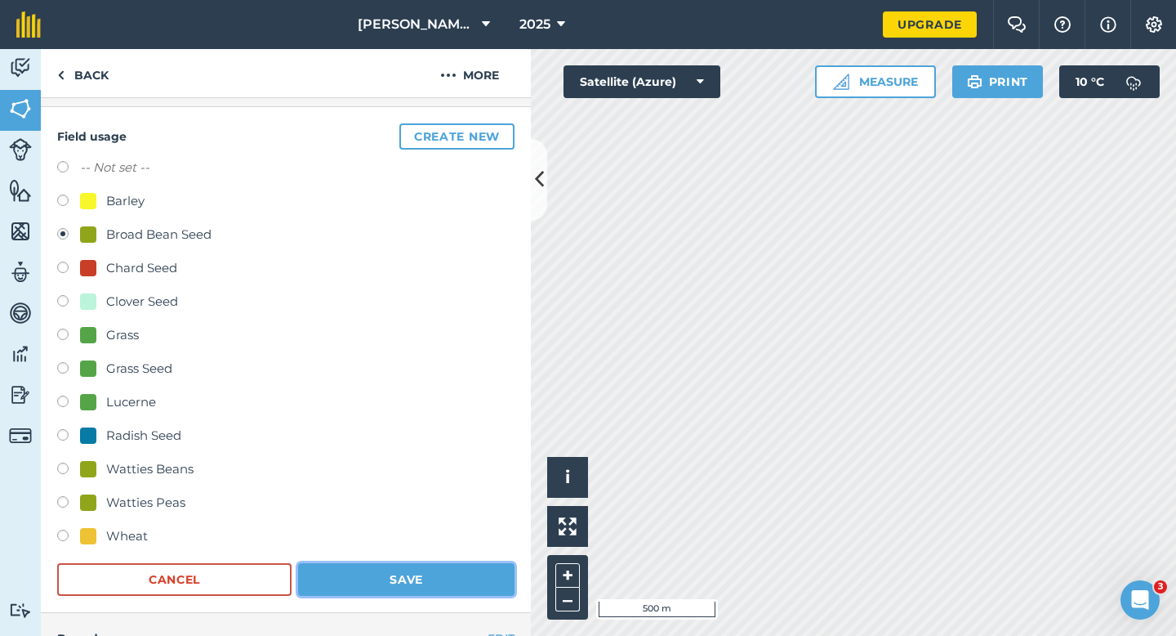
click at [448, 573] on button "Save" at bounding box center [406, 579] width 216 height 33
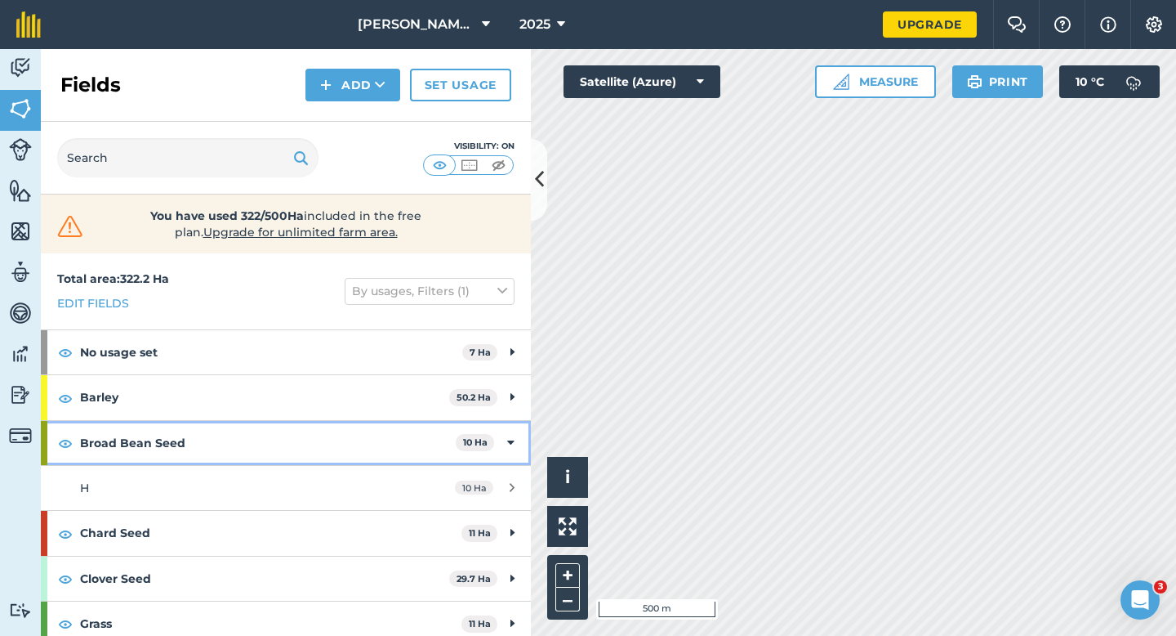
click at [501, 437] on div "Broad Bean Seed 10 Ha" at bounding box center [286, 443] width 490 height 44
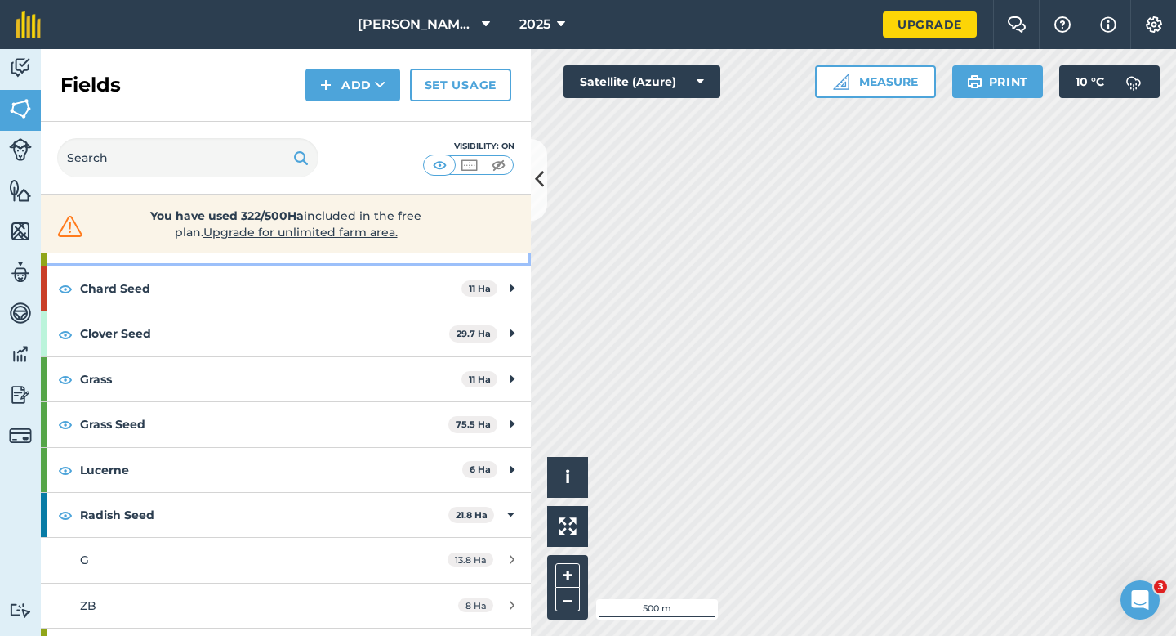
scroll to position [200, 0]
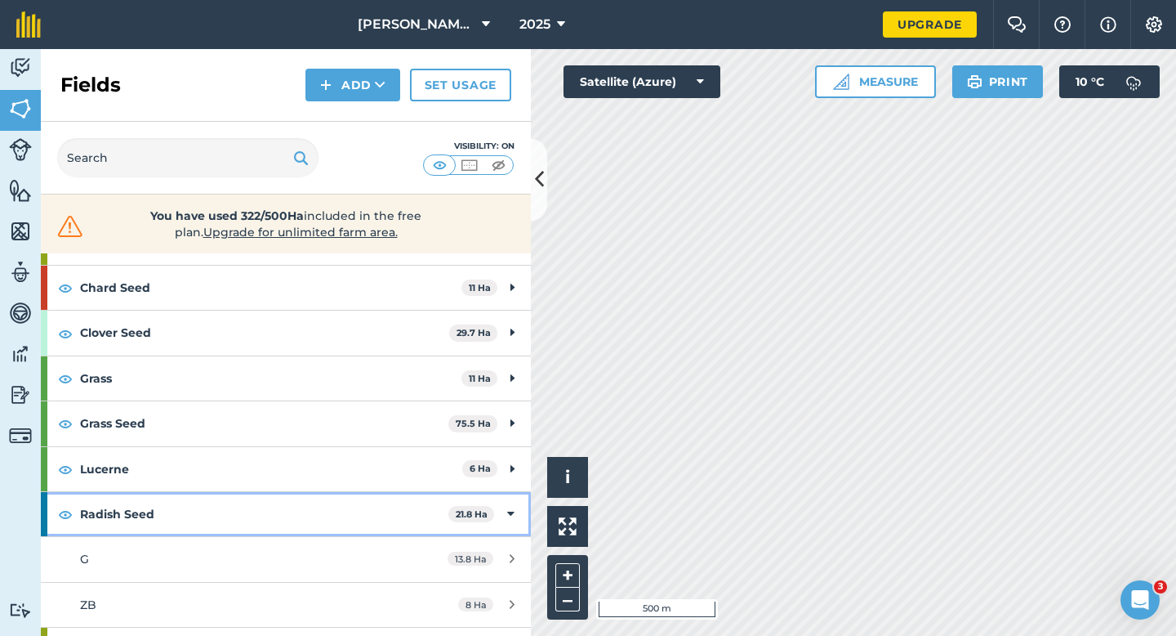
click at [505, 512] on div "Radish Seed 21.8 Ha" at bounding box center [286, 514] width 490 height 44
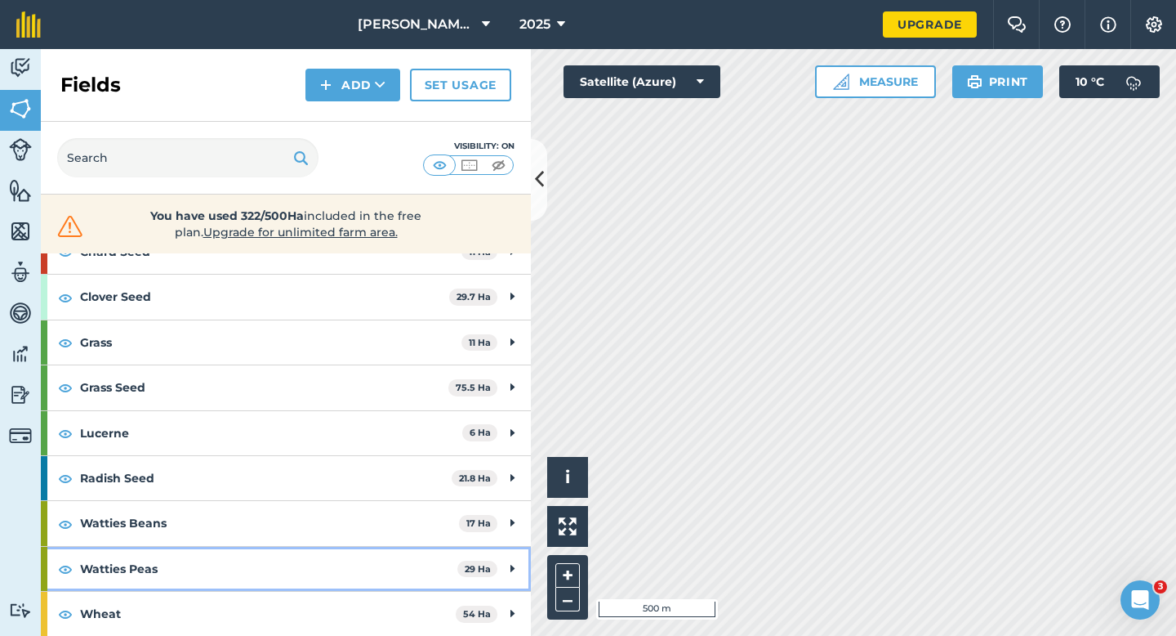
click at [364, 562] on strong "Watties Peas" at bounding box center [268, 569] width 377 height 44
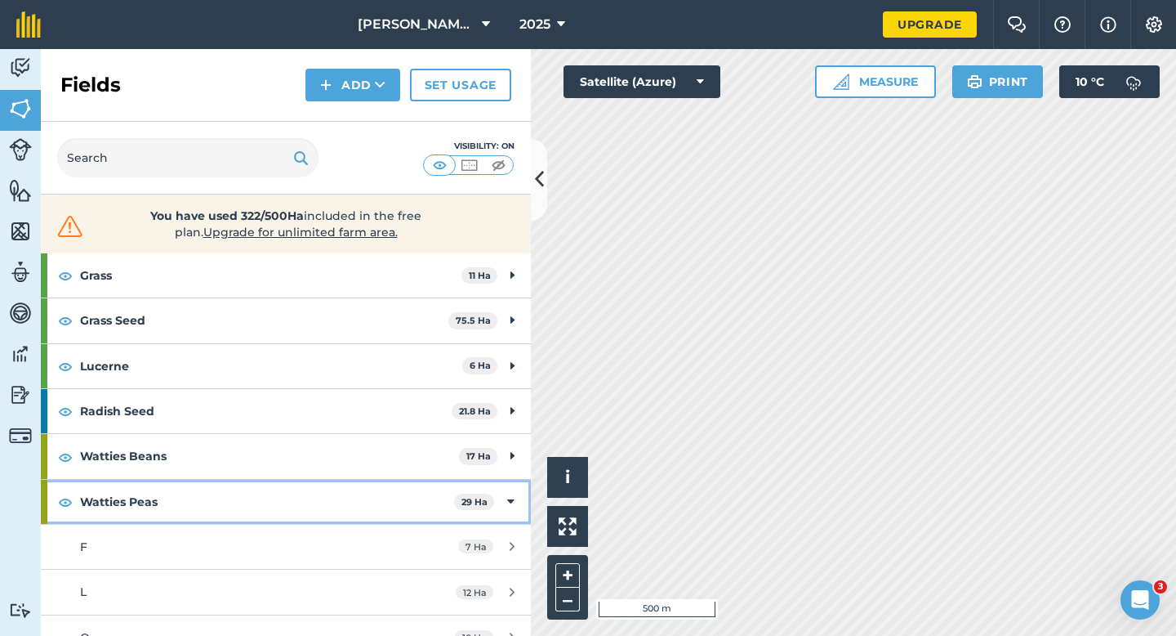
scroll to position [373, 0]
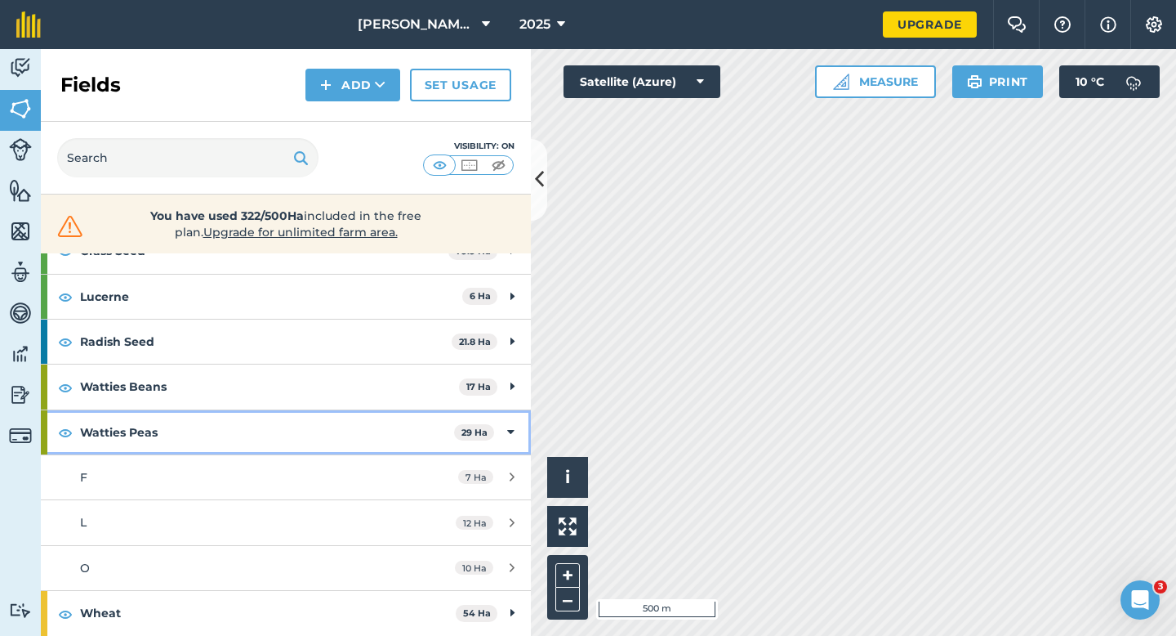
click at [511, 432] on icon at bounding box center [510, 432] width 7 height 18
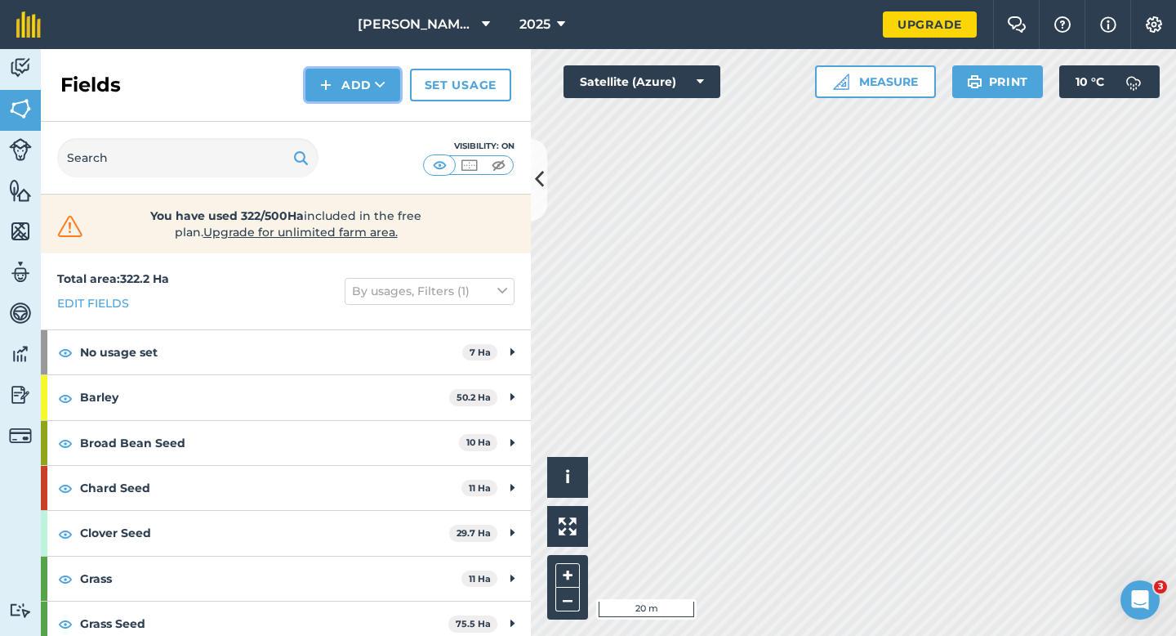
click at [331, 81] on img at bounding box center [325, 85] width 11 height 20
click at [342, 109] on link "Draw" at bounding box center [353, 122] width 90 height 36
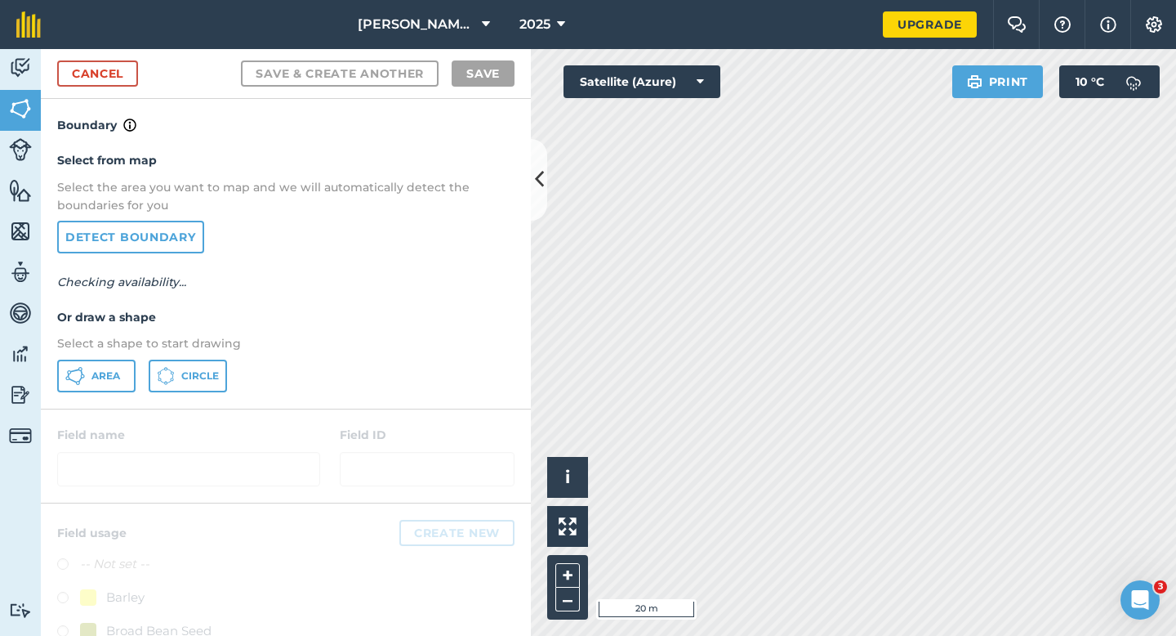
click at [117, 351] on p "Select a shape to start drawing" at bounding box center [285, 343] width 457 height 18
click at [117, 353] on div "Select from map Select the area you want to map and we will automatically detec…" at bounding box center [286, 271] width 490 height 273
click at [115, 370] on span "Area" at bounding box center [105, 375] width 29 height 13
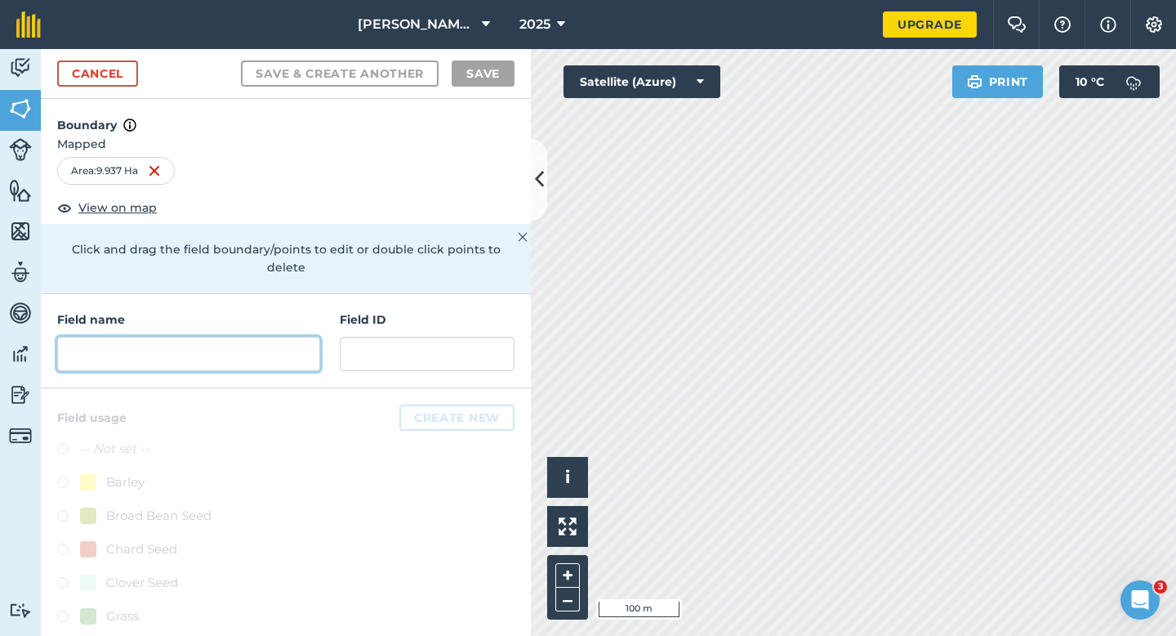
click at [286, 346] on input "text" at bounding box center [188, 354] width 263 height 34
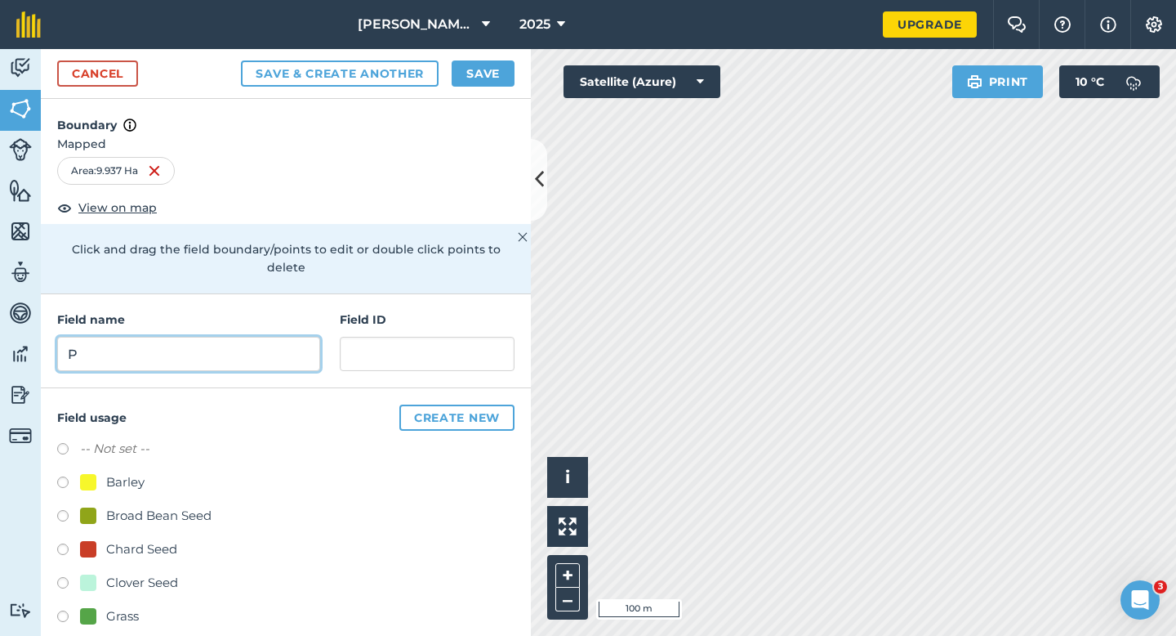
type input "P"
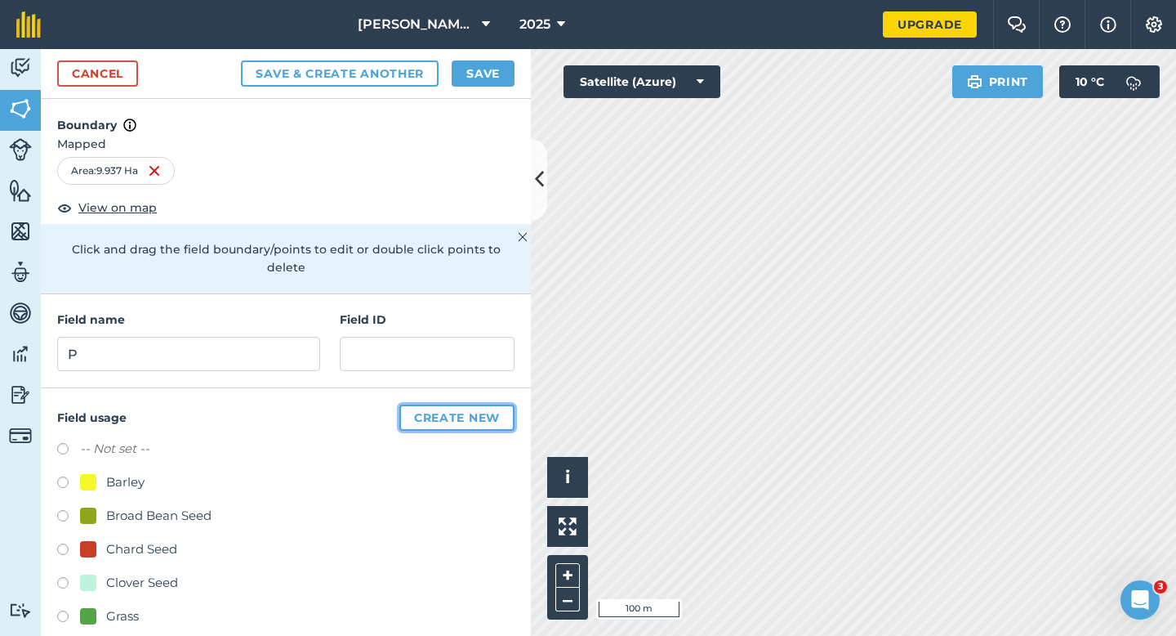
click at [454, 404] on button "Create new" at bounding box center [456, 417] width 115 height 26
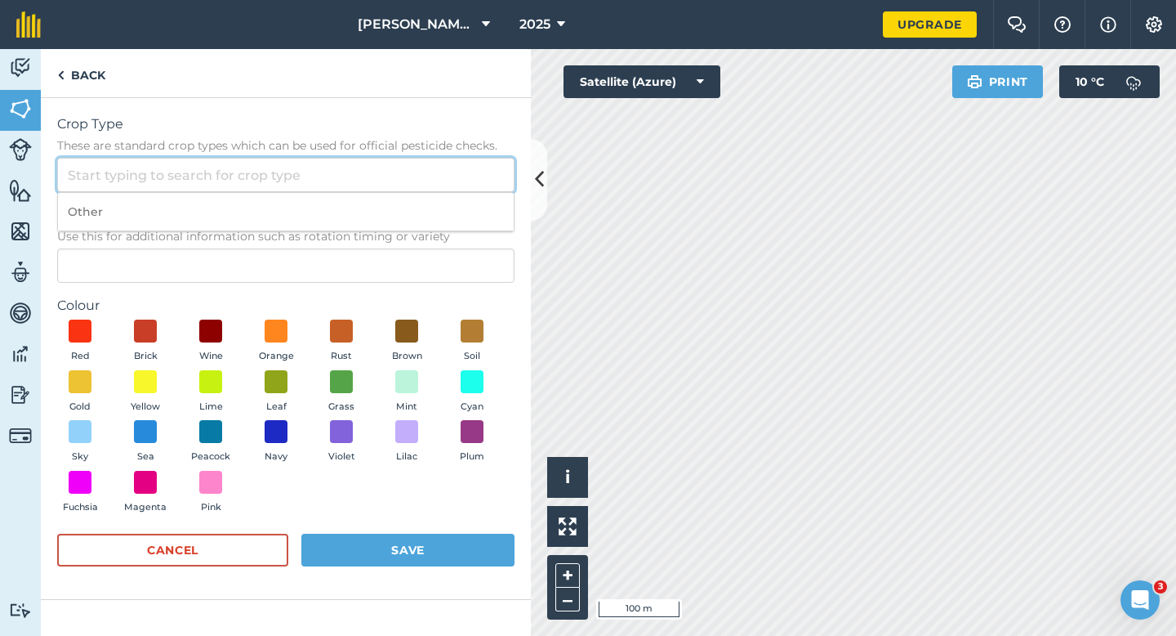
click at [363, 173] on input "Crop Type These are standard crop types which can be used for official pesticid…" at bounding box center [285, 175] width 457 height 34
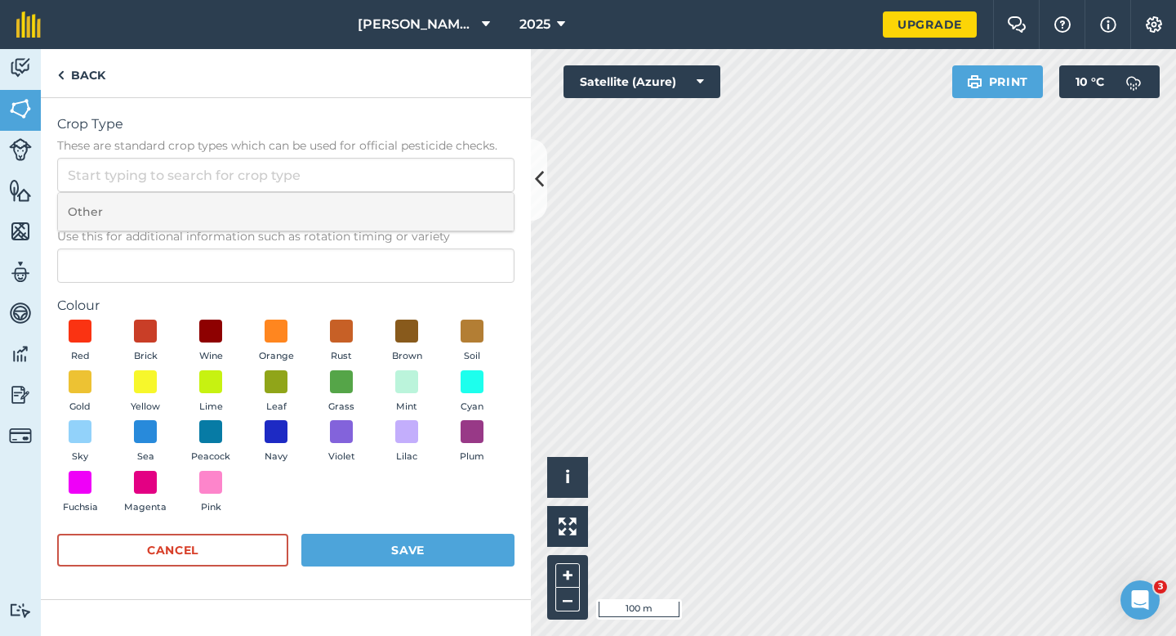
click at [363, 213] on li "Other" at bounding box center [286, 212] width 456 height 38
type input "Other"
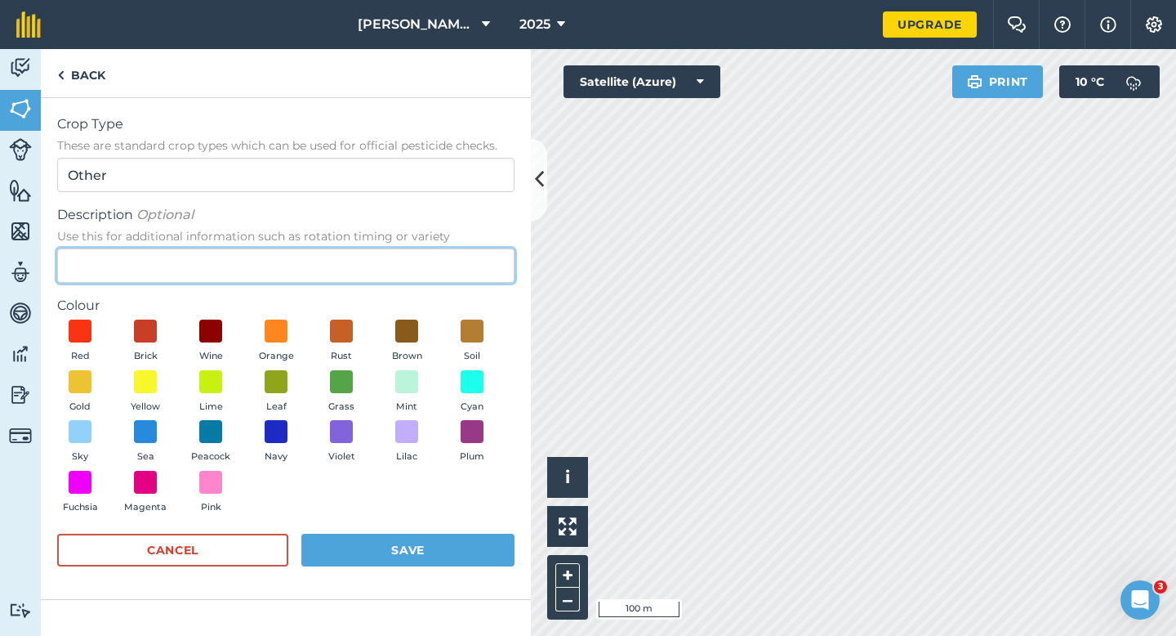
click at [363, 265] on input "Description Optional Use this for additional information such as rotation timin…" at bounding box center [285, 265] width 457 height 34
type input "Watties Broad Beans"
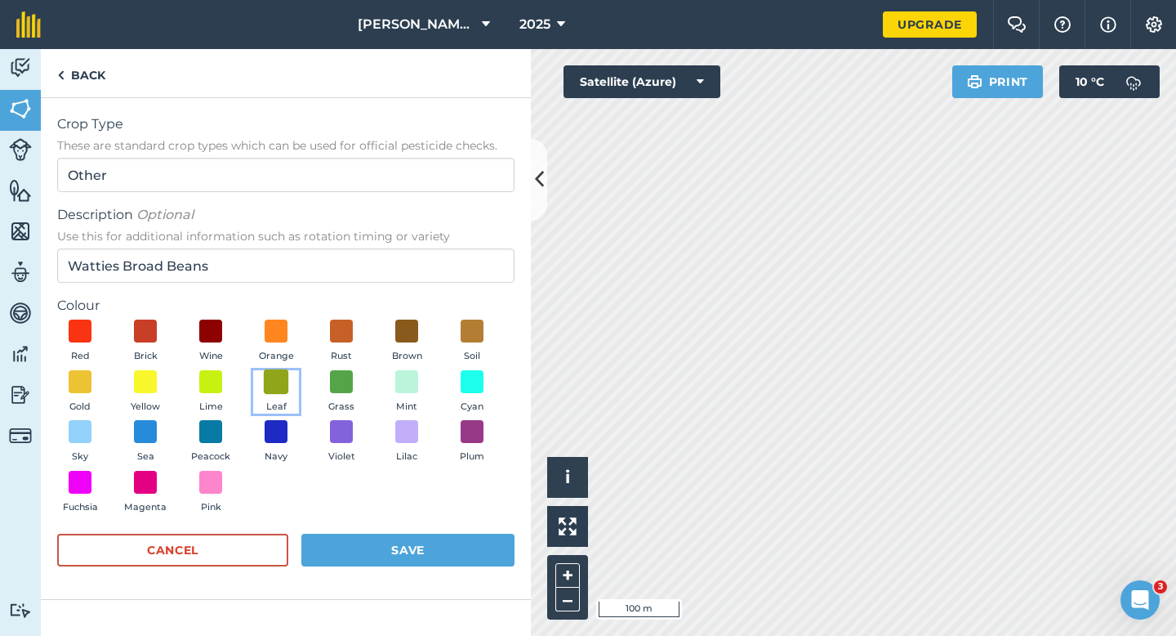
click at [287, 391] on span at bounding box center [276, 380] width 25 height 25
click at [420, 560] on button "Save" at bounding box center [407, 549] width 213 height 33
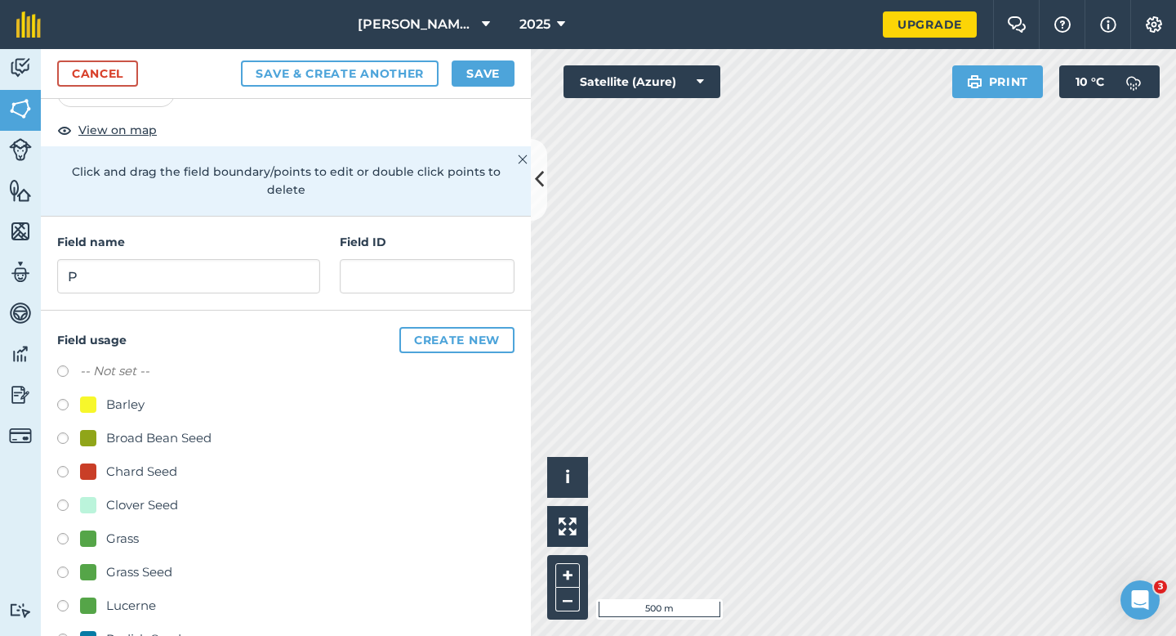
scroll to position [118, 0]
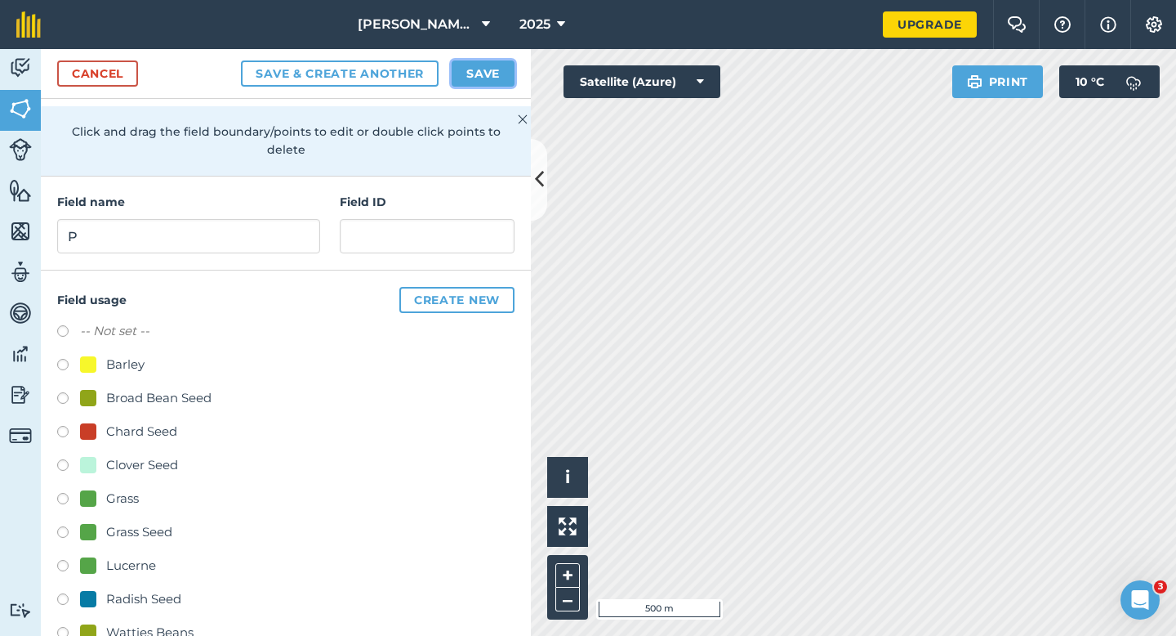
click at [475, 81] on button "Save" at bounding box center [483, 73] width 63 height 26
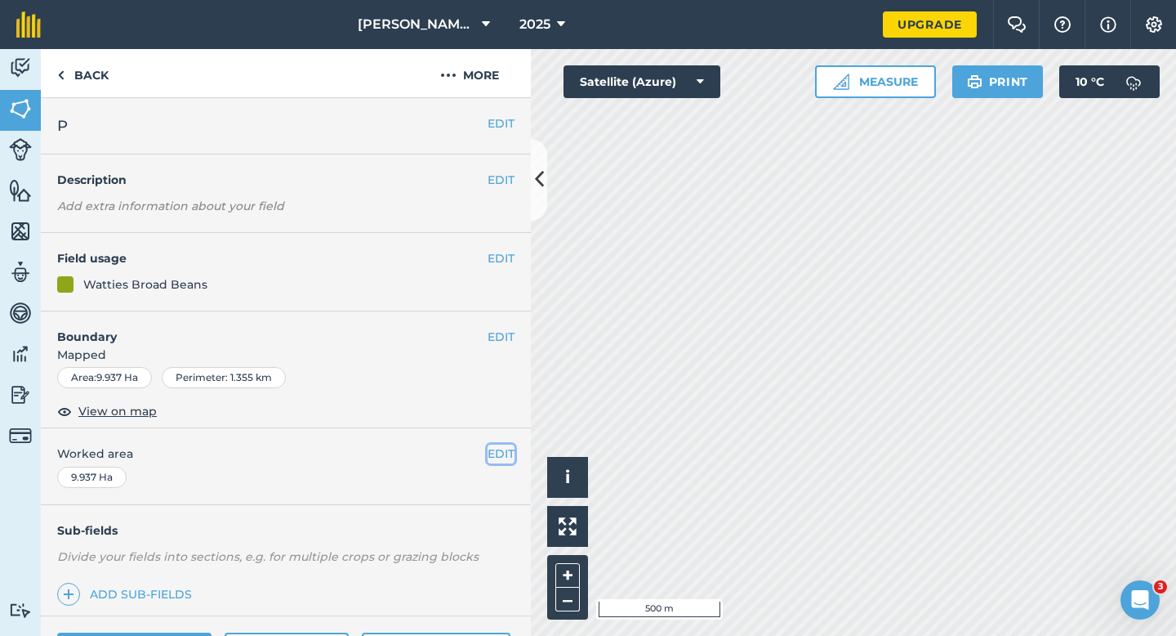
click at [497, 450] on button "EDIT" at bounding box center [501, 453] width 27 height 18
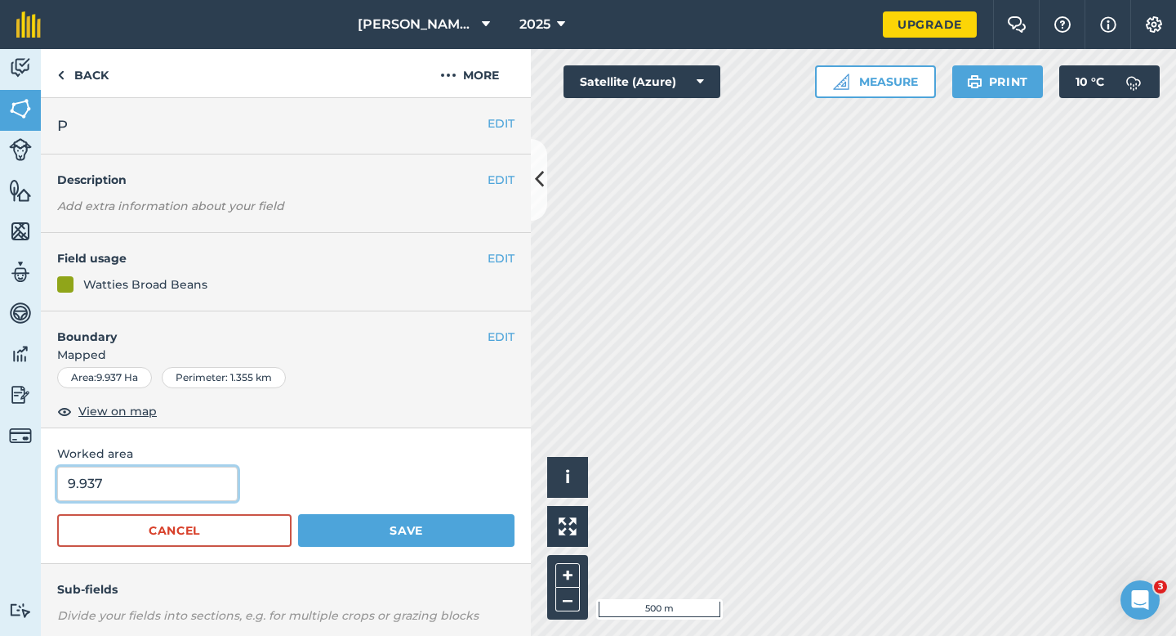
click at [154, 489] on input "9.937" at bounding box center [147, 483] width 181 height 34
type input "10"
click at [298, 514] on button "Save" at bounding box center [406, 530] width 216 height 33
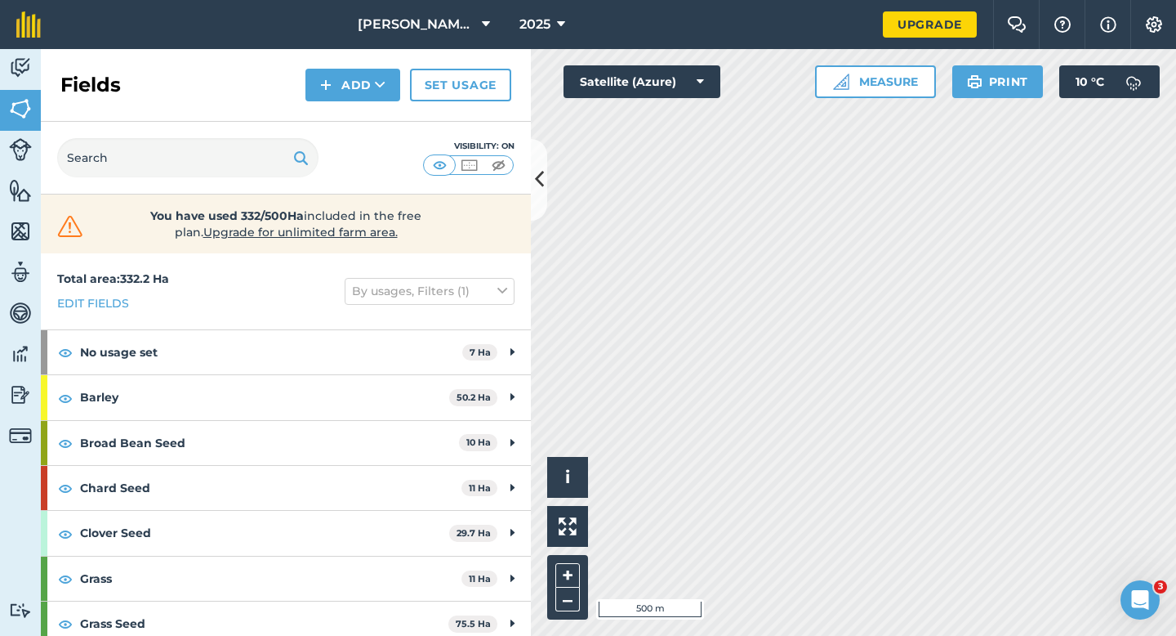
scroll to position [327, 0]
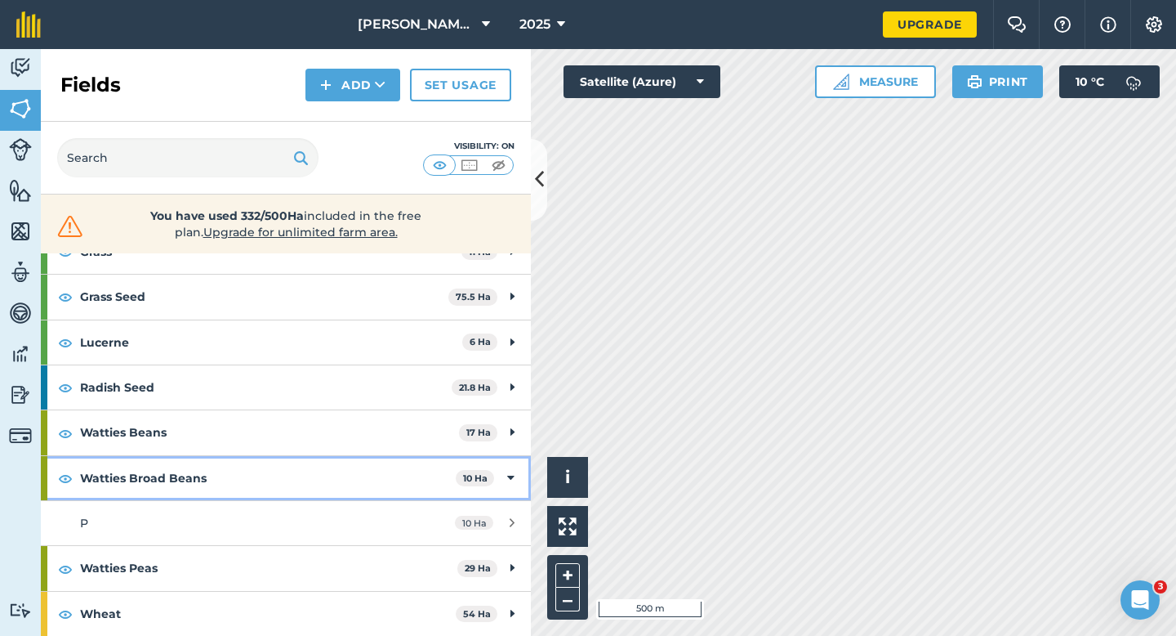
click at [486, 462] on div "Watties Broad Beans 10 Ha" at bounding box center [286, 478] width 490 height 44
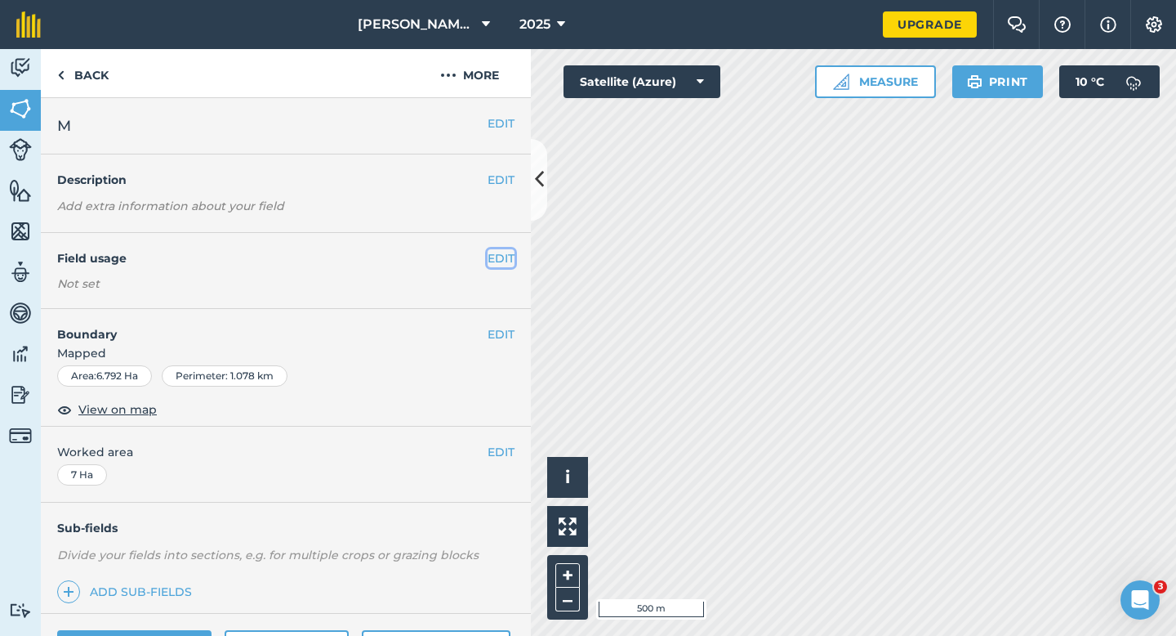
click at [500, 261] on button "EDIT" at bounding box center [501, 258] width 27 height 18
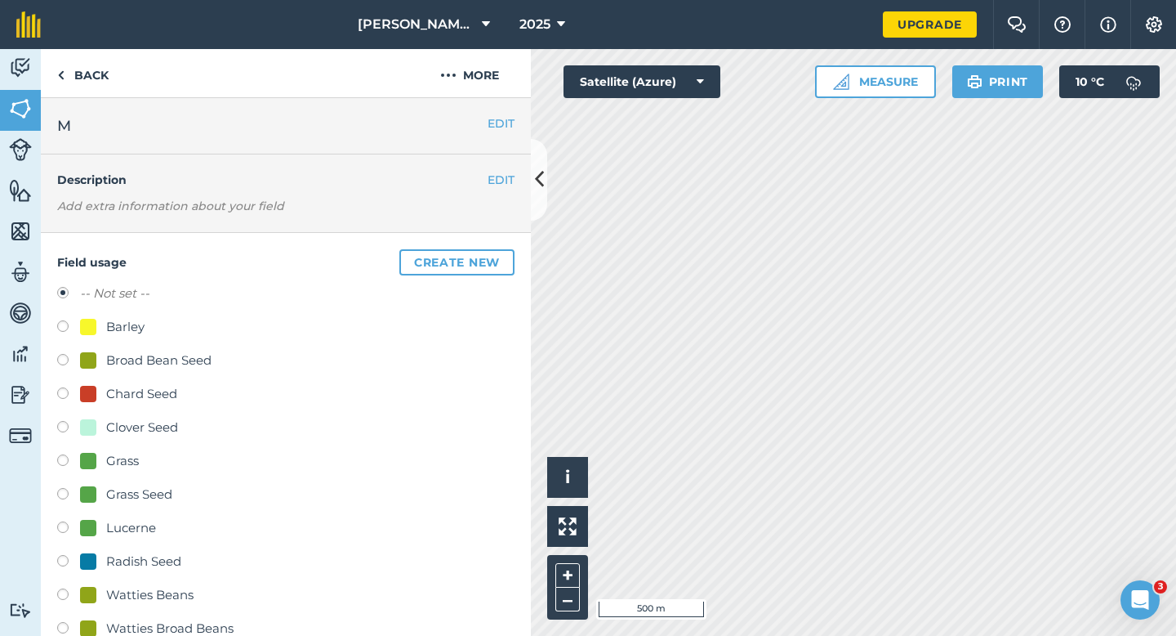
click at [163, 426] on div "Clover Seed" at bounding box center [142, 427] width 72 height 20
radio input "true"
radio input "false"
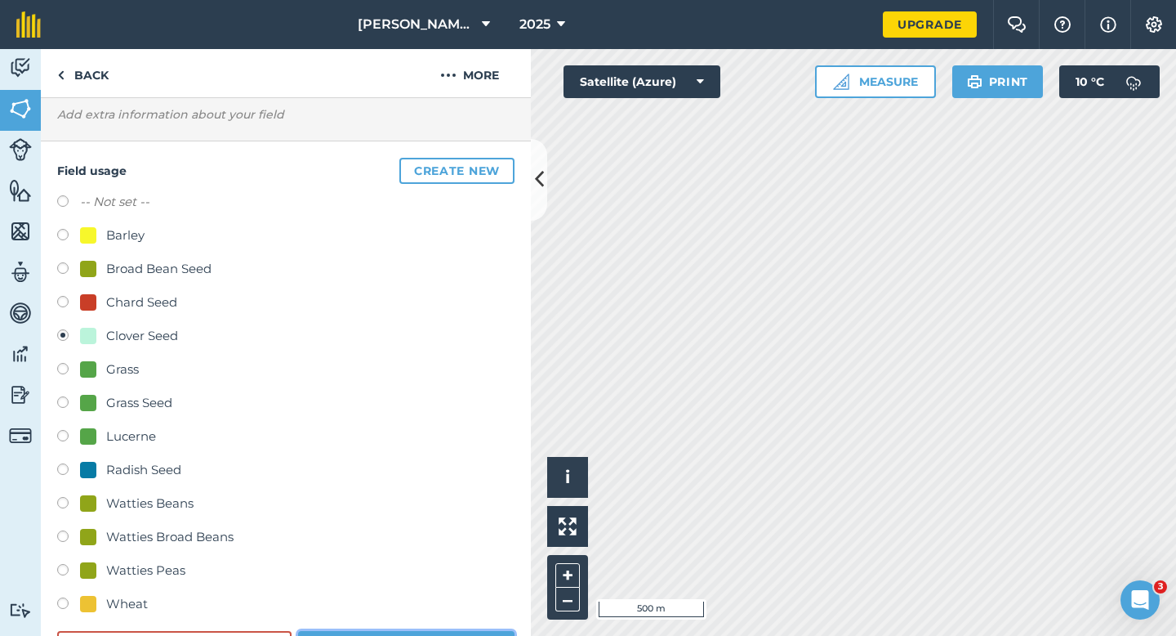
click at [385, 635] on button "Save" at bounding box center [406, 647] width 216 height 33
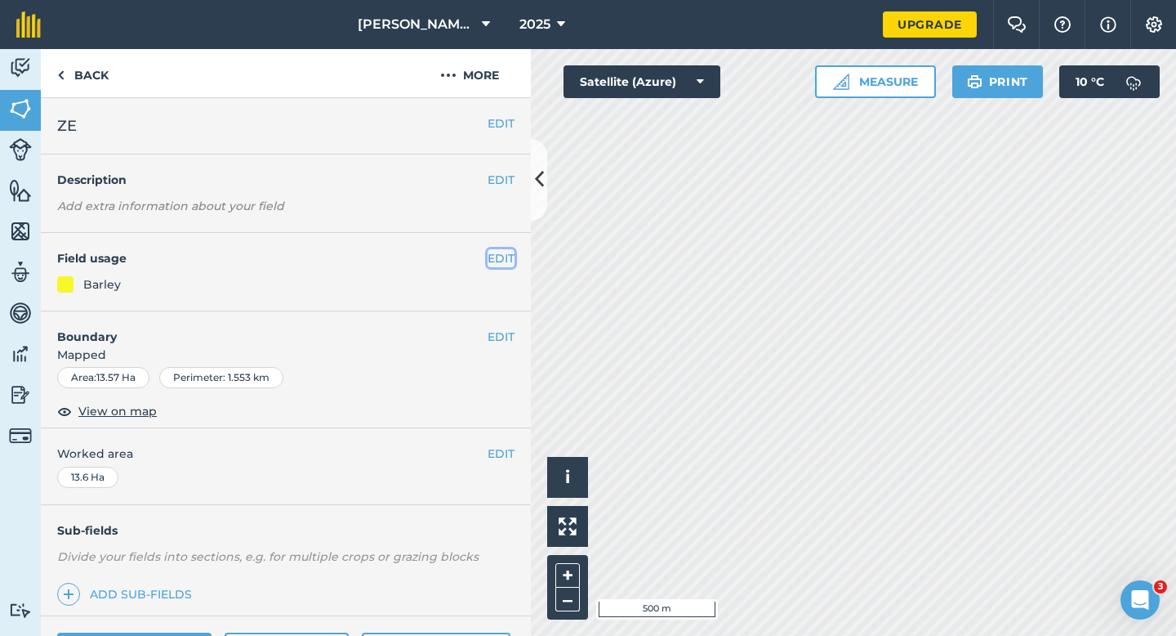
click at [494, 259] on button "EDIT" at bounding box center [501, 258] width 27 height 18
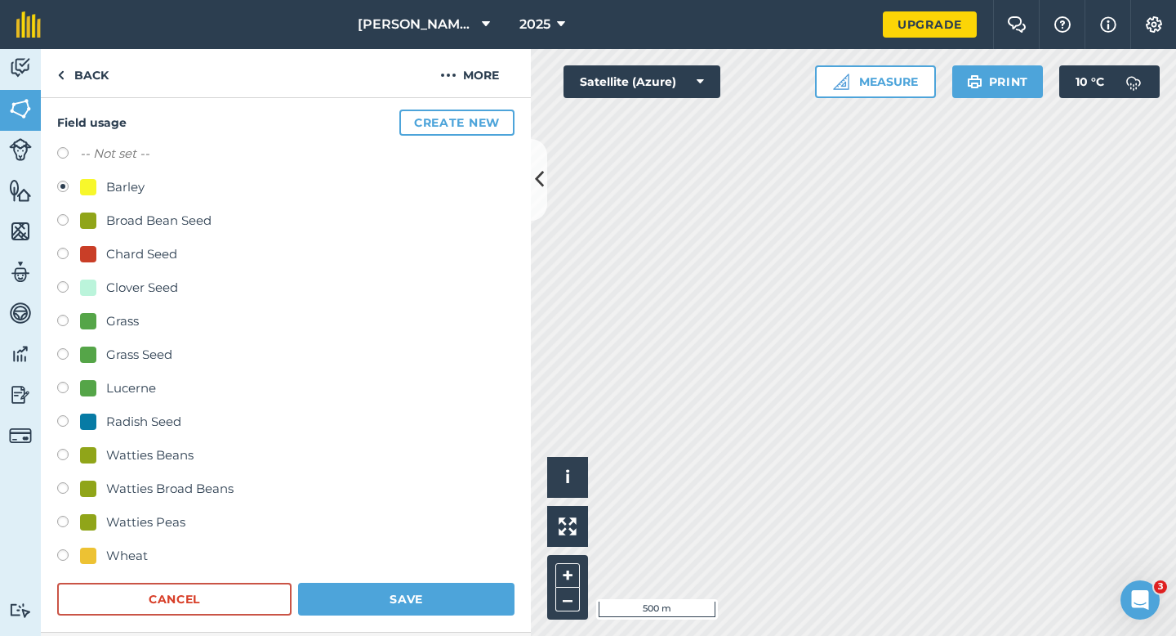
scroll to position [159, 0]
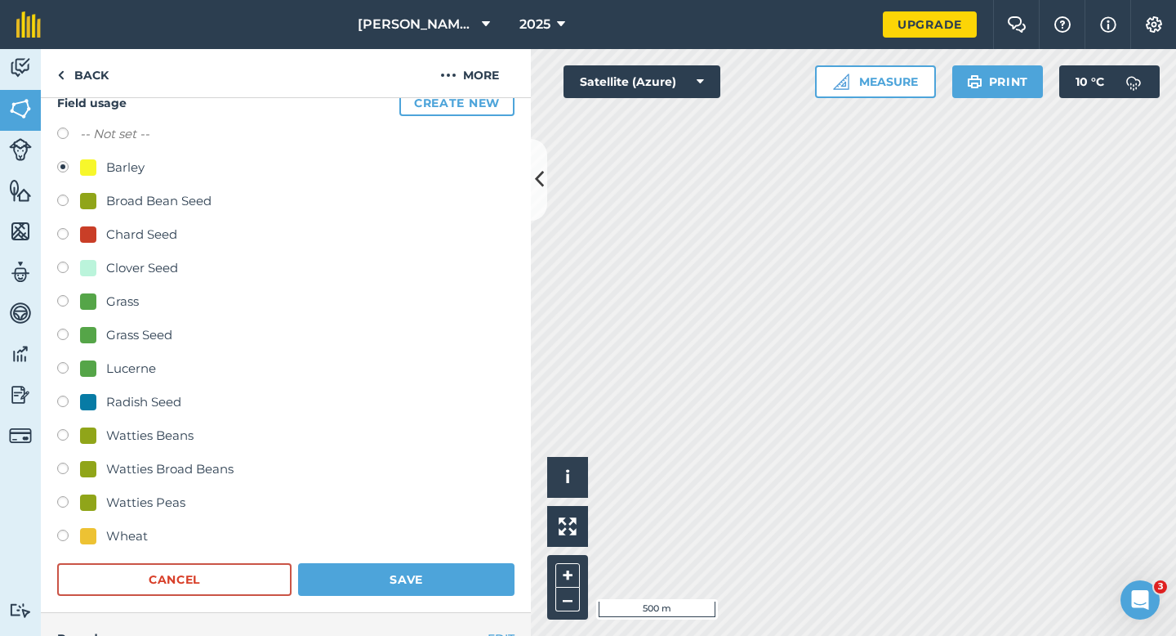
click at [116, 539] on div "Wheat" at bounding box center [127, 536] width 42 height 20
radio input "true"
radio input "false"
click at [457, 590] on button "Save" at bounding box center [406, 579] width 216 height 33
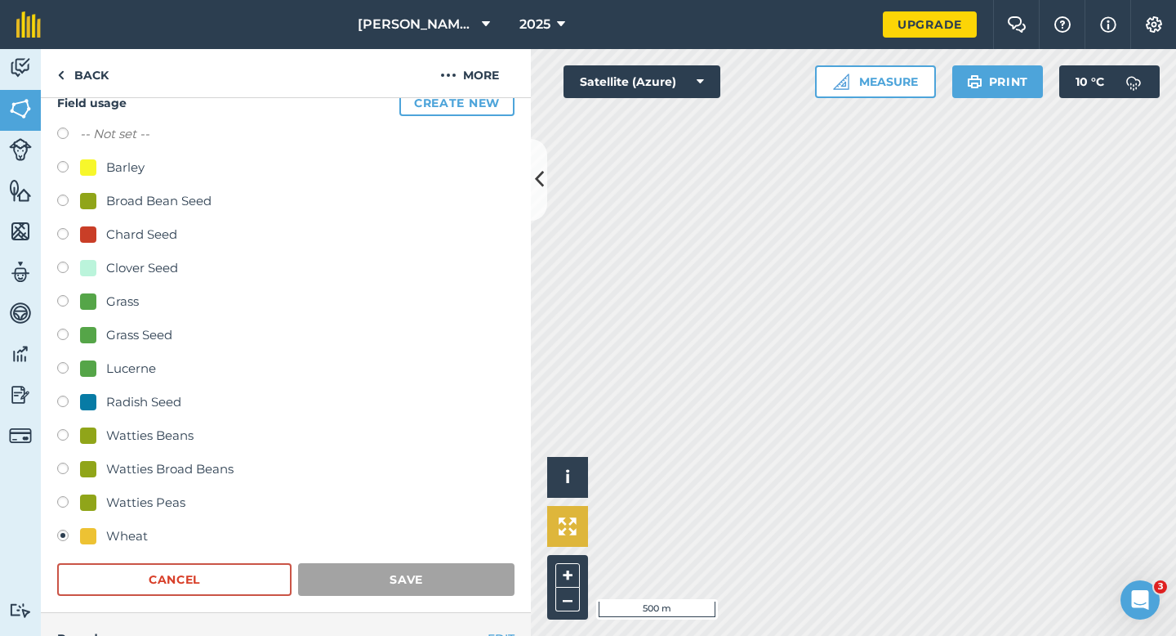
scroll to position [133, 0]
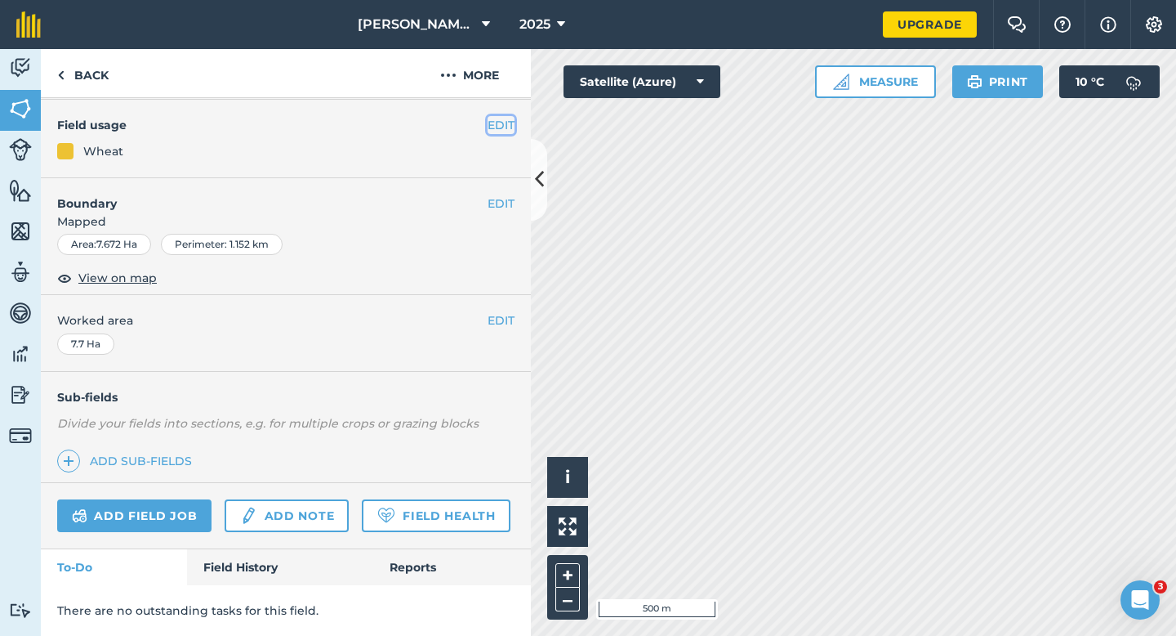
click at [489, 125] on button "EDIT" at bounding box center [501, 125] width 27 height 18
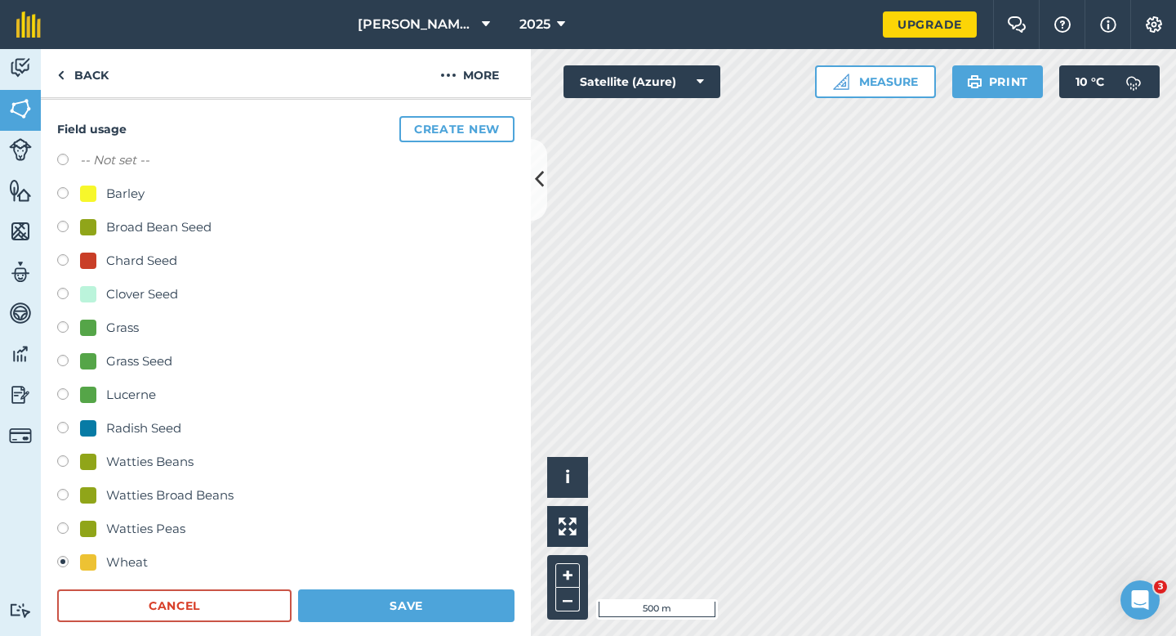
click at [112, 200] on div "Barley" at bounding box center [125, 194] width 38 height 20
radio input "true"
radio input "false"
click at [386, 591] on button "Save" at bounding box center [406, 605] width 216 height 33
